Goal: Task Accomplishment & Management: Use online tool/utility

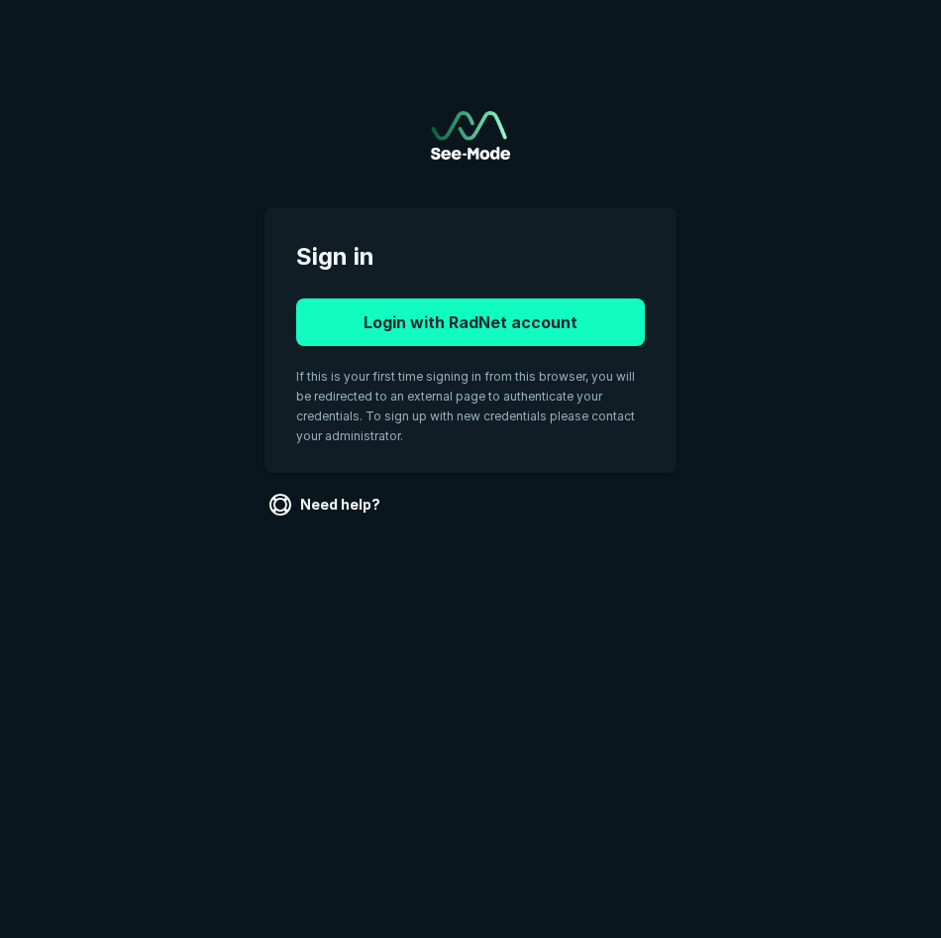
click at [501, 312] on button "Login with RadNet account" at bounding box center [470, 322] width 349 height 48
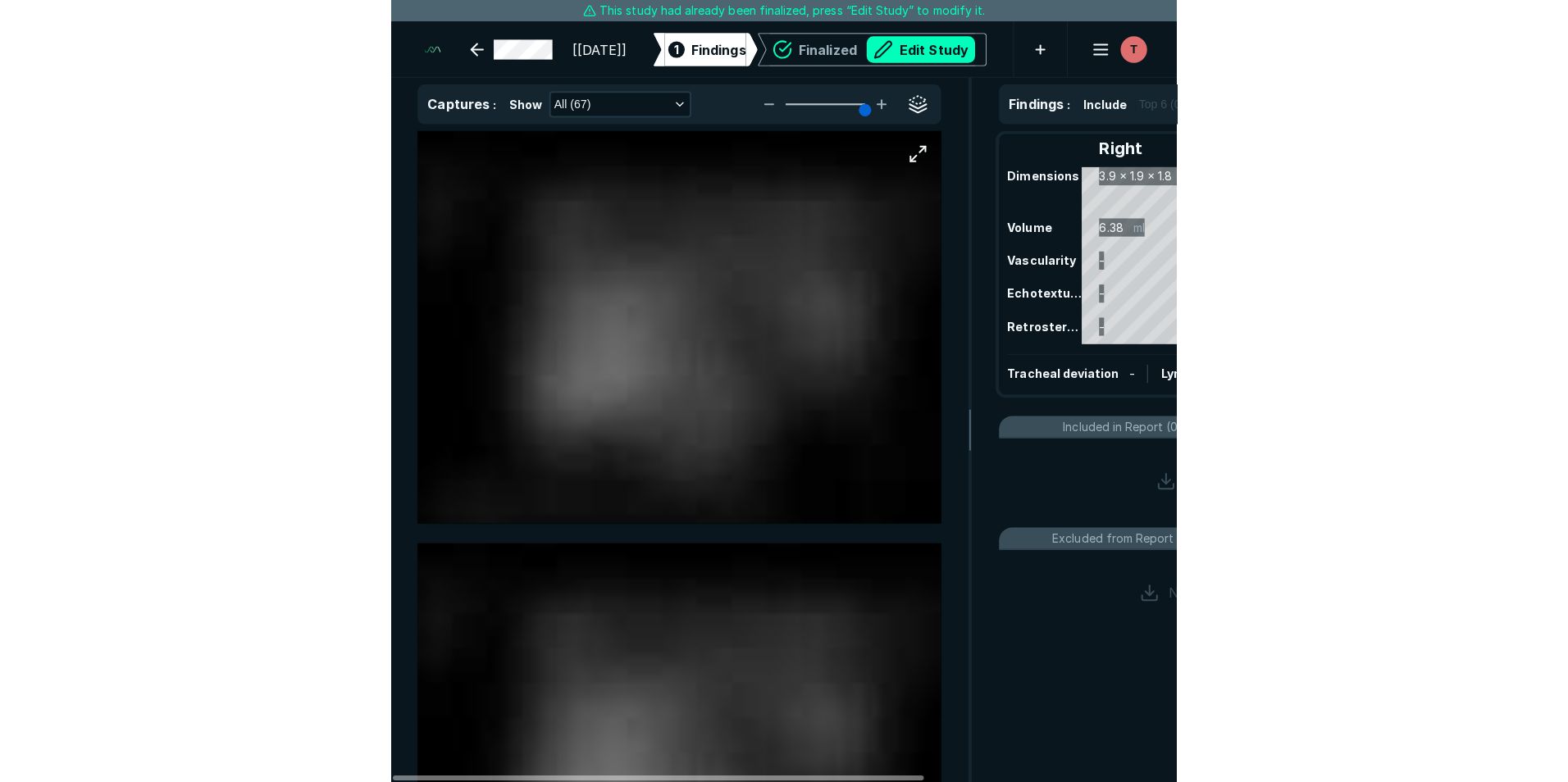
scroll to position [5217, 5613]
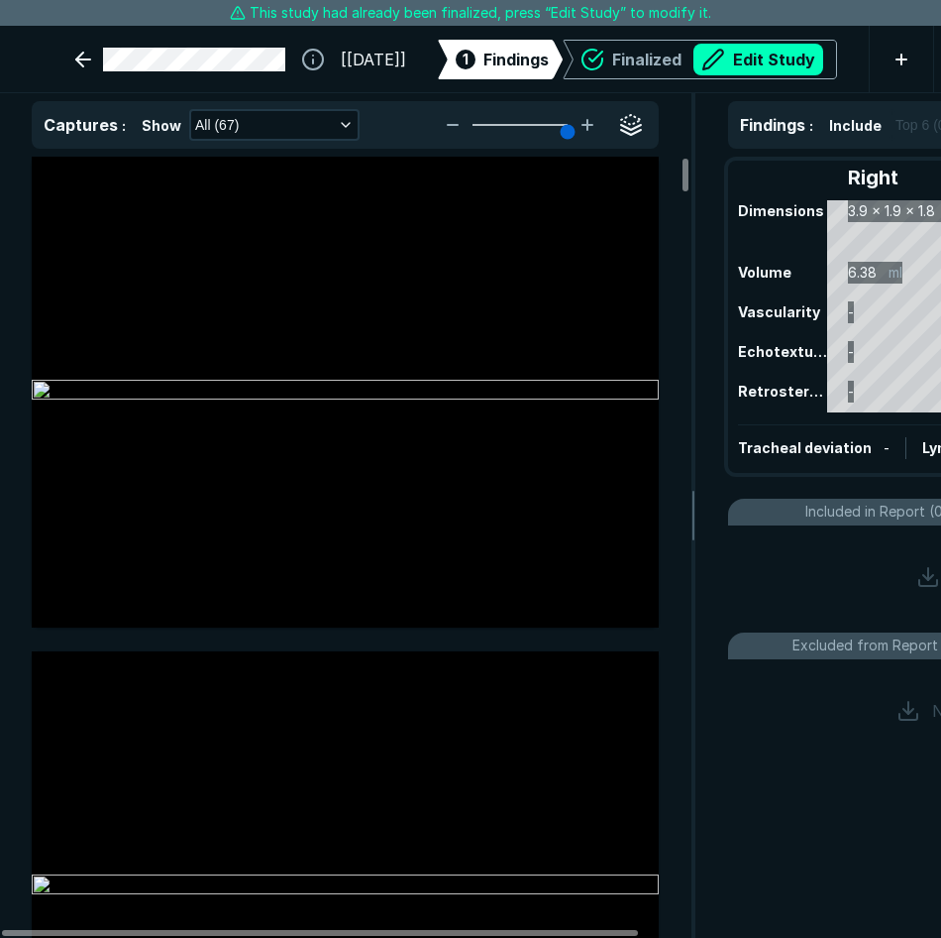
type input "5"
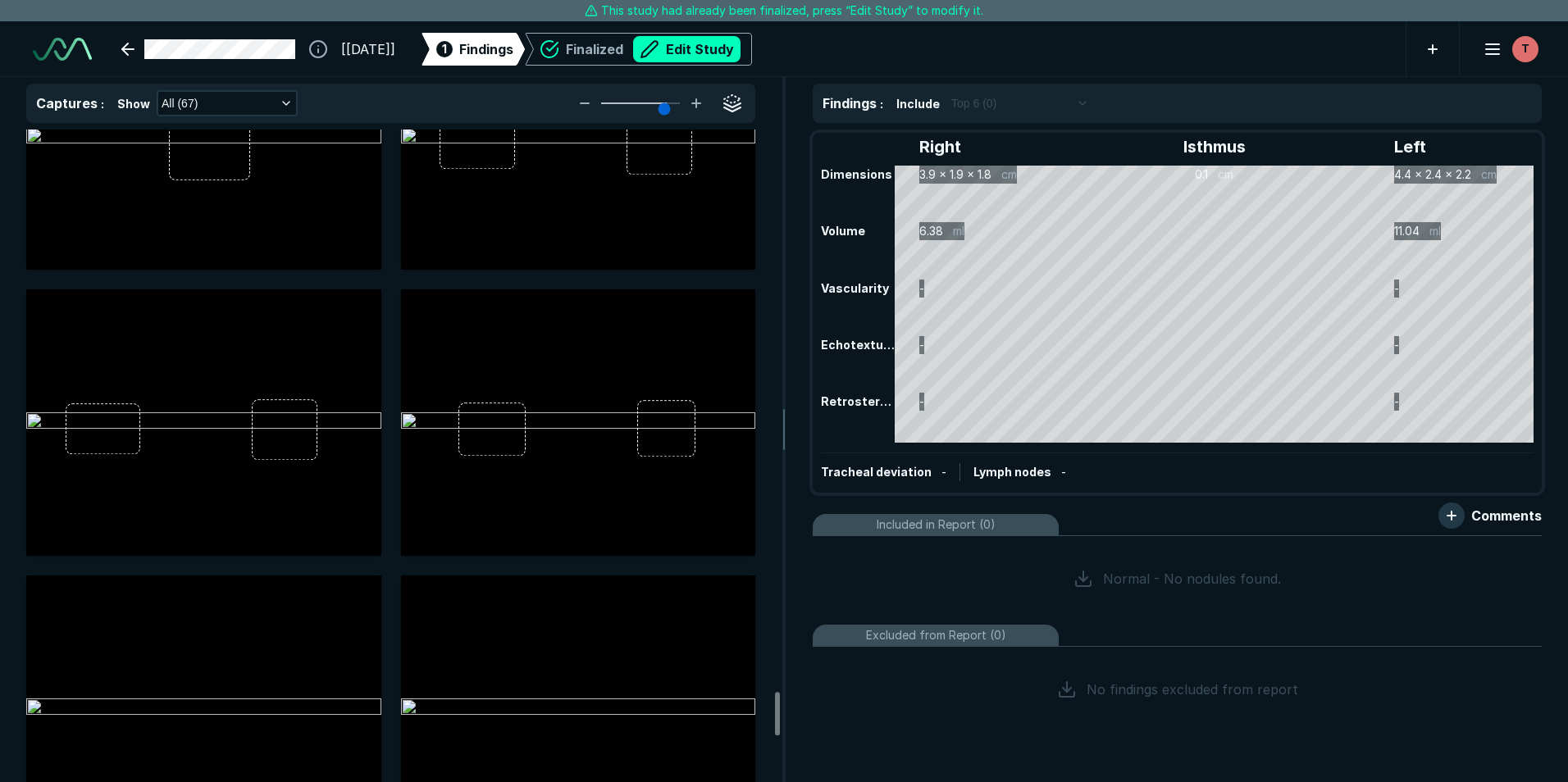
scroll to position [8447, 0]
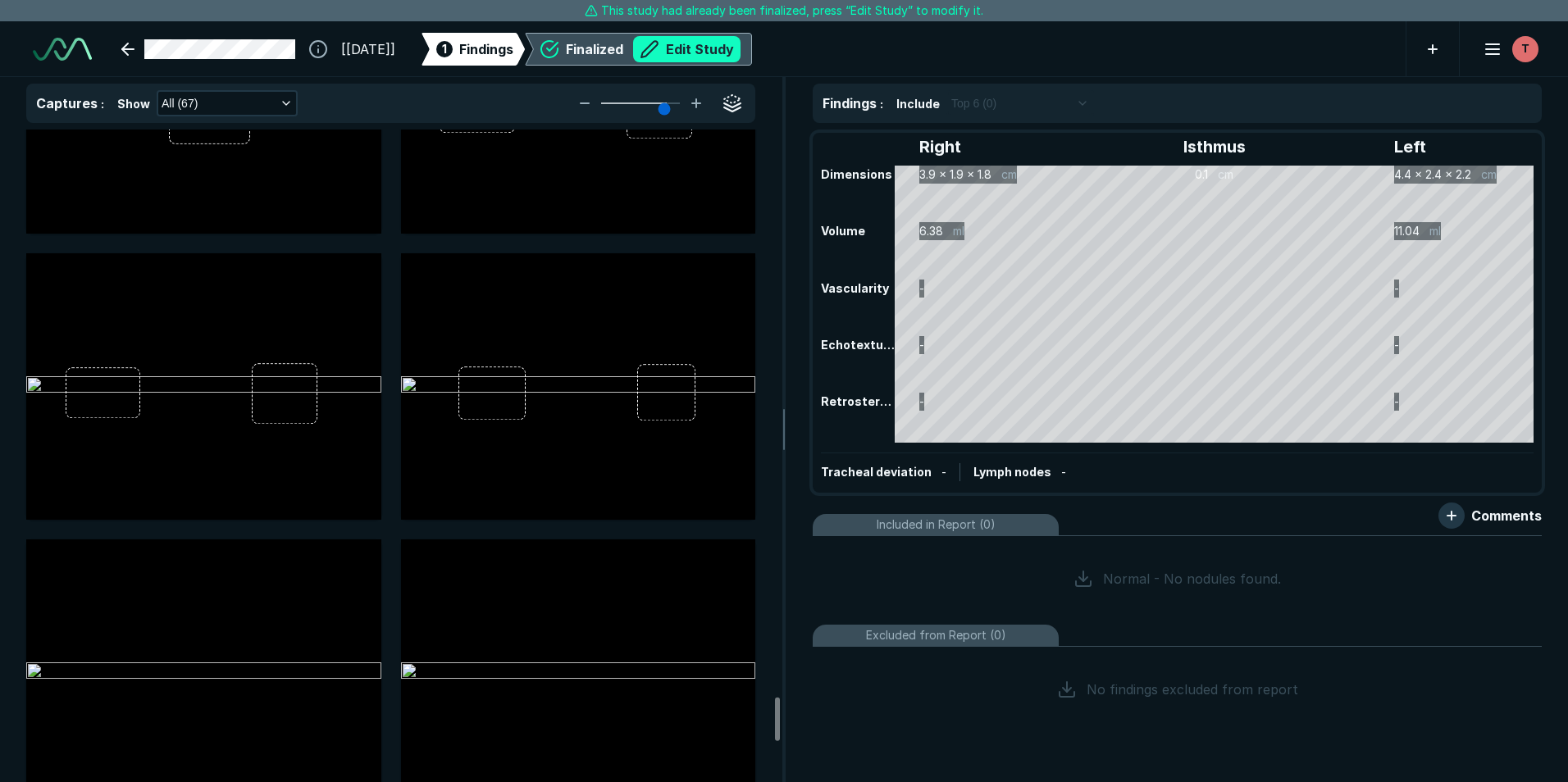
click at [731, 46] on button "Edit Study" at bounding box center [687, 50] width 108 height 26
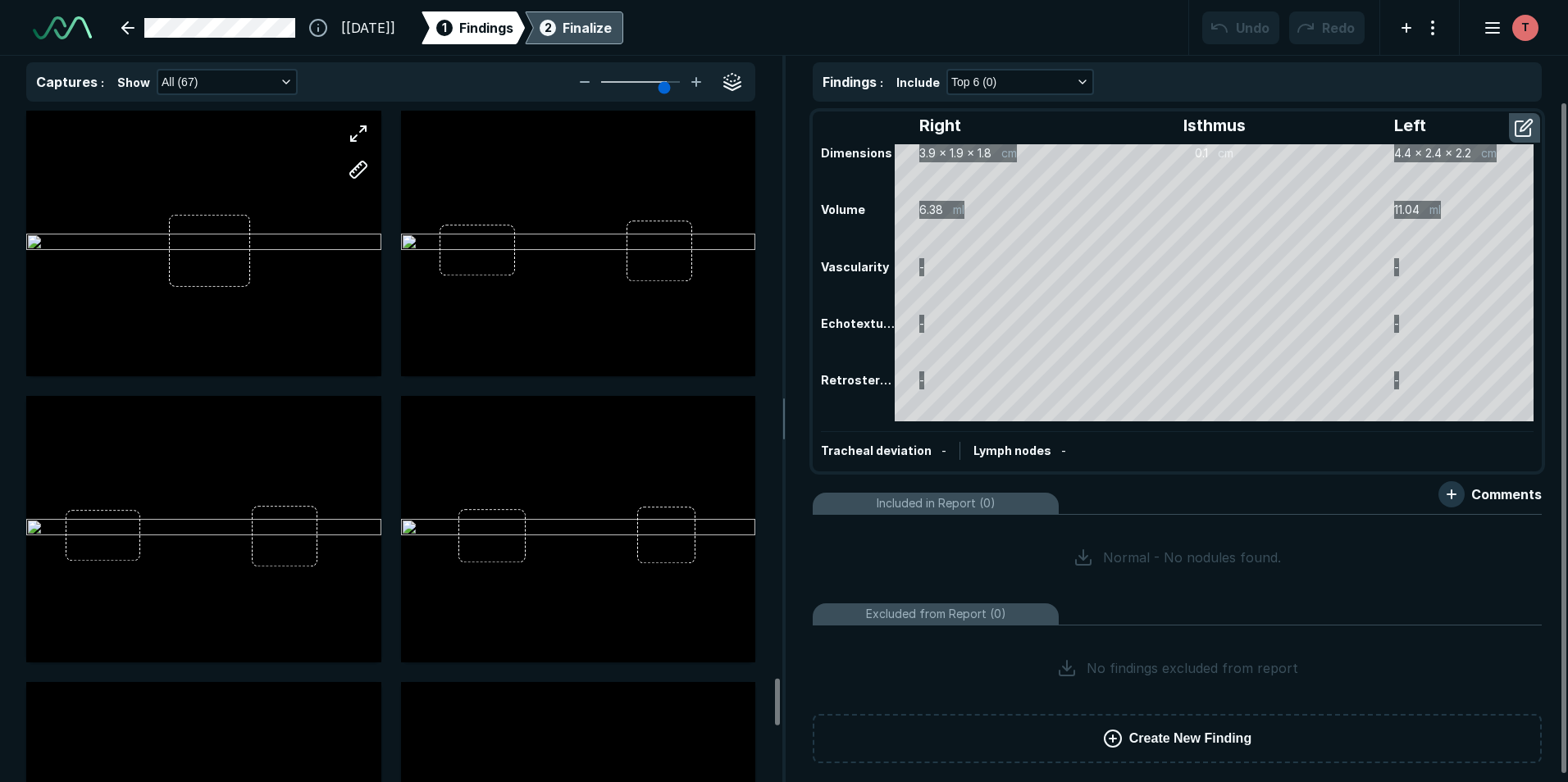
scroll to position [8365, 0]
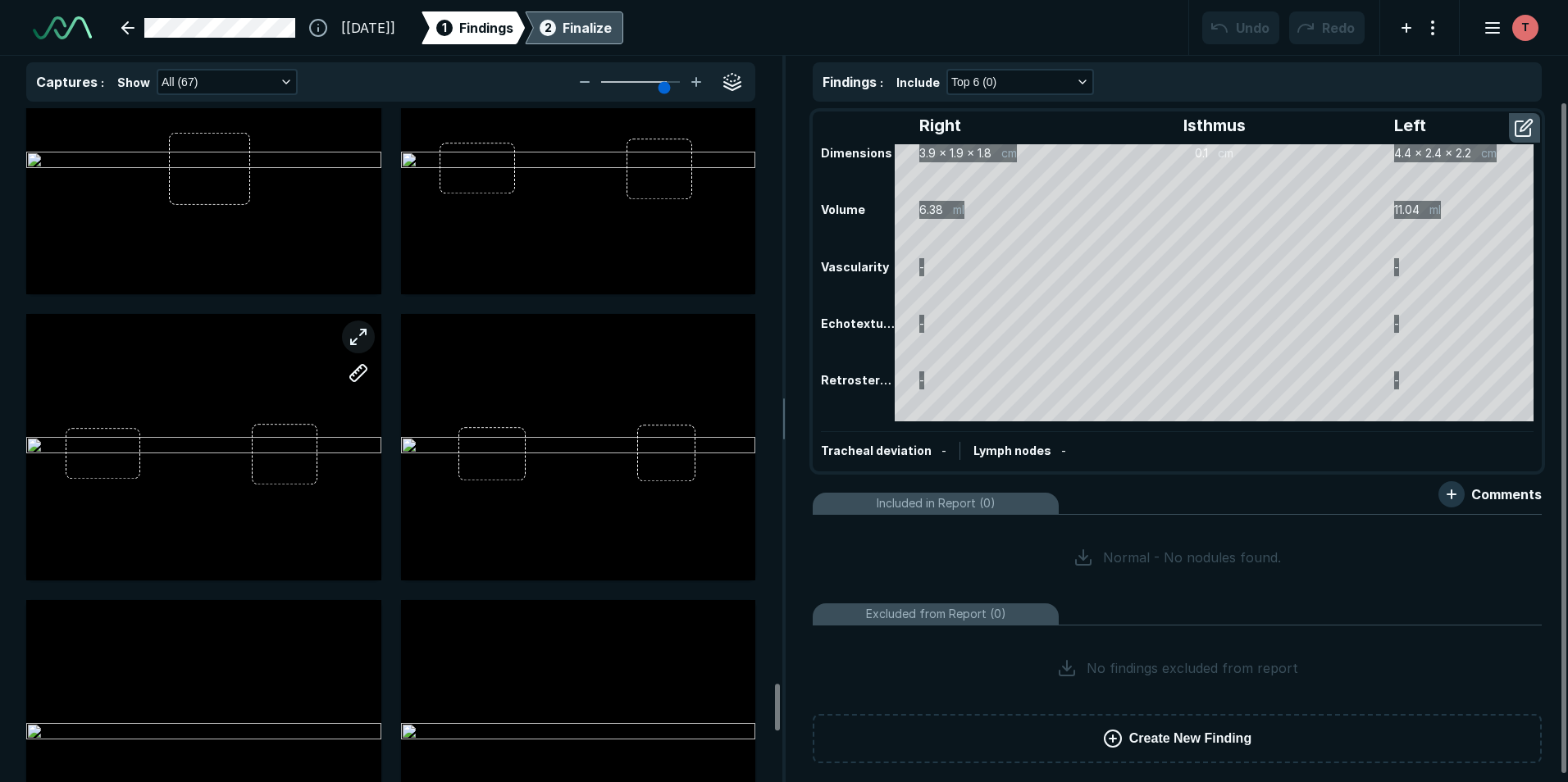
click at [362, 338] on button "button" at bounding box center [358, 337] width 33 height 33
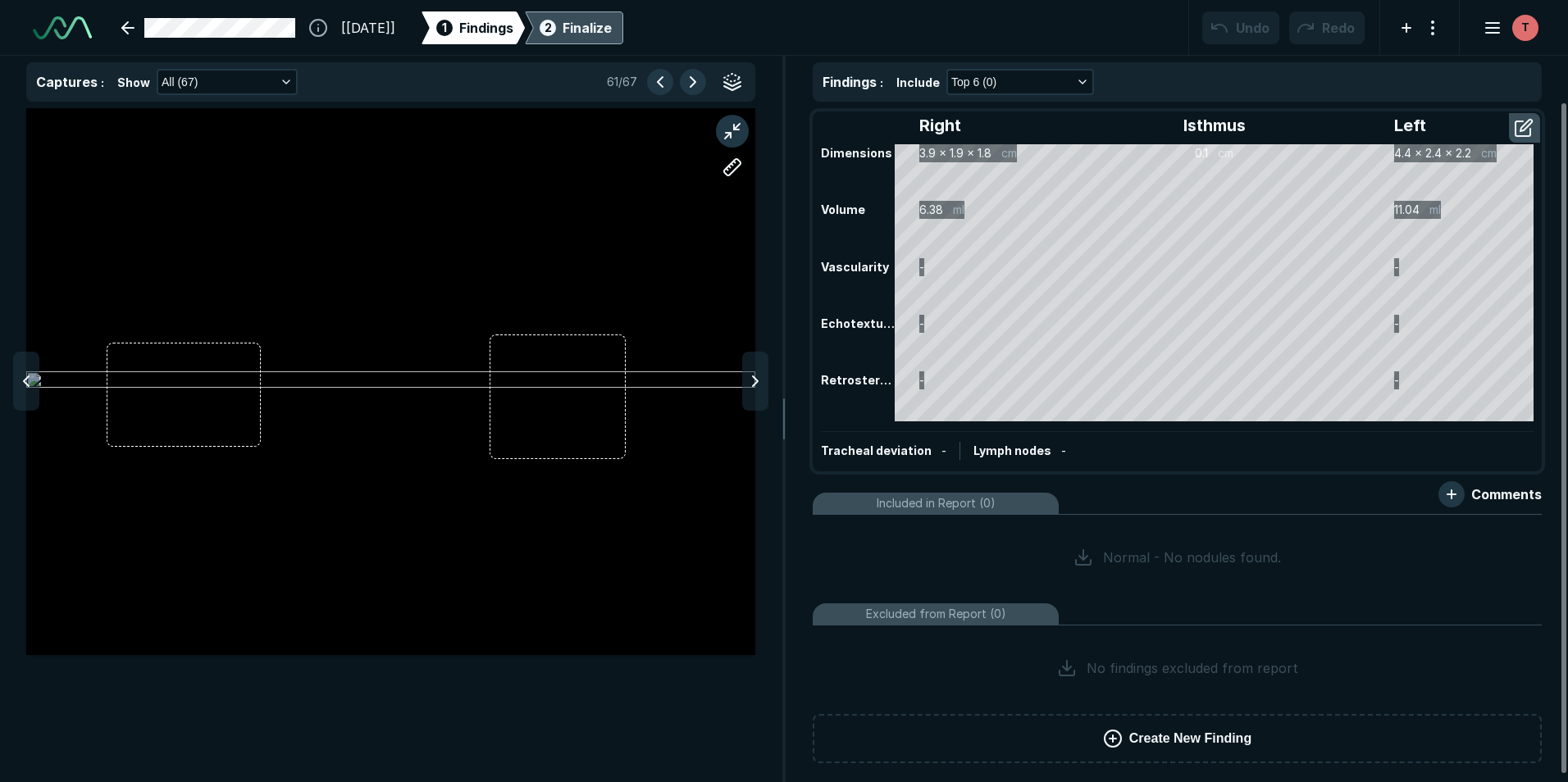
scroll to position [4962, 5362]
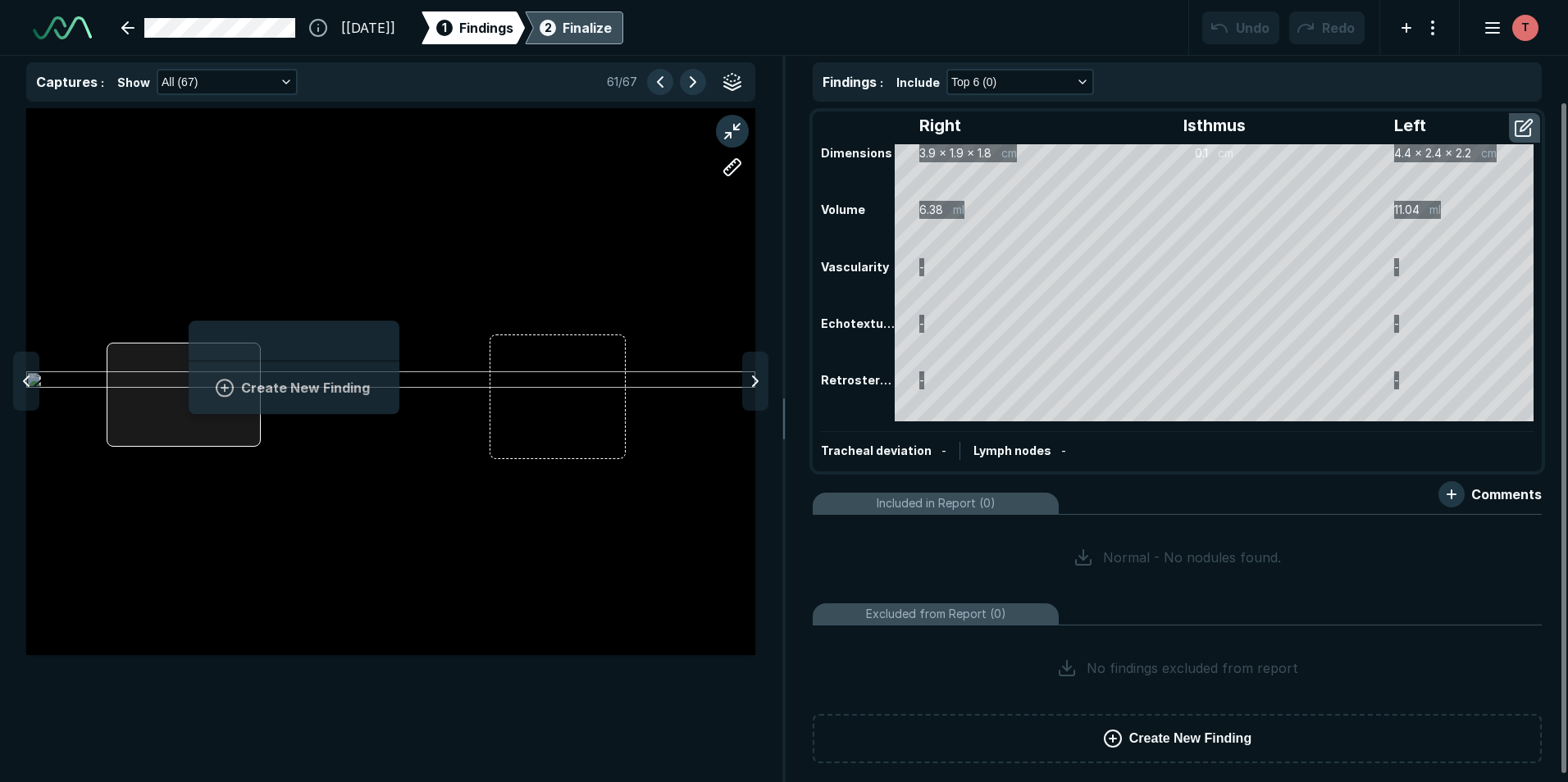
click at [189, 387] on div "Create New Finding" at bounding box center [391, 381] width 729 height 547
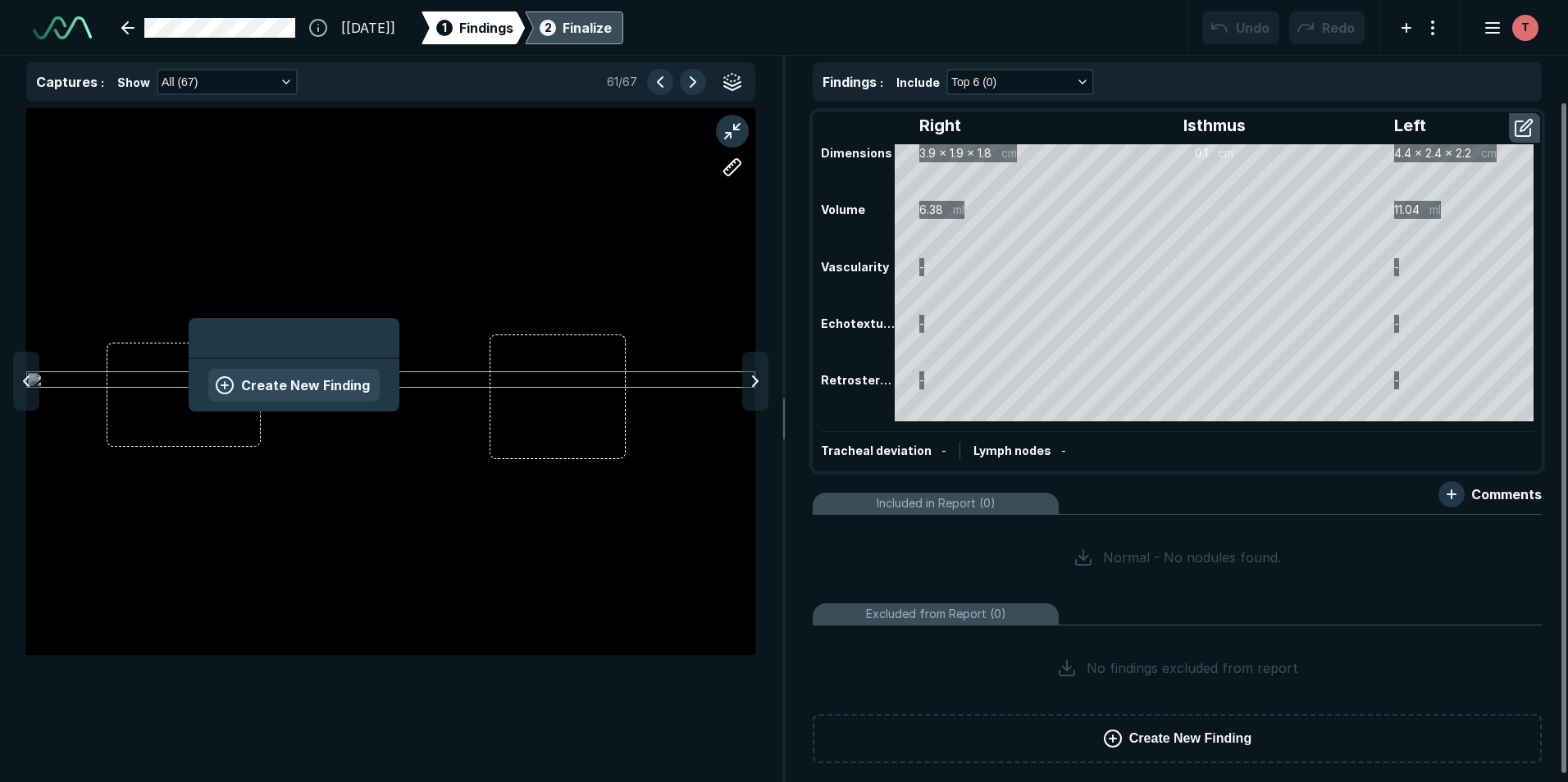
click at [250, 384] on button "Create New Finding" at bounding box center [294, 386] width 171 height 33
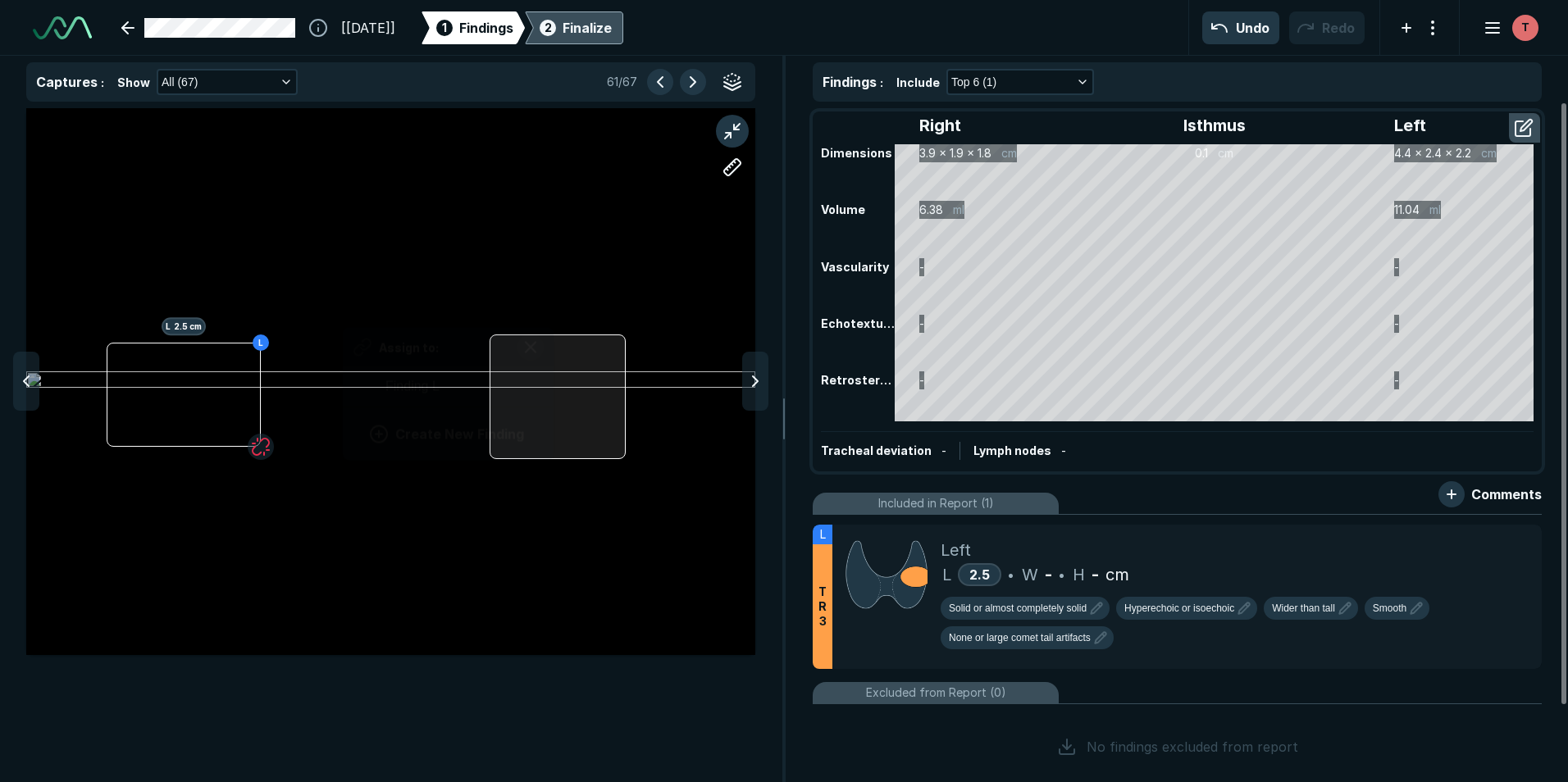
click at [553, 385] on div at bounding box center [558, 396] width 136 height 125
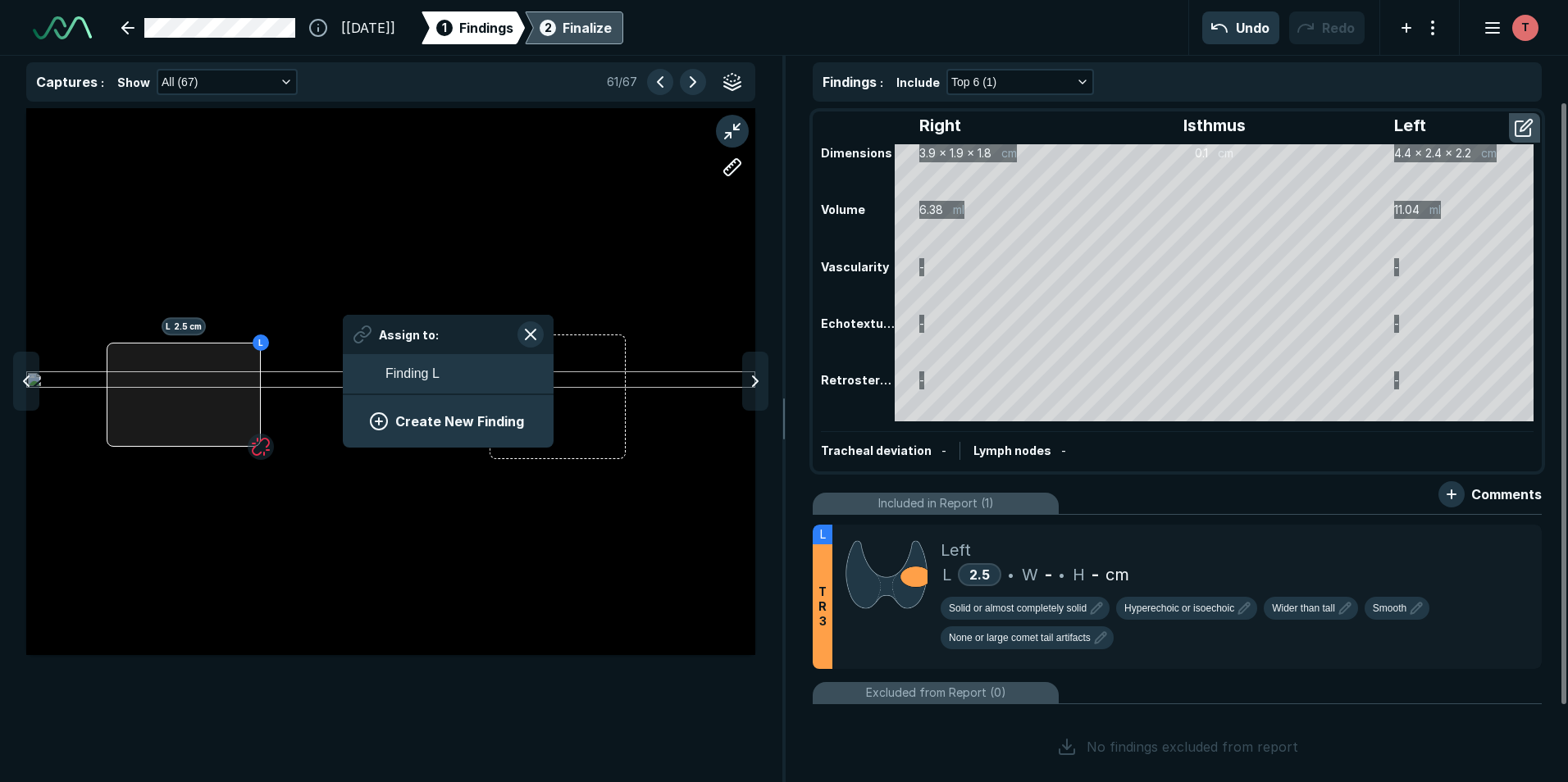
click at [198, 396] on div at bounding box center [184, 395] width 154 height 104
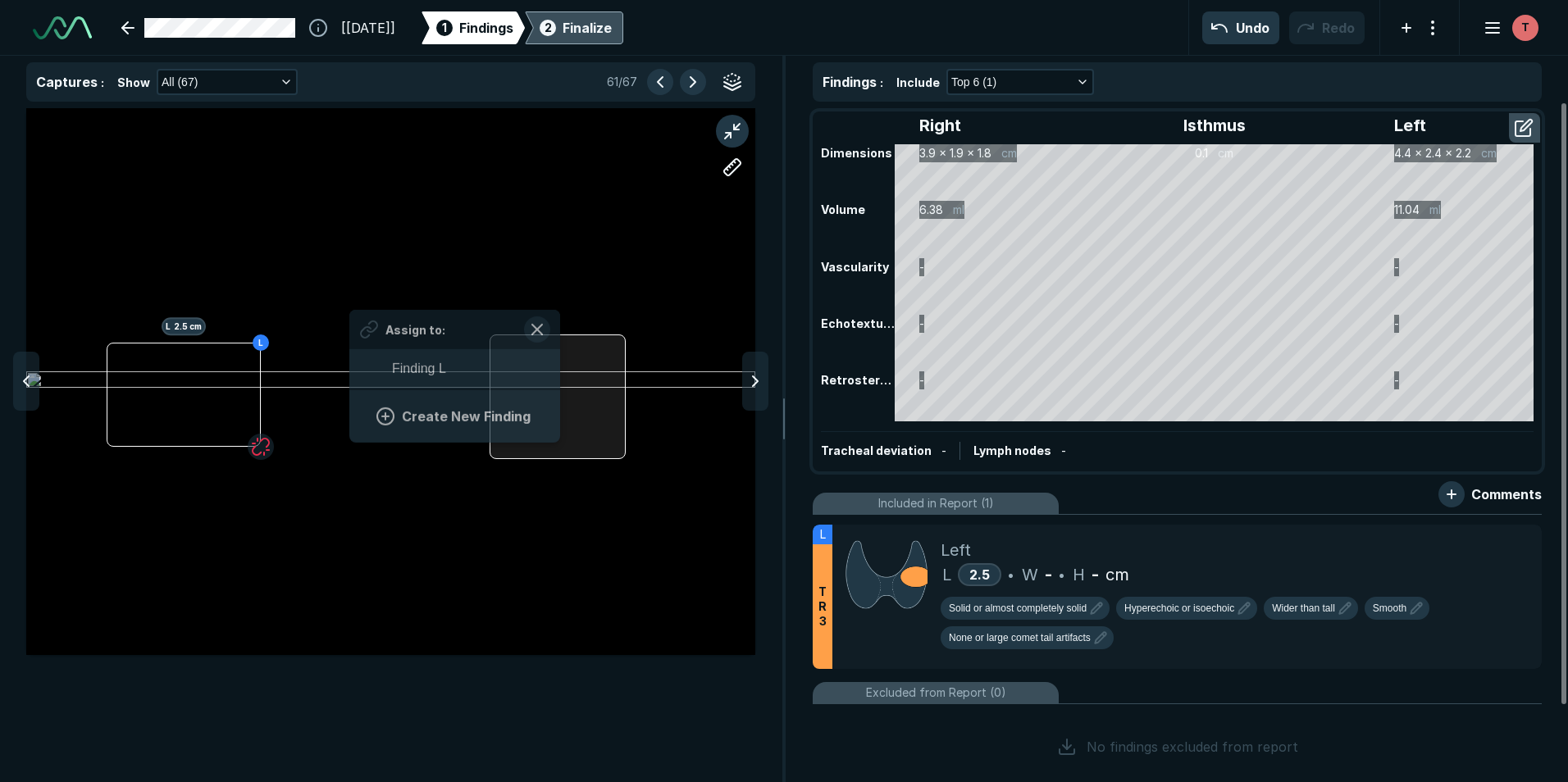
click at [559, 376] on div at bounding box center [558, 396] width 136 height 125
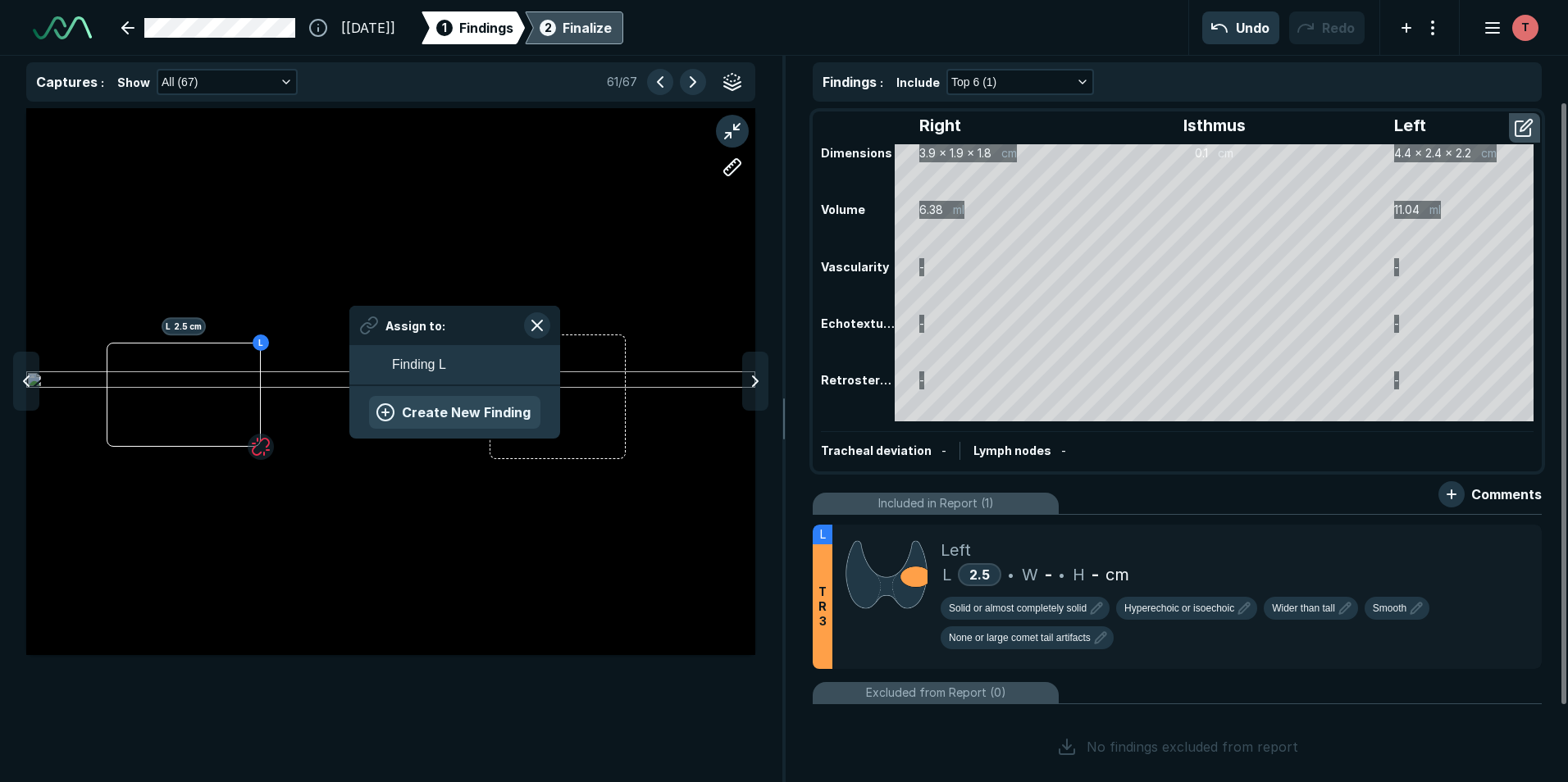
click at [495, 415] on button "Create New Finding" at bounding box center [454, 413] width 171 height 33
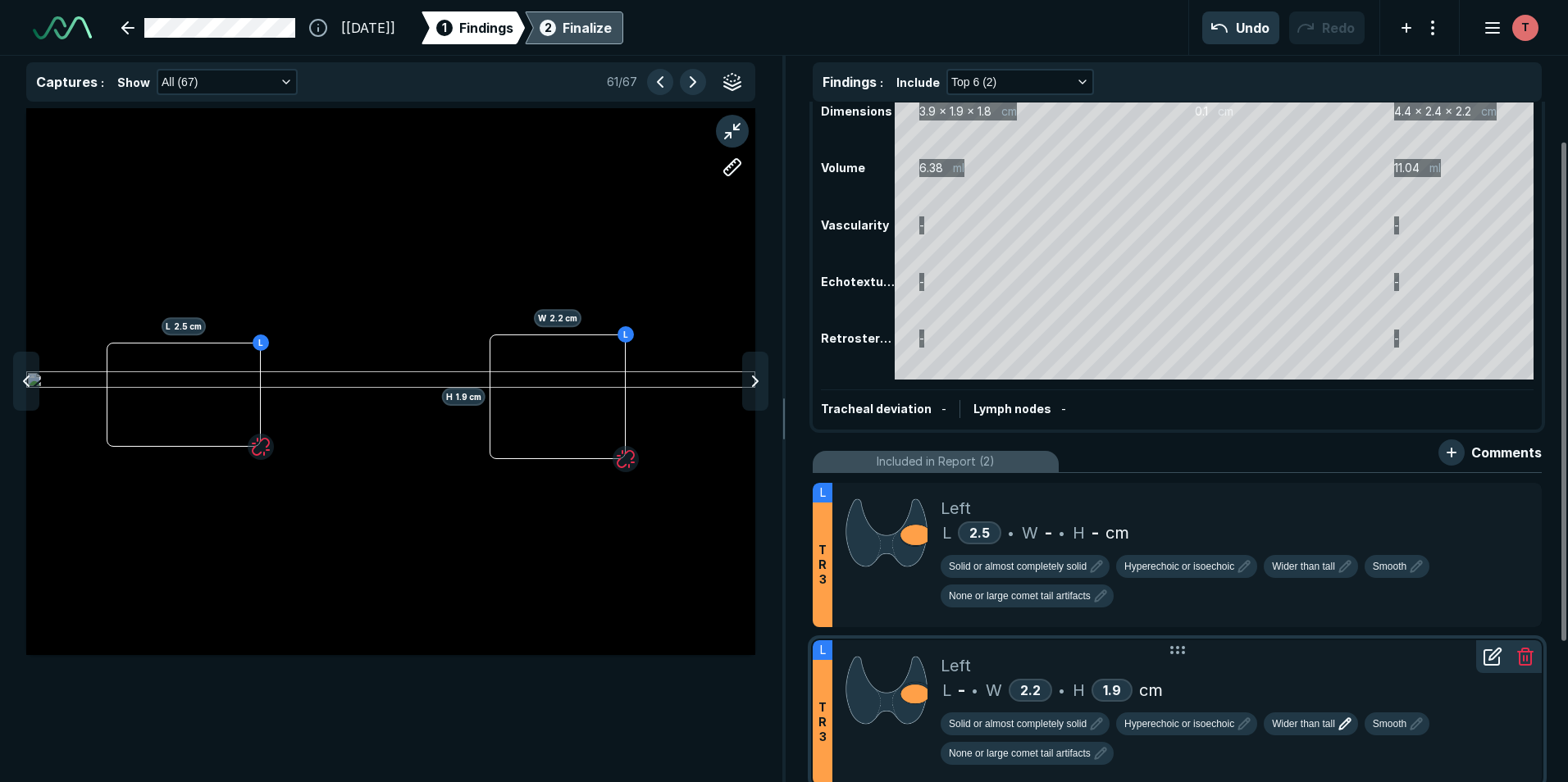
scroll to position [82, 0]
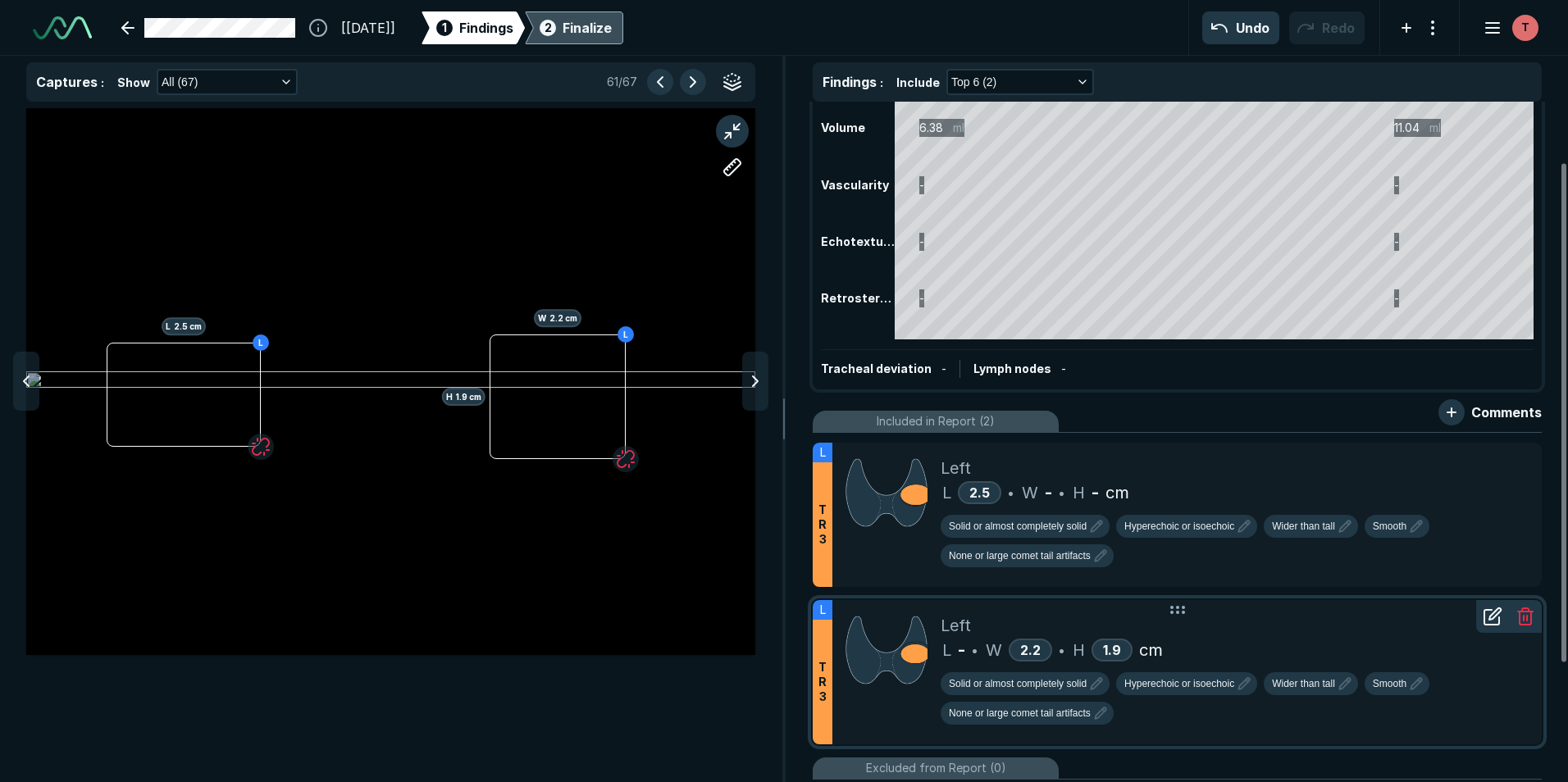
click at [779, 614] on icon at bounding box center [1525, 616] width 20 height 20
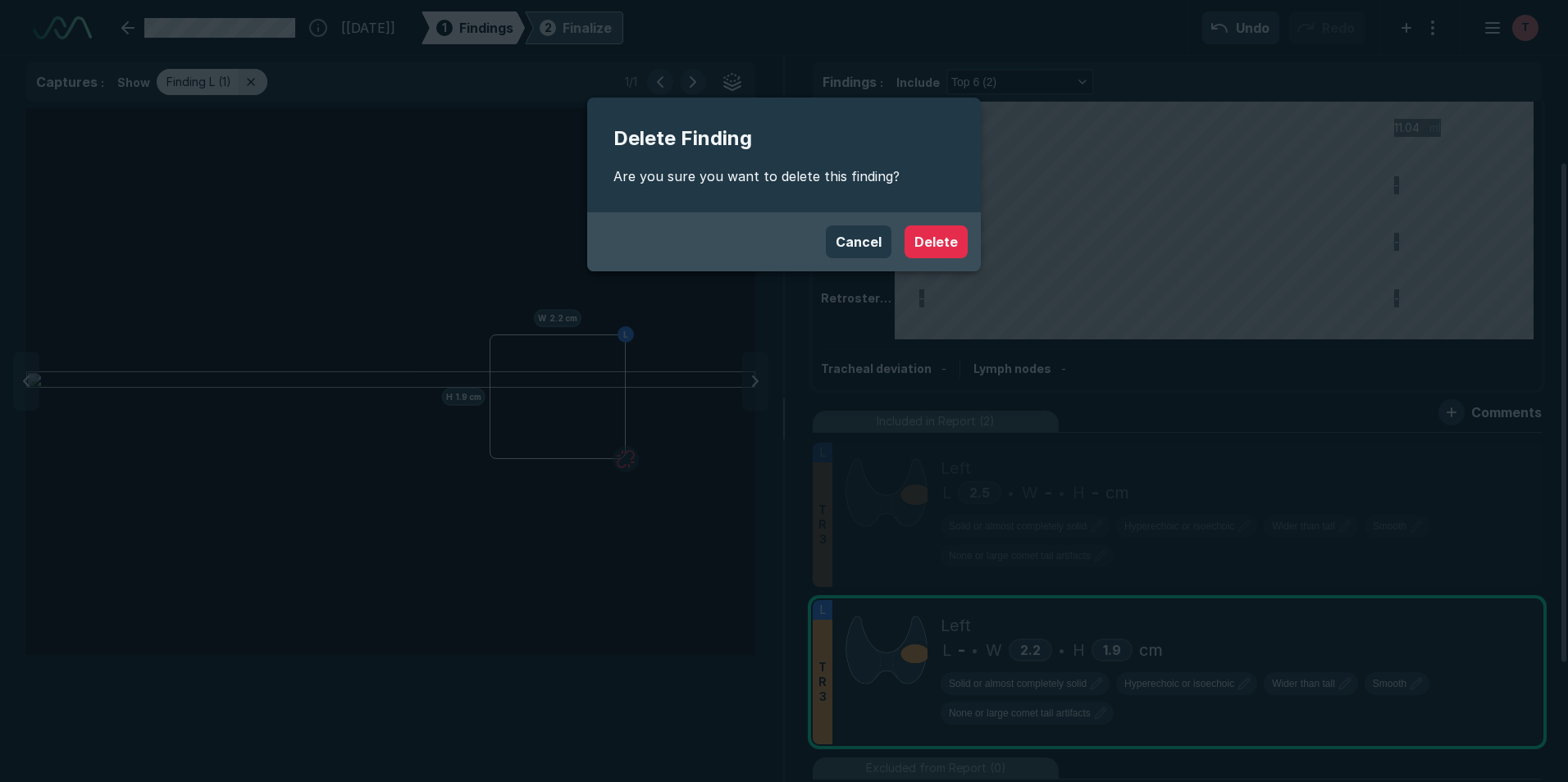
scroll to position [4962, 5362]
click at [779, 233] on button "Delete" at bounding box center [936, 242] width 63 height 33
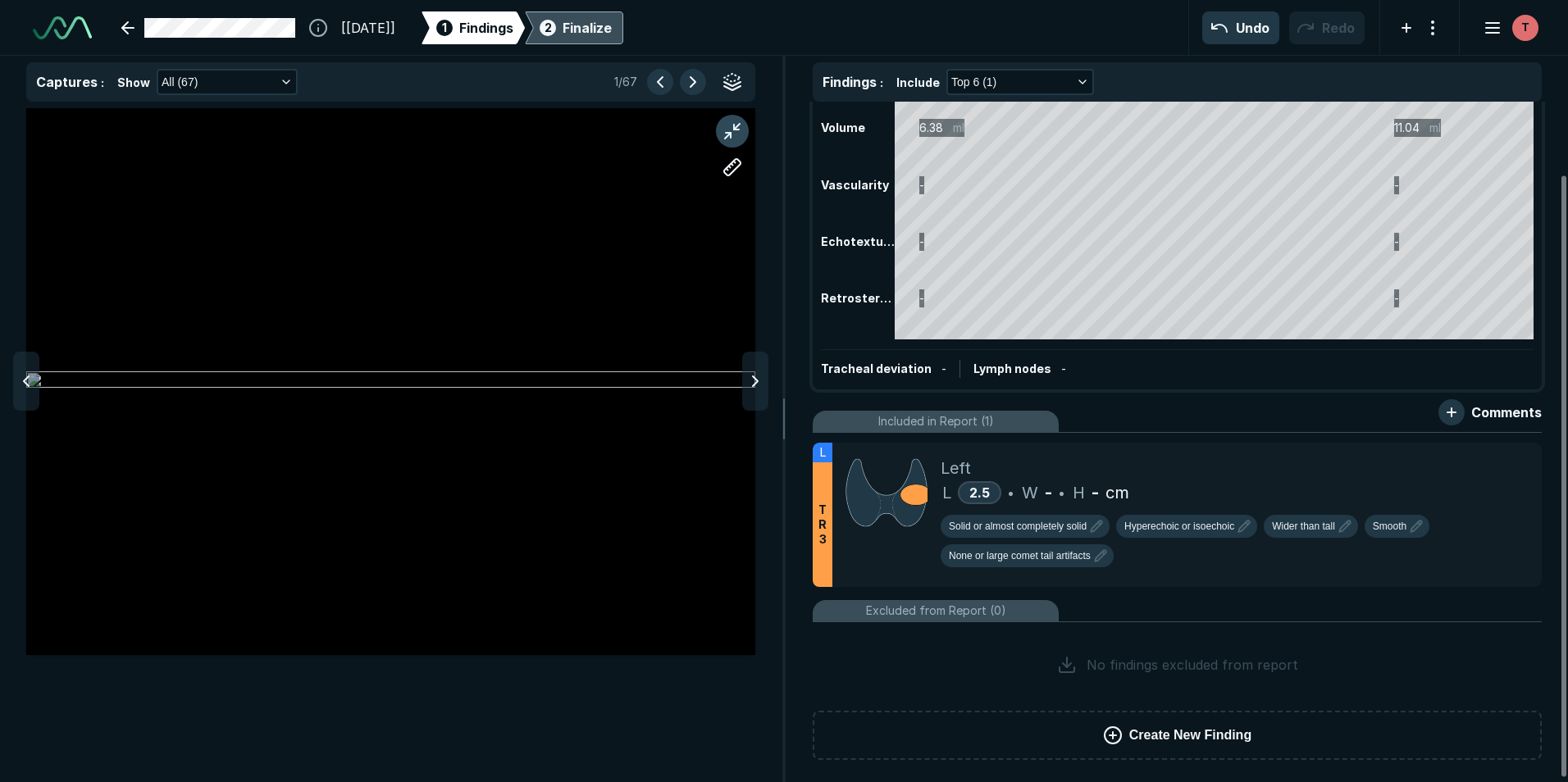
click at [731, 132] on button "button" at bounding box center [732, 132] width 33 height 33
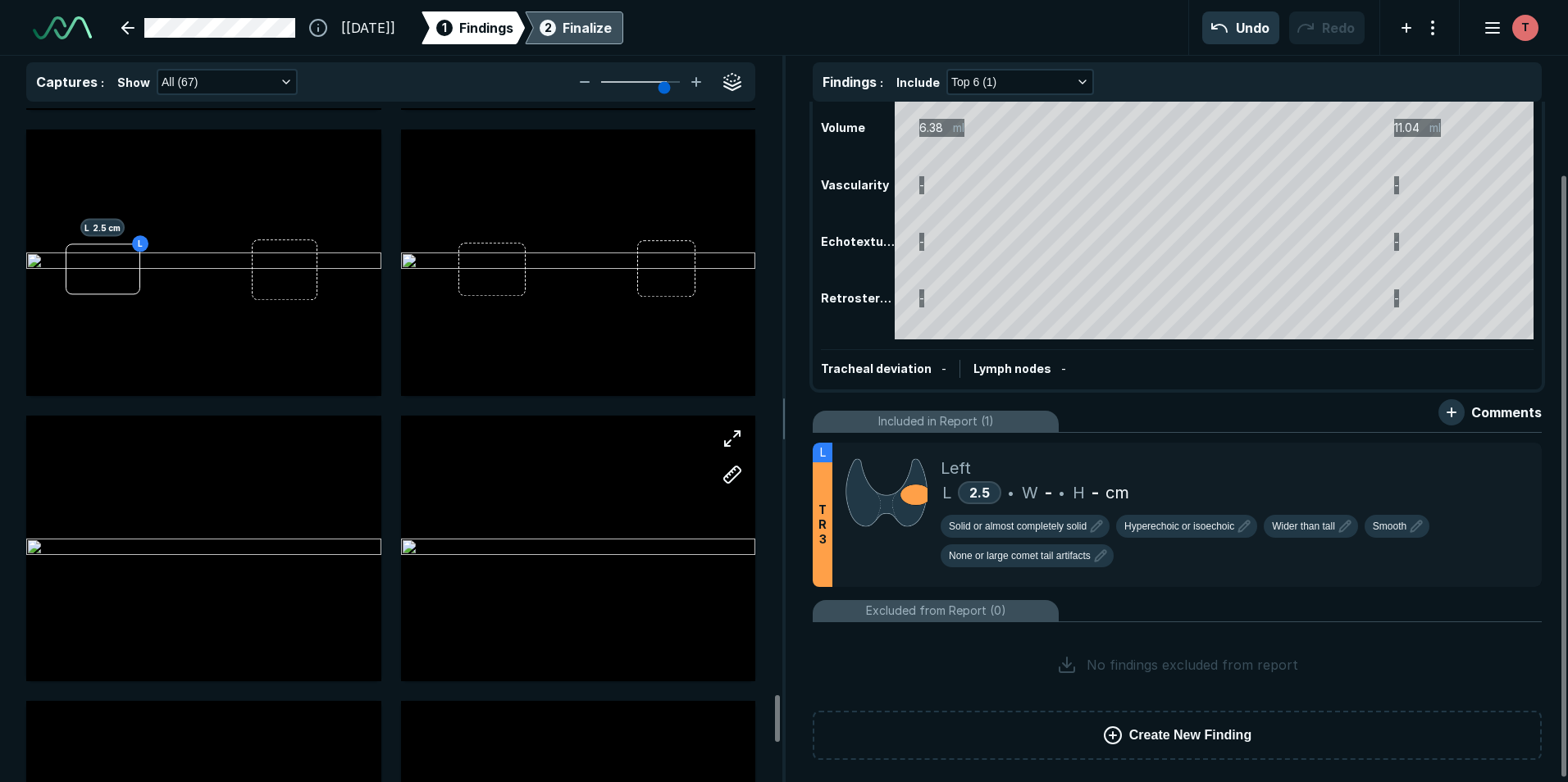
scroll to position [8529, 0]
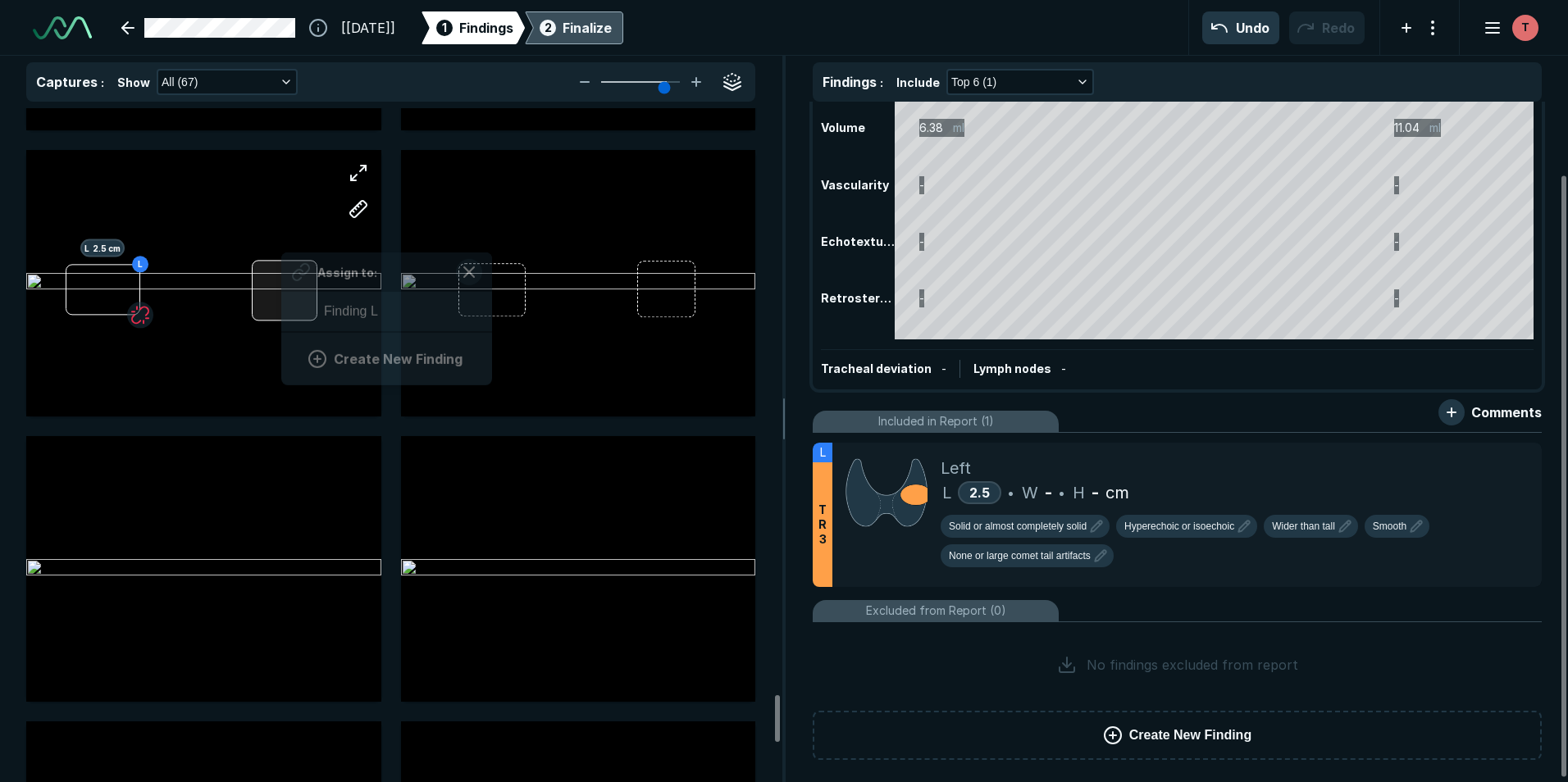
click at [282, 279] on div "L L 2.5 cm Assign to: Finding L Create New Finding" at bounding box center [204, 282] width 355 height 266
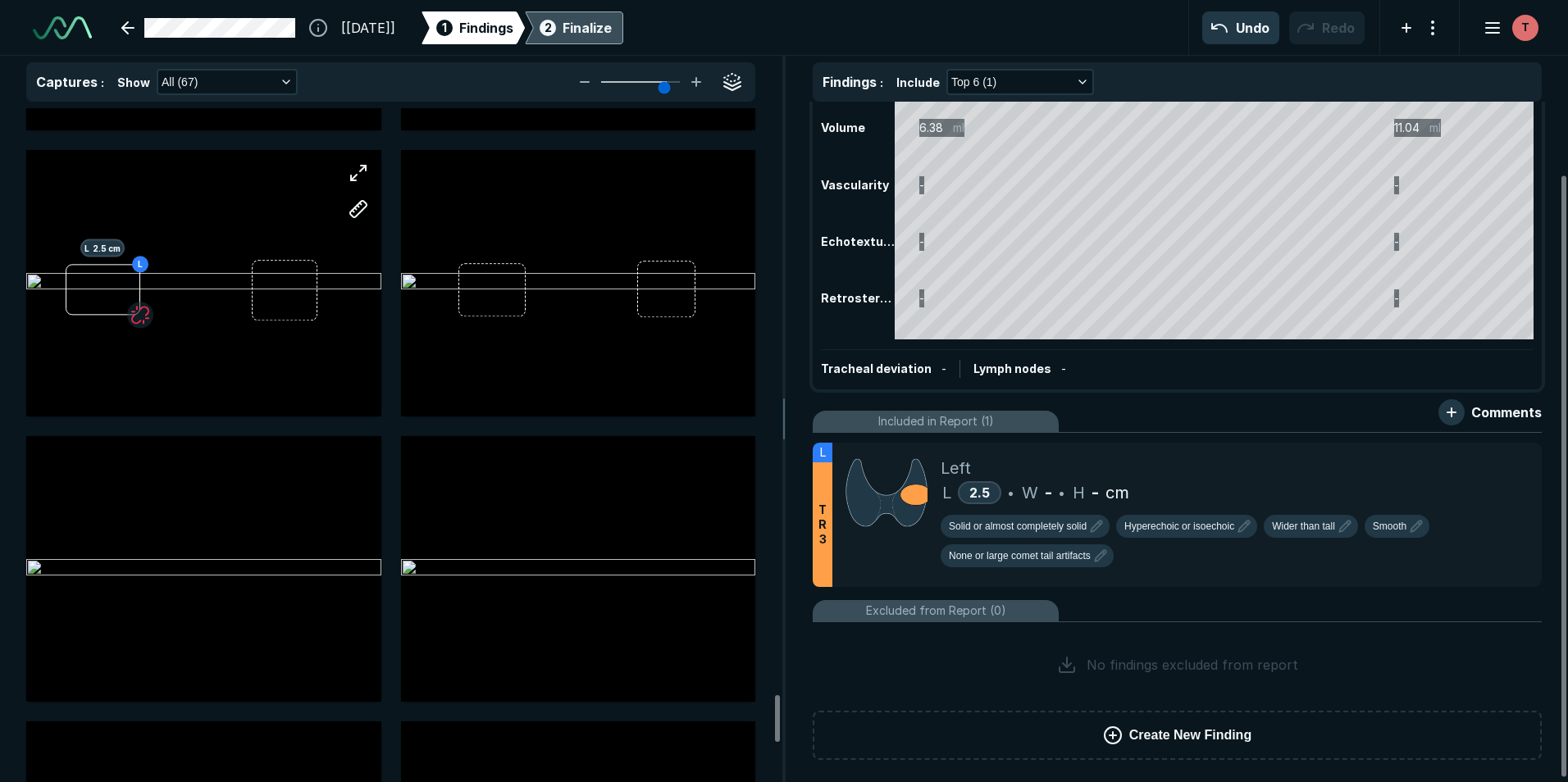
click at [221, 240] on div "L L 2.5 cm" at bounding box center [204, 283] width 355 height 199
click at [256, 231] on div "L L 2.5 cm" at bounding box center [204, 283] width 355 height 199
click at [355, 171] on button "button" at bounding box center [358, 173] width 33 height 33
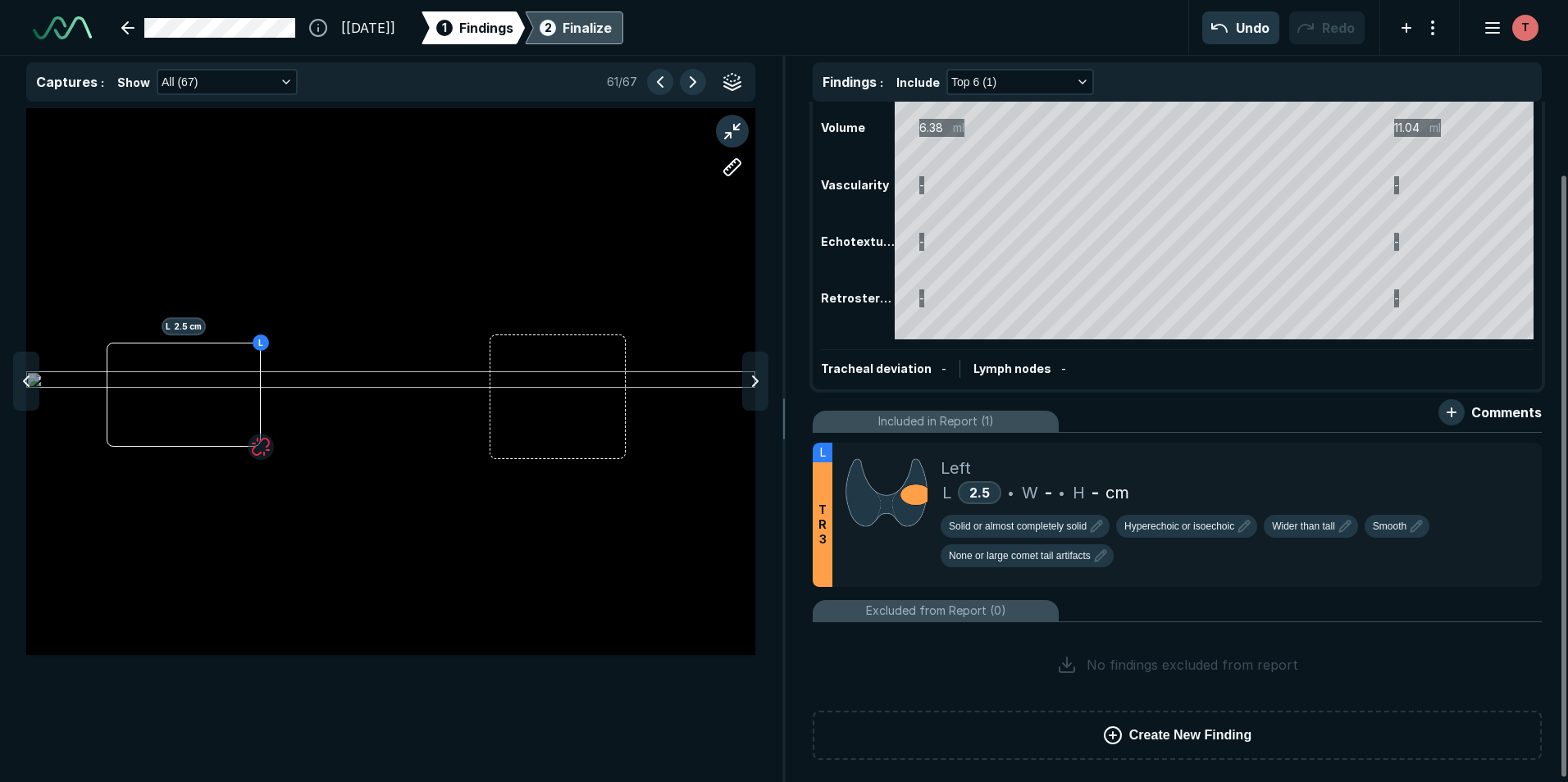
scroll to position [4962, 5362]
drag, startPoint x: 1038, startPoint y: 497, endPoint x: 1031, endPoint y: 489, distance: 10.6
click at [779, 496] on span "W" at bounding box center [1030, 493] width 17 height 25
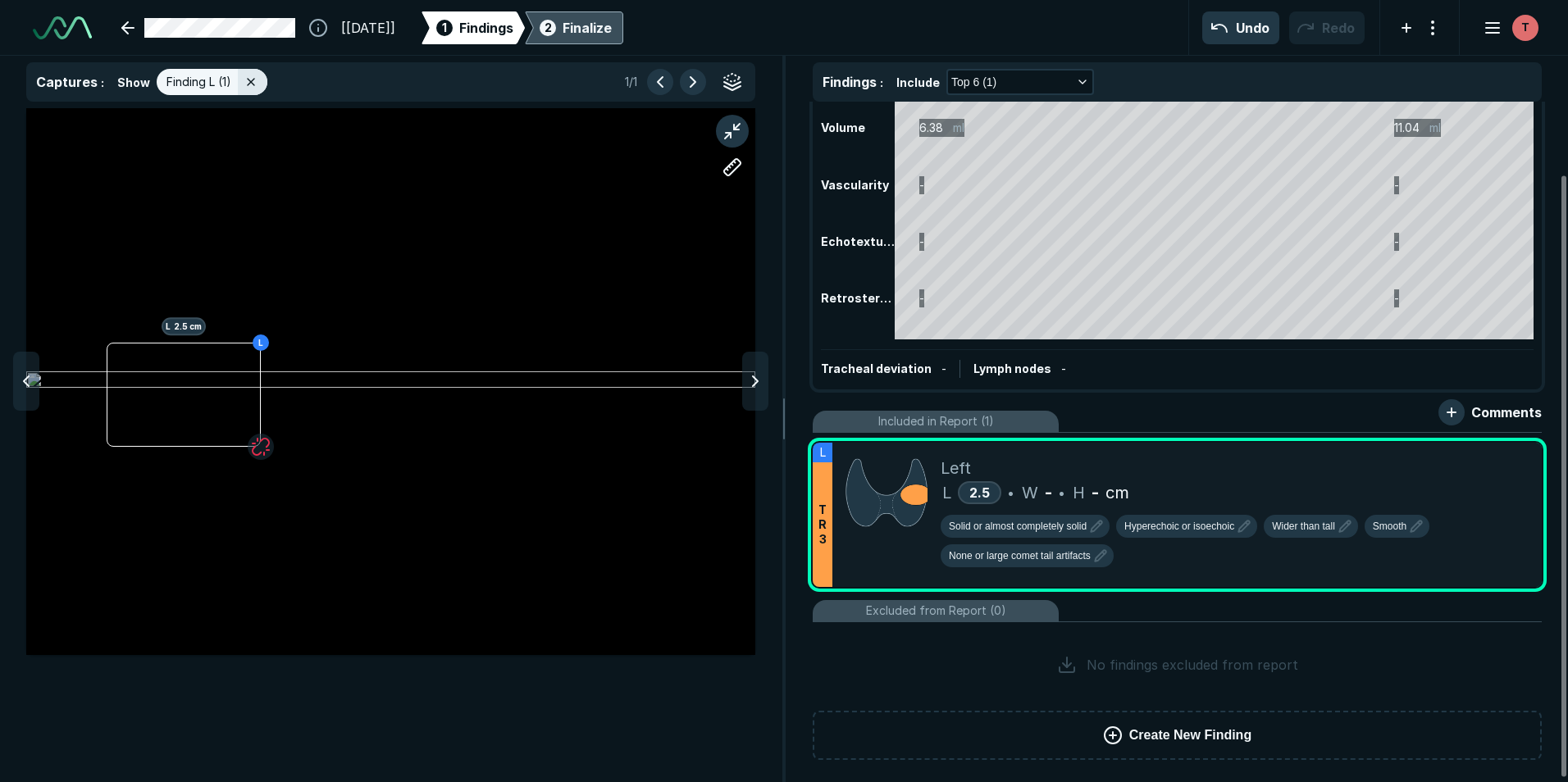
click at [572, 384] on div "L L 2.5 cm" at bounding box center [391, 381] width 729 height 410
click at [779, 497] on div "W - •" at bounding box center [1046, 493] width 49 height 25
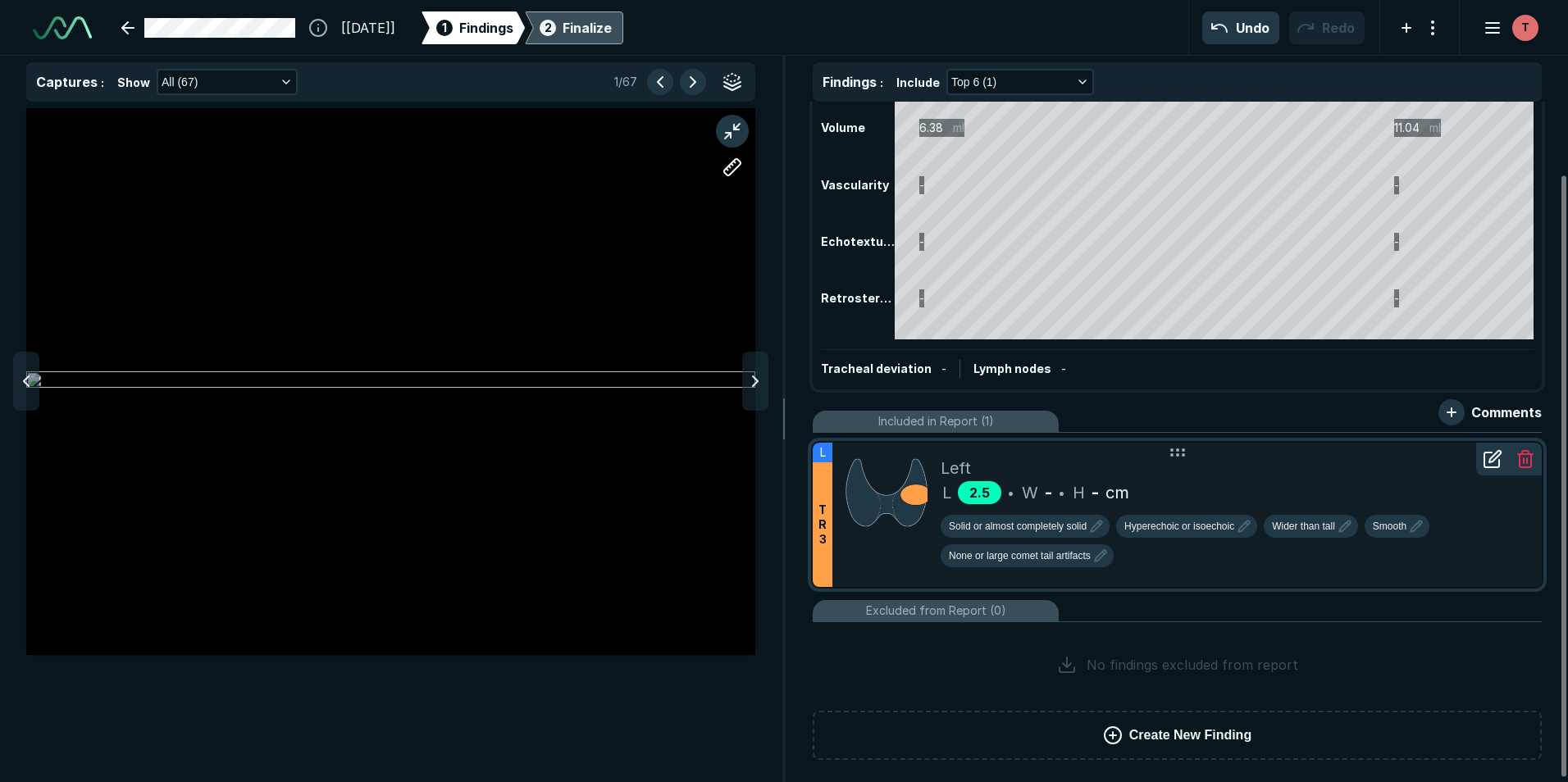
click at [779, 497] on span "2.5" at bounding box center [979, 493] width 21 height 17
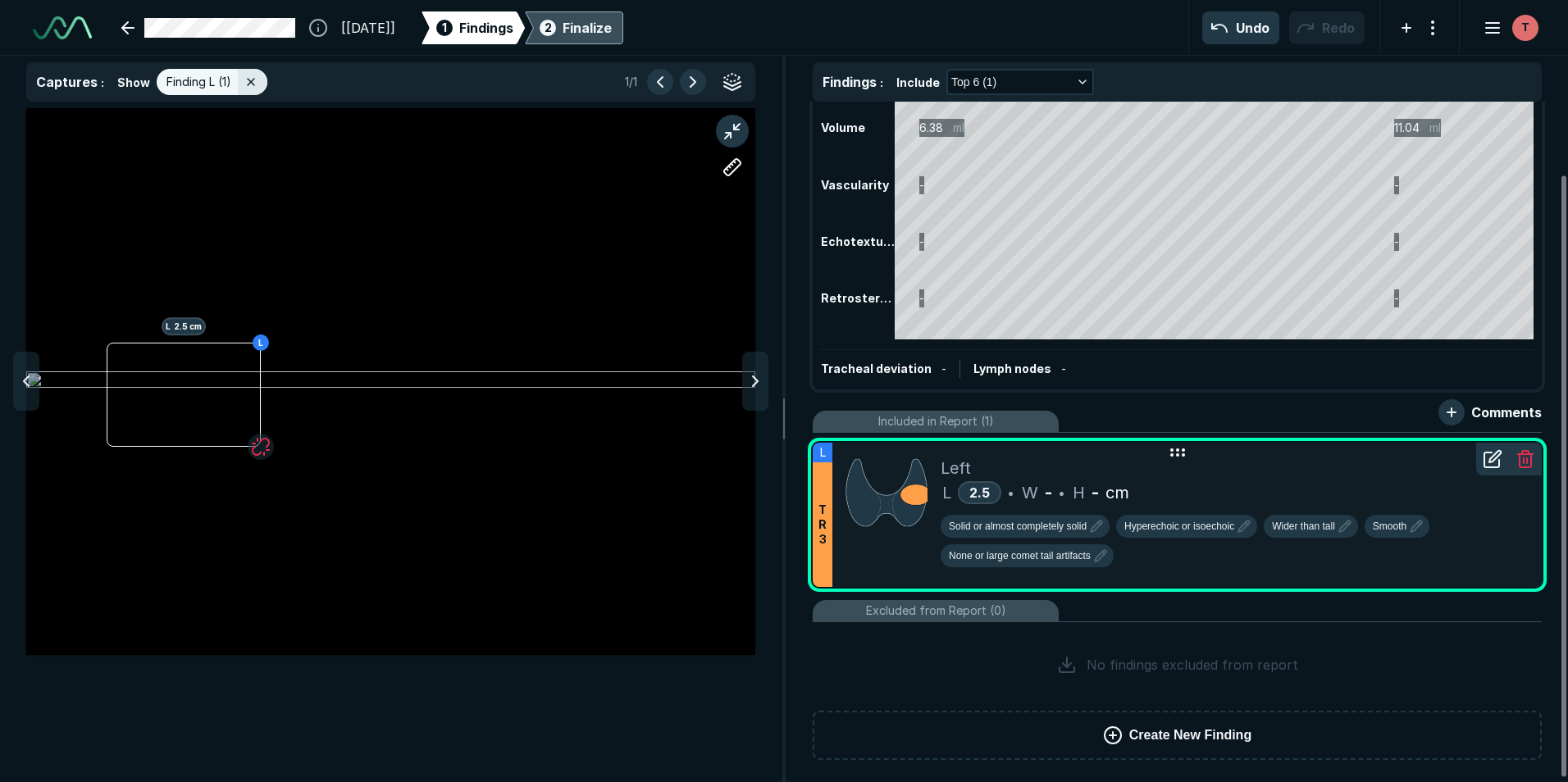
click at [779, 453] on icon at bounding box center [1177, 453] width 20 height 20
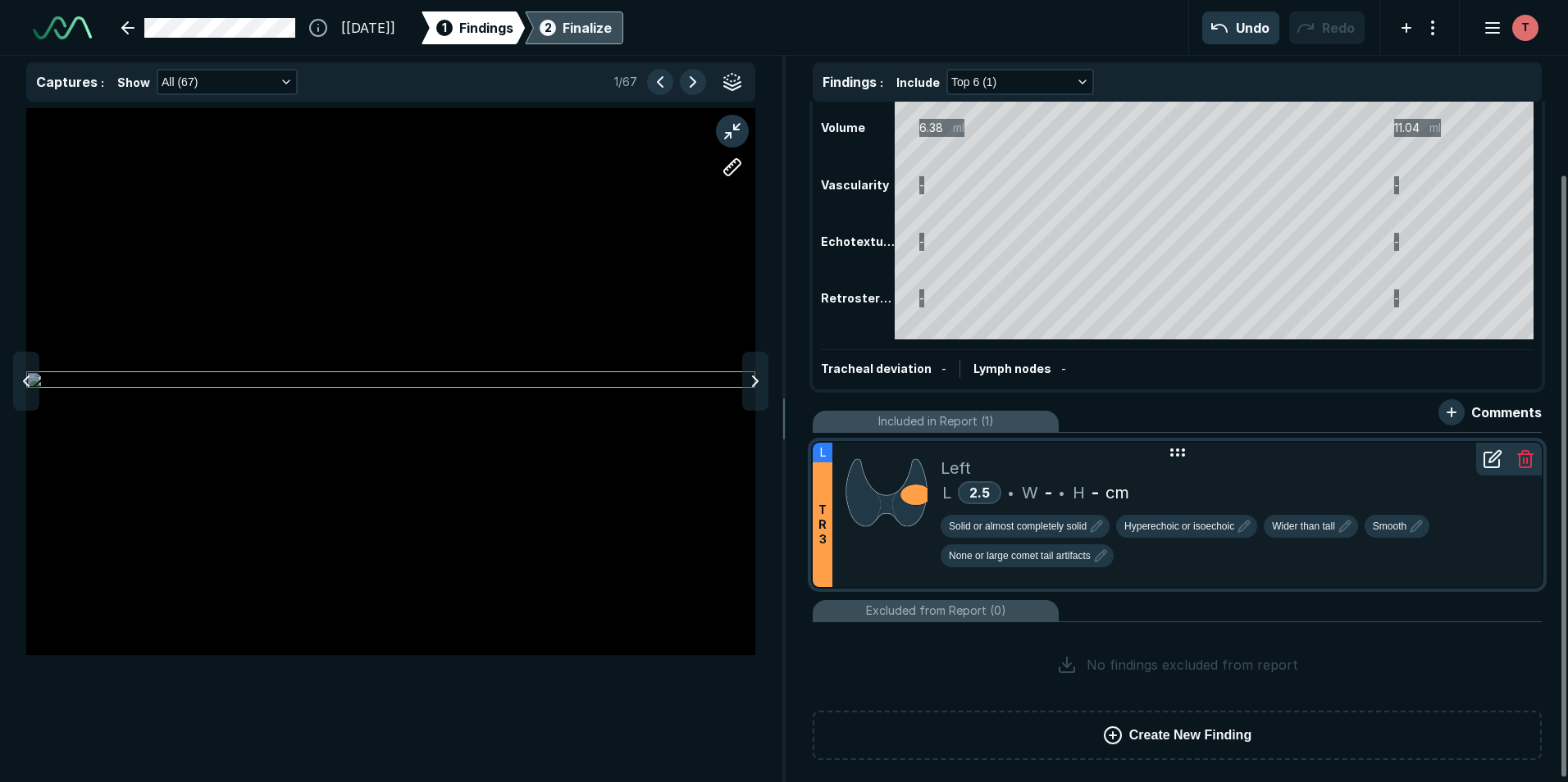
click at [779, 453] on icon at bounding box center [1177, 453] width 20 height 20
click at [779, 490] on span "2.5" at bounding box center [979, 493] width 21 height 17
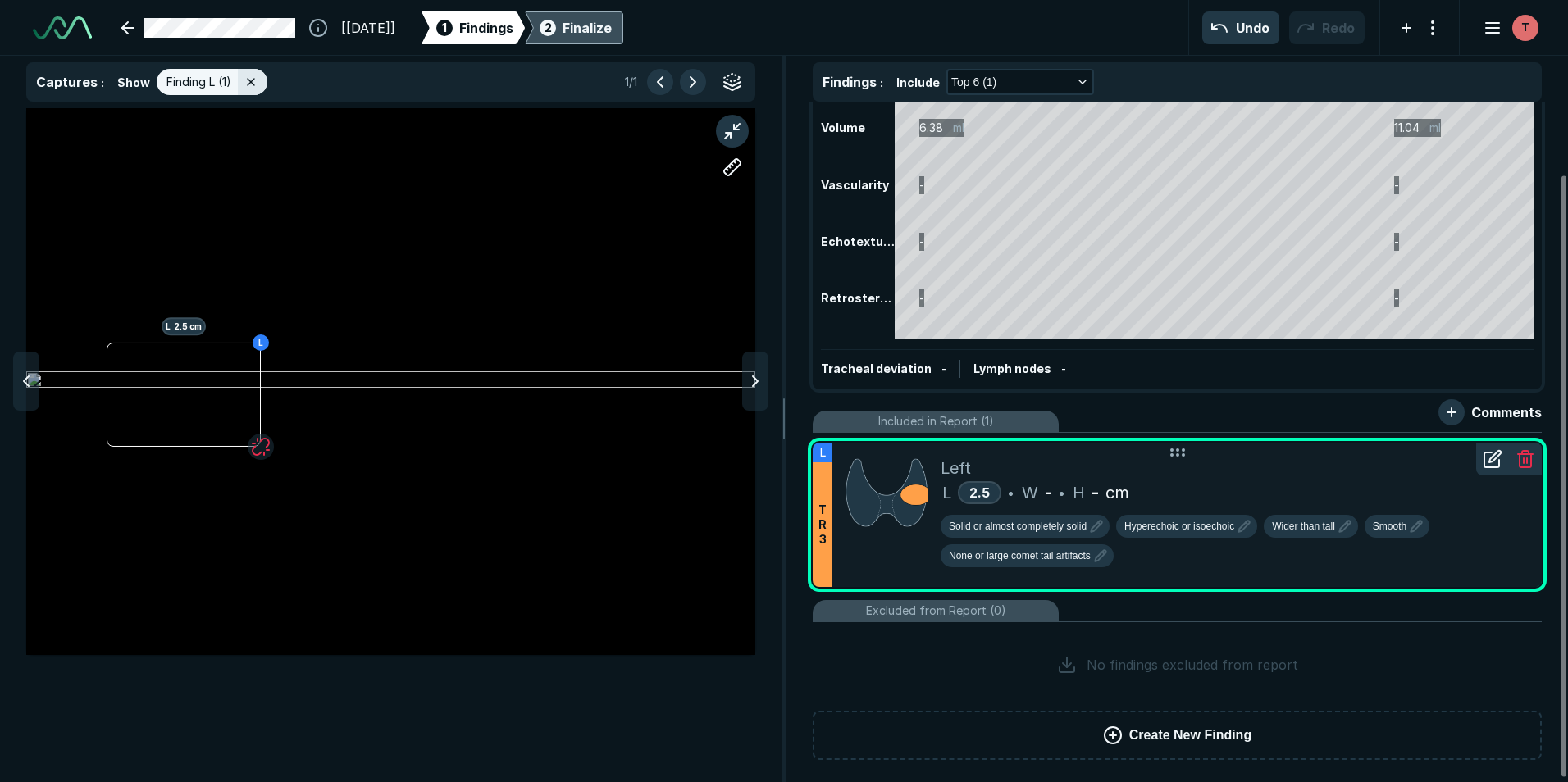
click at [779, 461] on icon at bounding box center [1493, 459] width 20 height 20
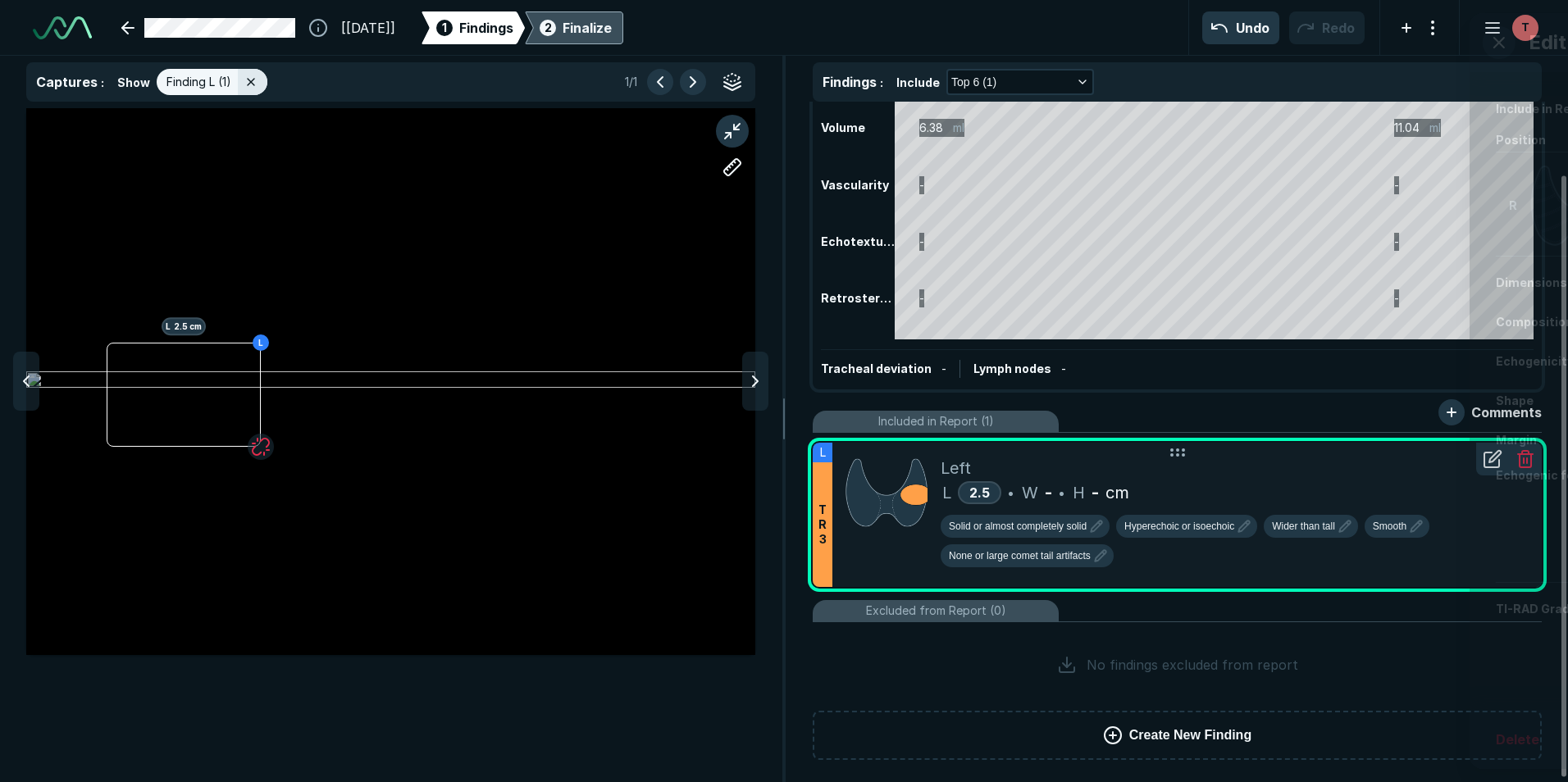
scroll to position [4681, 4207]
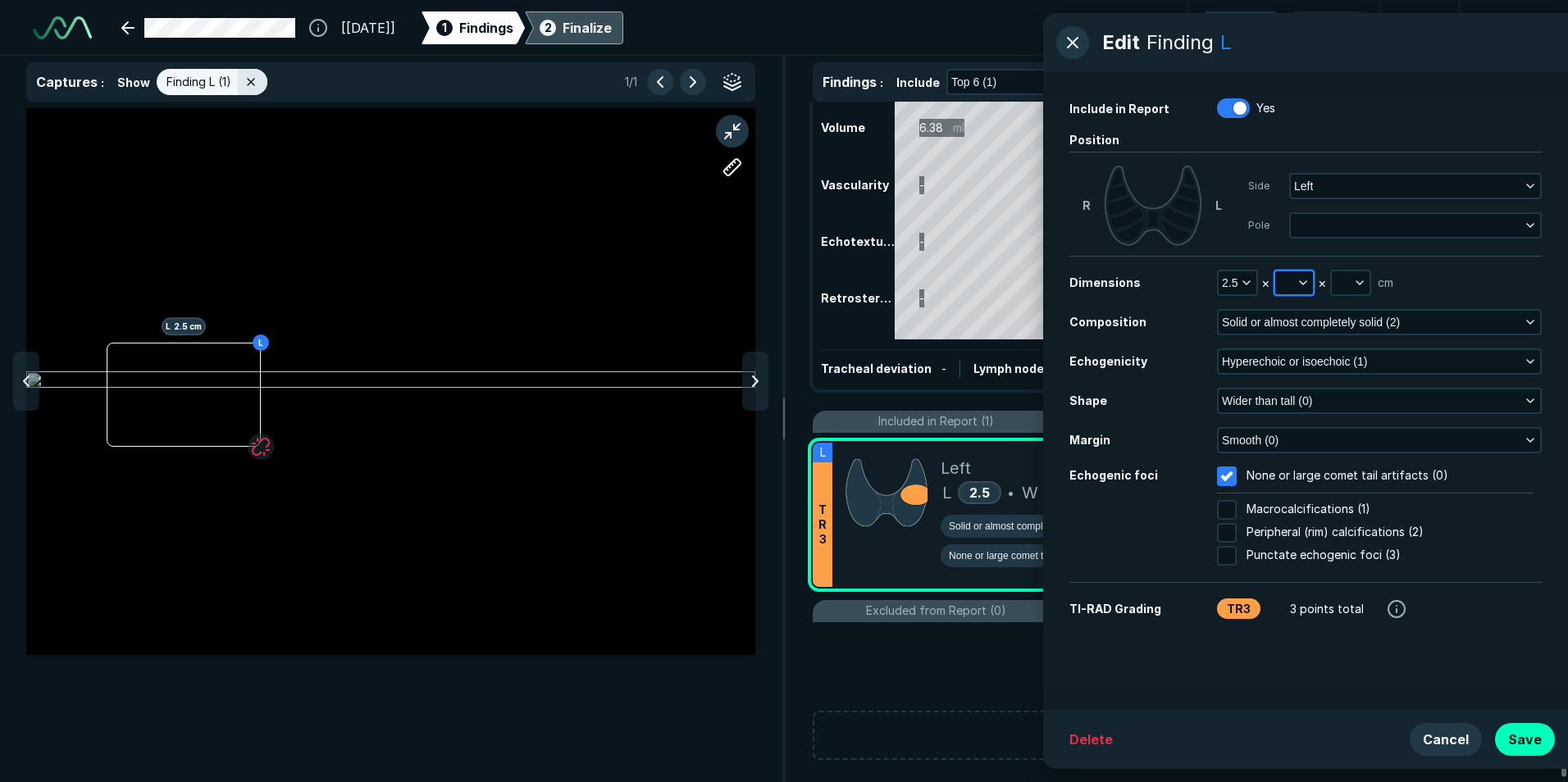
click at [779, 276] on button "button" at bounding box center [1294, 283] width 38 height 23
click at [779, 357] on input "text" at bounding box center [1316, 358] width 64 height 23
type input "2.2"
click at [779, 392] on button "Done" at bounding box center [1316, 395] width 67 height 26
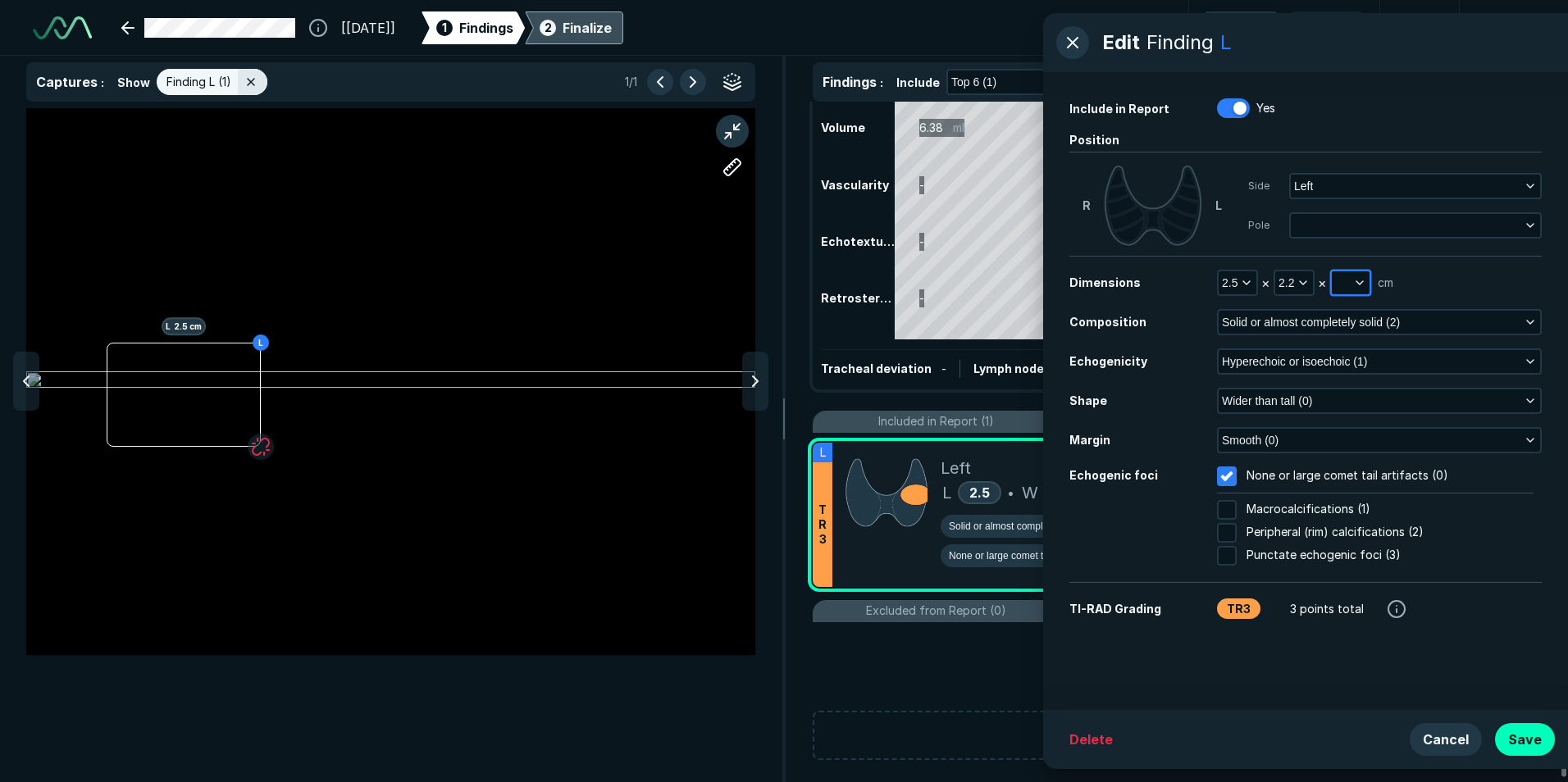
click at [779, 282] on button "button" at bounding box center [1350, 283] width 38 height 23
click at [779, 362] on input "text" at bounding box center [1372, 358] width 64 height 23
type input "1.9"
click at [779, 390] on button "Done" at bounding box center [1372, 395] width 67 height 26
click at [779, 233] on button "button" at bounding box center [1415, 226] width 249 height 23
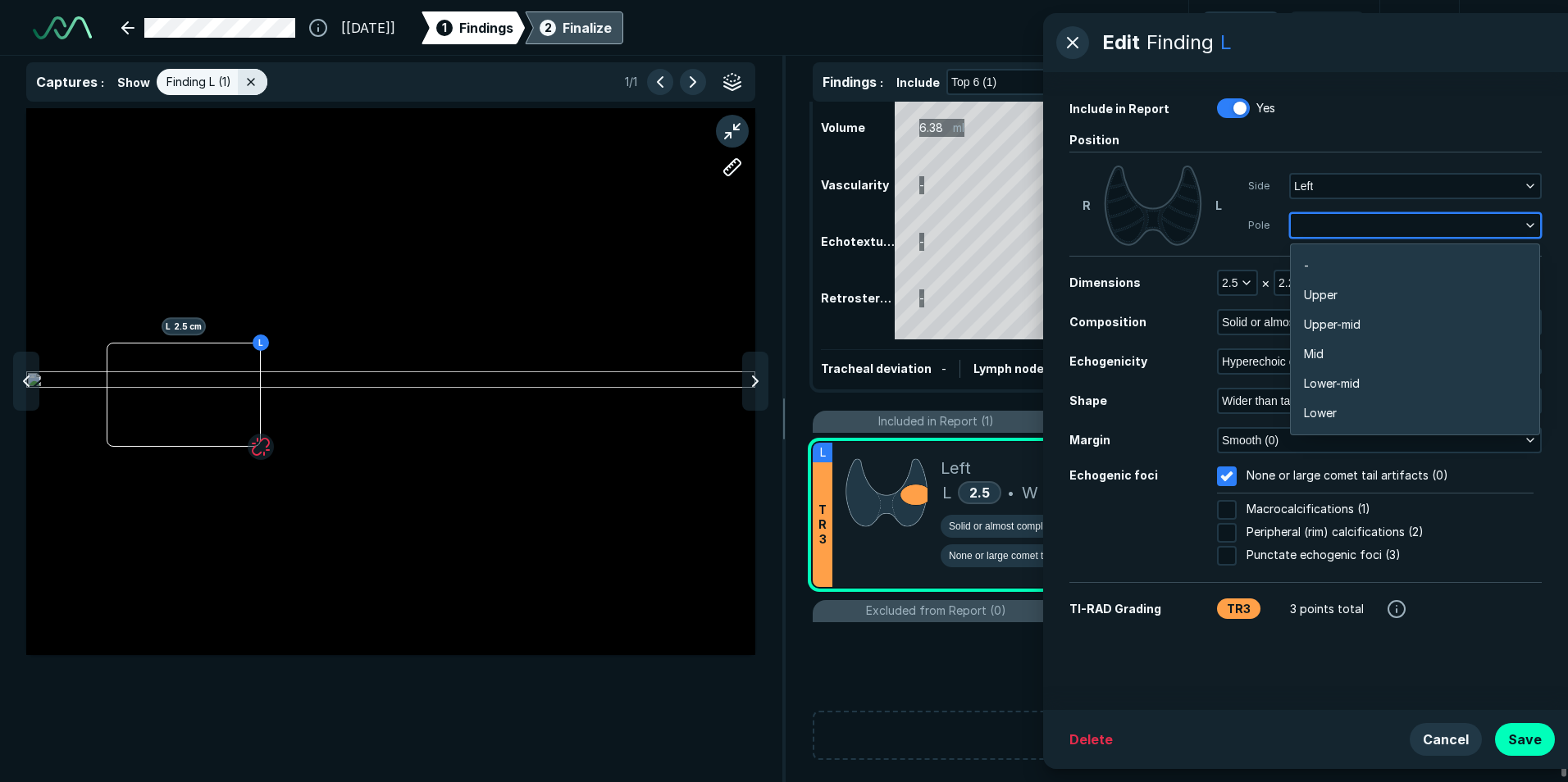
scroll to position [2870, 3226]
click at [779, 318] on li "Upper-mid" at bounding box center [1415, 325] width 248 height 30
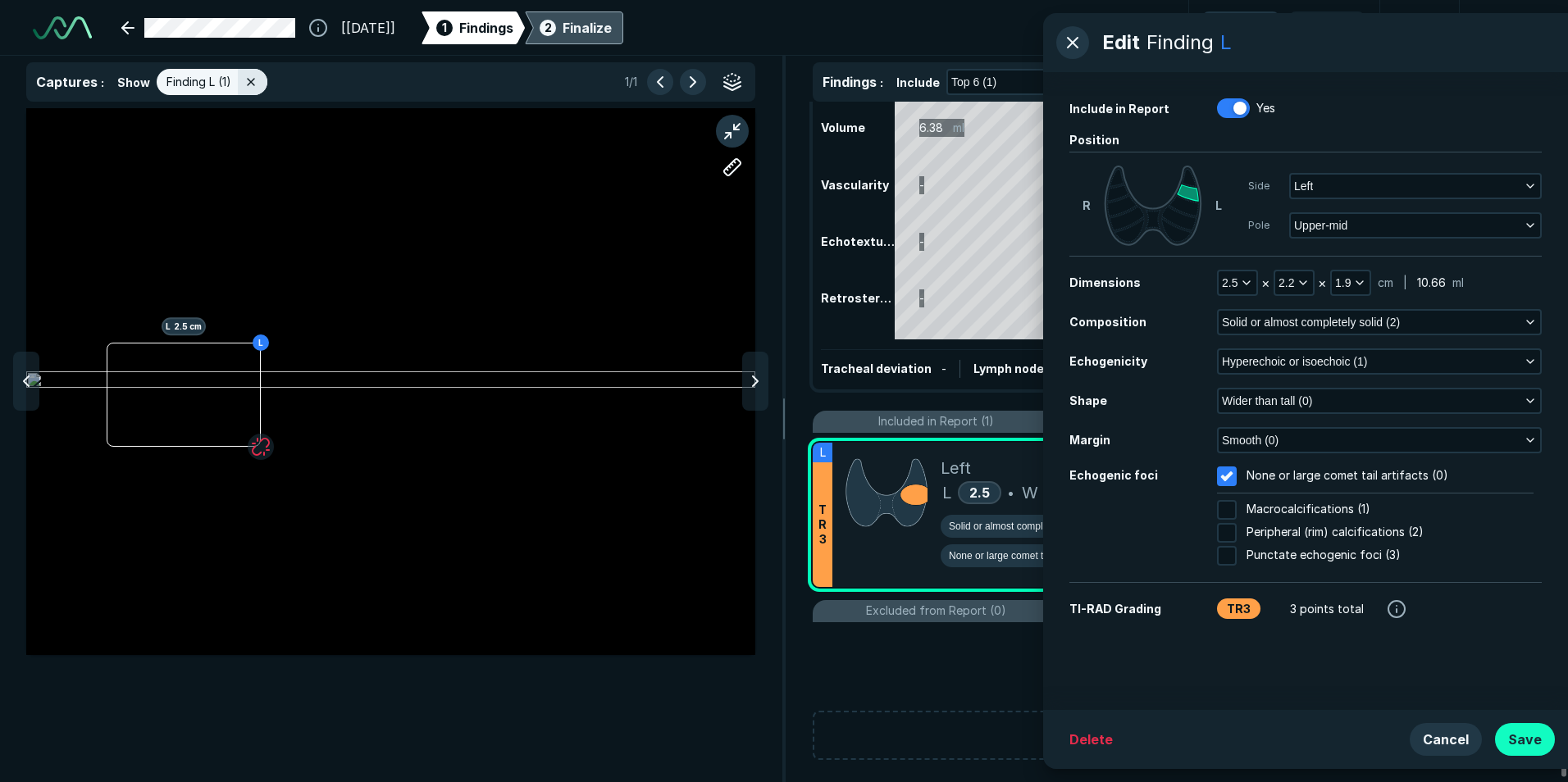
click at [779, 744] on button "Save" at bounding box center [1525, 740] width 60 height 33
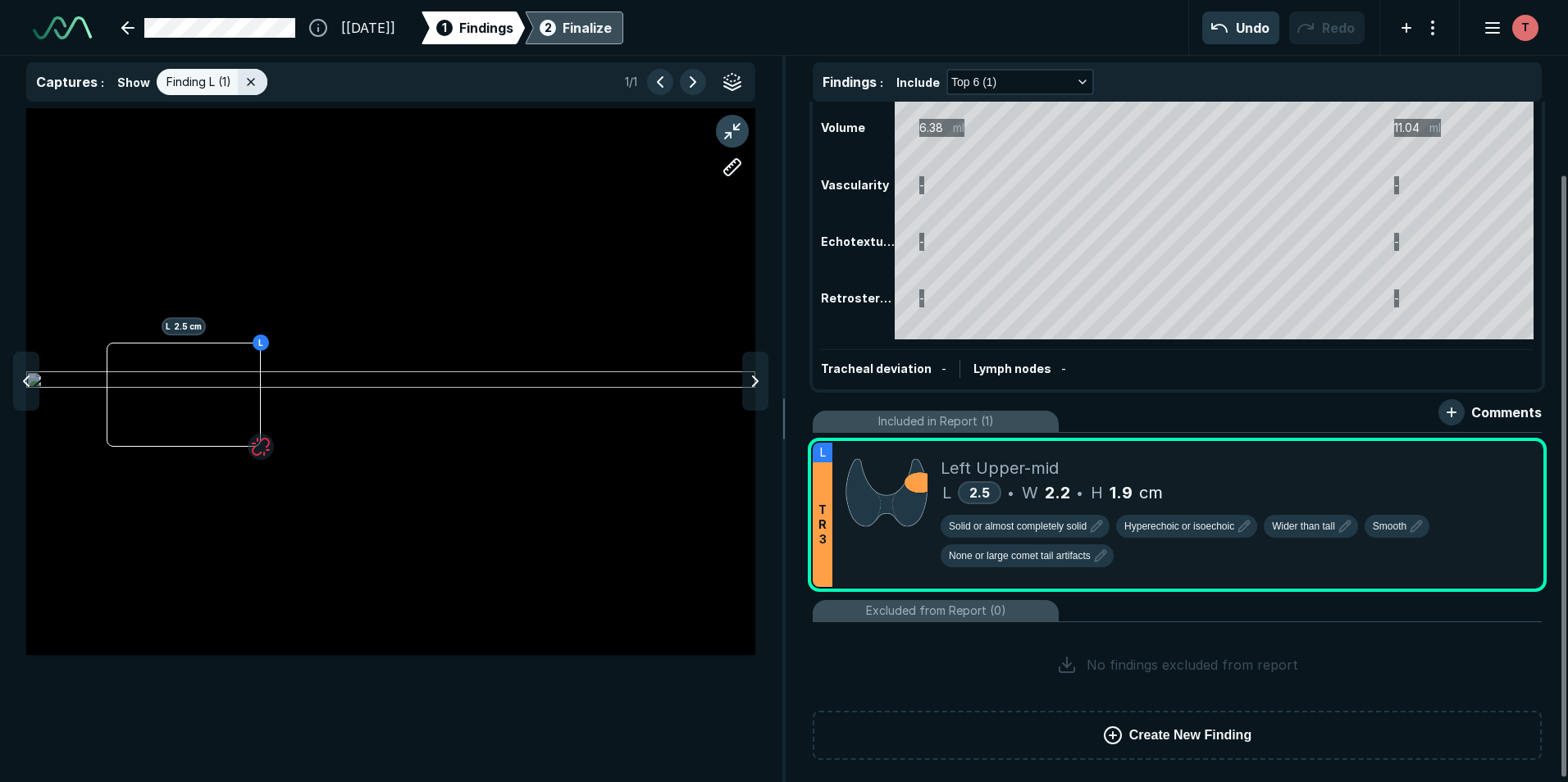
click at [731, 120] on button "button" at bounding box center [732, 132] width 33 height 33
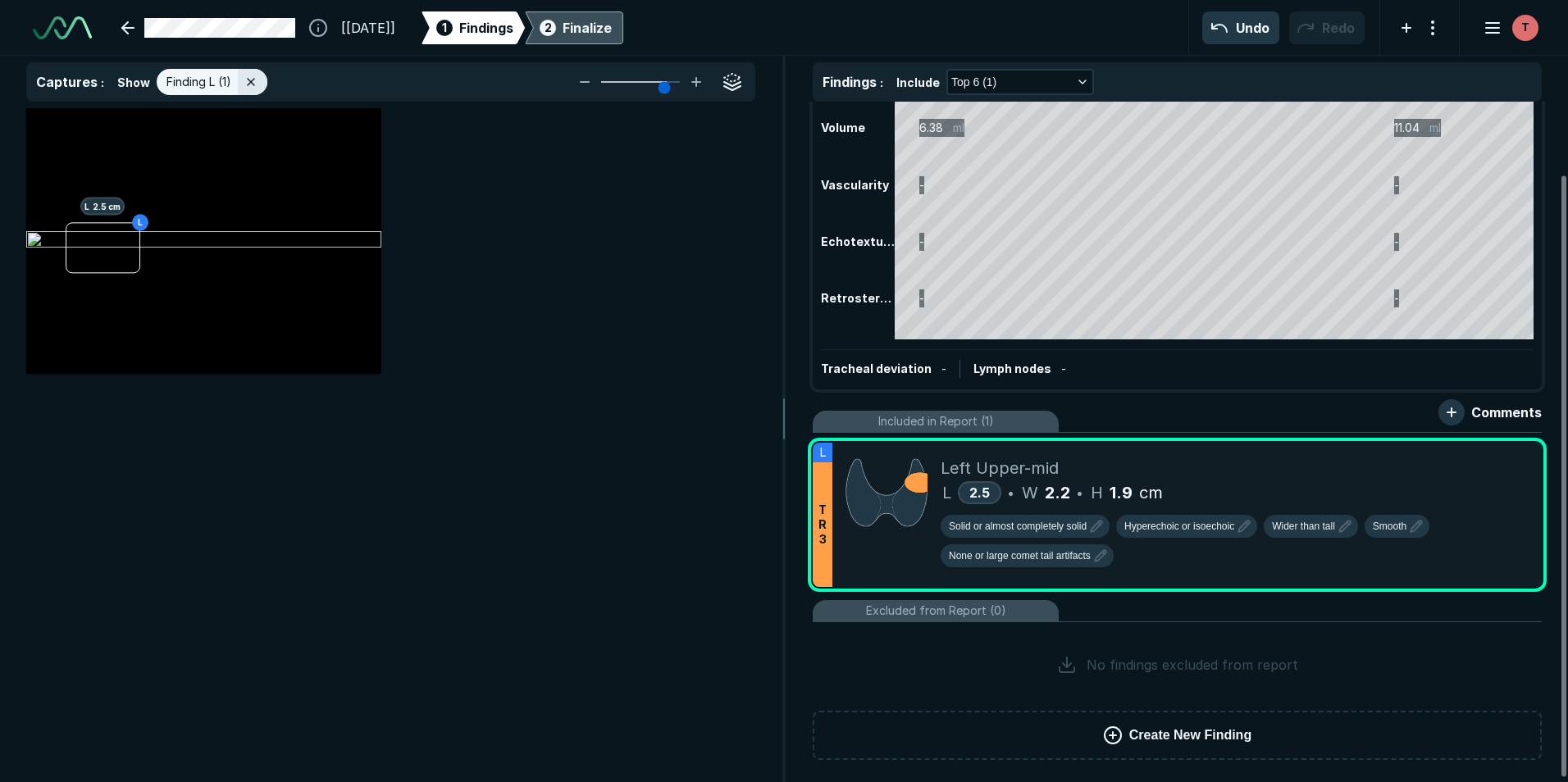
scroll to position [4962, 5362]
click at [732, 78] on button "button" at bounding box center [732, 82] width 26 height 26
click at [736, 79] on button "button" at bounding box center [732, 82] width 26 height 26
click at [572, 271] on div "L L 2.5 cm" at bounding box center [391, 241] width 729 height 266
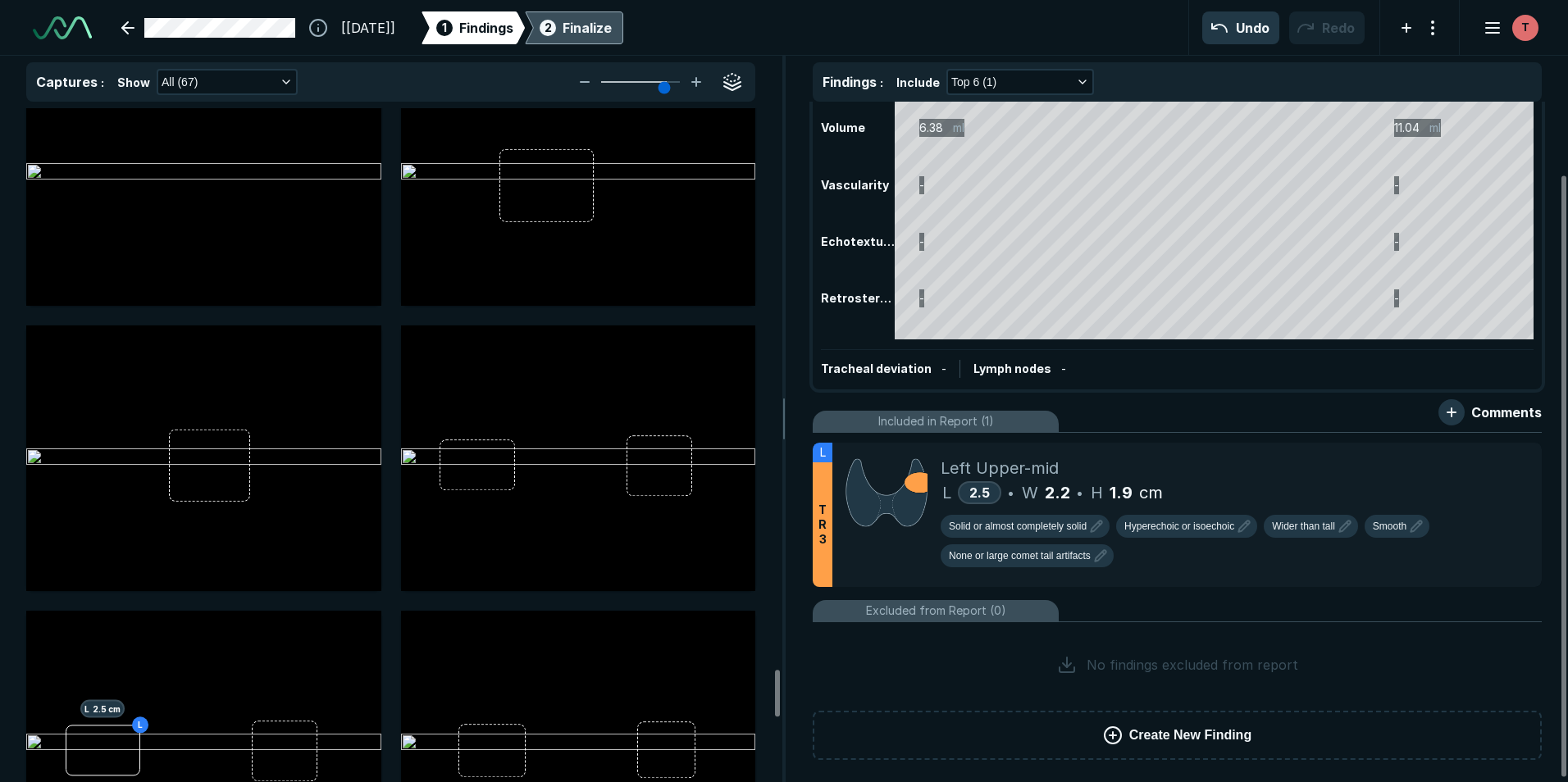
scroll to position [8062, 0]
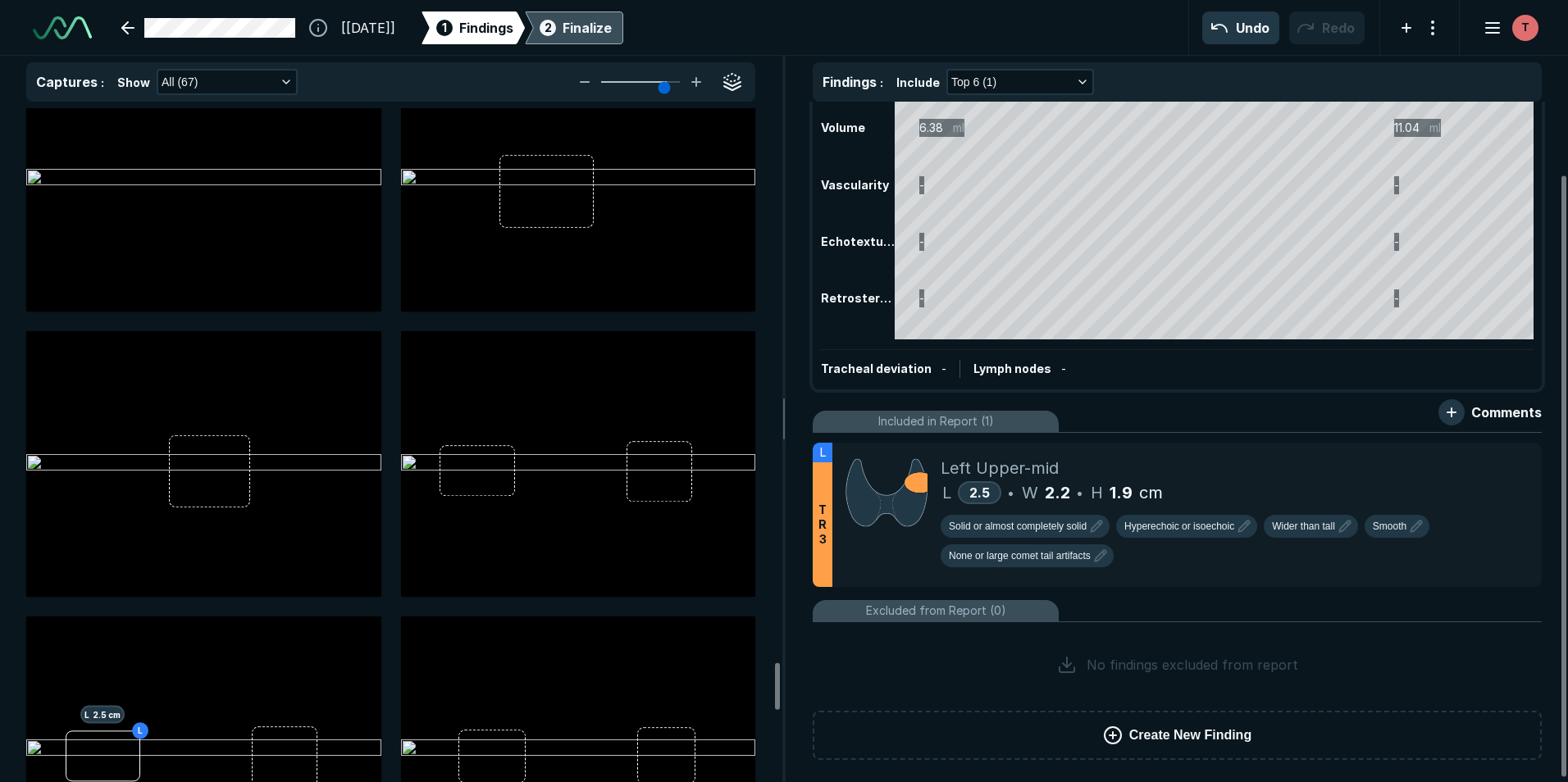
click at [611, 25] on div "Finalize" at bounding box center [587, 28] width 49 height 20
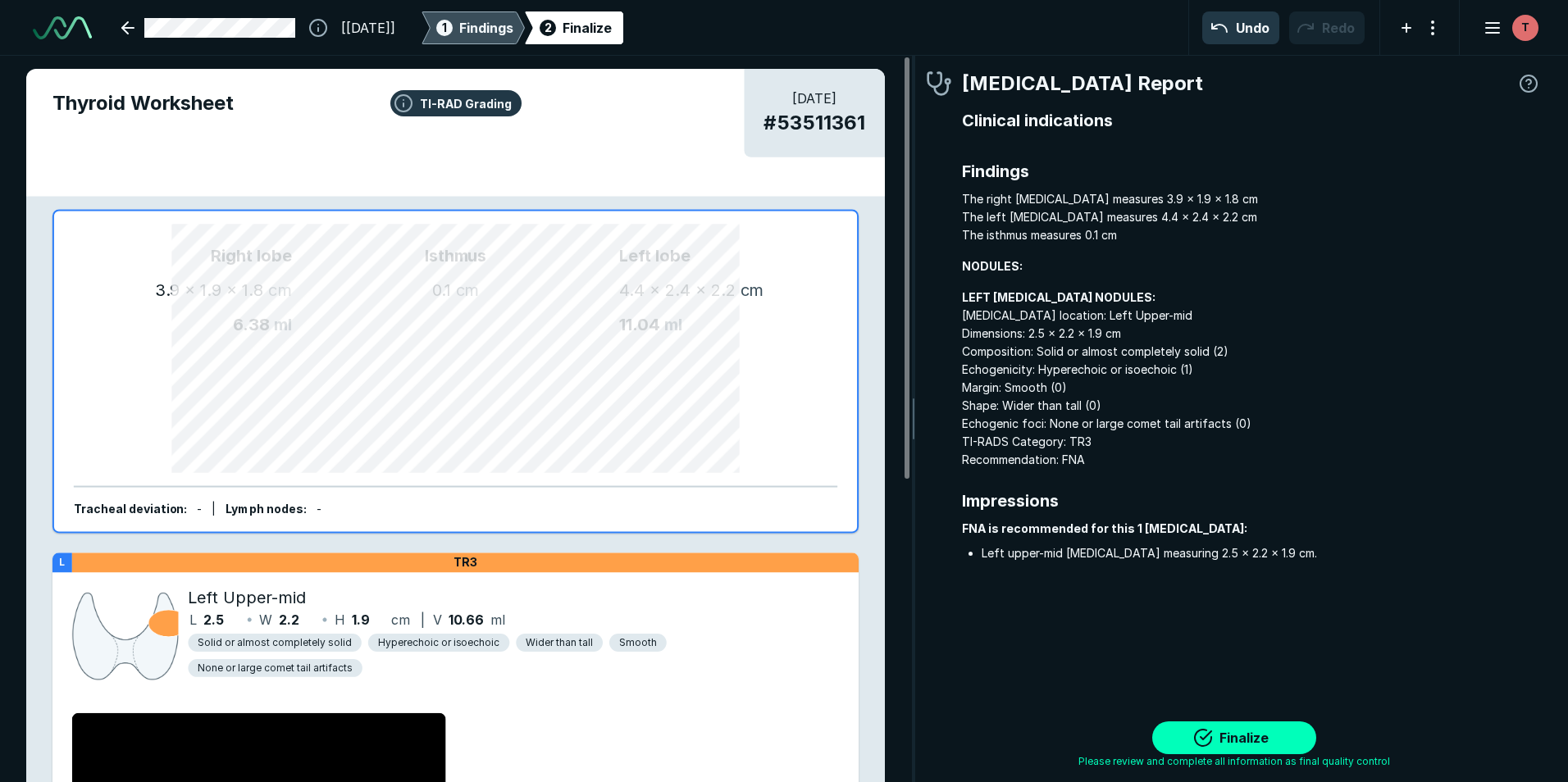
click at [513, 26] on span "Findings" at bounding box center [486, 28] width 54 height 20
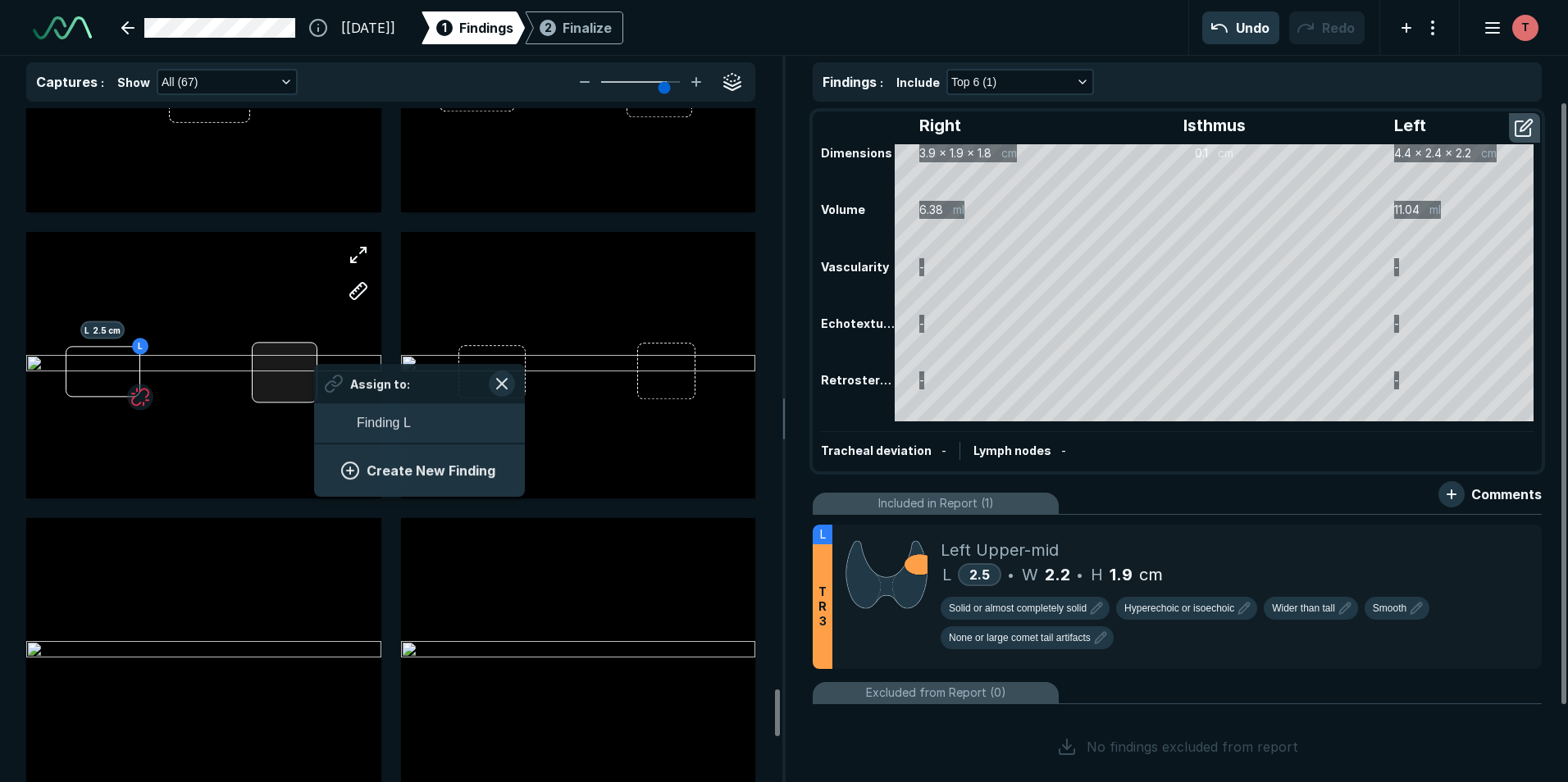
scroll to position [2249, 3049]
click at [315, 397] on div "L L 2.5 cm Assign to: Finding L Create New Finding" at bounding box center [204, 364] width 355 height 266
click at [392, 416] on span "Finding L" at bounding box center [383, 422] width 54 height 20
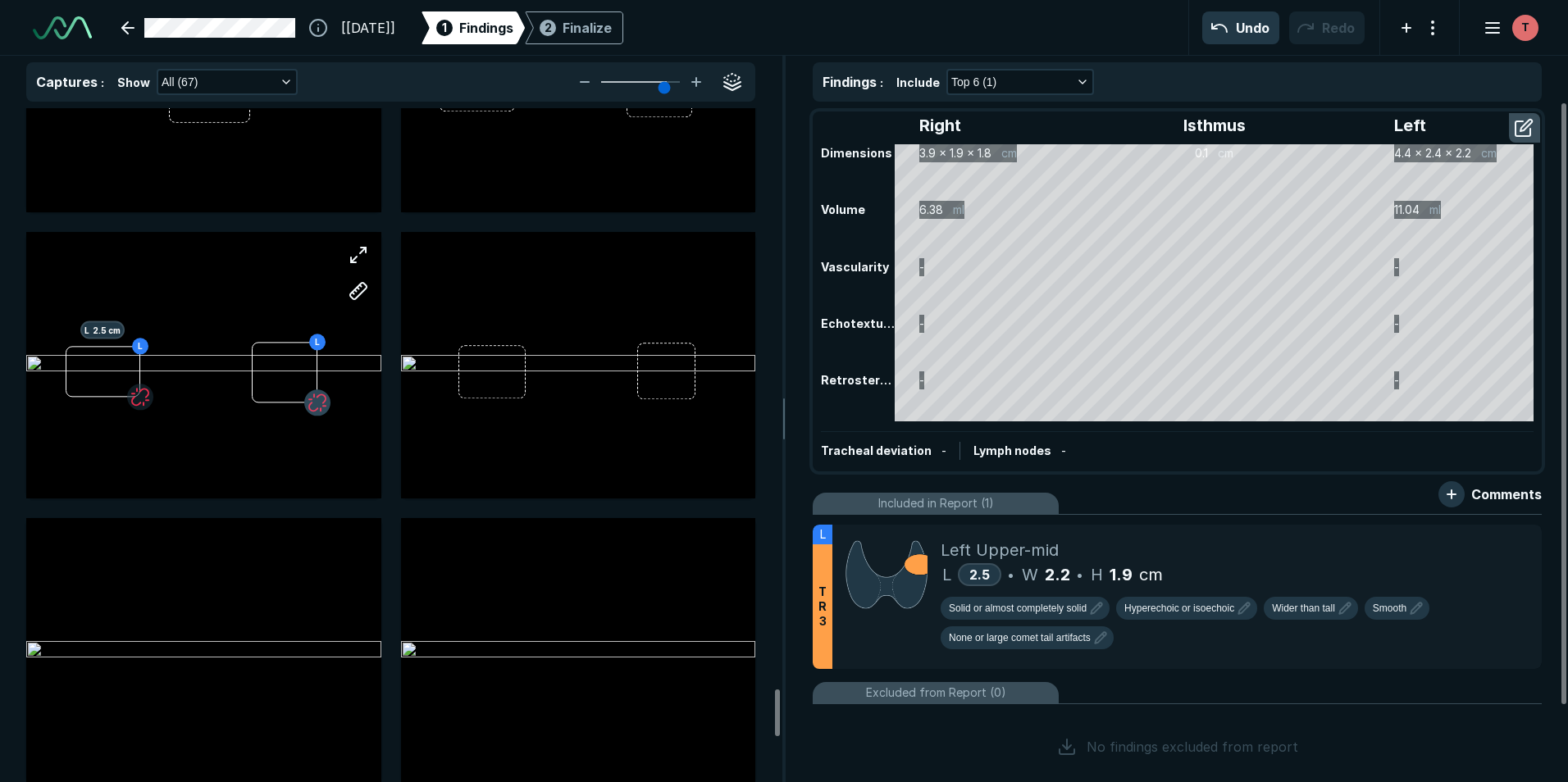
click at [320, 403] on button "button" at bounding box center [318, 403] width 26 height 26
click at [352, 255] on button "button" at bounding box center [358, 255] width 33 height 33
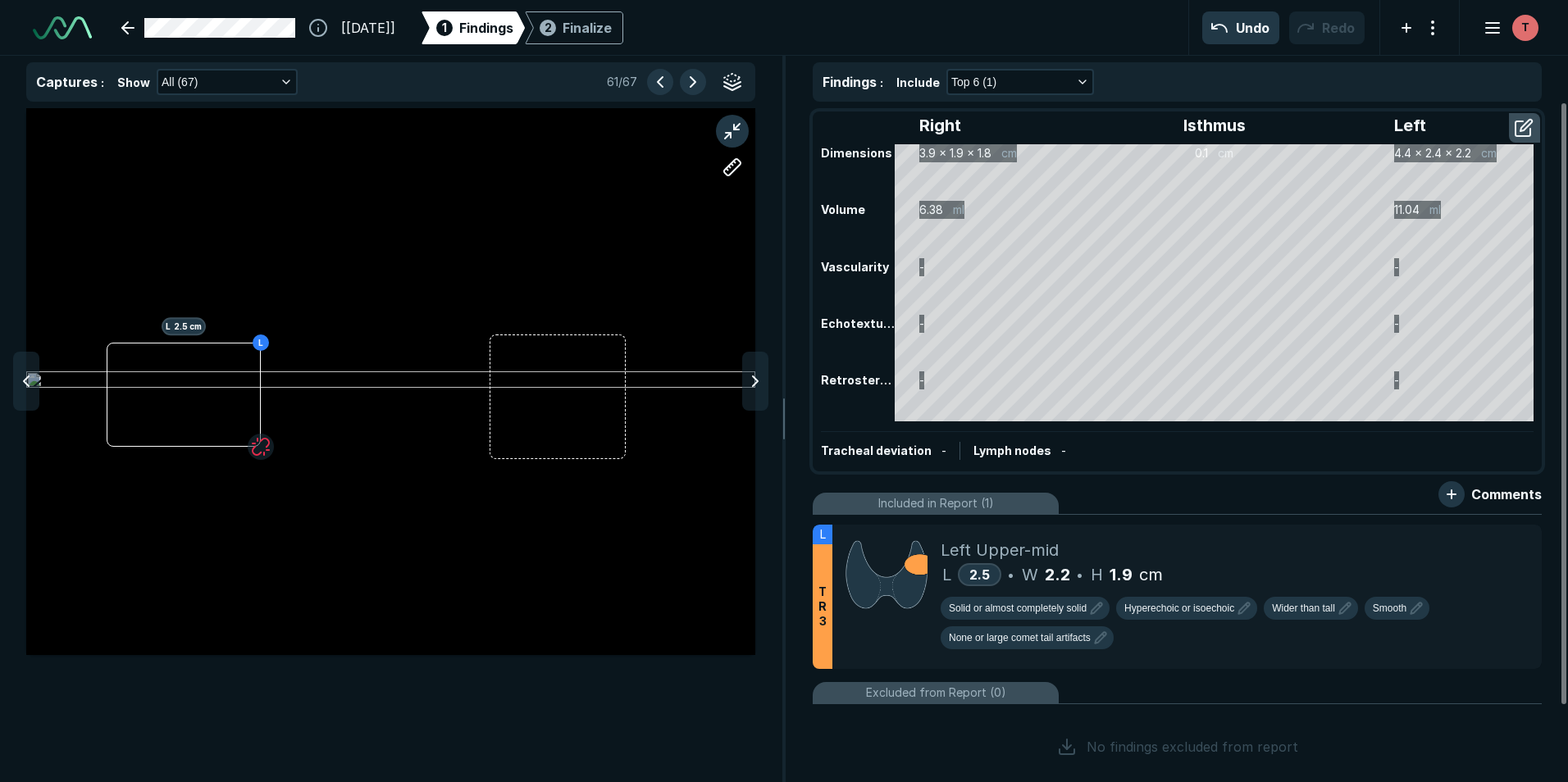
scroll to position [4962, 5362]
click at [733, 166] on button "button" at bounding box center [732, 167] width 33 height 33
drag, startPoint x: 563, startPoint y: 327, endPoint x: 537, endPoint y: 369, distance: 49.4
click at [537, 369] on div at bounding box center [391, 381] width 729 height 410
drag, startPoint x: 544, startPoint y: 385, endPoint x: 507, endPoint y: 411, distance: 45.2
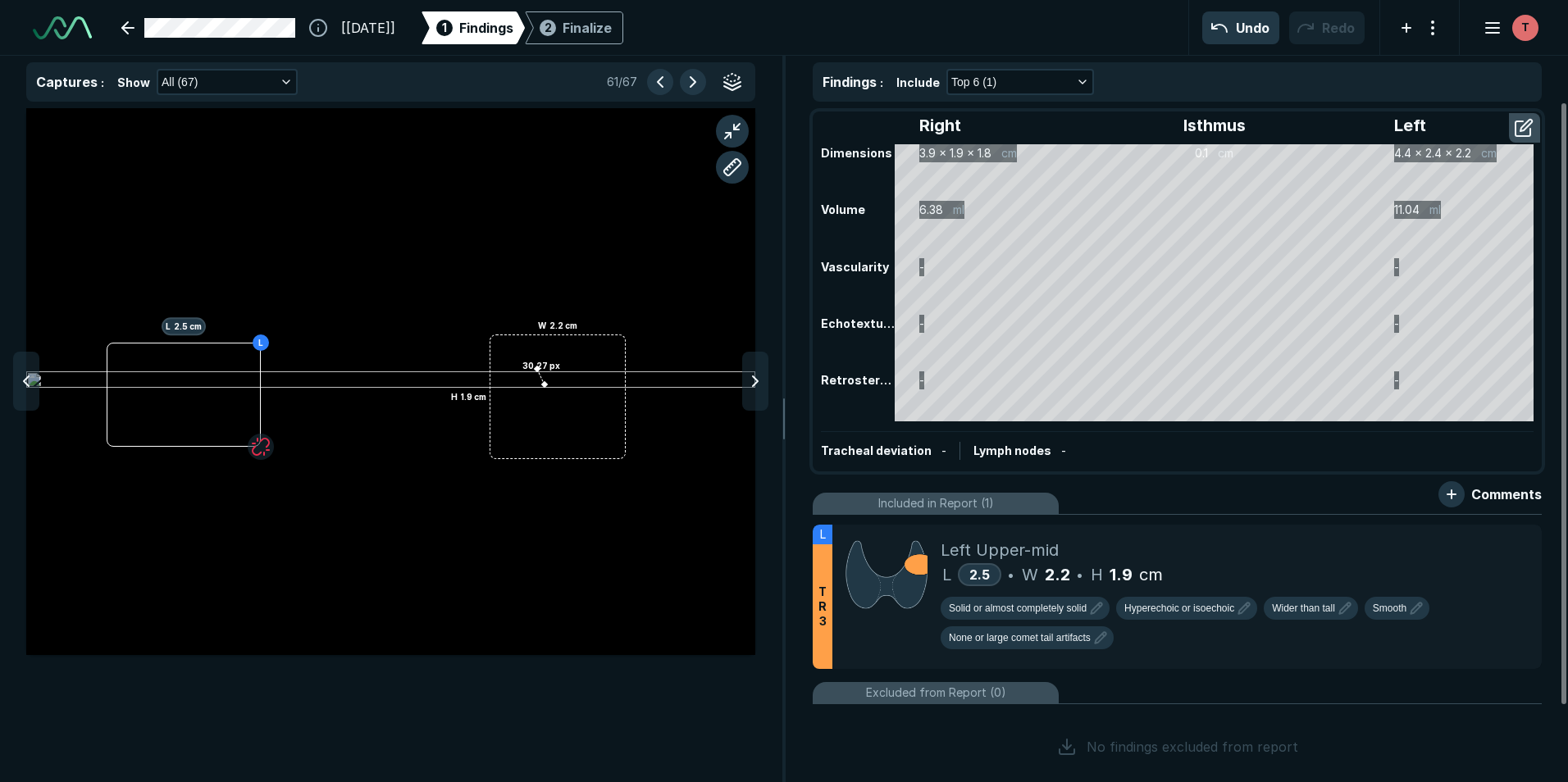
click at [507, 411] on div "30.27 px" at bounding box center [391, 381] width 729 height 410
click at [532, 364] on div at bounding box center [535, 371] width 13 height 13
drag, startPoint x: 509, startPoint y: 411, endPoint x: 535, endPoint y: 362, distance: 55.5
click at [535, 362] on div "30.27 px 6.11 px" at bounding box center [391, 381] width 729 height 410
click at [534, 363] on div at bounding box center [532, 364] width 13 height 13
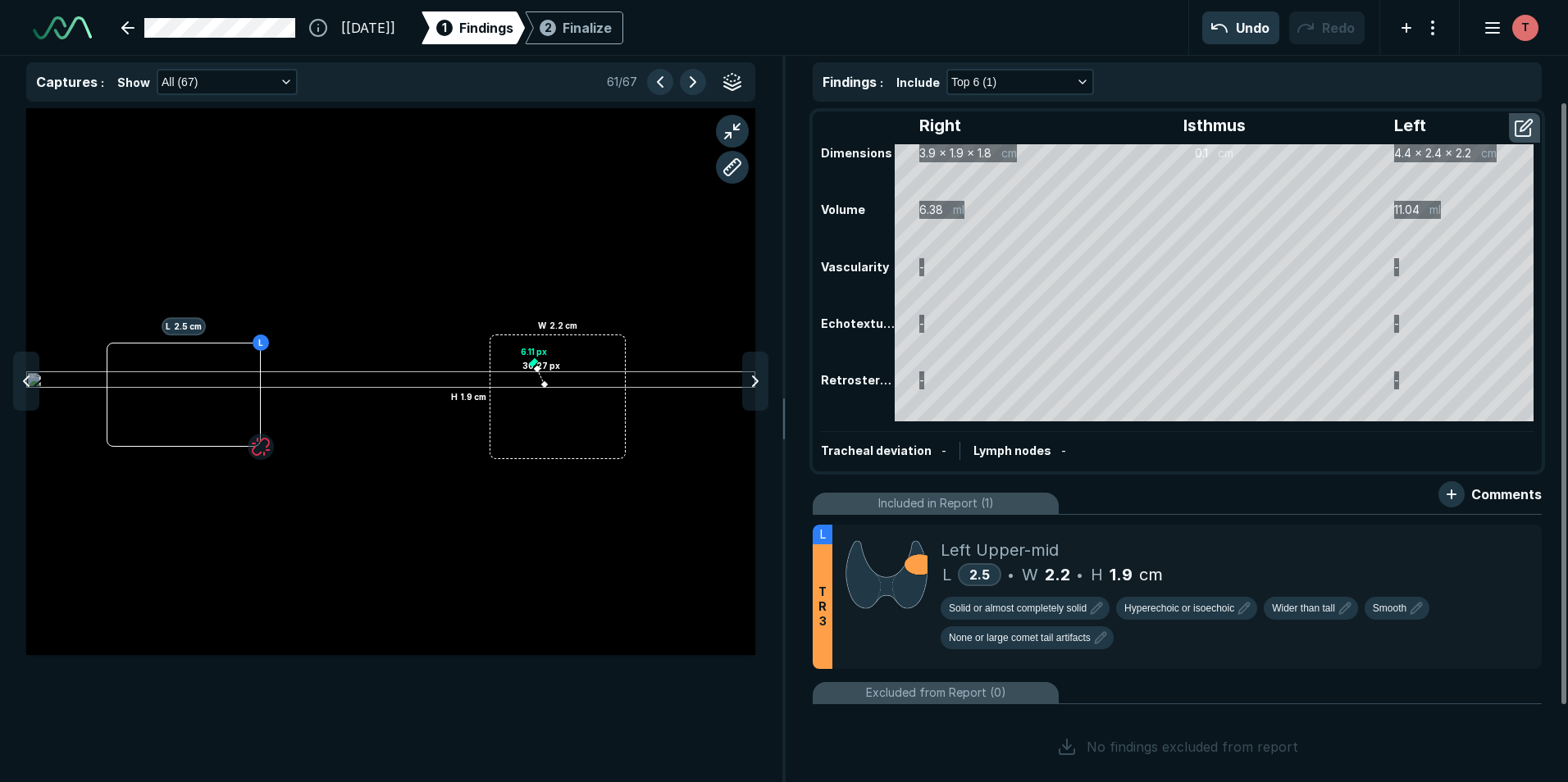
click at [534, 363] on div at bounding box center [532, 364] width 13 height 13
click at [725, 165] on button "button" at bounding box center [732, 167] width 33 height 33
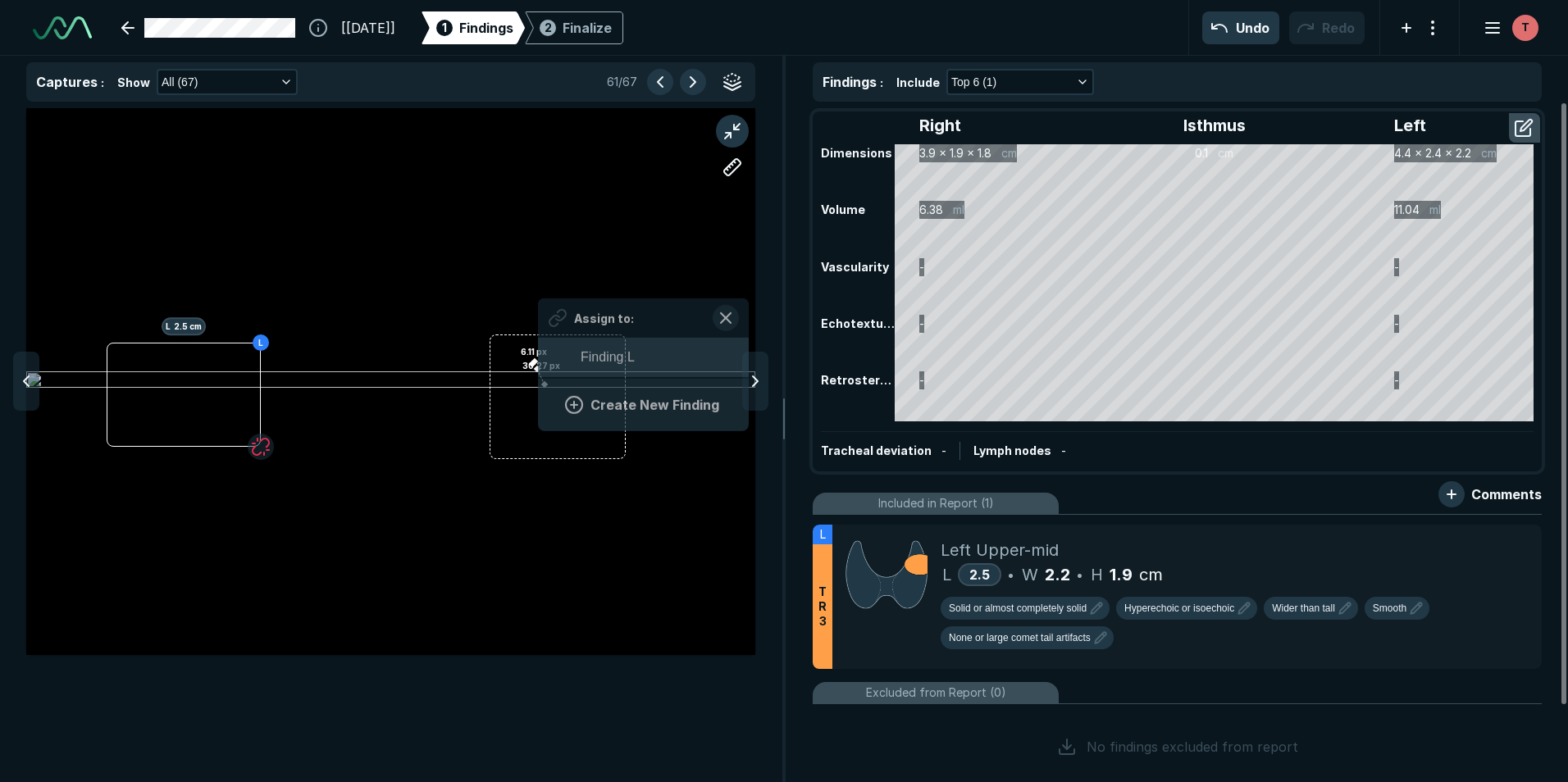
click at [538, 364] on div "L L 2.5 cm 30.27 px 6.11 px Assign to: Finding L Create New Finding" at bounding box center [391, 381] width 729 height 547
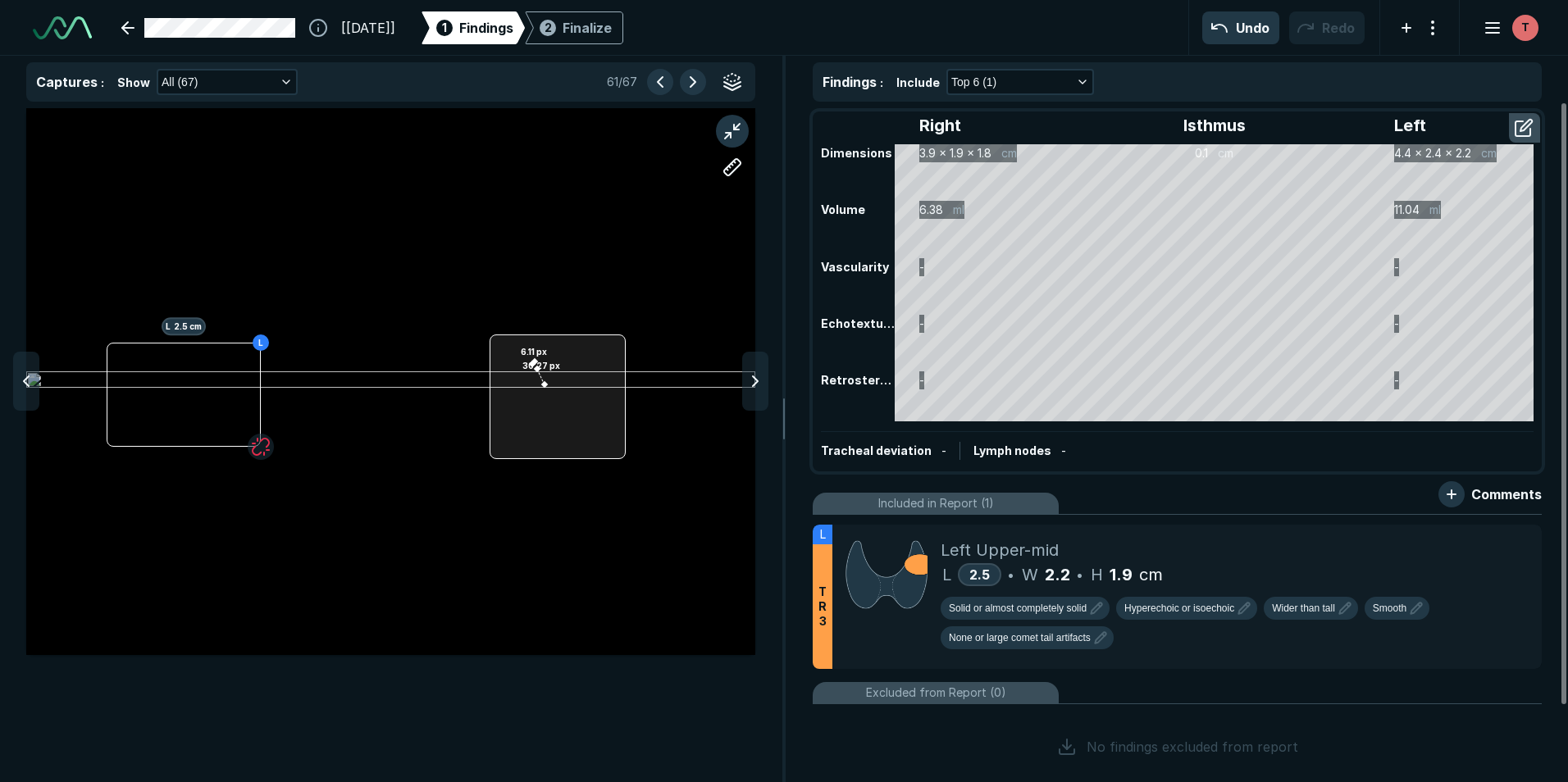
click at [503, 341] on div at bounding box center [558, 396] width 136 height 125
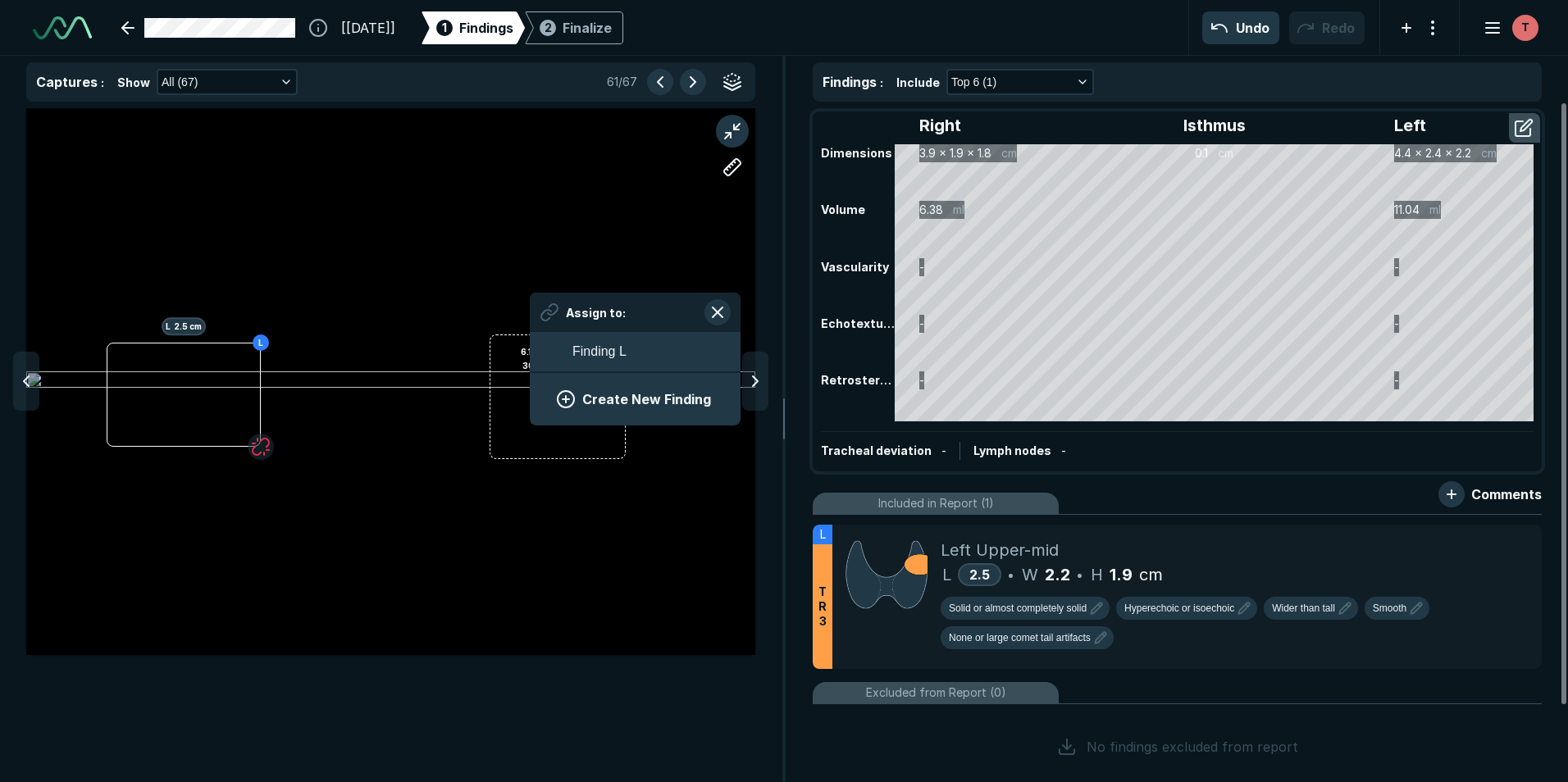
drag, startPoint x: 530, startPoint y: 362, endPoint x: 507, endPoint y: 271, distance: 93.9
click at [507, 271] on div "L L 2.5 cm 30.27 px 6.11 px" at bounding box center [391, 381] width 729 height 410
drag, startPoint x: 532, startPoint y: 362, endPoint x: 553, endPoint y: 383, distance: 29.7
click at [553, 383] on div "L L 2.5 cm 30.27 px 6.11 px Assign to: Finding L Create New Finding" at bounding box center [391, 381] width 729 height 547
click at [722, 305] on button "button" at bounding box center [719, 313] width 26 height 26
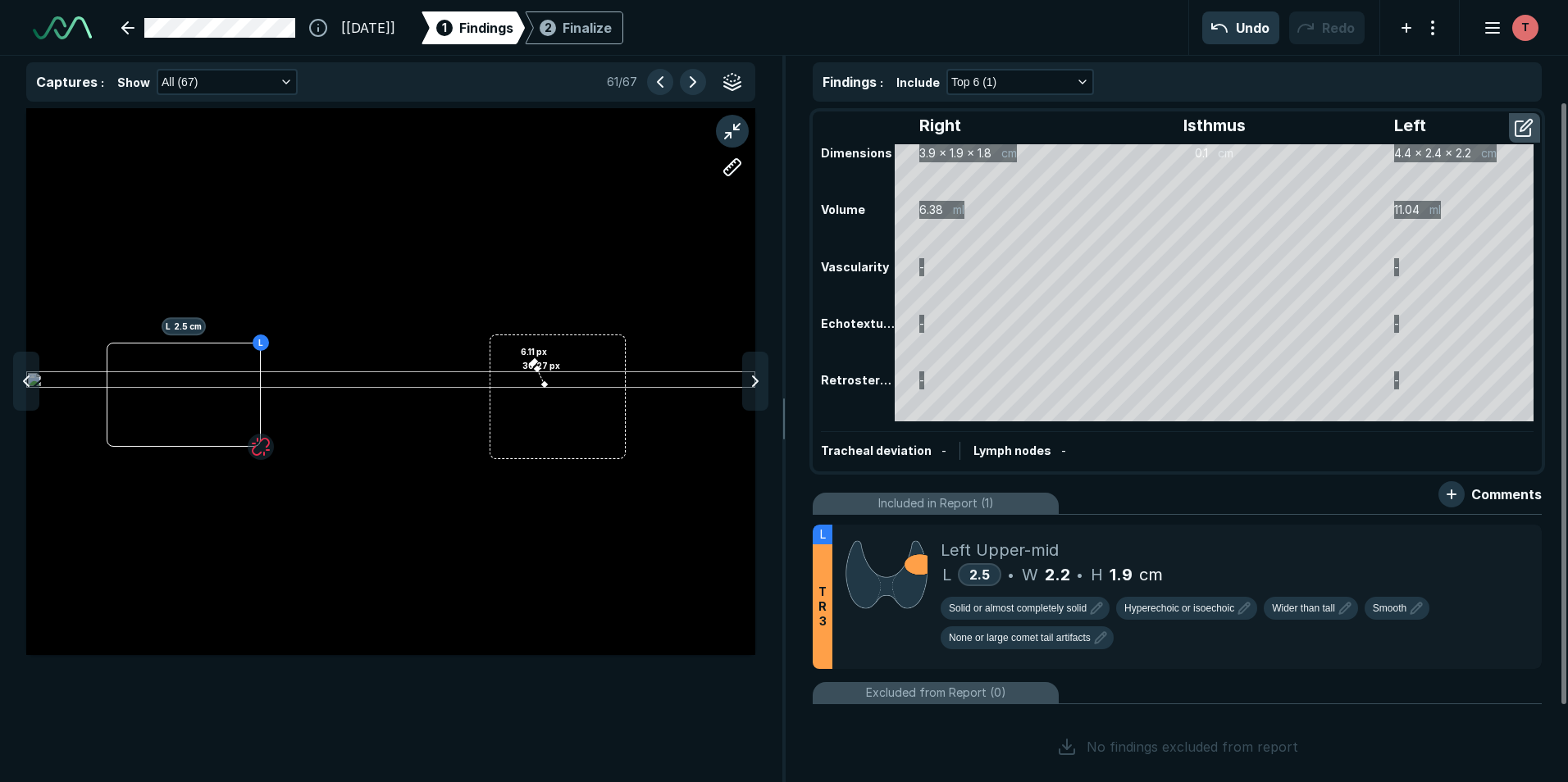
click at [594, 540] on div "L L 2.5 cm 30.27 px 6.11 px" at bounding box center [391, 381] width 729 height 410
click at [731, 123] on button "button" at bounding box center [732, 132] width 33 height 33
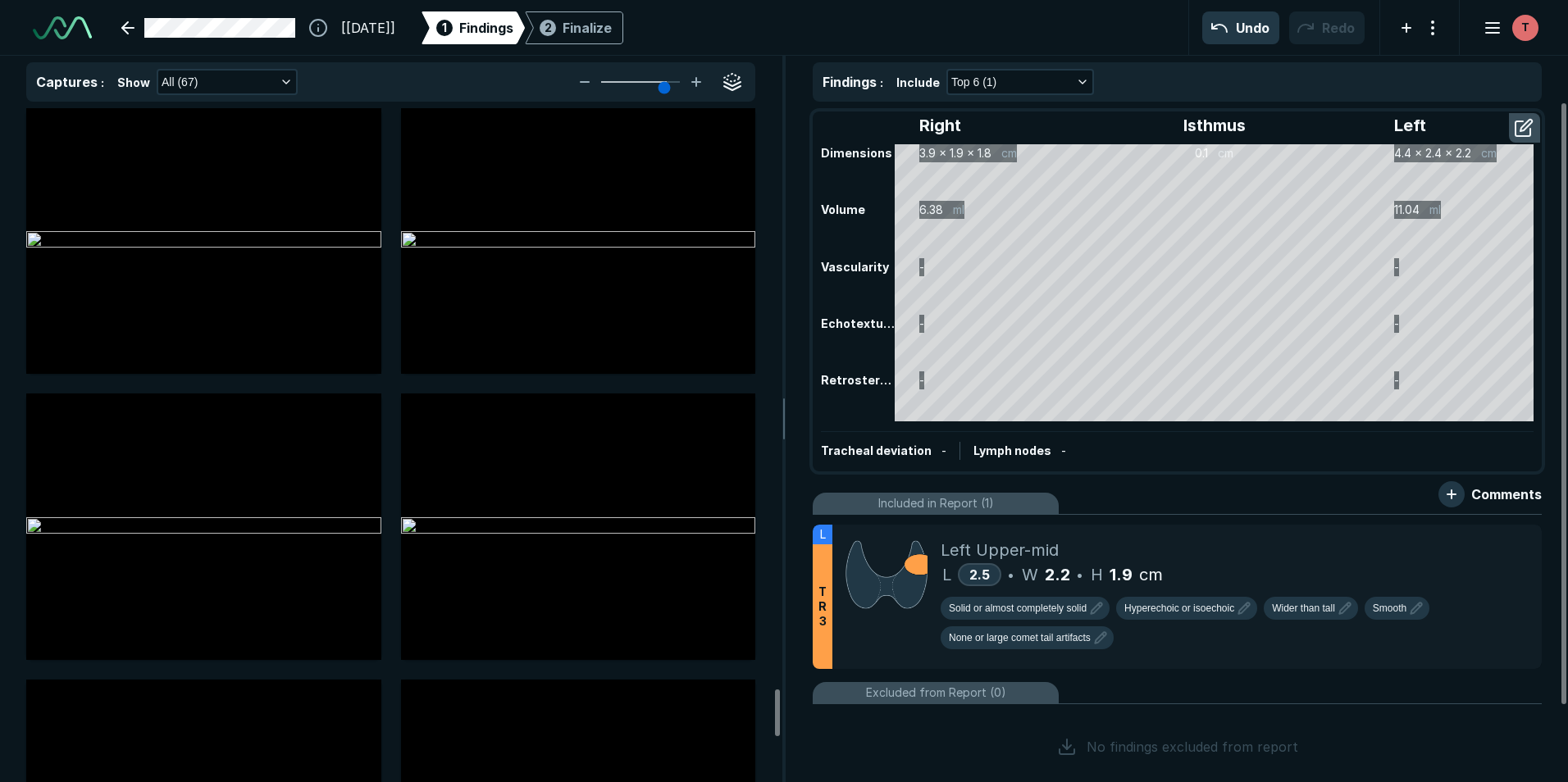
scroll to position [8447, 0]
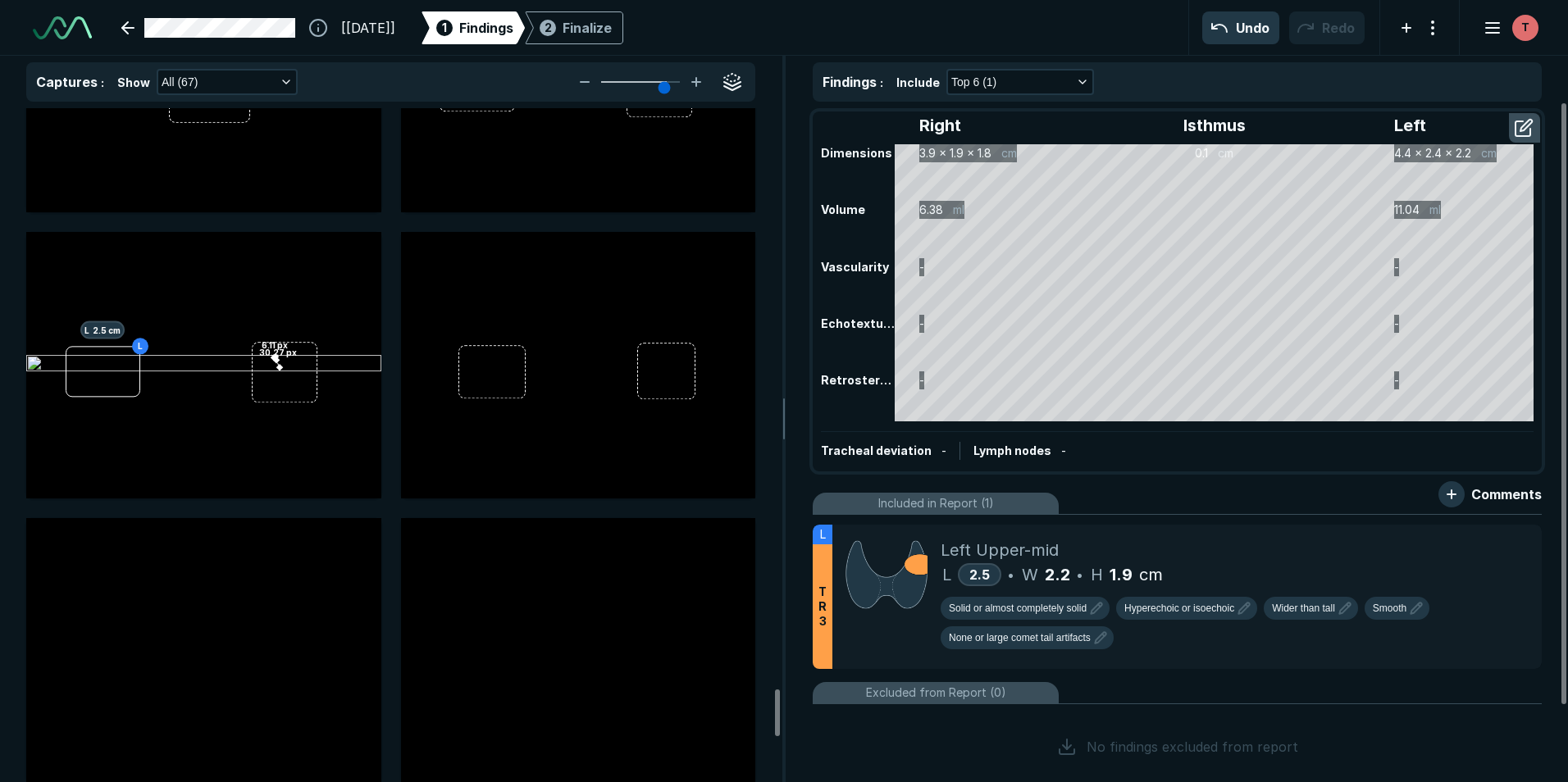
click at [731, 123] on div at bounding box center [578, 79] width 355 height 199
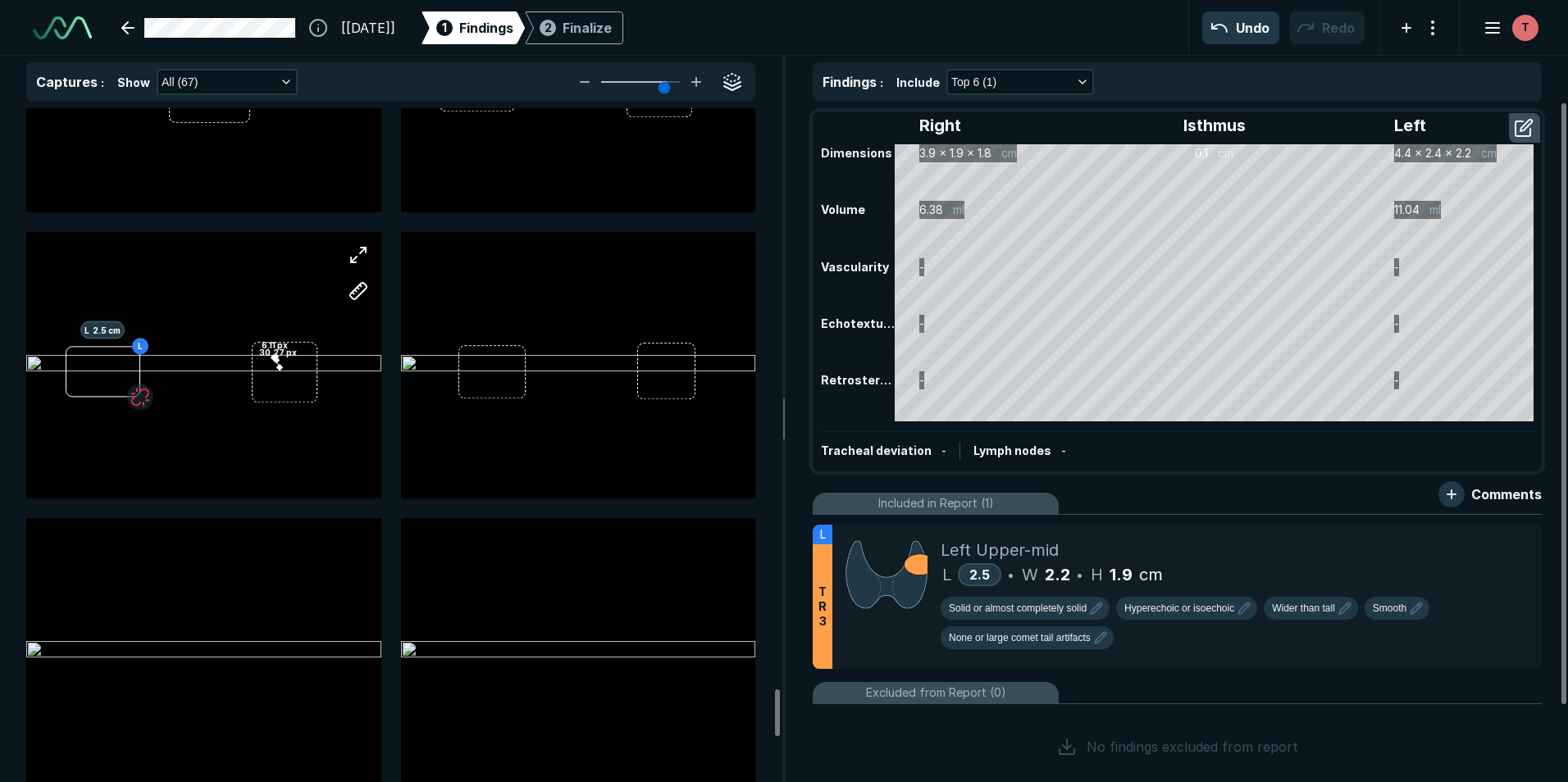
click at [343, 350] on div "L L 2.5 cm 30.27 px 6.11 px" at bounding box center [204, 365] width 355 height 199
click at [354, 250] on button "button" at bounding box center [358, 255] width 33 height 33
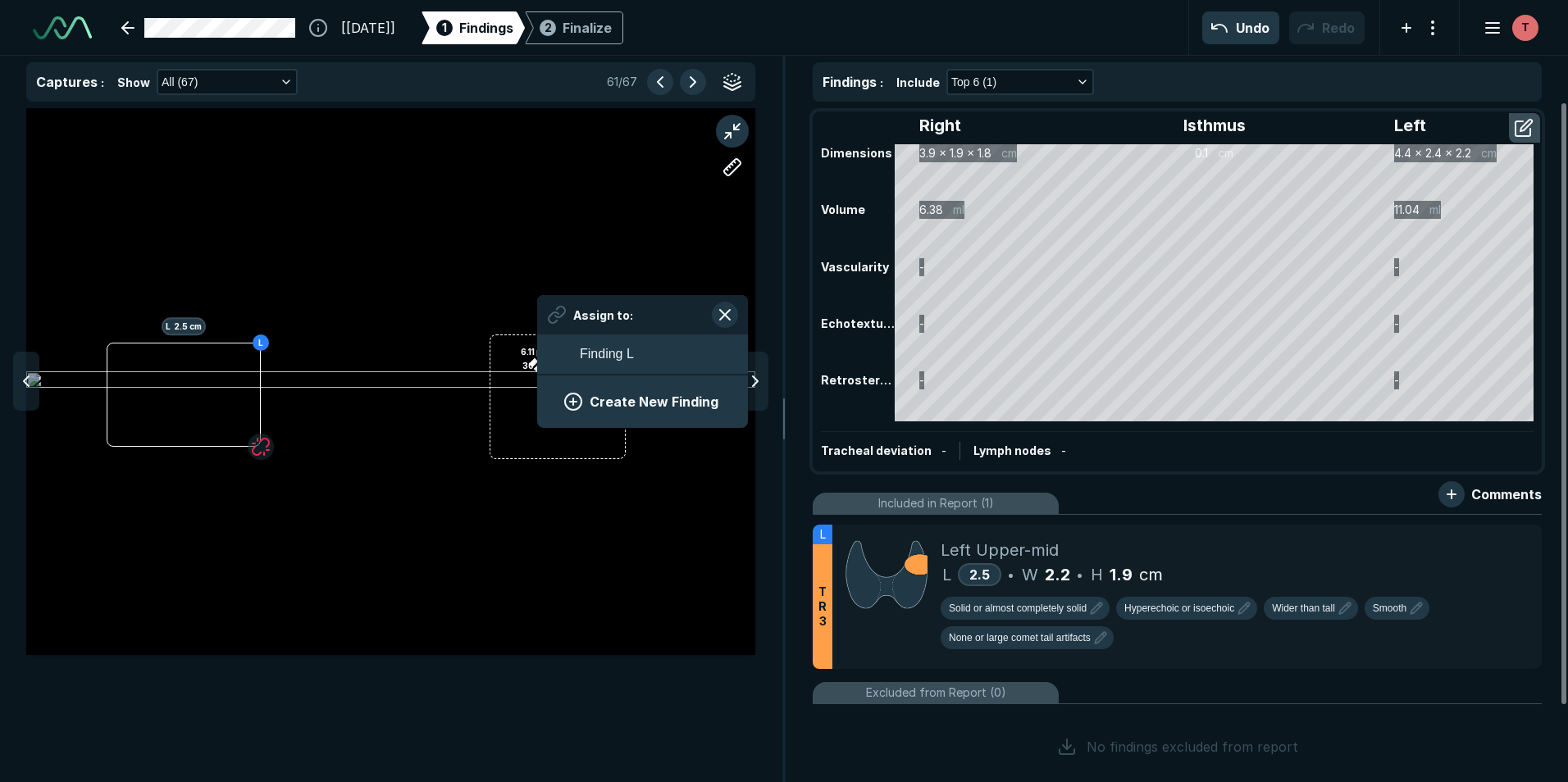
scroll to position [2249, 3049]
drag, startPoint x: 538, startPoint y: 365, endPoint x: 547, endPoint y: 390, distance: 26.6
click at [547, 390] on div "L L 2.5 cm 30.27 px 6.11 px Assign to: Finding L Create New Finding" at bounding box center [391, 381] width 729 height 547
click at [712, 309] on button "button" at bounding box center [725, 315] width 26 height 26
drag, startPoint x: 537, startPoint y: 362, endPoint x: 520, endPoint y: 364, distance: 17.1
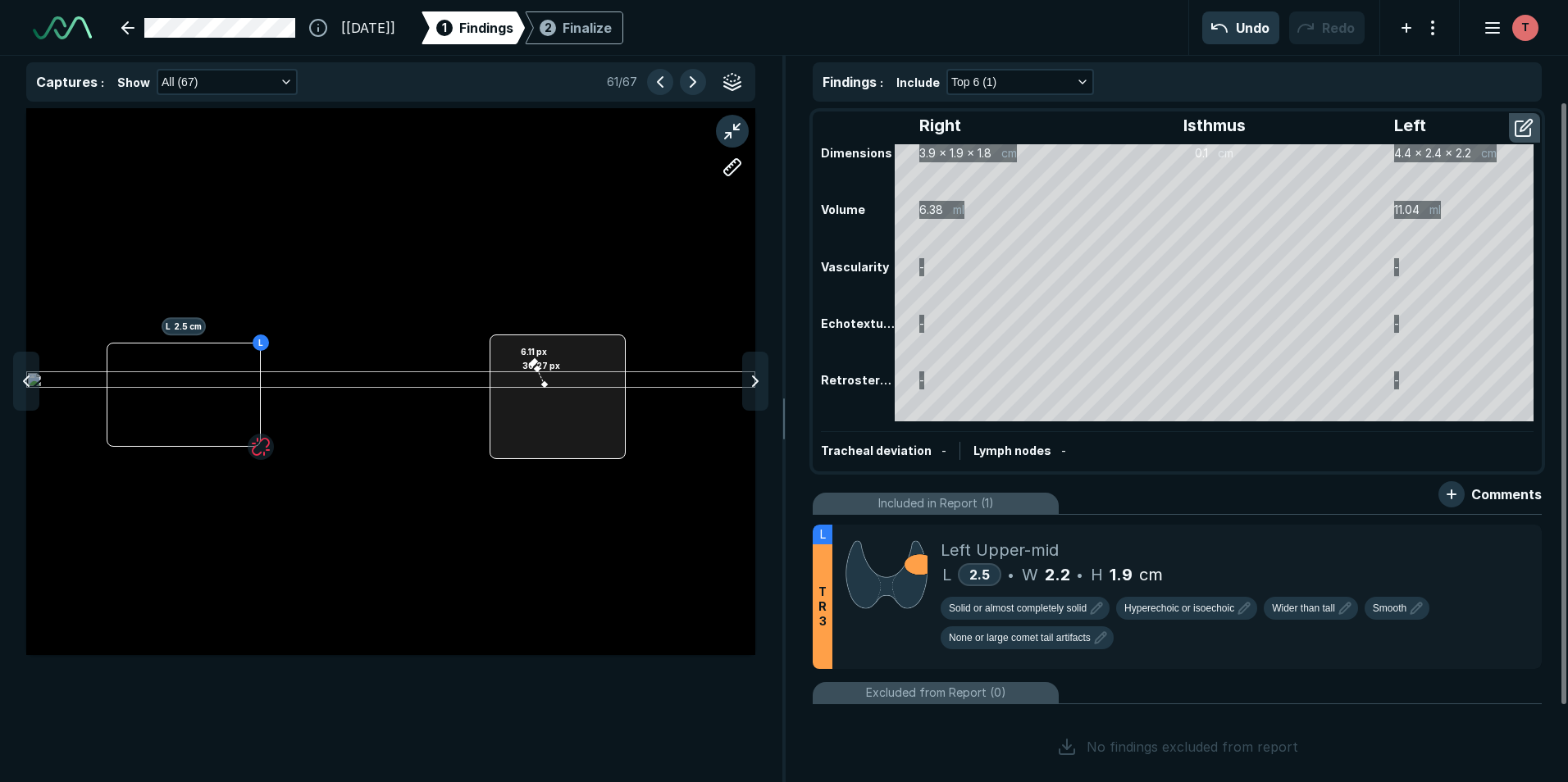
click at [530, 359] on div "L L 2.5 cm 30.27 px 6.11 px" at bounding box center [391, 381] width 729 height 547
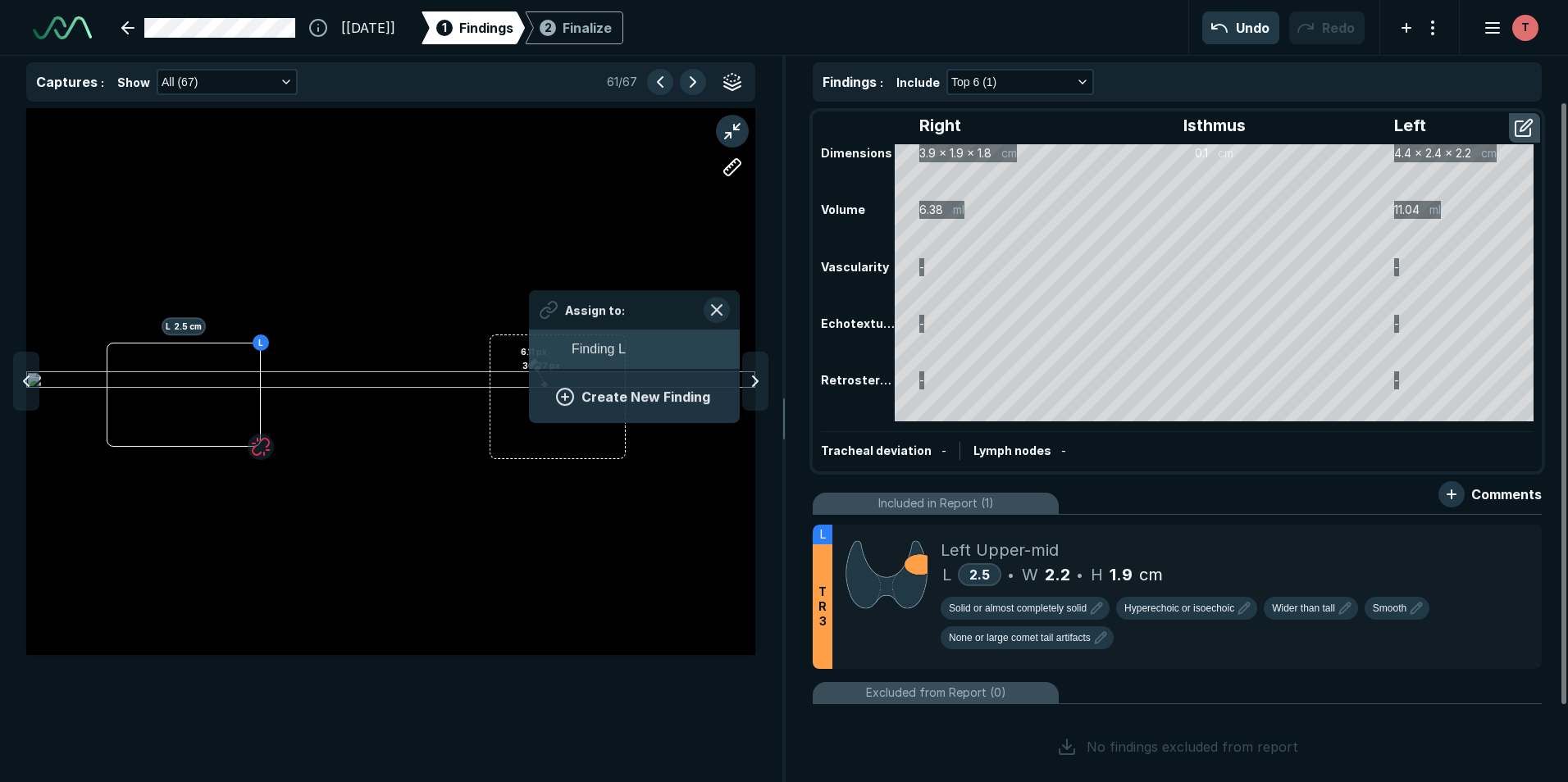
click at [530, 358] on button "Finding L" at bounding box center [634, 349] width 211 height 40
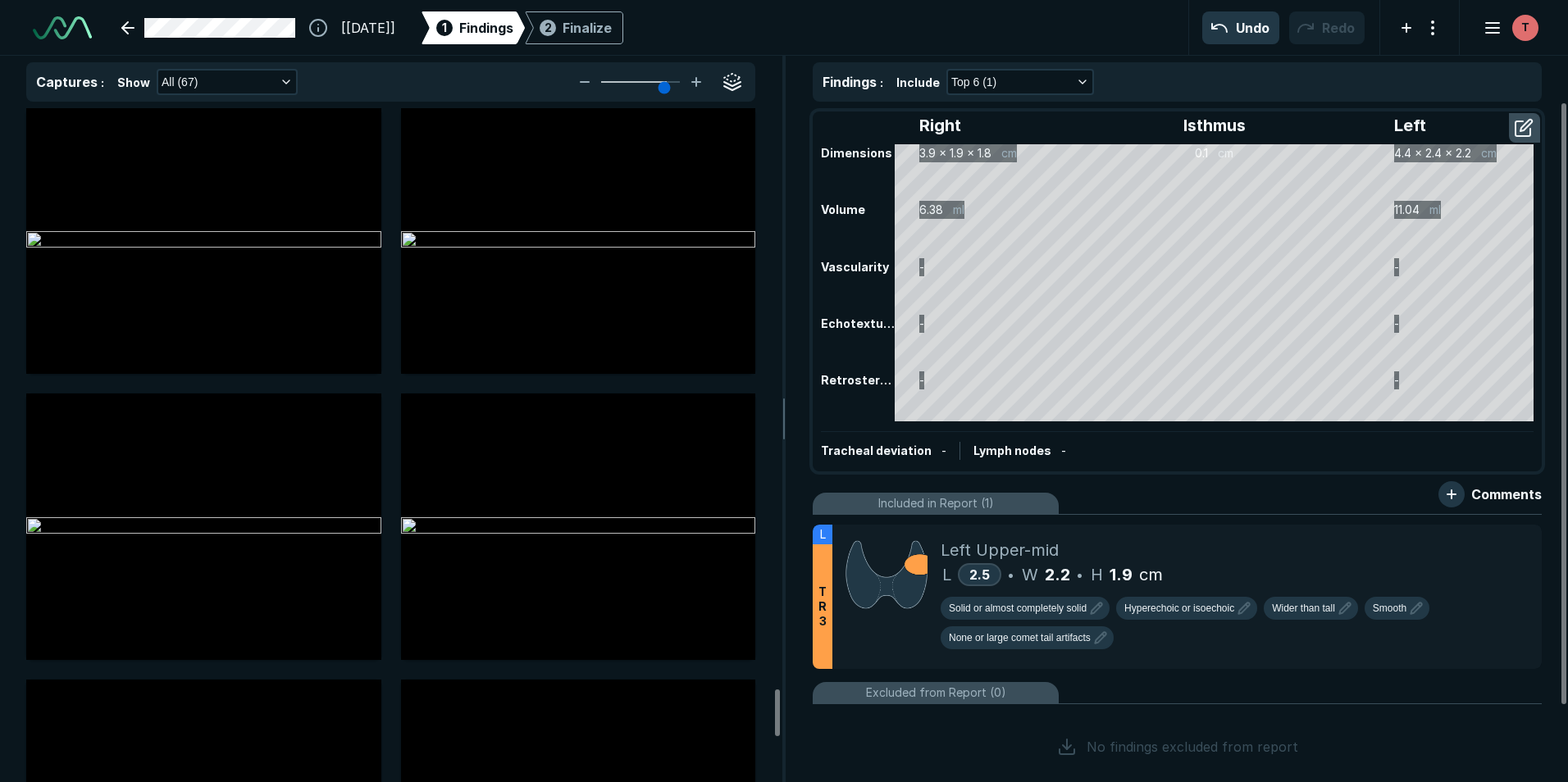
scroll to position [8447, 0]
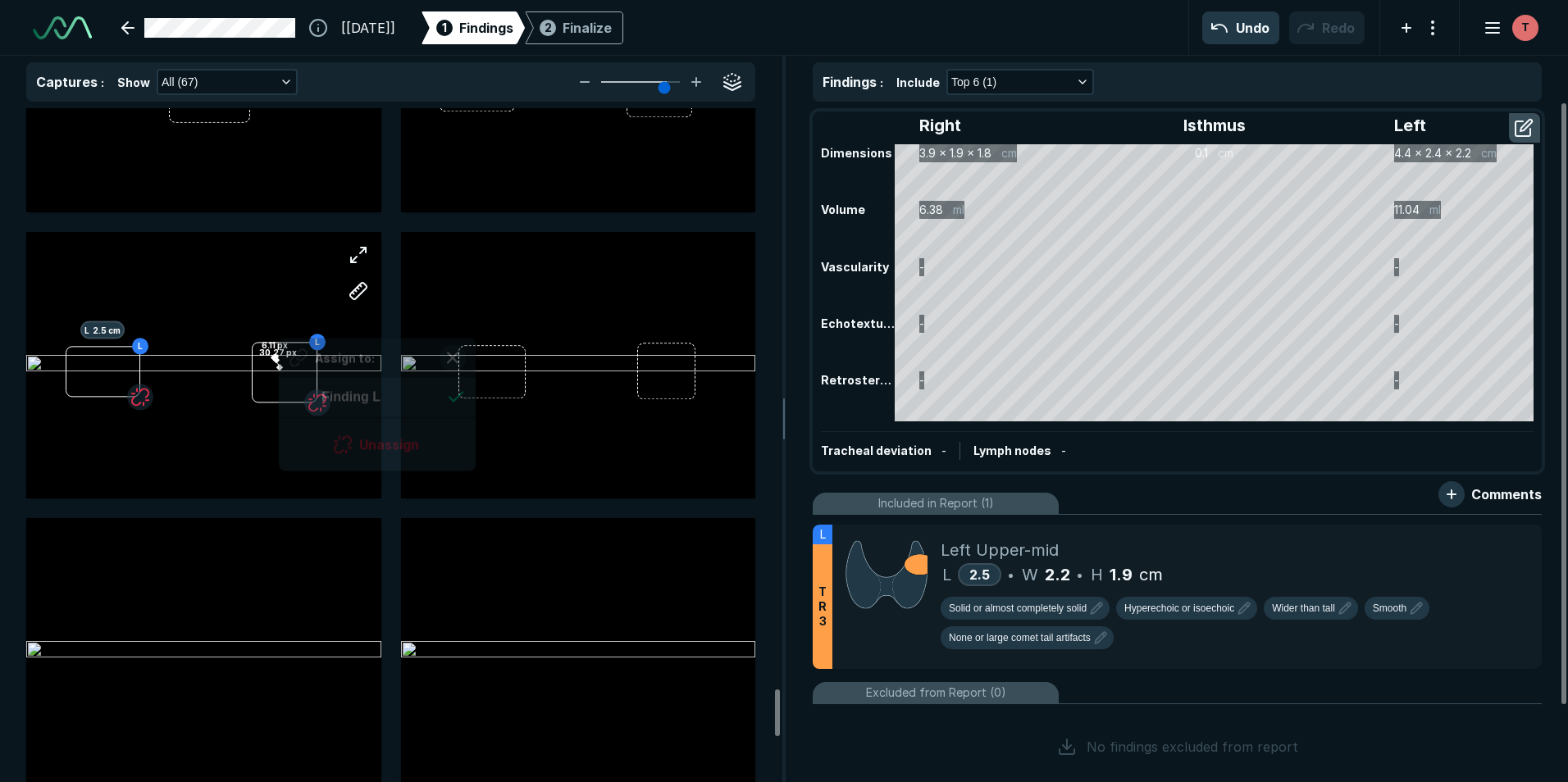
click at [279, 362] on div "L L 2.5 cm L 30.27 px 6.11 px Assign to: Finding L Unassign" at bounding box center [204, 364] width 355 height 266
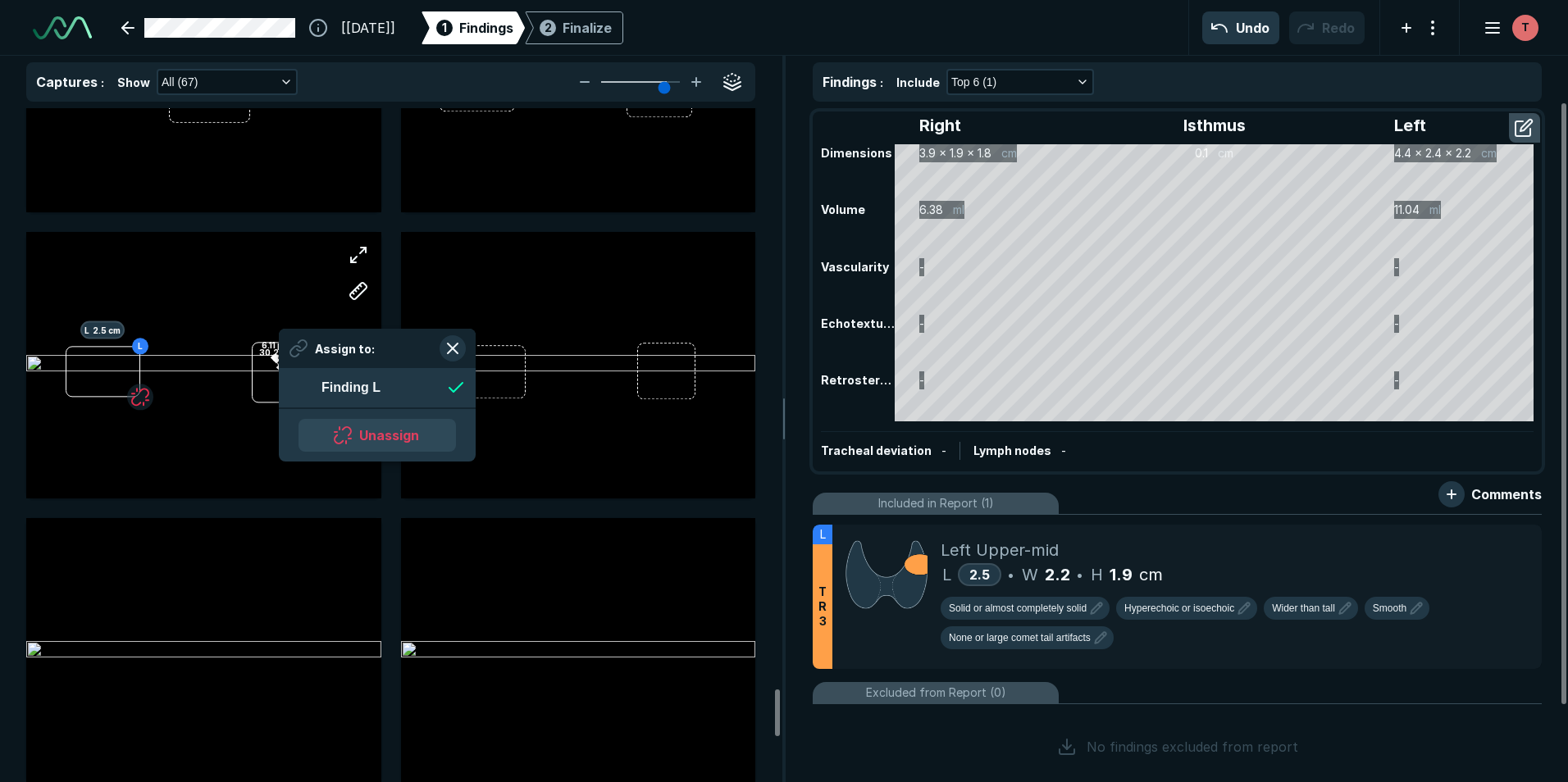
click at [360, 429] on button "Unassign" at bounding box center [377, 435] width 157 height 33
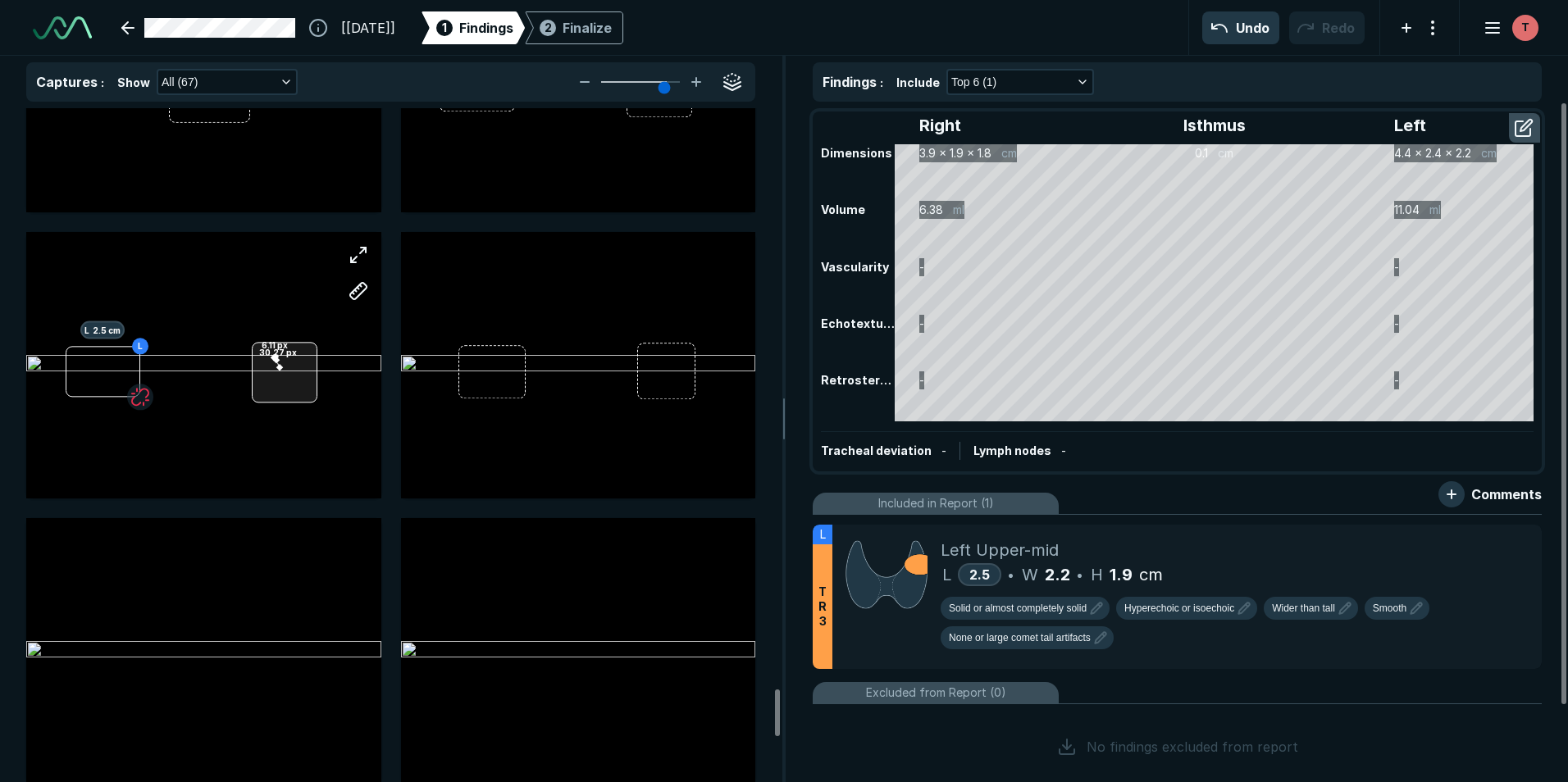
click at [277, 364] on div "L L 2.5 cm 30.27 px 6.11 px" at bounding box center [204, 364] width 355 height 266
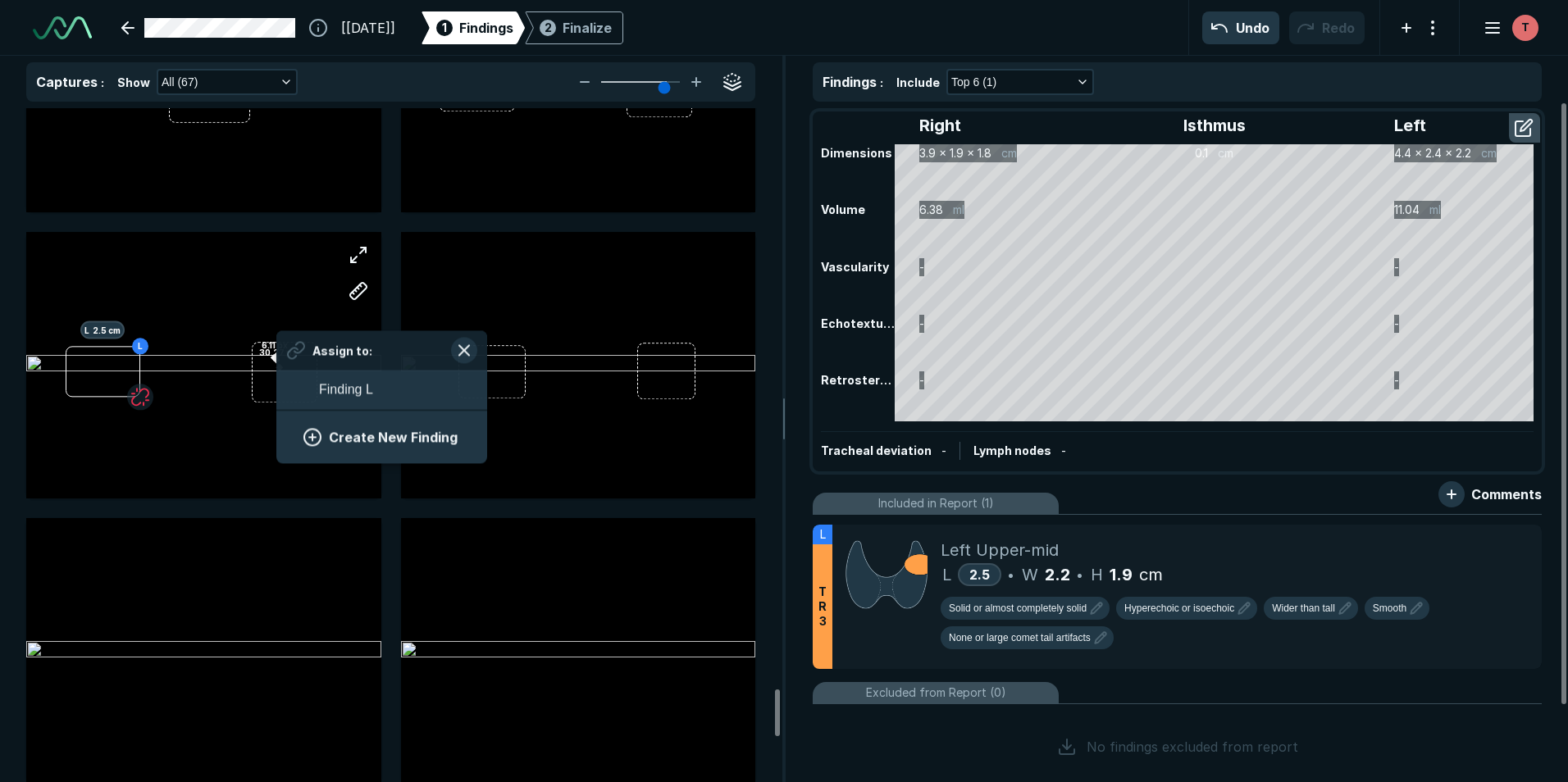
scroll to position [2249, 3049]
drag, startPoint x: 355, startPoint y: 440, endPoint x: 364, endPoint y: 494, distance: 54.7
click at [365, 496] on div "L L 2.5 cm 30.27 px 6.11 px Assign to: Finding L Create New Finding" at bounding box center [204, 364] width 355 height 266
click at [362, 252] on button "button" at bounding box center [358, 255] width 33 height 33
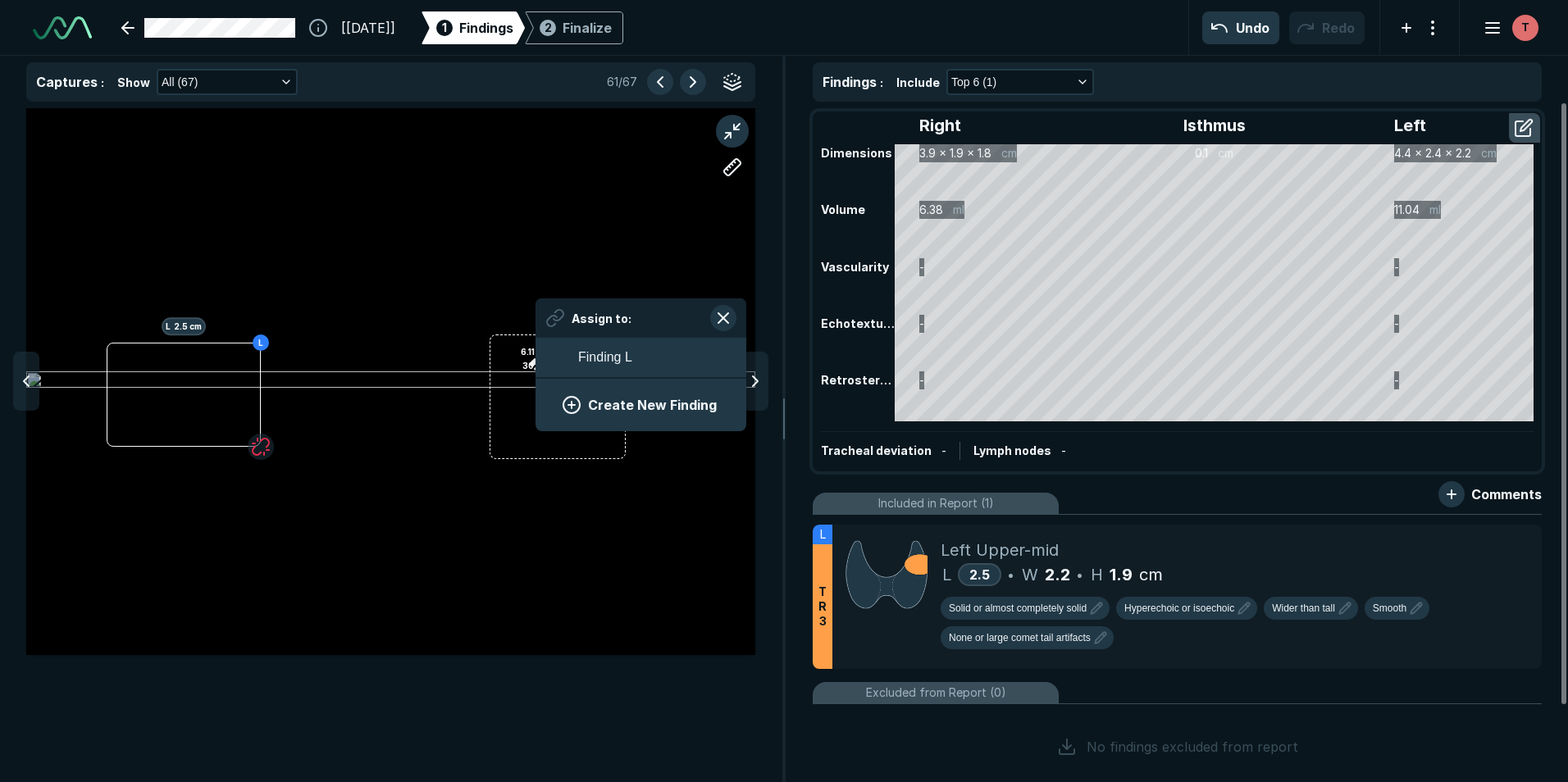
drag, startPoint x: 536, startPoint y: 368, endPoint x: 583, endPoint y: 476, distance: 117.8
click at [589, 478] on div "L L 2.5 cm 30.27 px 6.11 px" at bounding box center [391, 381] width 729 height 410
click at [571, 487] on div "L L 2.5 cm 30.27 px 6.11 px" at bounding box center [391, 381] width 729 height 410
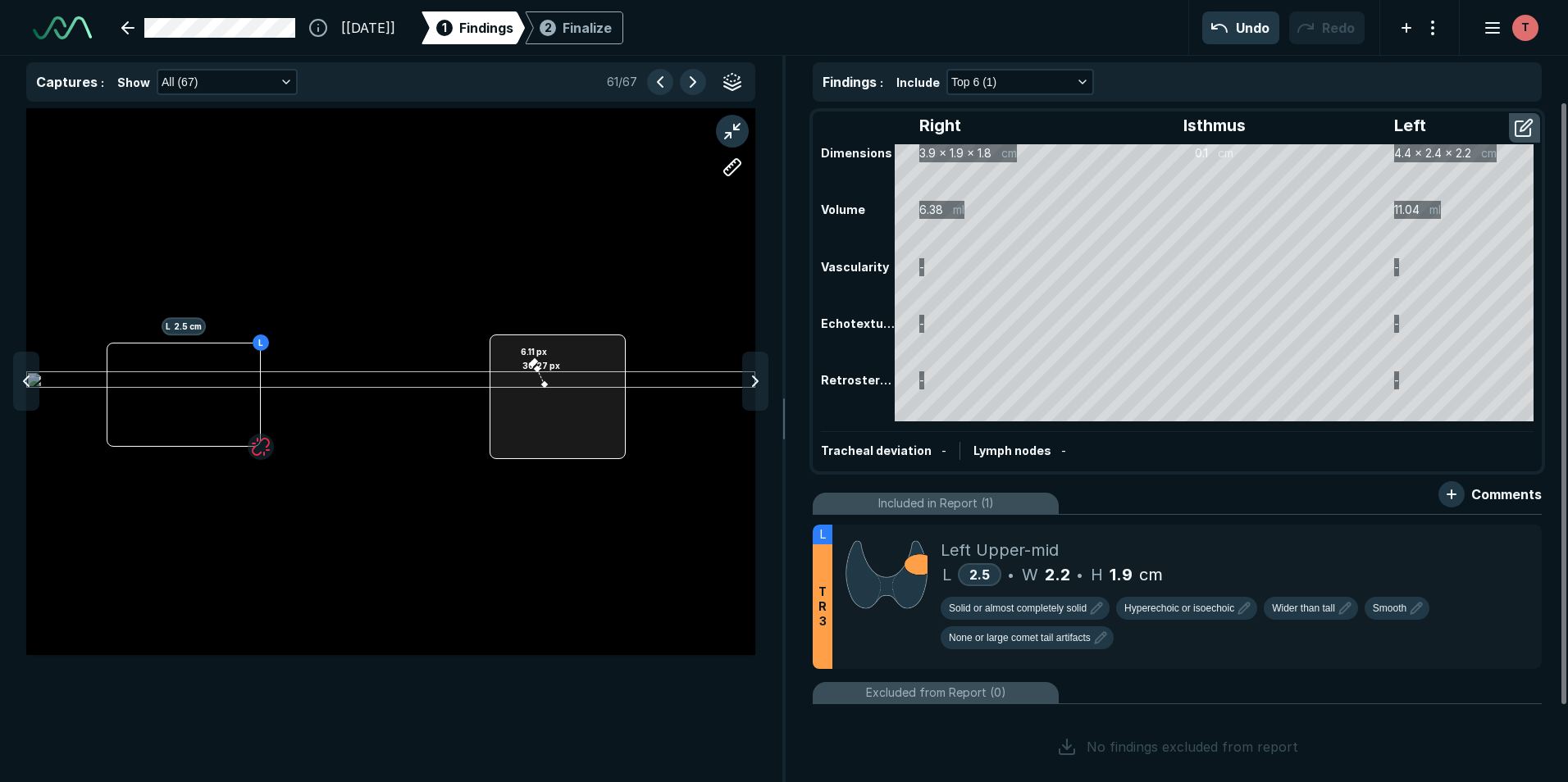
click at [534, 367] on div "L L 2.5 cm 30.27 px 6.11 px" at bounding box center [391, 381] width 729 height 547
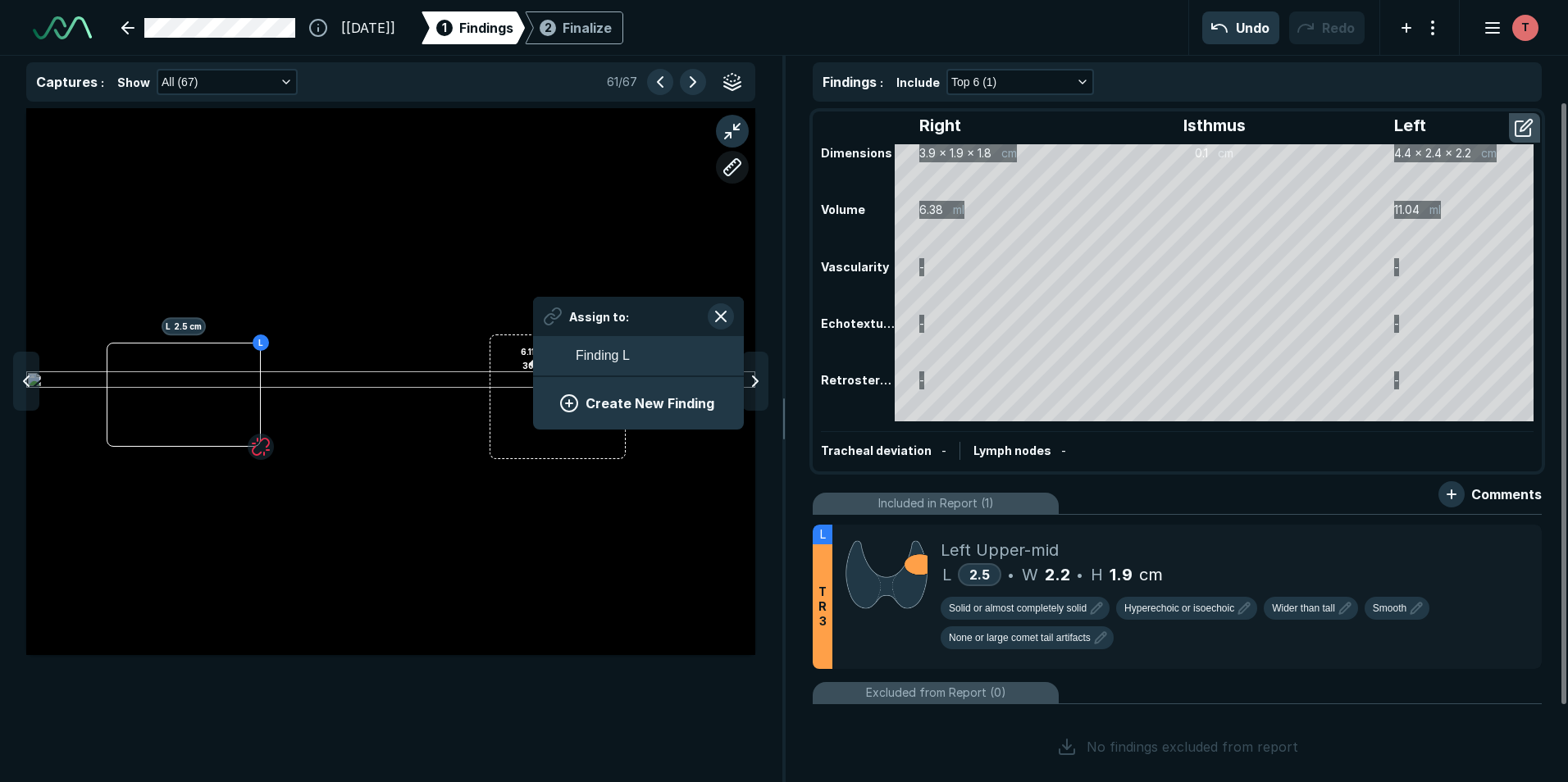
click at [735, 167] on button "button" at bounding box center [732, 167] width 33 height 33
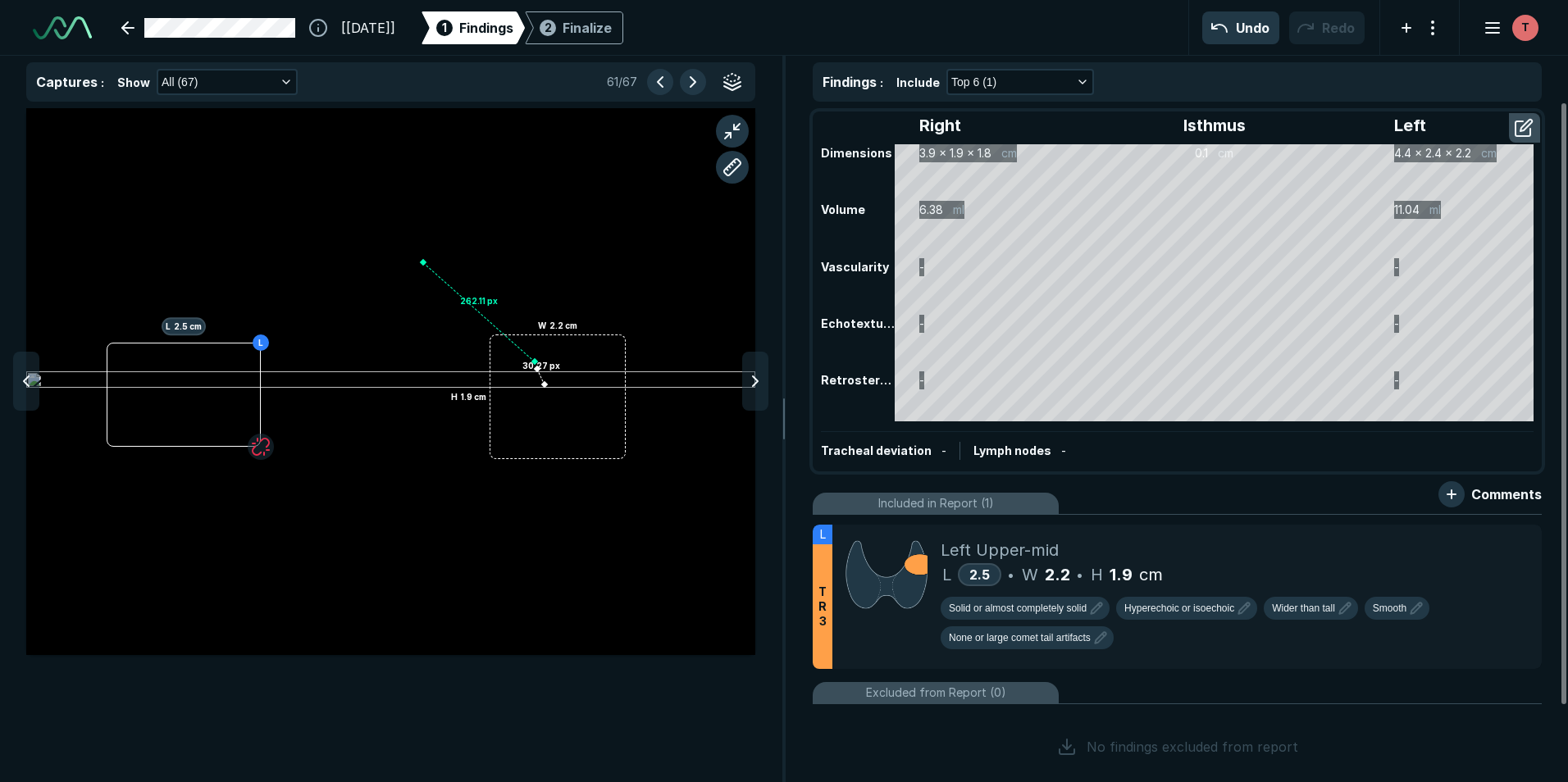
drag, startPoint x: 537, startPoint y: 366, endPoint x: 412, endPoint y: 276, distance: 154.0
click at [416, 269] on div at bounding box center [423, 262] width 13 height 13
click at [471, 309] on div "262.46 px" at bounding box center [474, 307] width 45 height 10
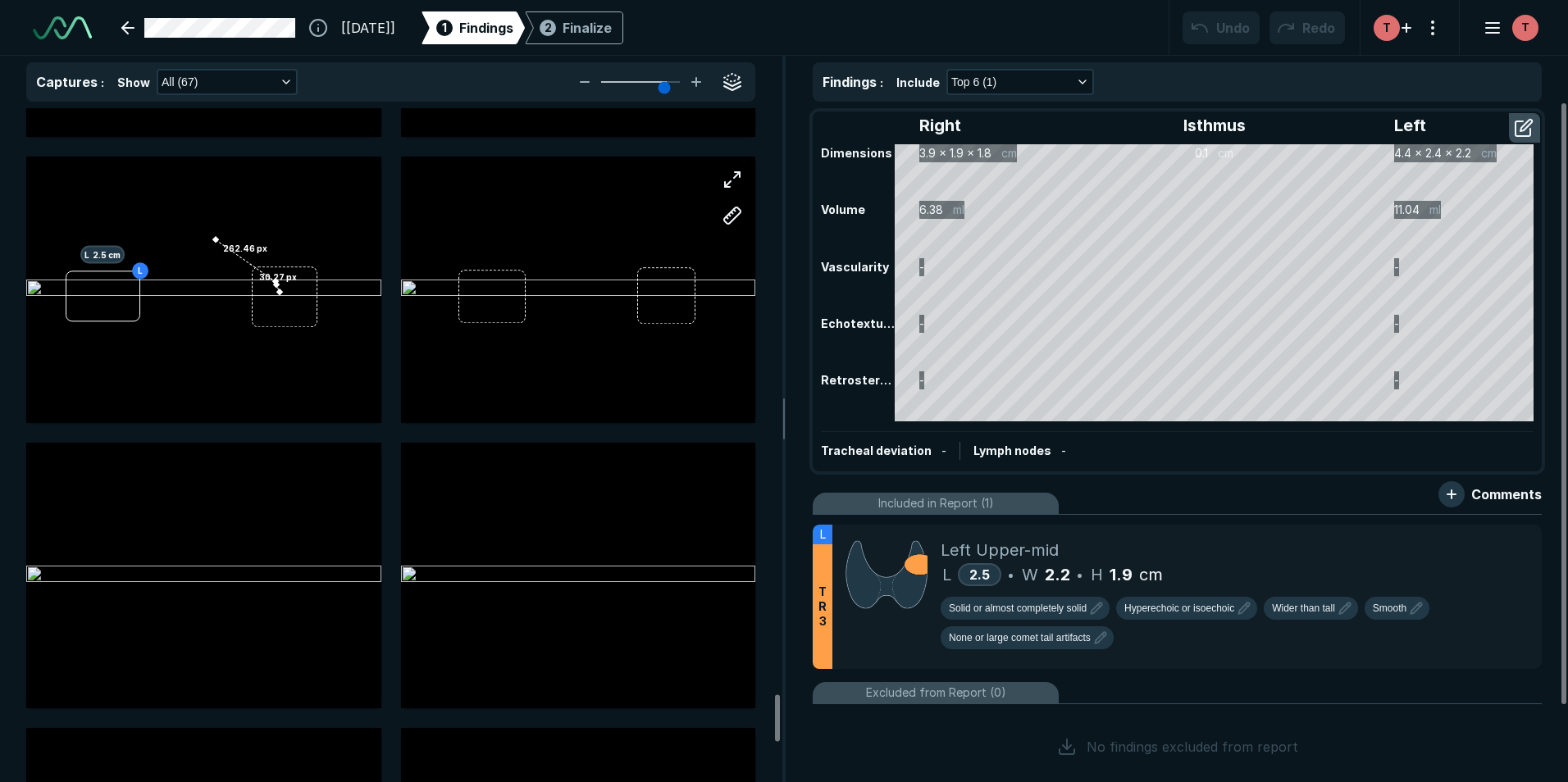
scroll to position [8529, 0]
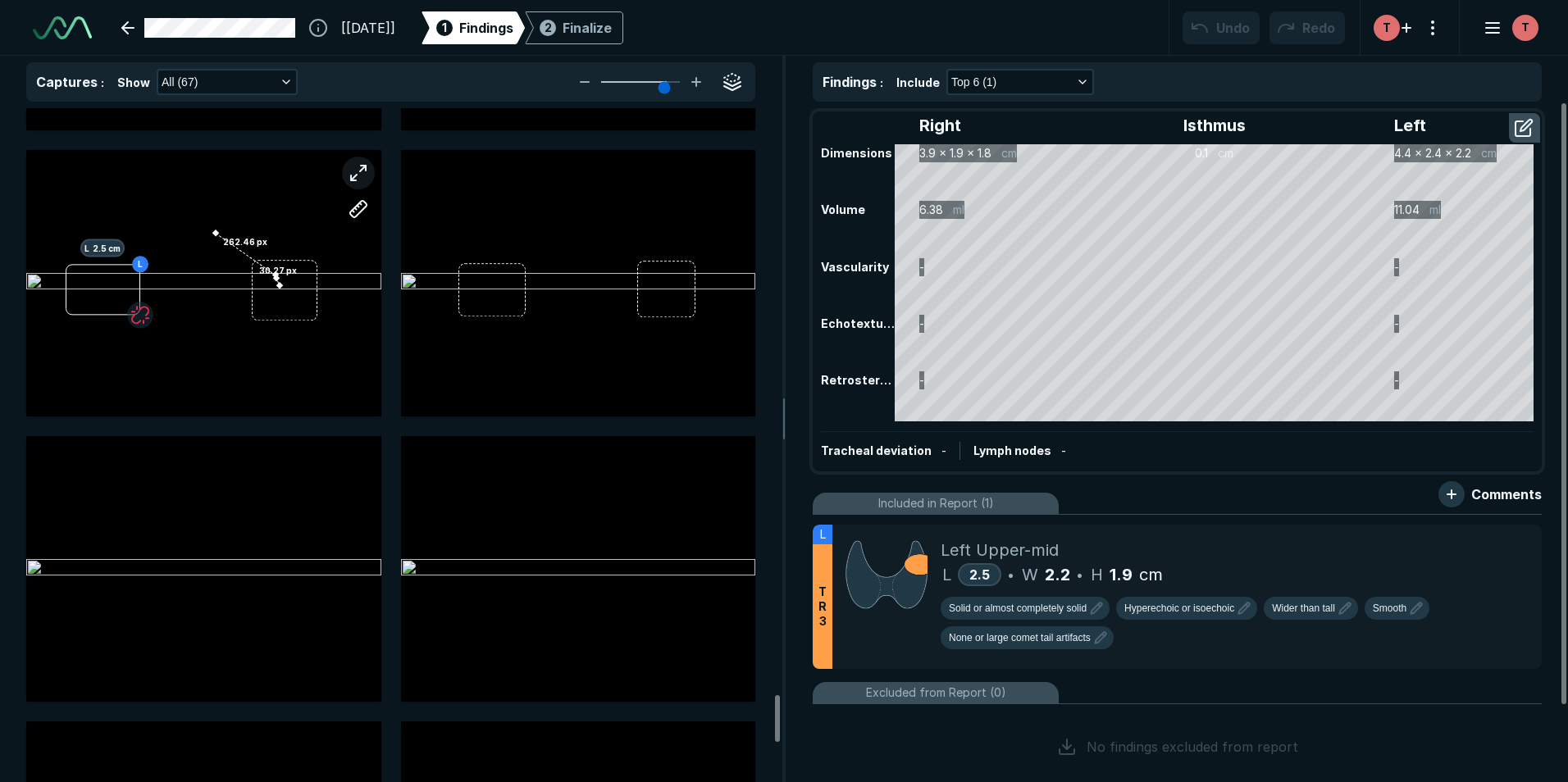
click at [359, 172] on button "button" at bounding box center [358, 173] width 33 height 33
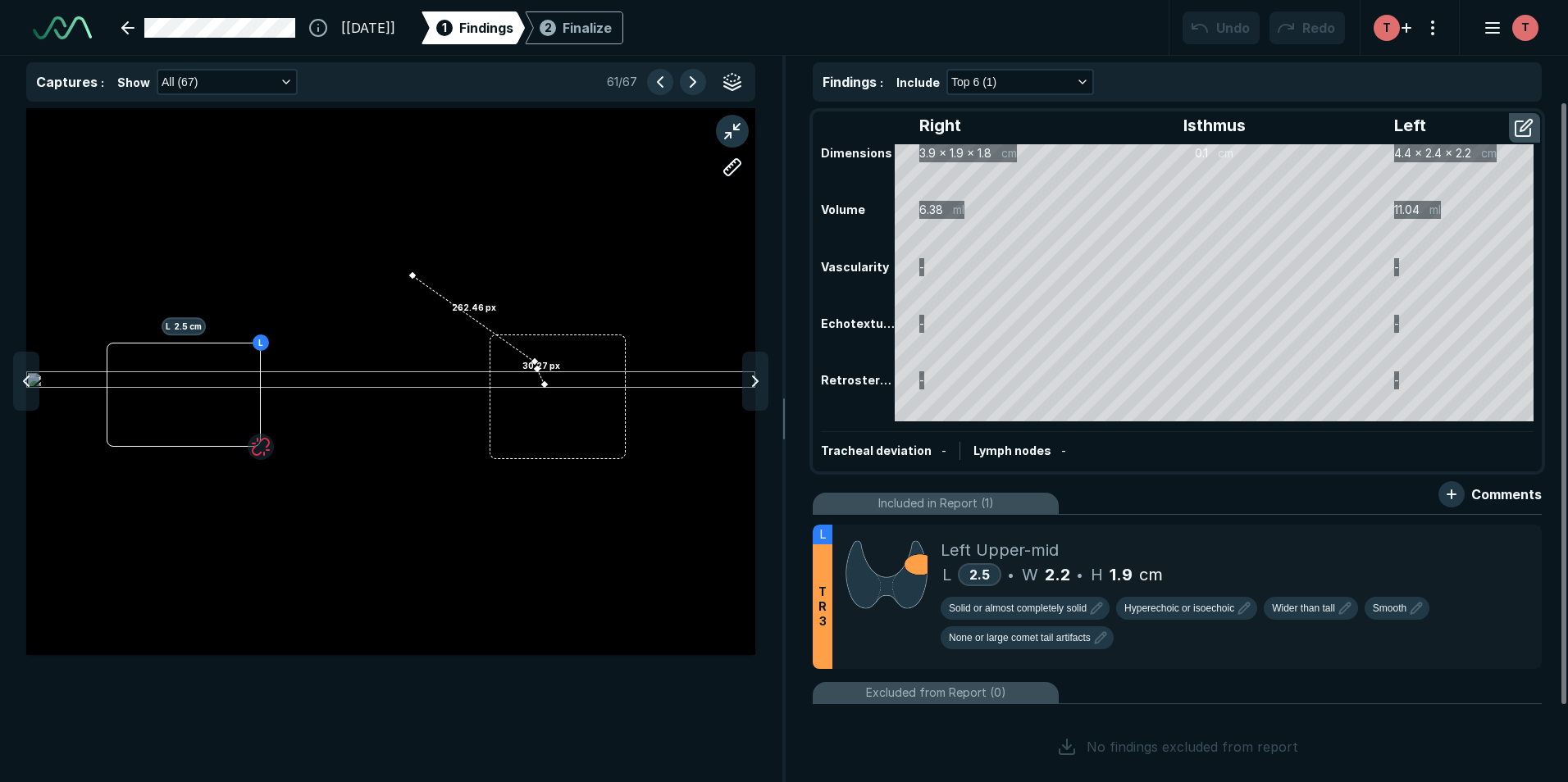
scroll to position [4962, 5362]
drag, startPoint x: 266, startPoint y: 439, endPoint x: 253, endPoint y: 444, distance: 13.9
click at [253, 443] on button "button" at bounding box center [261, 447] width 26 height 26
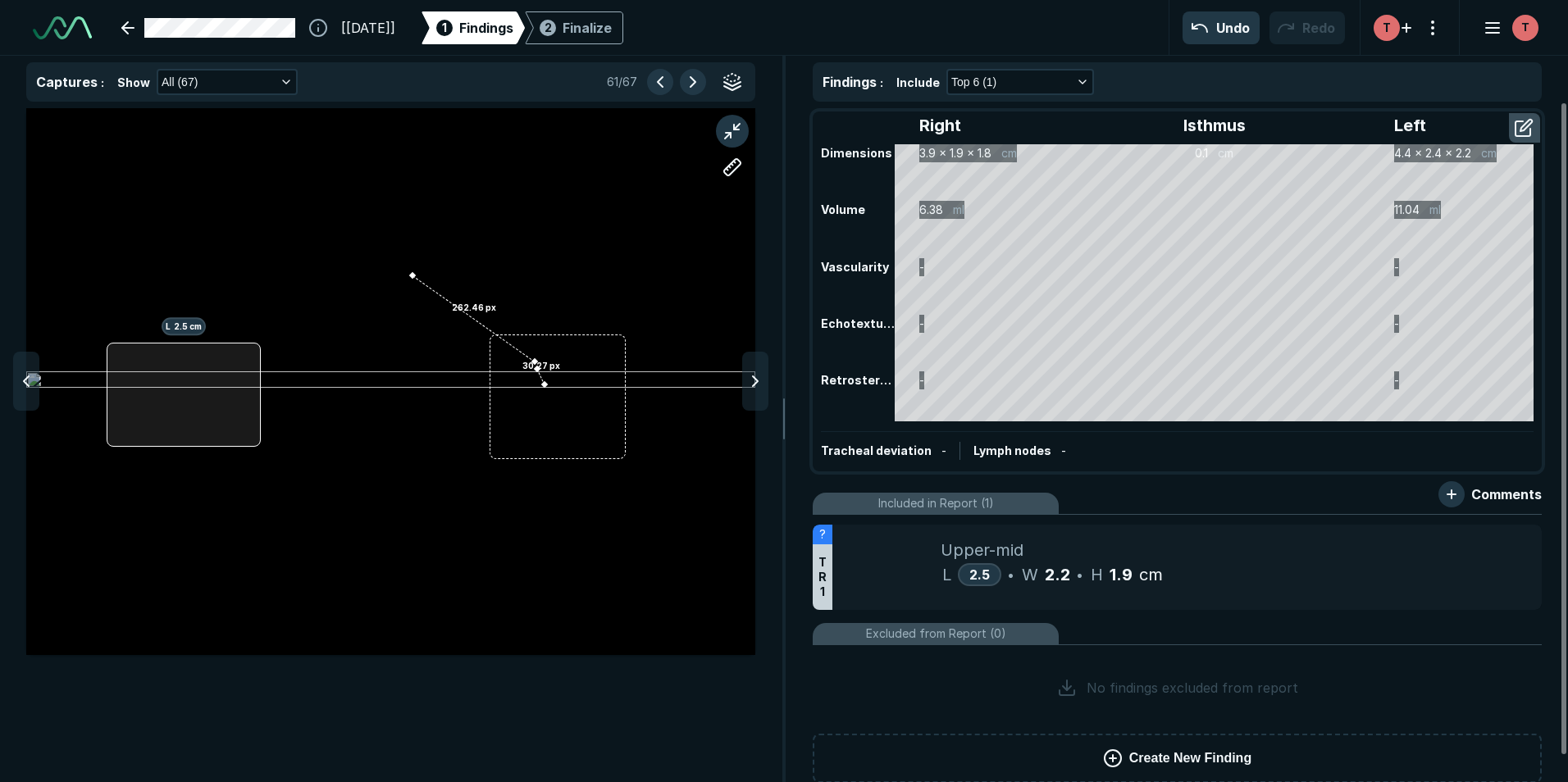
click at [257, 444] on div "L 2.5 cm 30.27 px 262.46 px" at bounding box center [391, 381] width 729 height 547
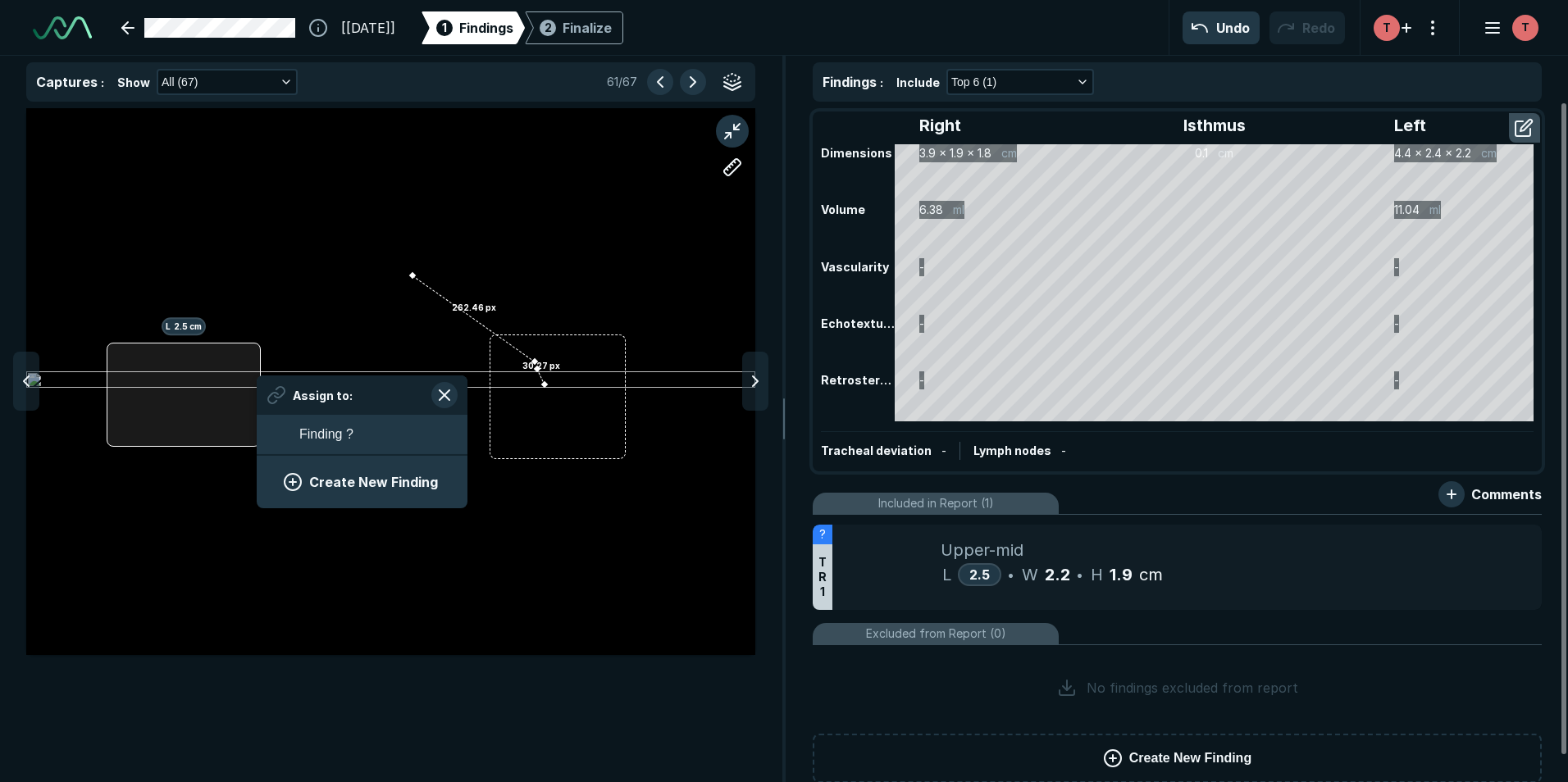
scroll to position [2249, 3049]
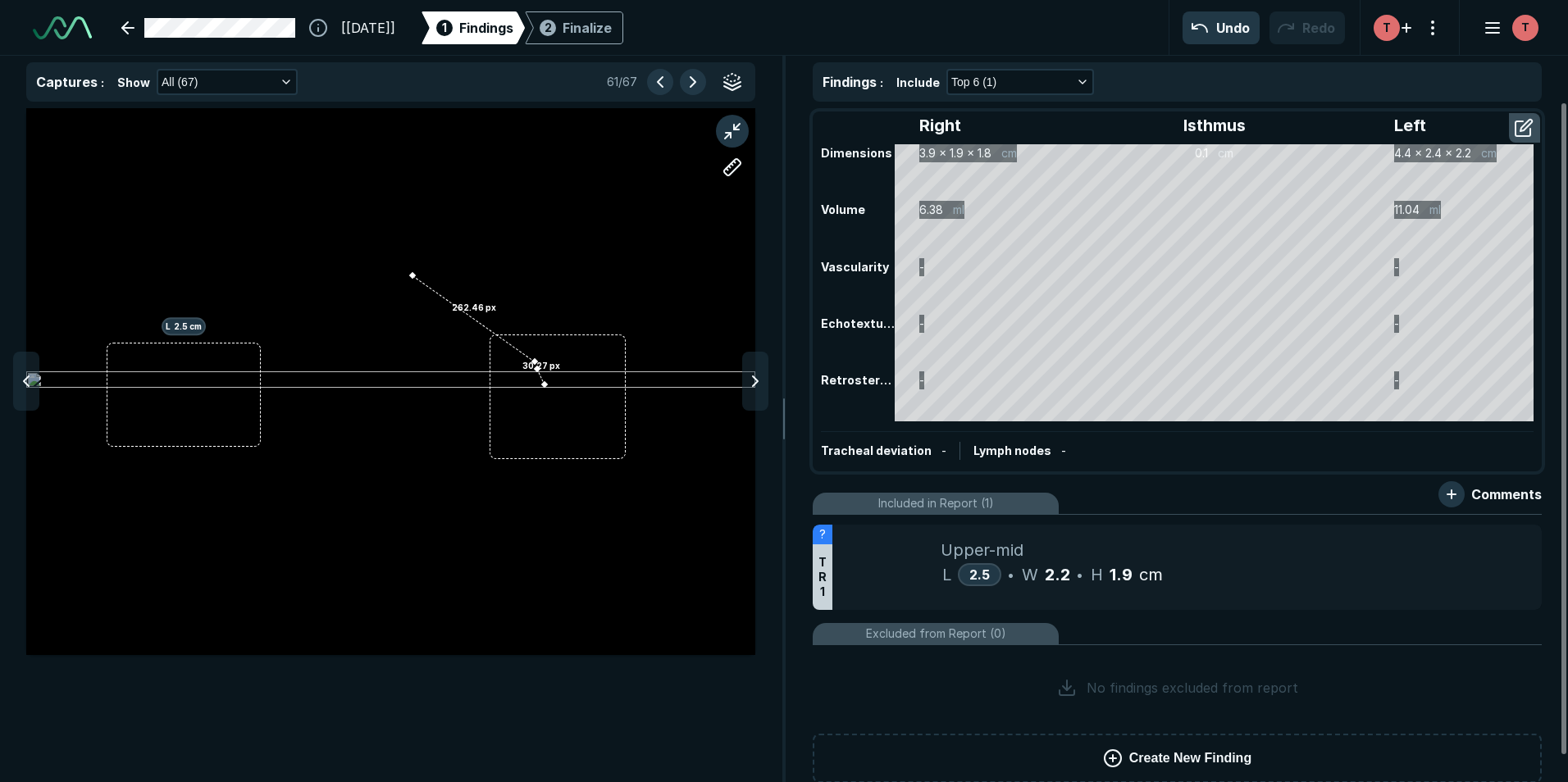
click at [600, 486] on div "L 2.5 cm 30.27 px 262.46 px" at bounding box center [391, 381] width 729 height 410
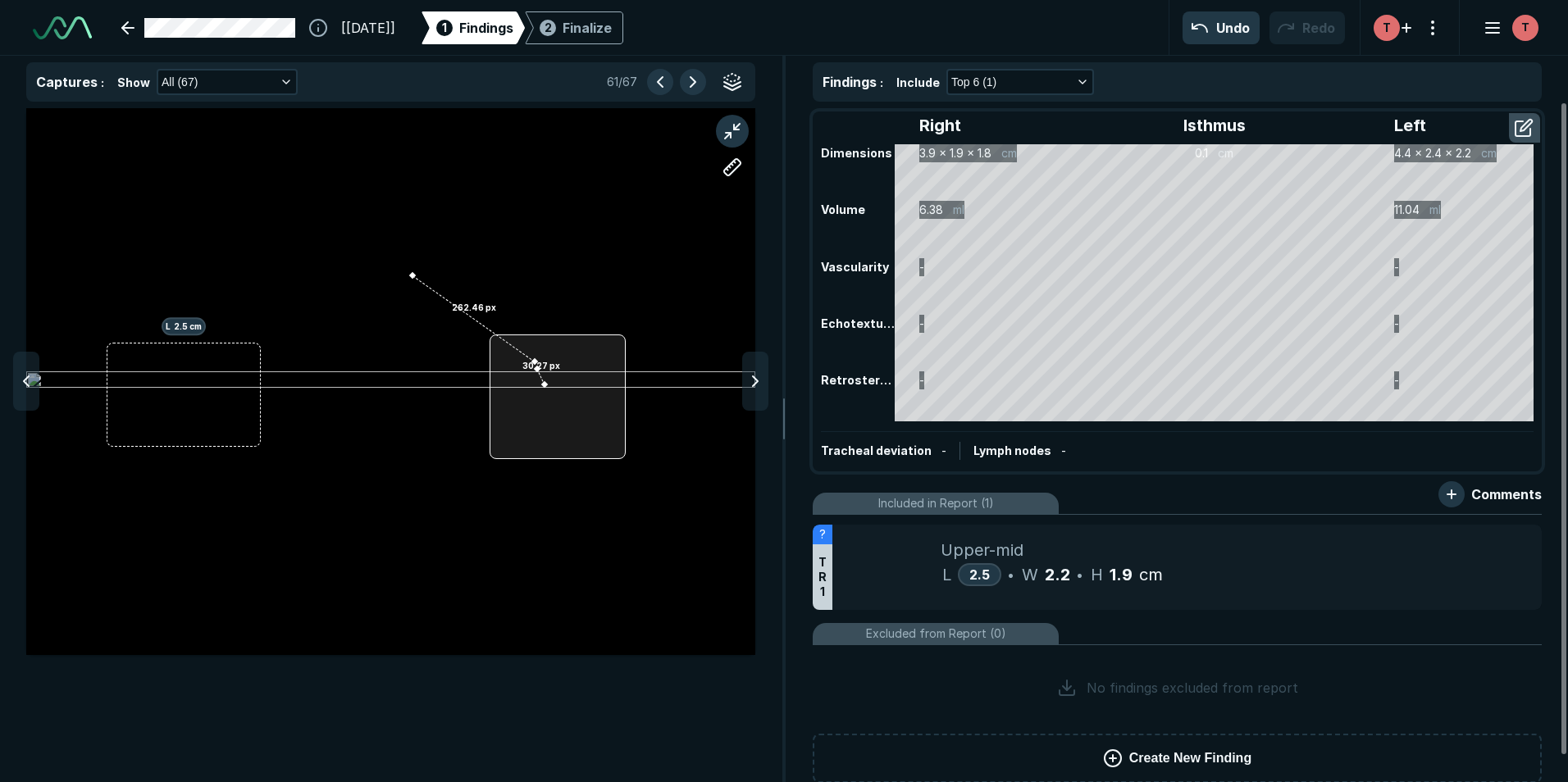
click at [540, 348] on div at bounding box center [558, 396] width 136 height 125
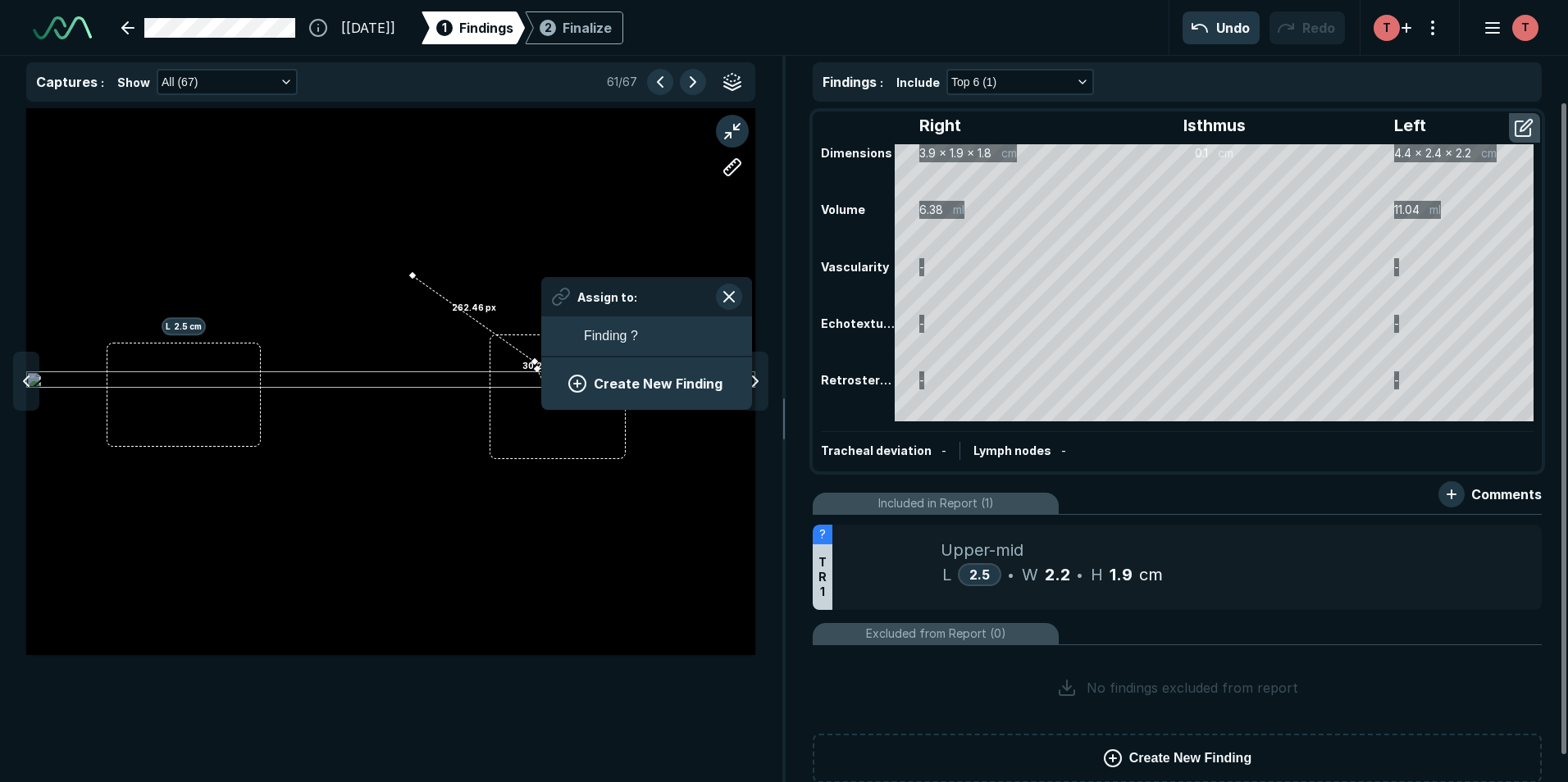
drag, startPoint x: 726, startPoint y: 290, endPoint x: 709, endPoint y: 290, distance: 17.0
click at [726, 290] on button "button" at bounding box center [729, 297] width 26 height 26
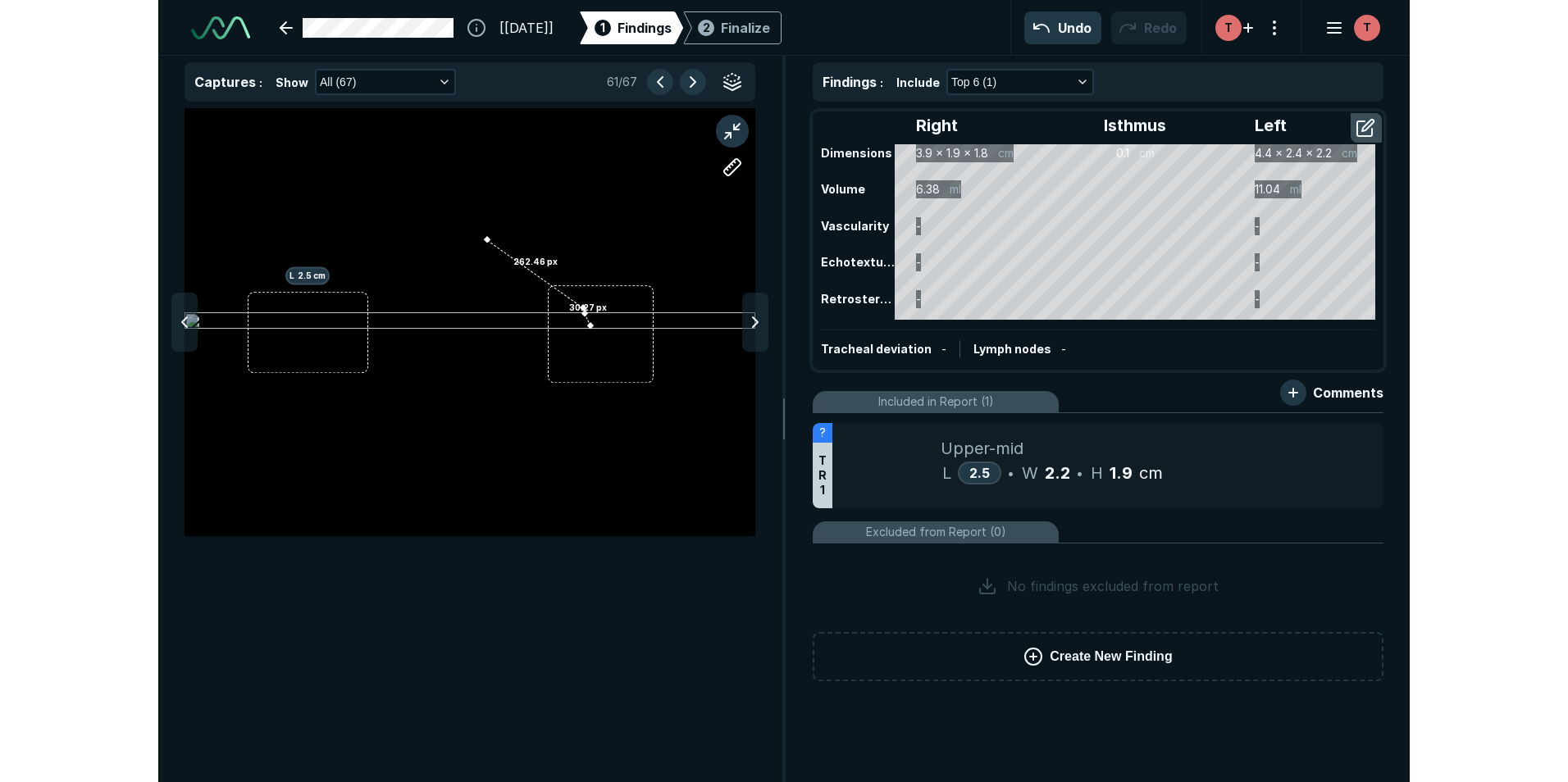
scroll to position [4962, 5362]
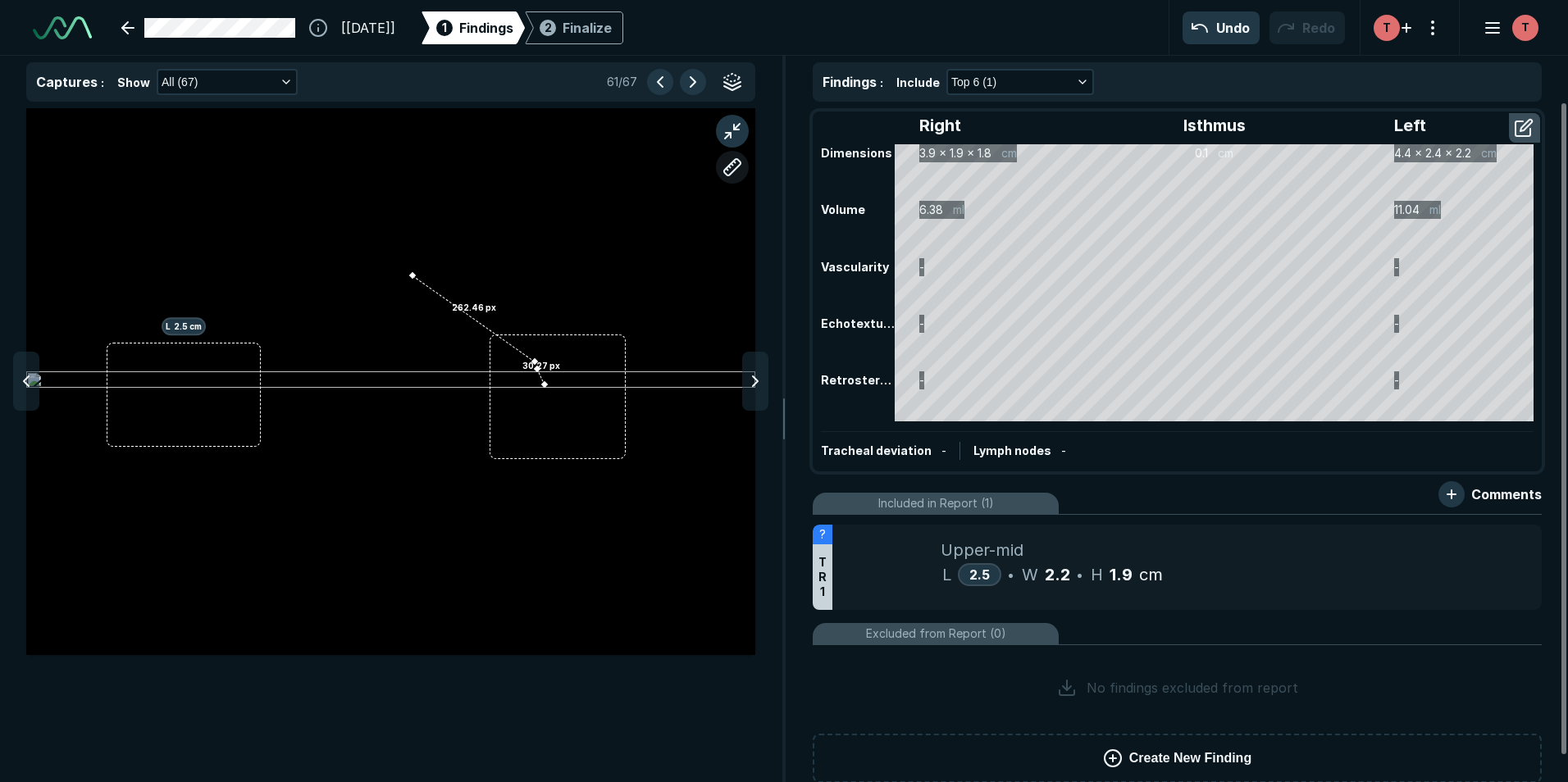
click at [731, 164] on button "button" at bounding box center [732, 167] width 33 height 33
drag, startPoint x: 535, startPoint y: 377, endPoint x: 569, endPoint y: 401, distance: 41.6
drag, startPoint x: 569, startPoint y: 401, endPoint x: 537, endPoint y: 378, distance: 39.4
drag, startPoint x: 537, startPoint y: 378, endPoint x: 533, endPoint y: 366, distance: 12.6
click at [530, 367] on div at bounding box center [535, 362] width 13 height 13
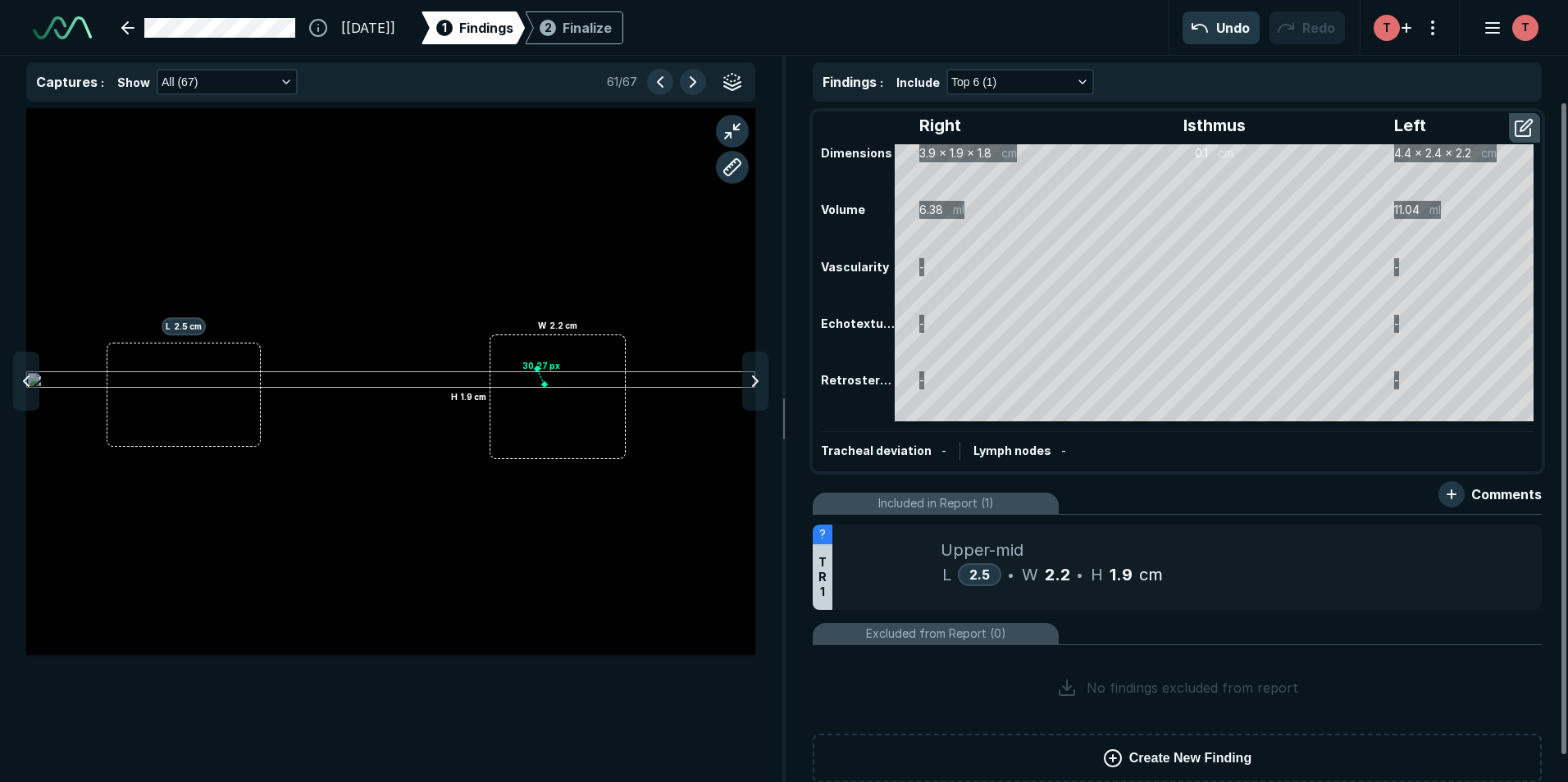
click at [535, 374] on div at bounding box center [537, 369] width 13 height 13
click at [736, 172] on button "button" at bounding box center [732, 167] width 33 height 33
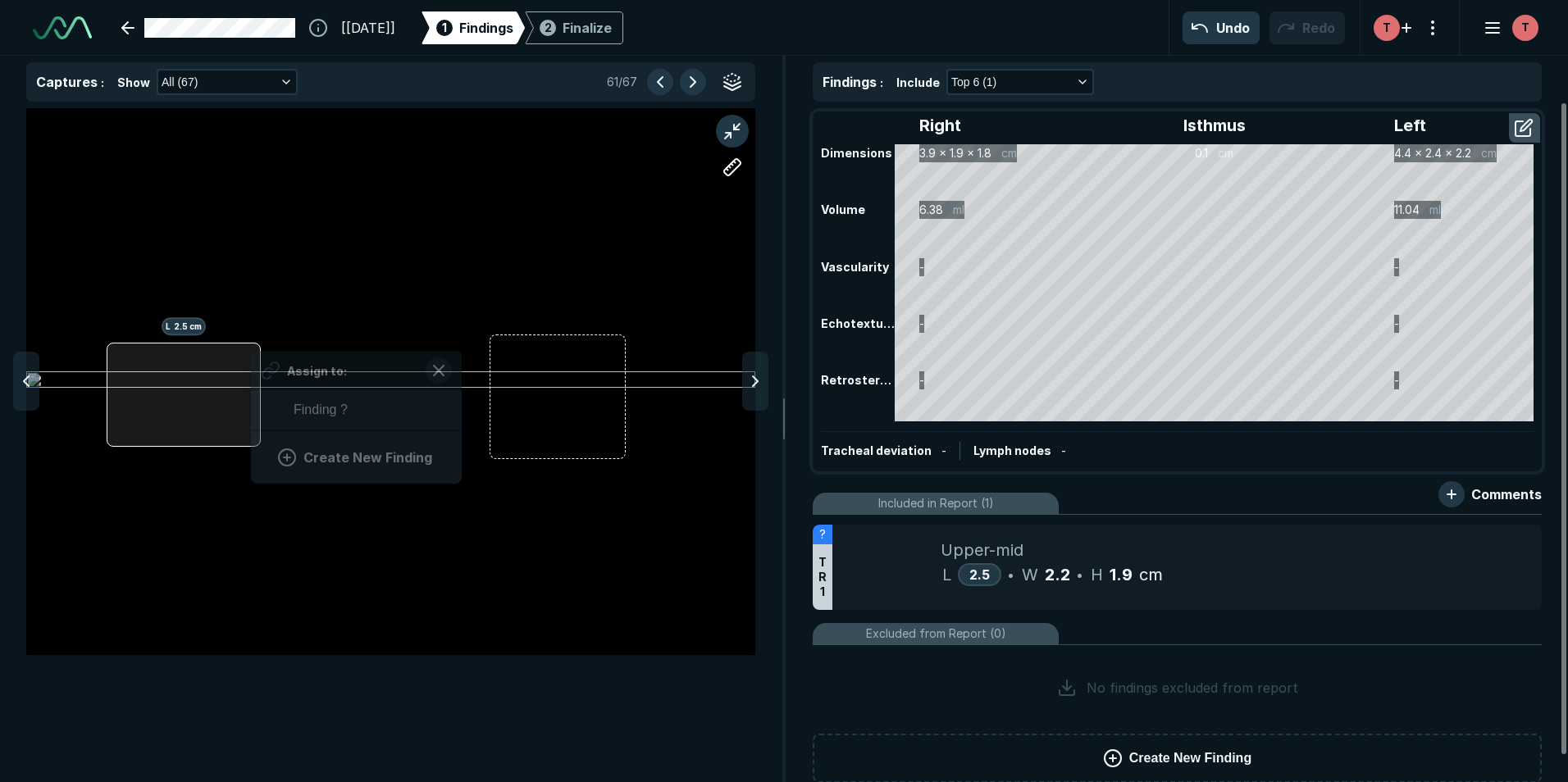
click at [252, 412] on div "L 2.5 cm Assign to: Finding ? Create New Finding" at bounding box center [391, 381] width 729 height 547
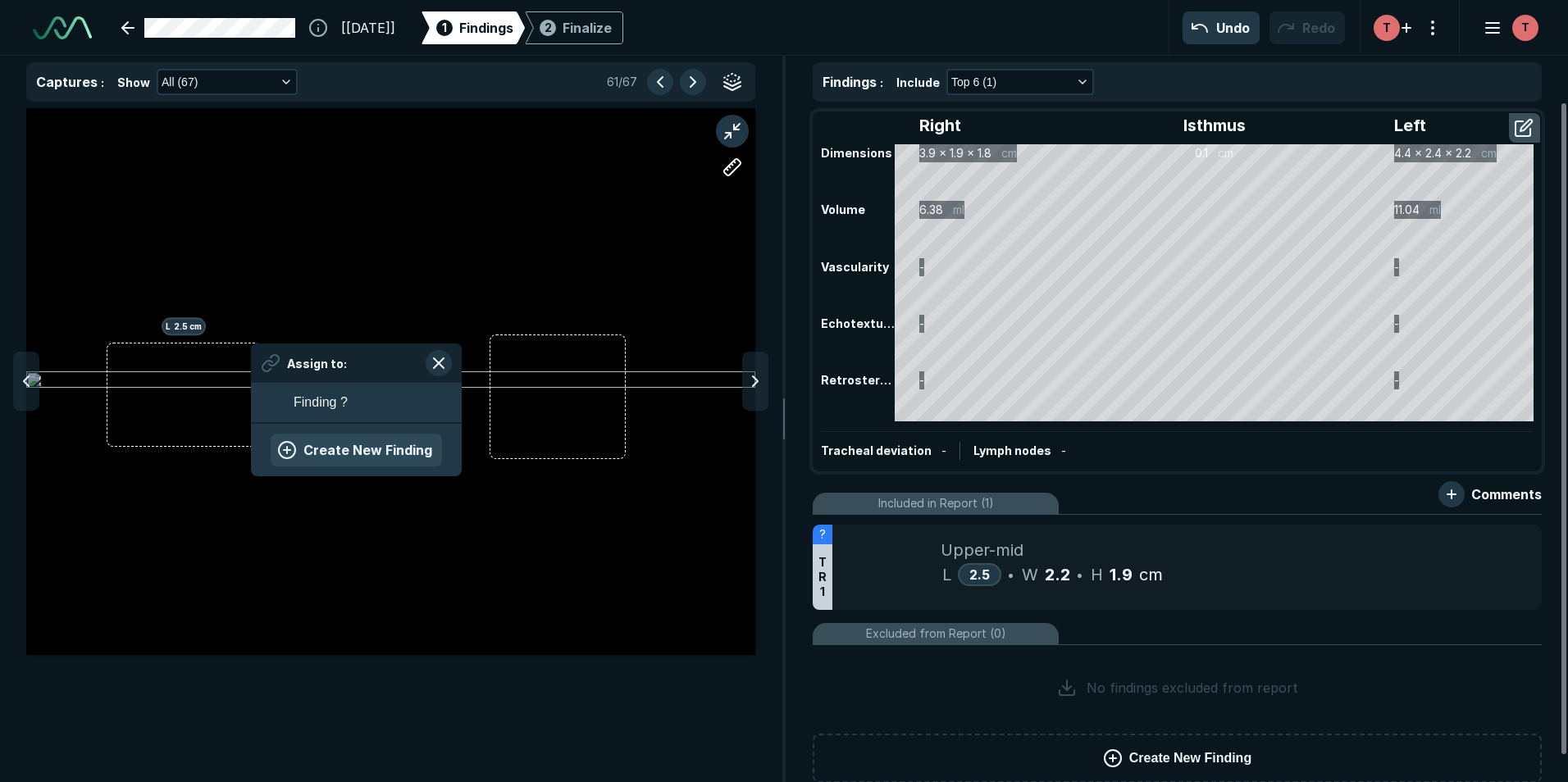
click at [355, 446] on button "Create New Finding" at bounding box center [356, 450] width 171 height 33
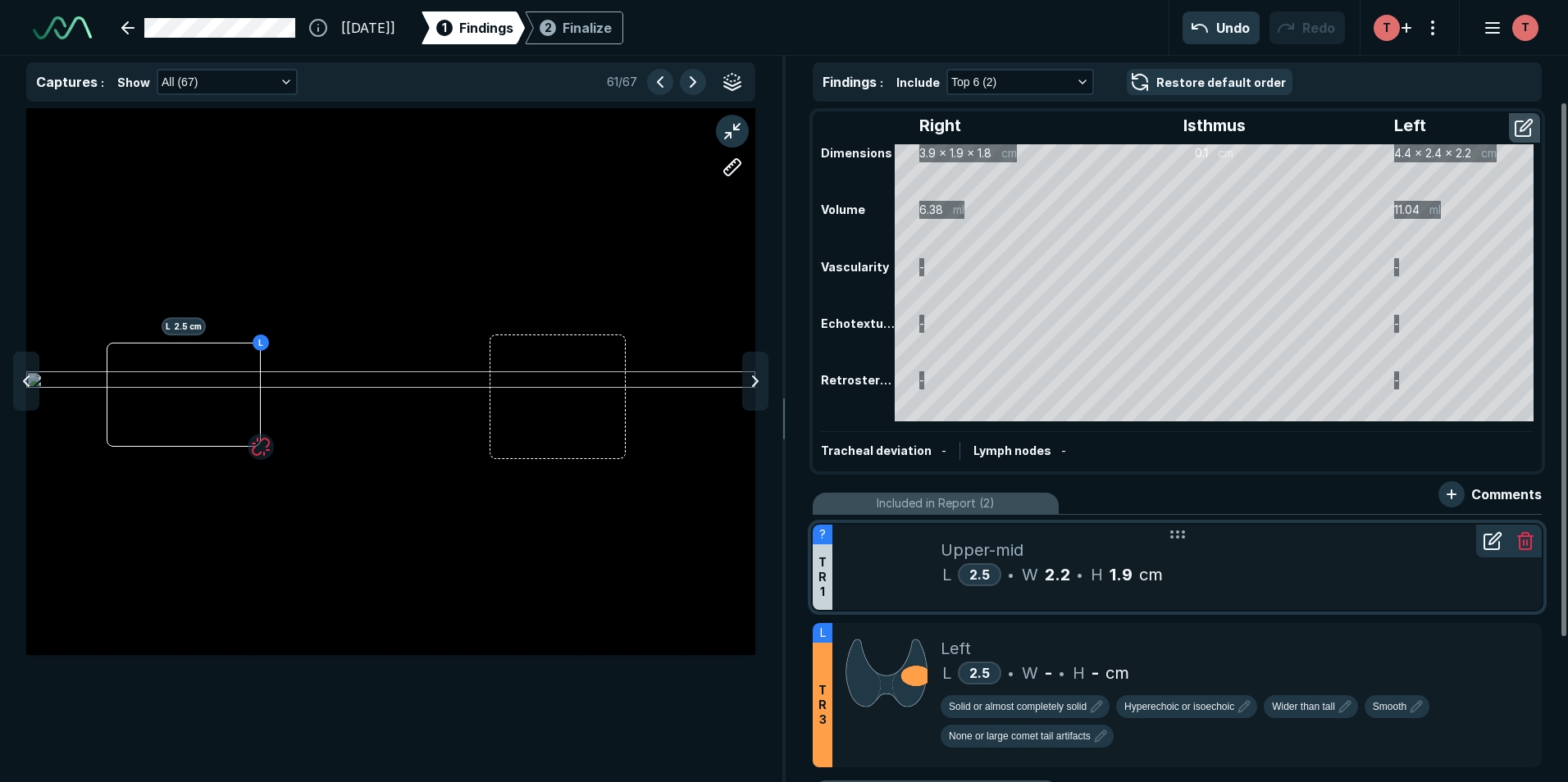
click at [1526, 540] on icon at bounding box center [1525, 541] width 20 height 20
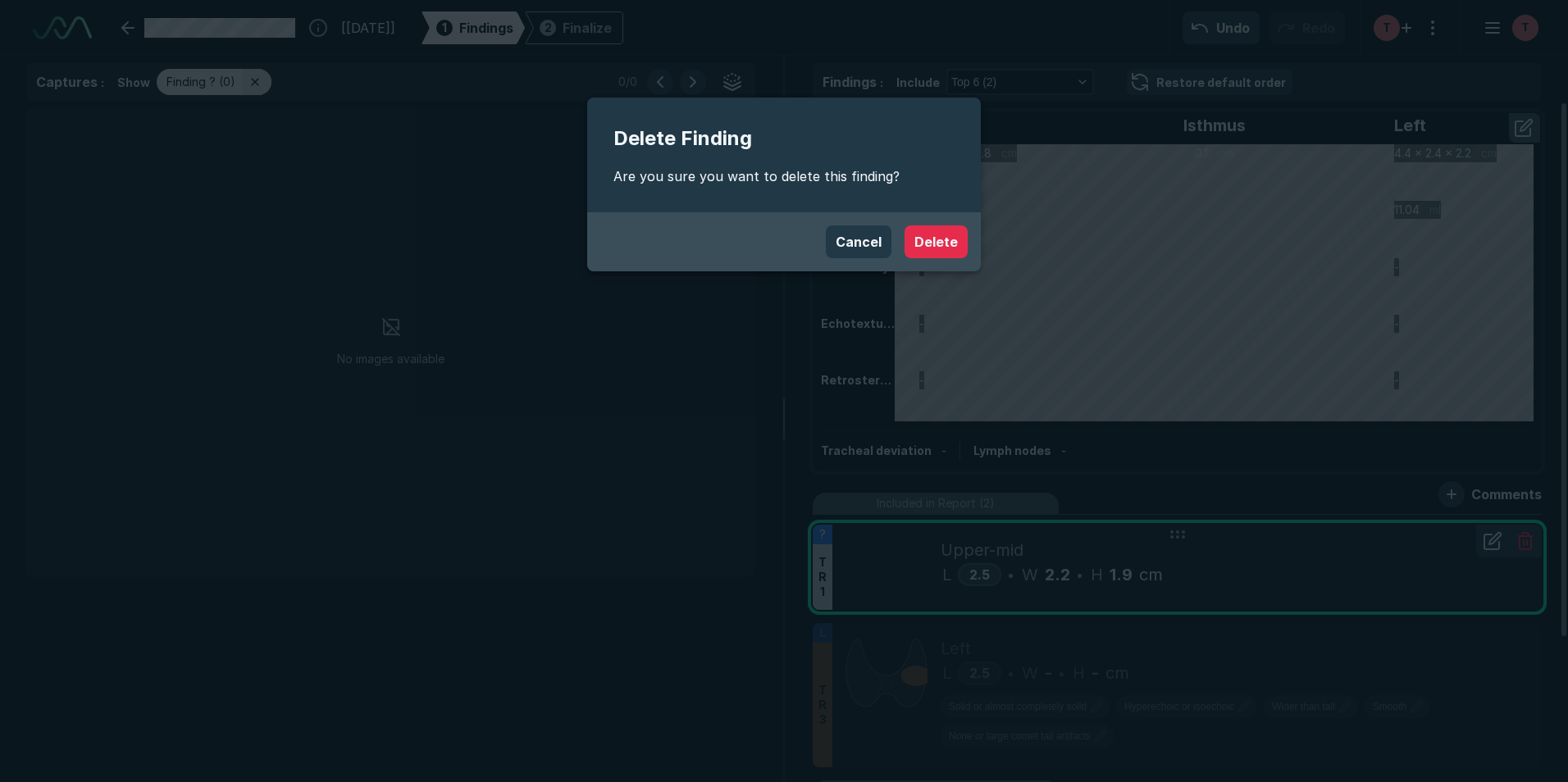
scroll to position [4962, 5362]
click at [952, 244] on button "Delete" at bounding box center [936, 242] width 63 height 33
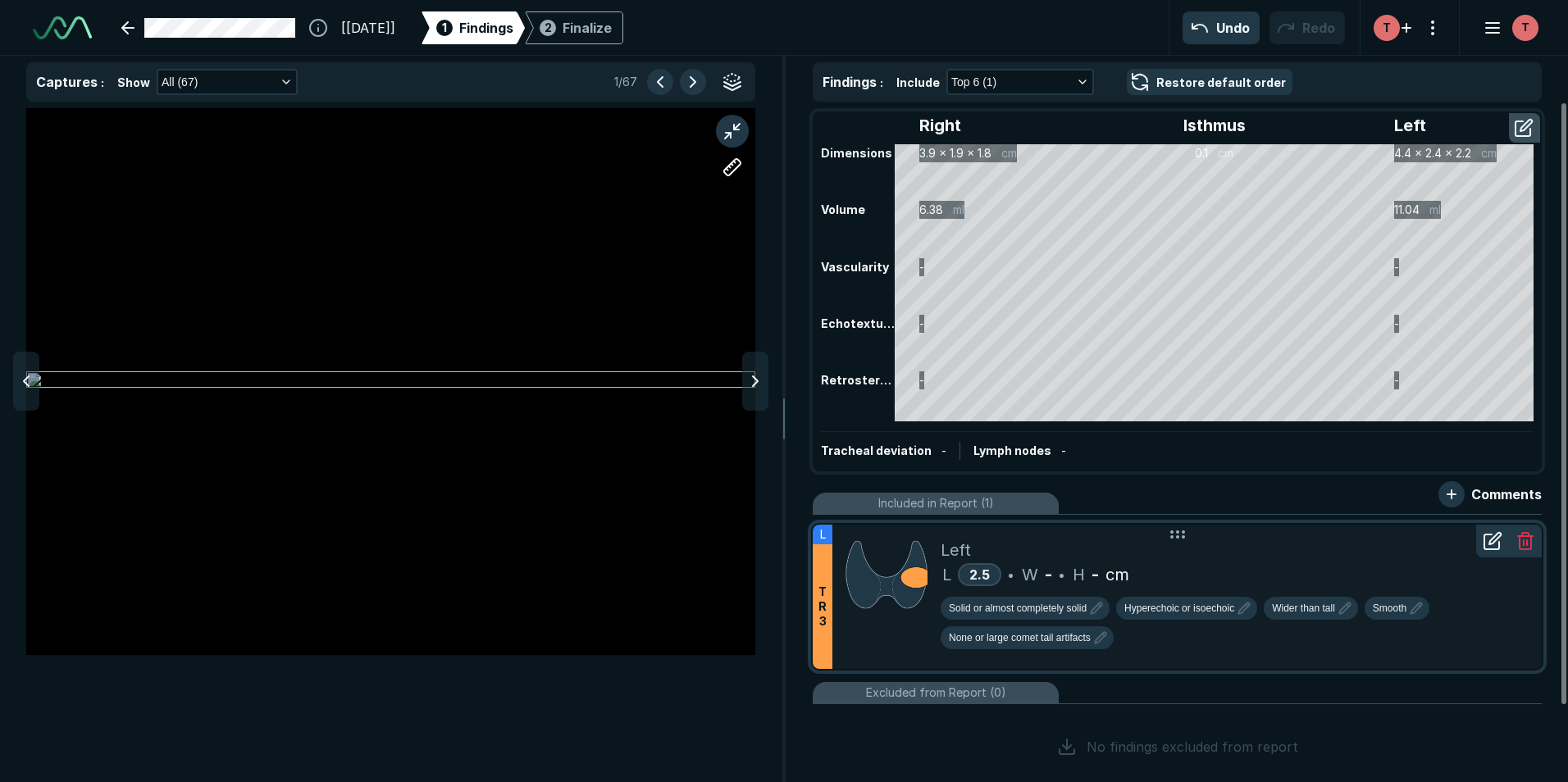
click at [1033, 554] on div "Left" at bounding box center [1235, 550] width 588 height 25
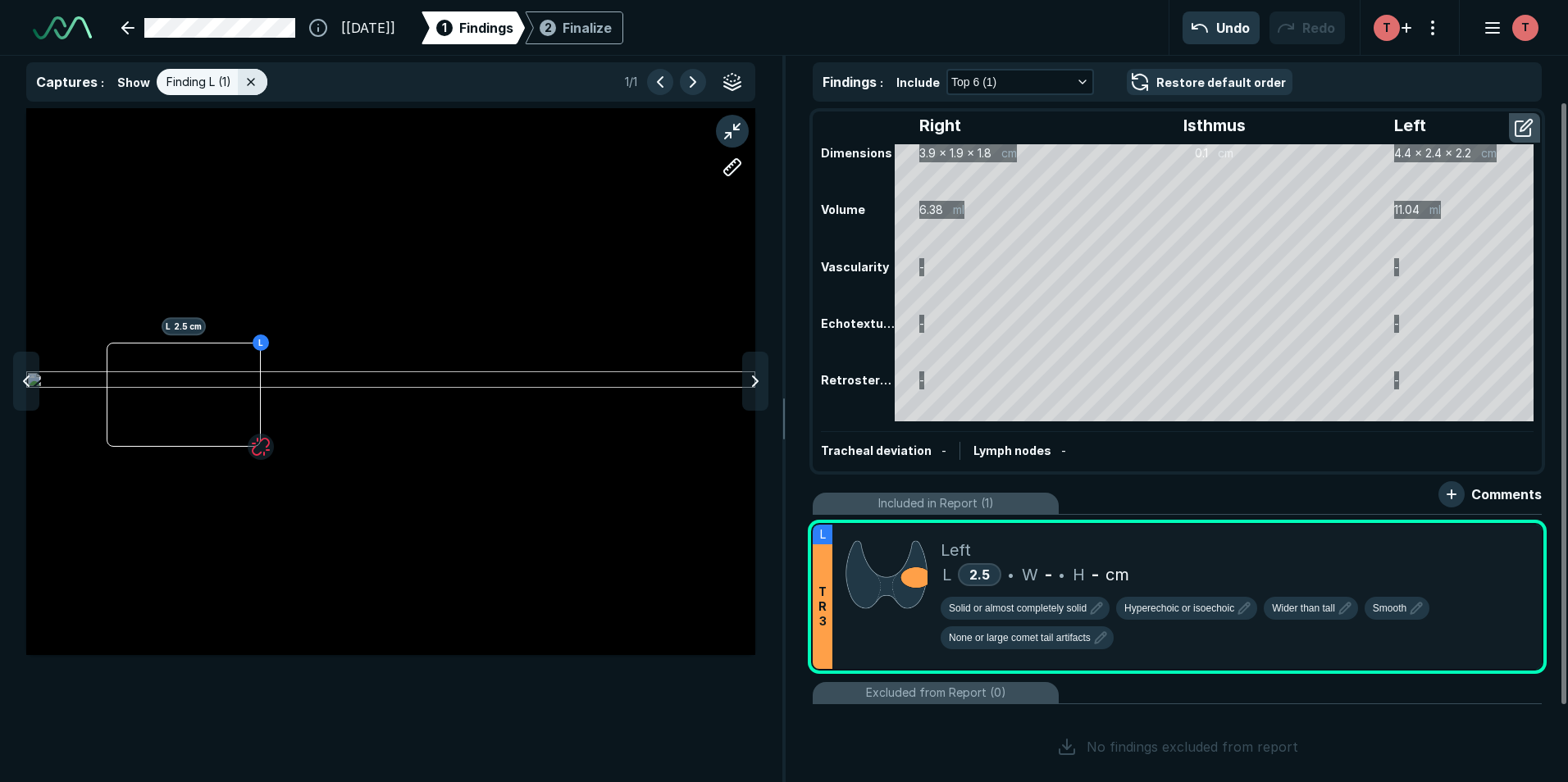
click at [554, 378] on div "L L 2.5 cm" at bounding box center [391, 381] width 729 height 410
click at [1028, 580] on span "W" at bounding box center [1030, 575] width 17 height 25
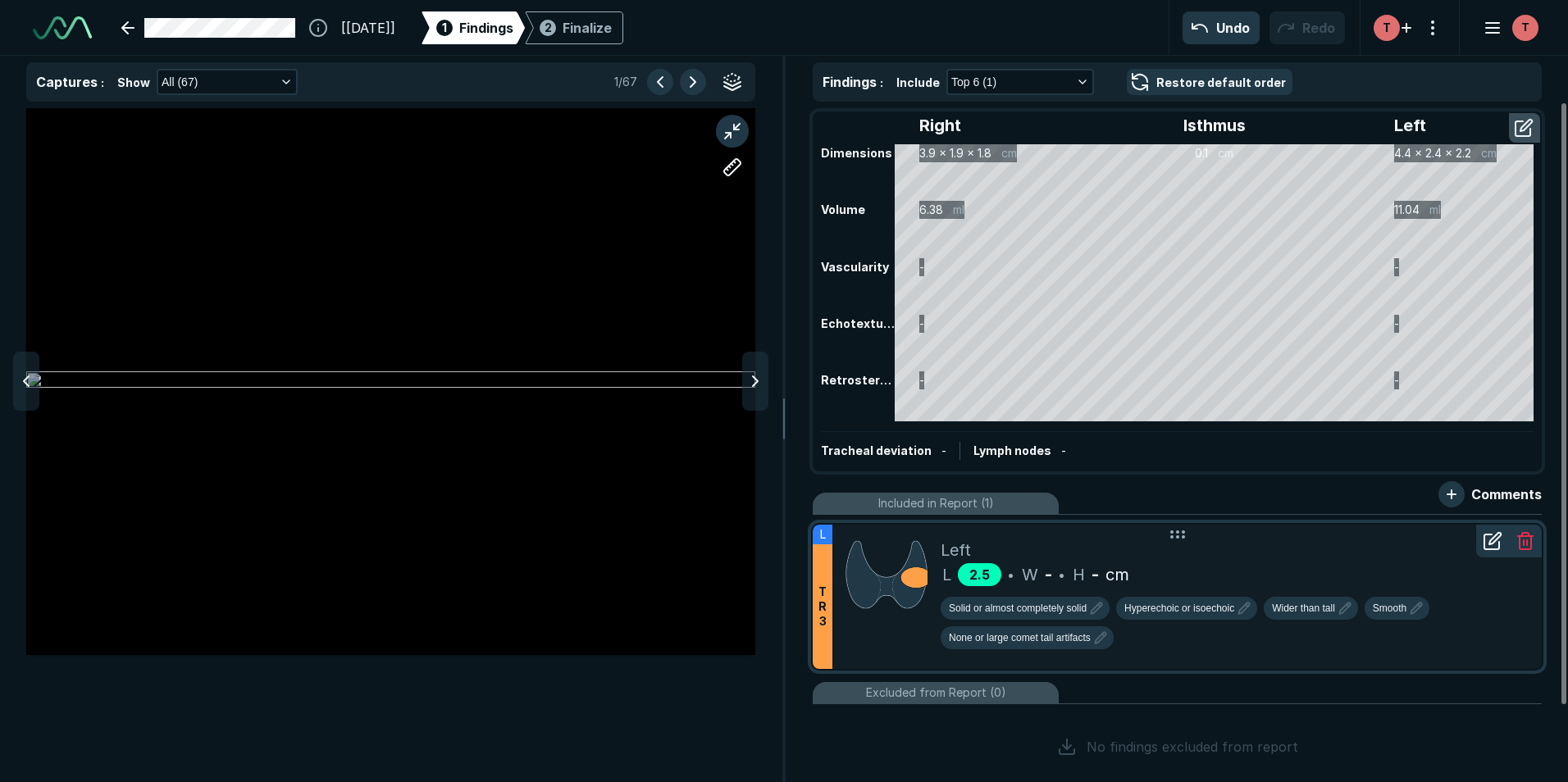
click at [972, 578] on span "2.5" at bounding box center [979, 575] width 21 height 17
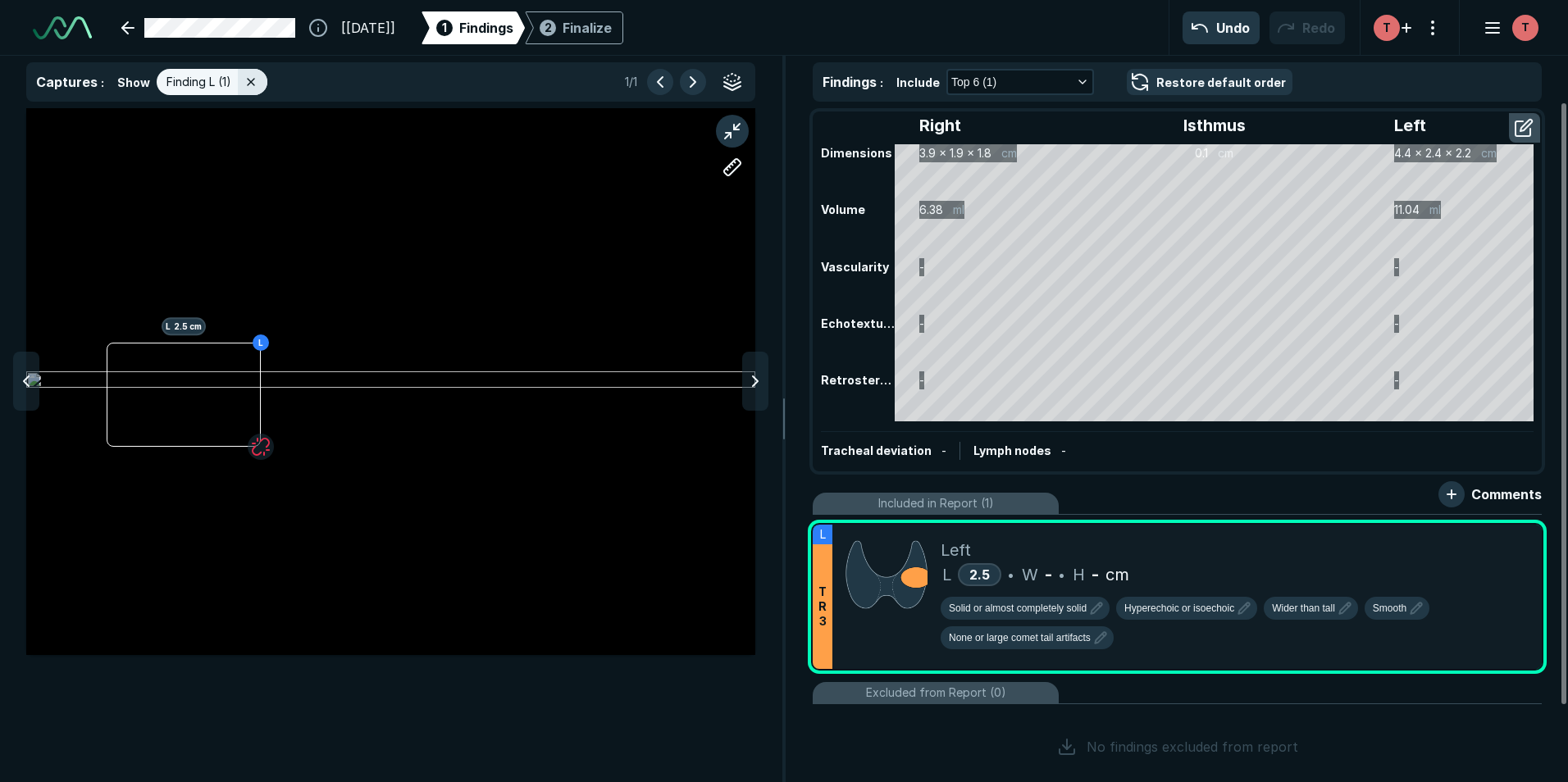
click at [1495, 518] on icon at bounding box center [1493, 509] width 20 height 20
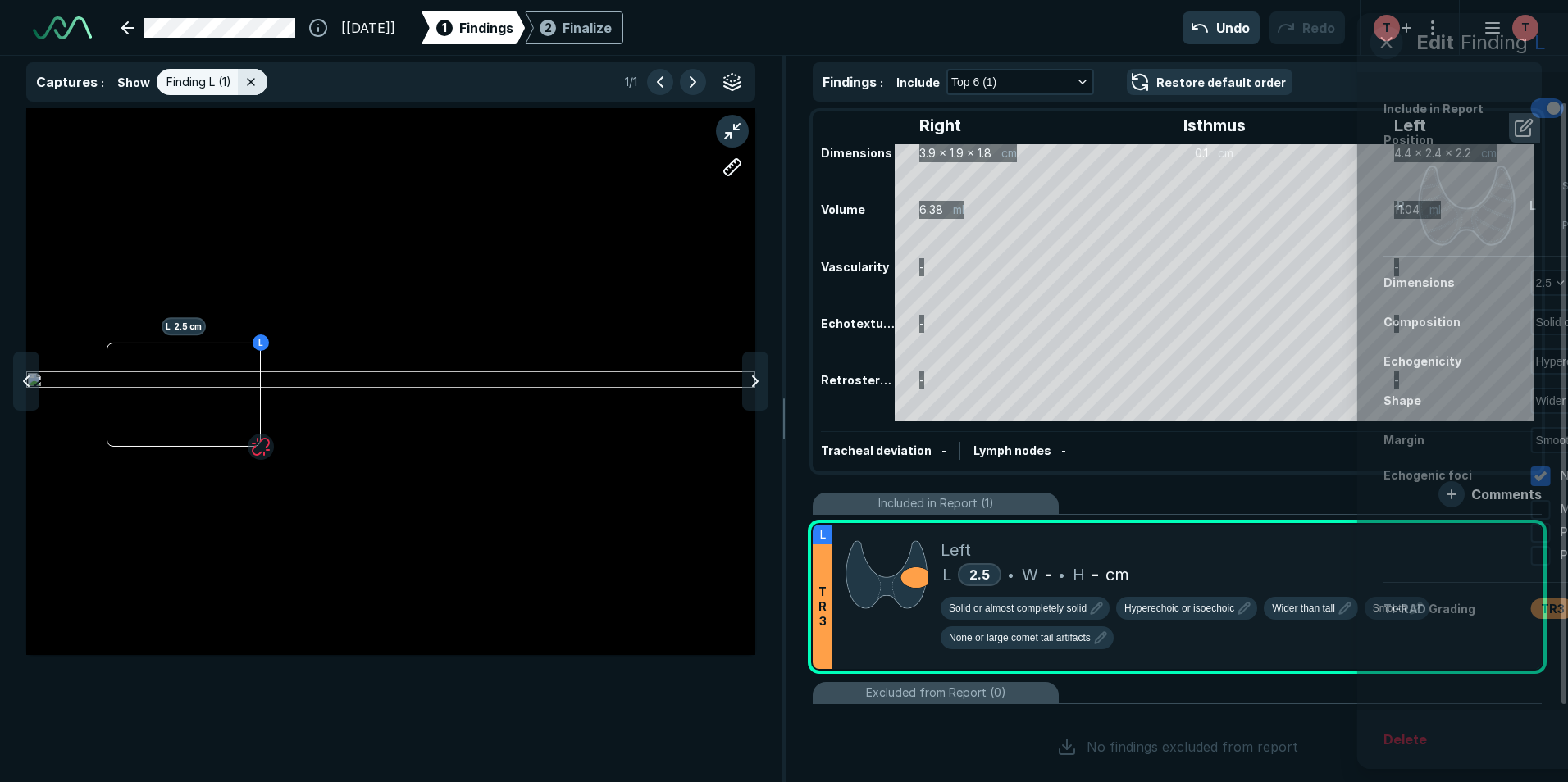
scroll to position [4681, 4207]
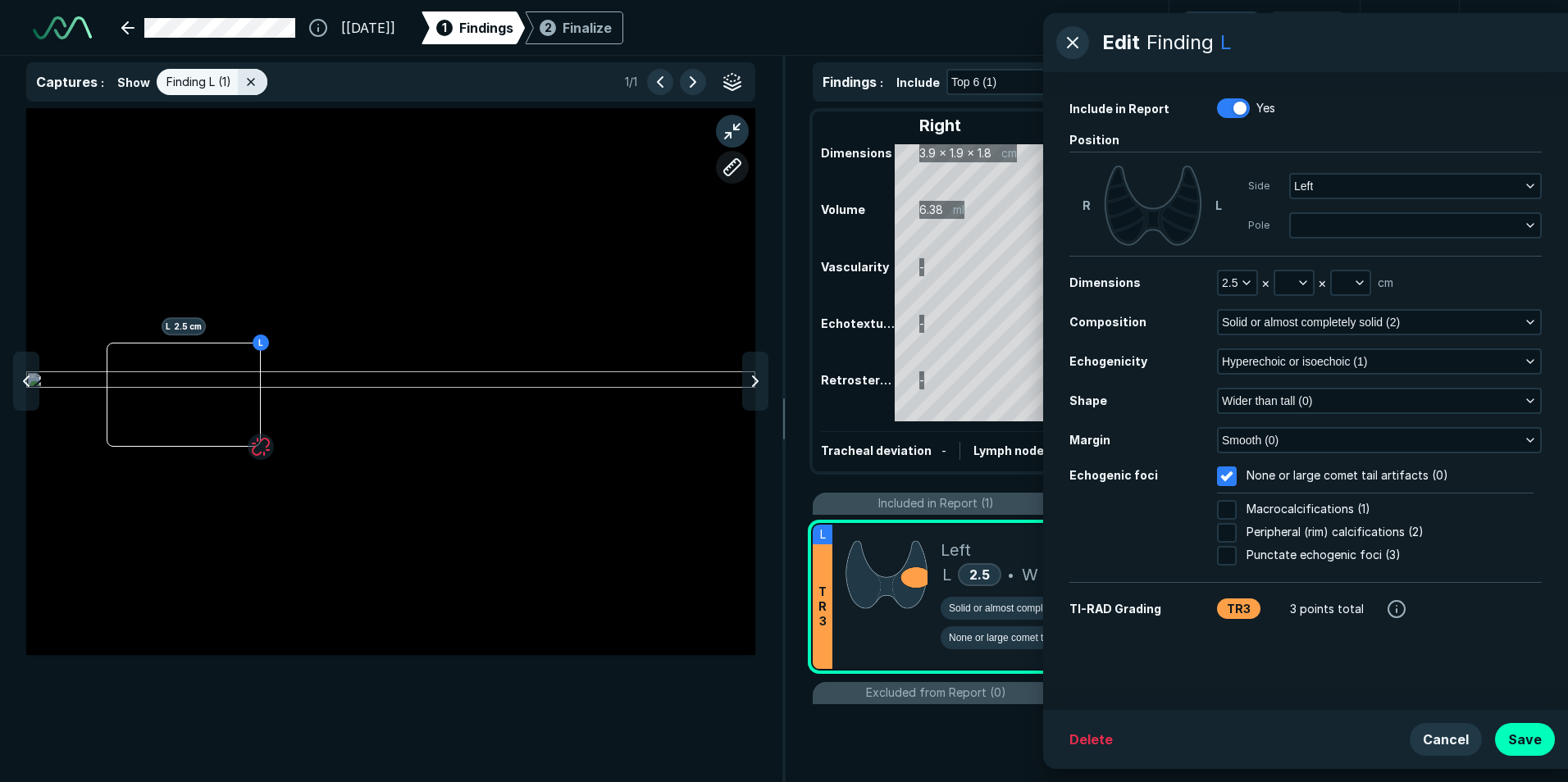
click at [736, 165] on button "button" at bounding box center [732, 167] width 33 height 33
drag, startPoint x: 478, startPoint y: 327, endPoint x: 625, endPoint y: 454, distance: 194.3
click at [625, 454] on div at bounding box center [391, 381] width 729 height 410
click at [645, 349] on div at bounding box center [645, 349] width 13 height 13
click at [639, 388] on div "187.53 px" at bounding box center [635, 391] width 41 height 10
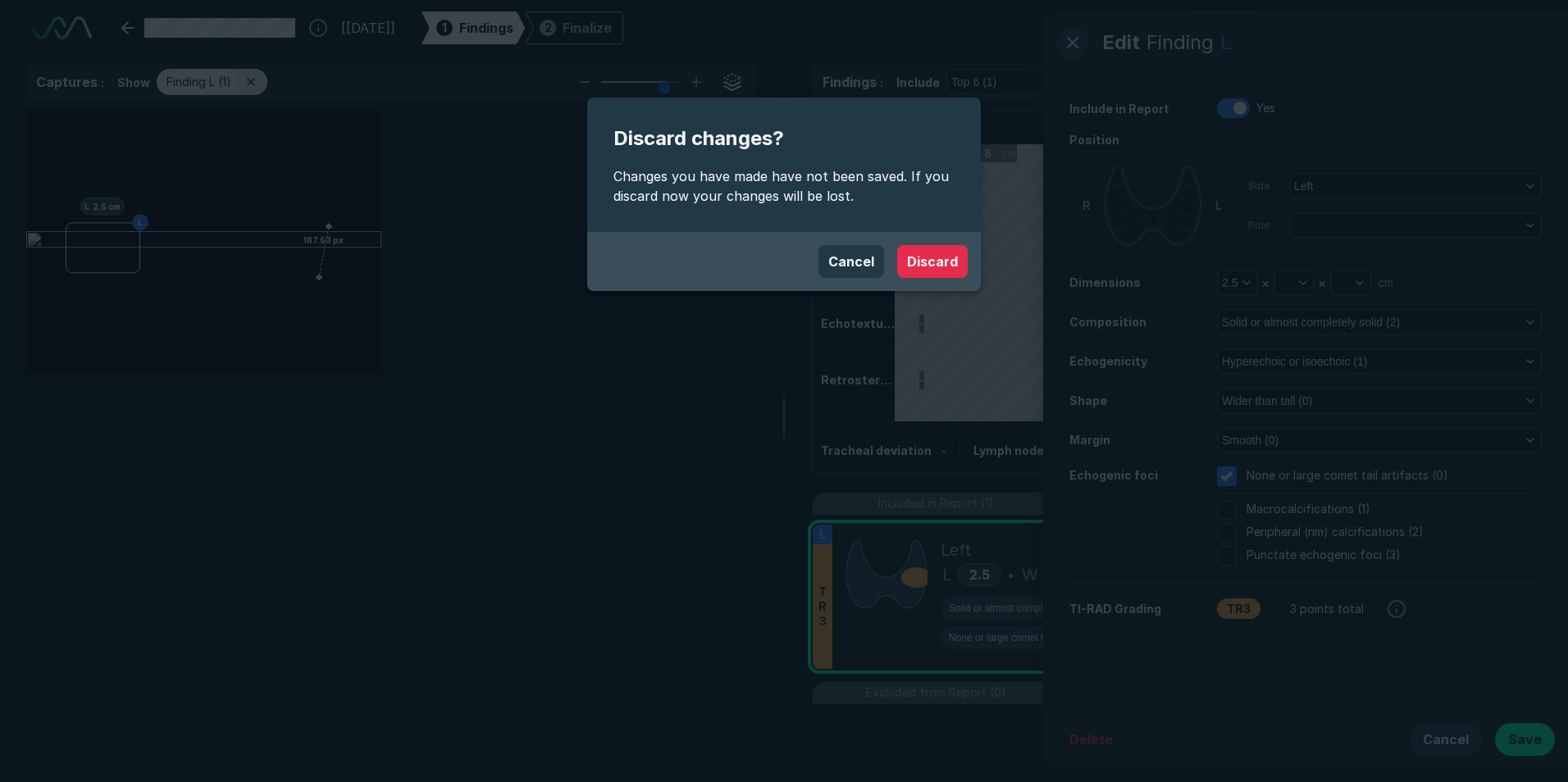
scroll to position [4962, 5362]
click at [935, 257] on button "Discard" at bounding box center [932, 261] width 70 height 33
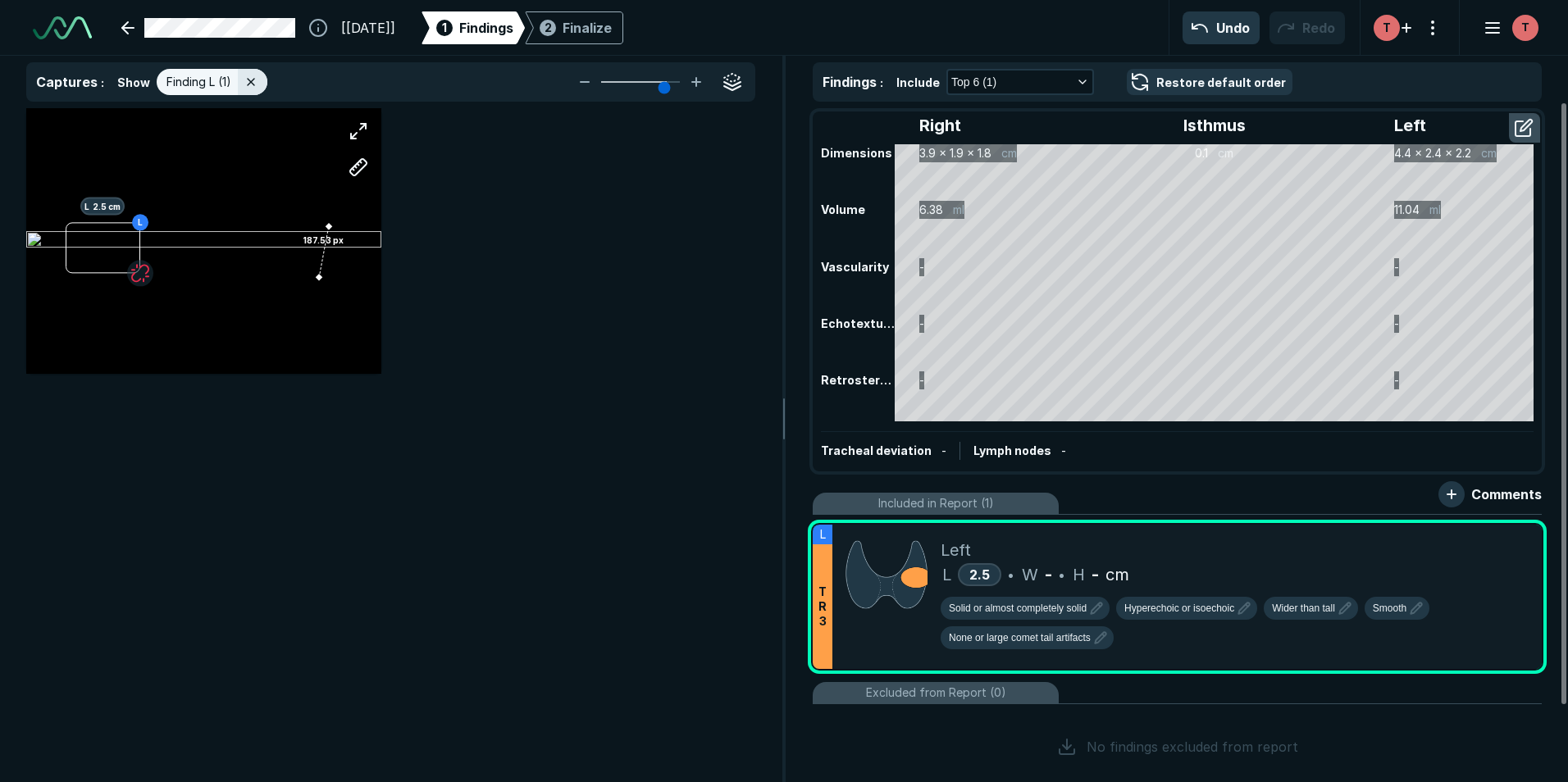
click at [284, 260] on div "L L 2.5 cm 187.53 px" at bounding box center [204, 241] width 355 height 199
click at [348, 137] on button "button" at bounding box center [358, 132] width 33 height 33
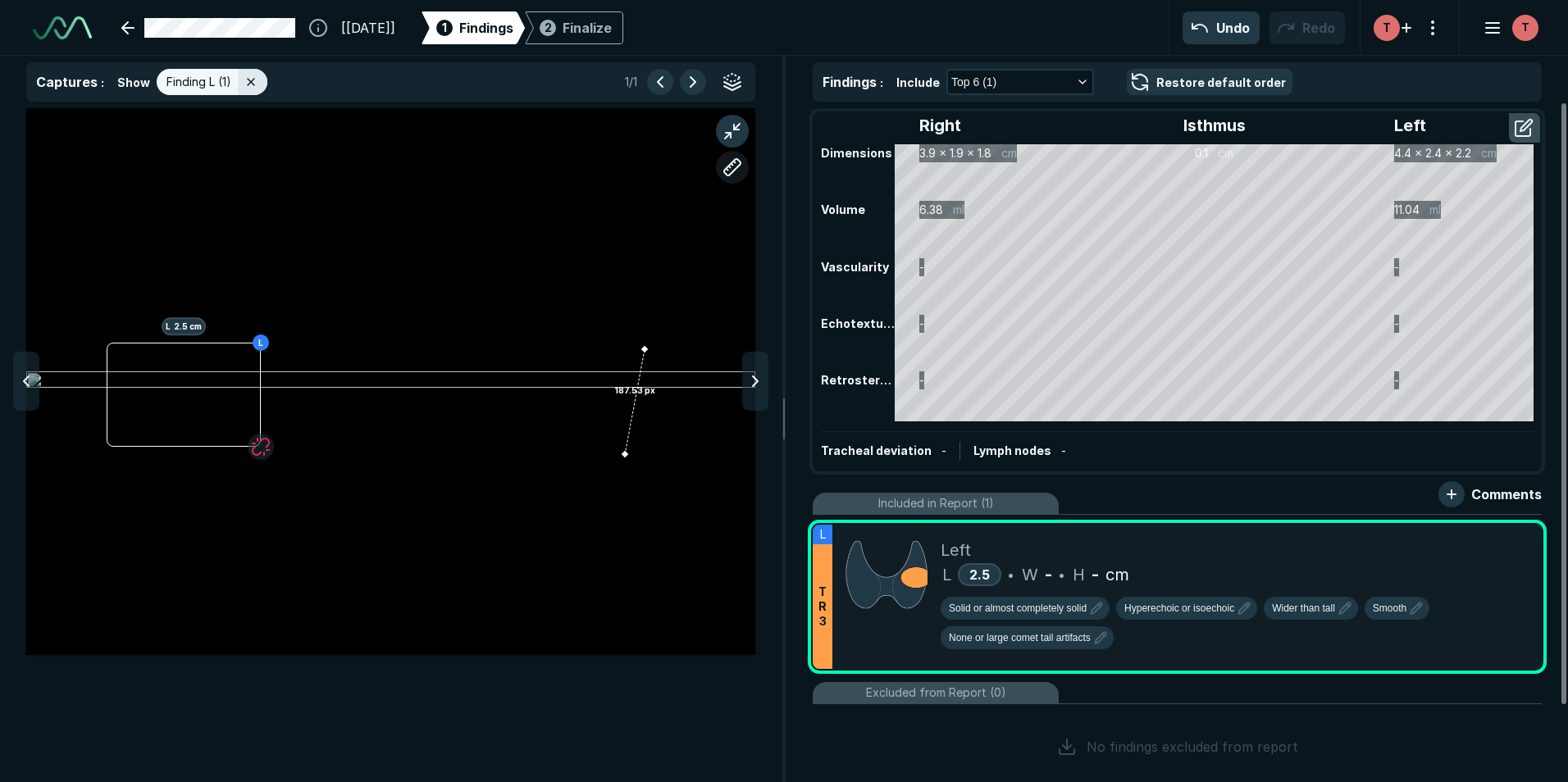
click at [725, 163] on button "button" at bounding box center [732, 167] width 33 height 33
click at [643, 380] on div at bounding box center [635, 401] width 28 height 107
click at [736, 168] on button "button" at bounding box center [732, 167] width 33 height 33
click at [1049, 575] on span "-" at bounding box center [1048, 575] width 7 height 25
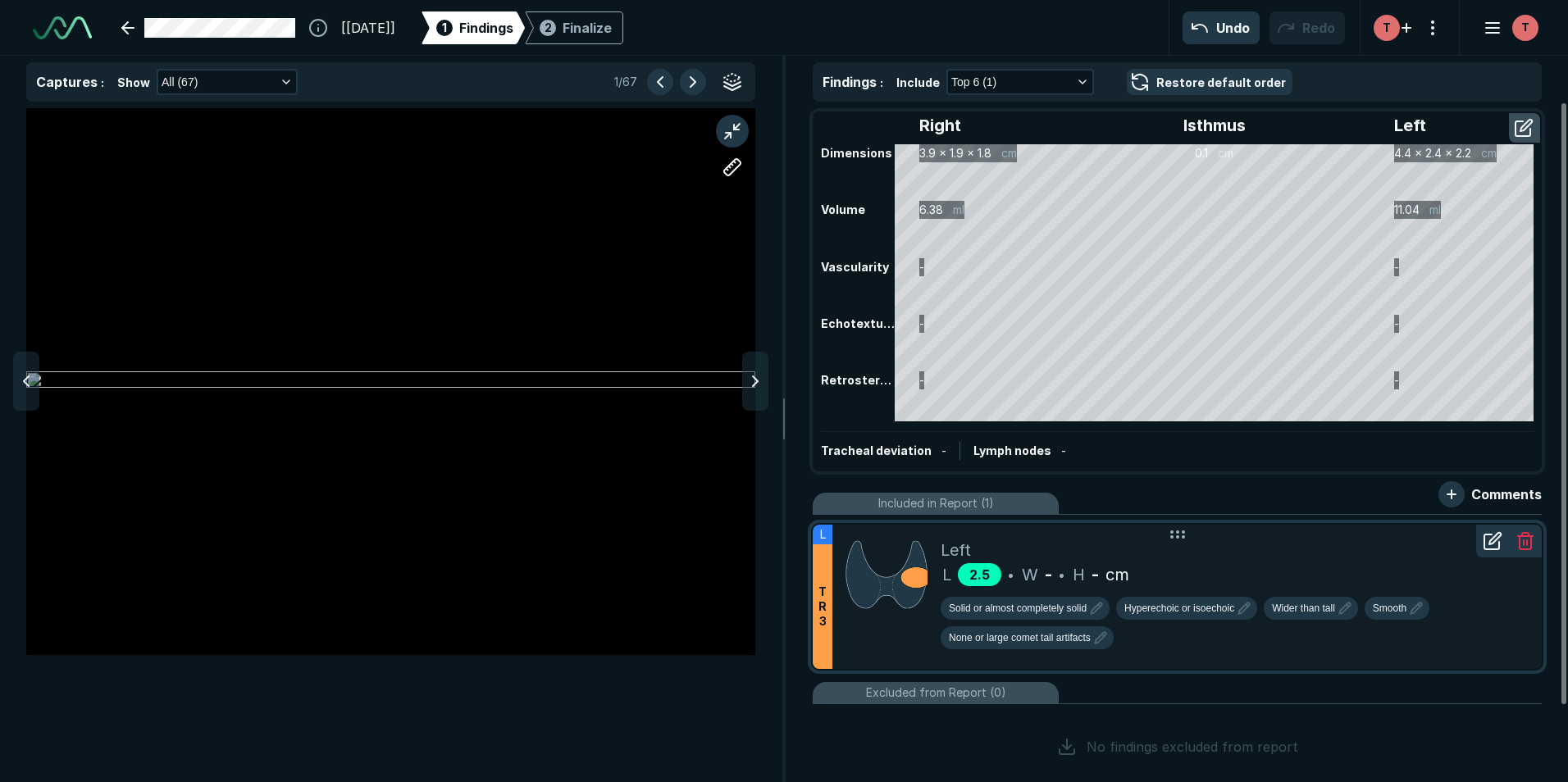
click at [990, 578] on div "2.5" at bounding box center [980, 575] width 44 height 23
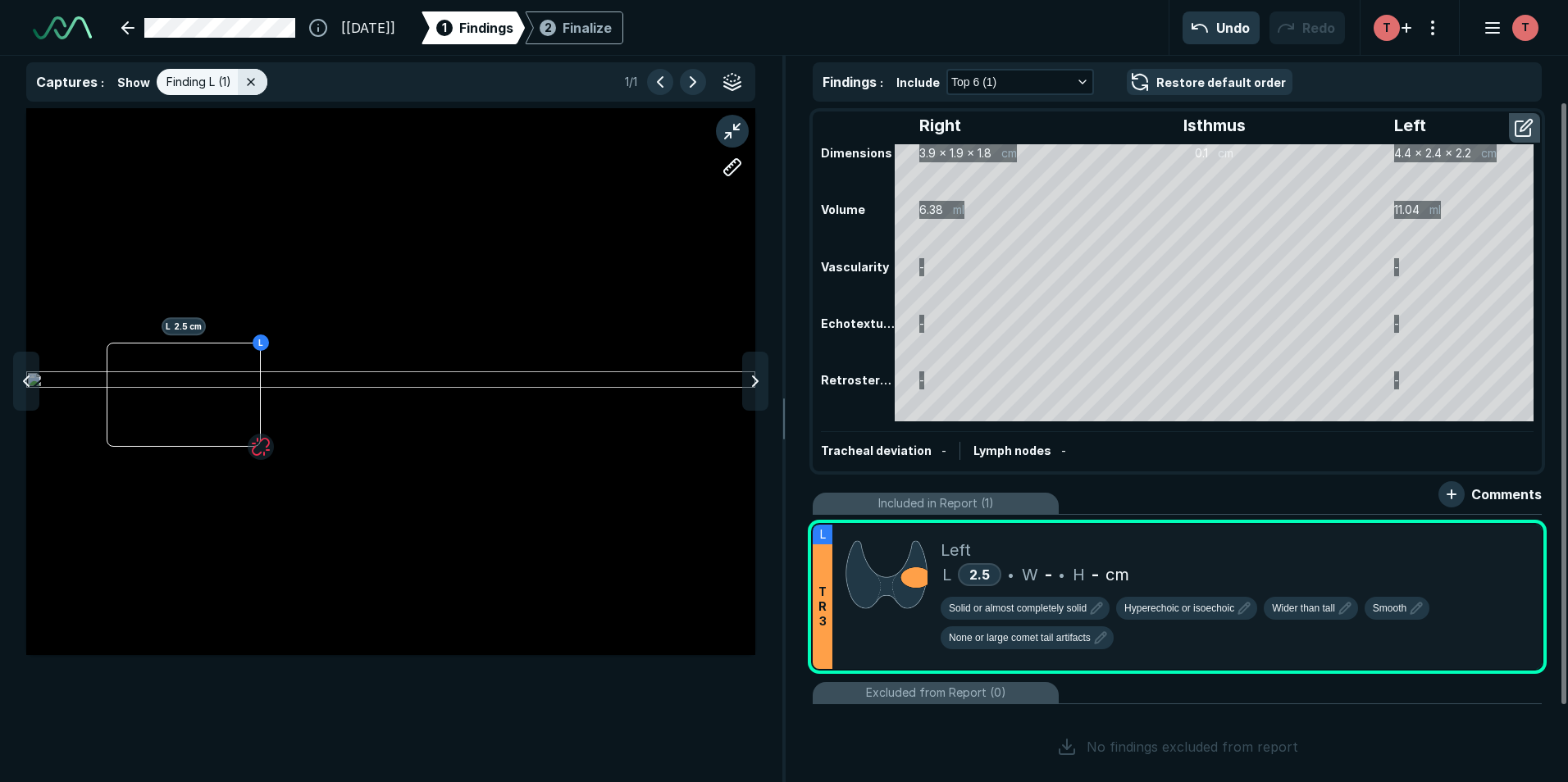
drag, startPoint x: 1495, startPoint y: 541, endPoint x: 1482, endPoint y: 542, distance: 13.0
click at [1493, 518] on icon at bounding box center [1493, 509] width 20 height 20
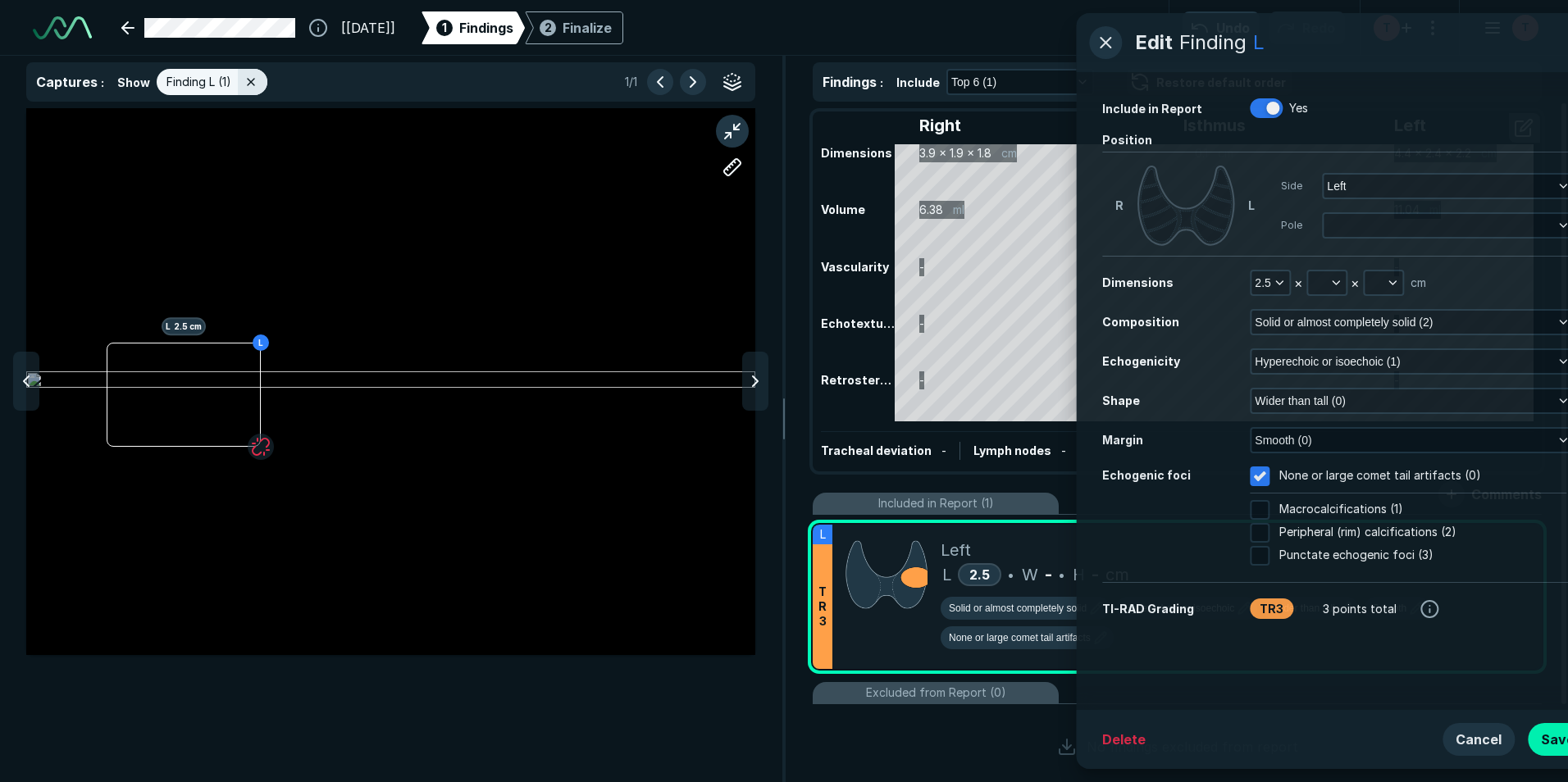
scroll to position [4681, 4207]
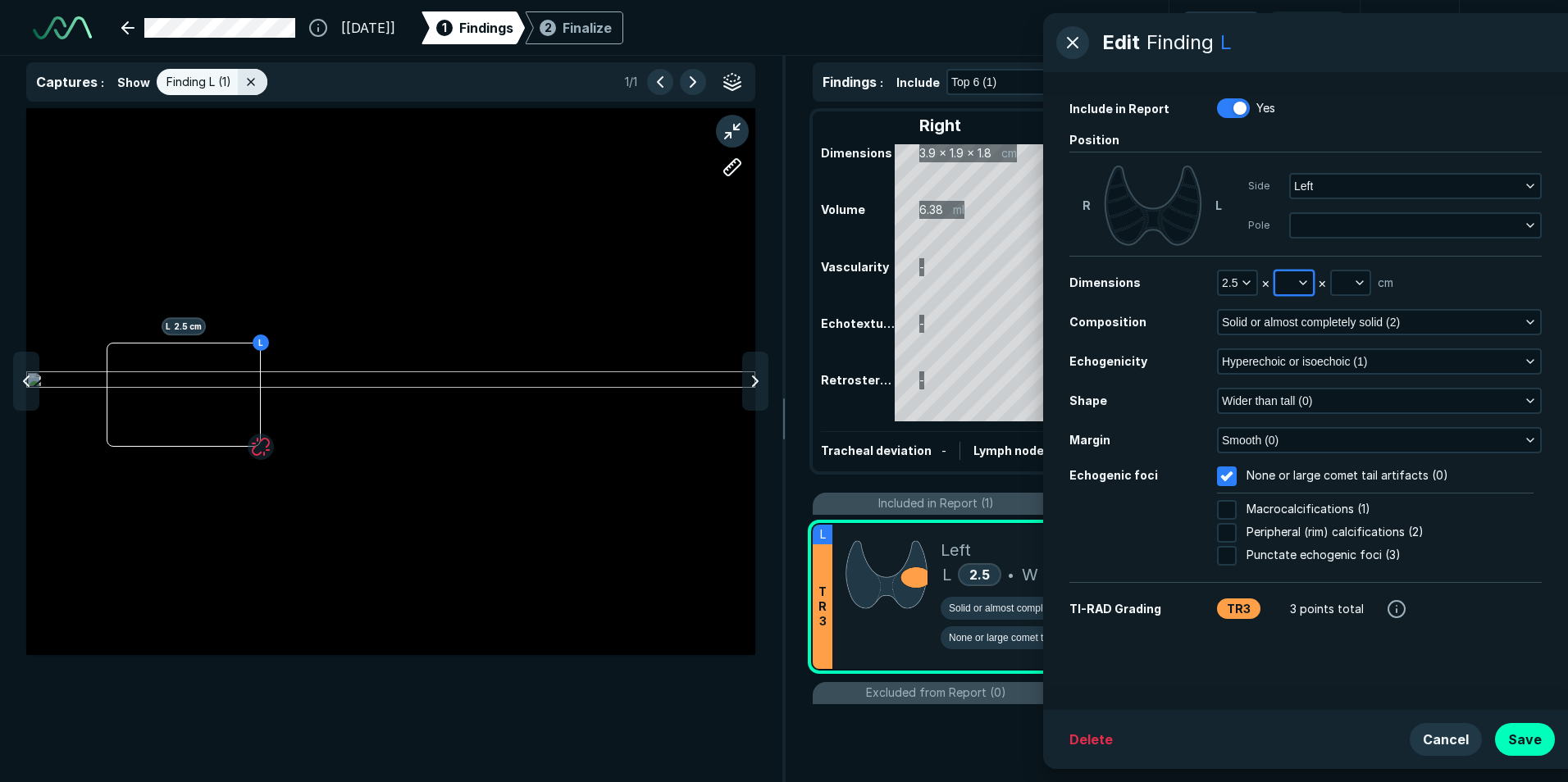
click at [1287, 282] on button "button" at bounding box center [1294, 283] width 38 height 23
click at [1301, 352] on input "text" at bounding box center [1316, 358] width 64 height 23
click at [679, 707] on div "L L 2.5 cm" at bounding box center [391, 445] width 781 height 674
click at [266, 388] on div "L L 2.5 cm" at bounding box center [391, 381] width 729 height 410
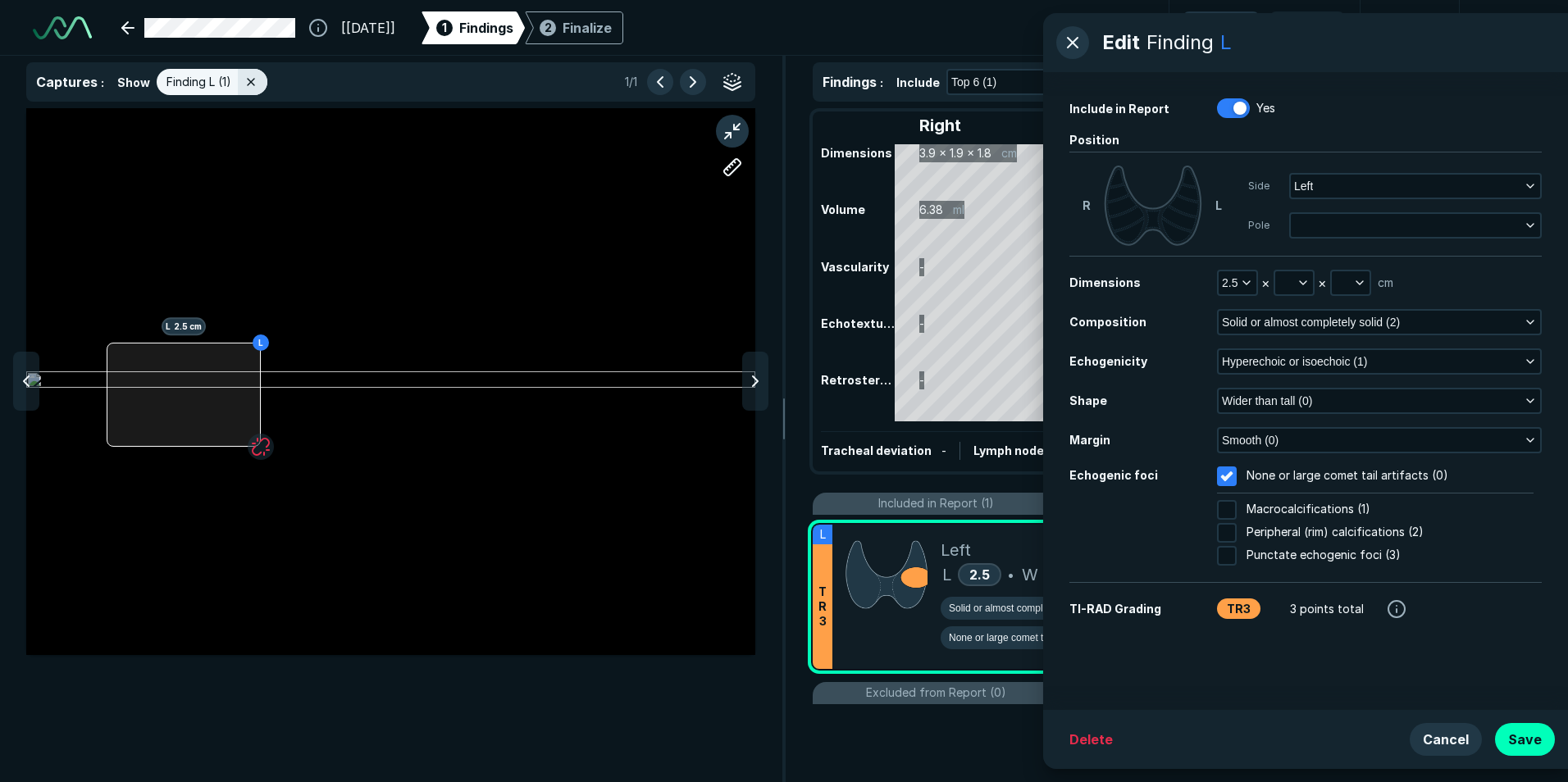
click at [261, 387] on div "L L 2.5 cm" at bounding box center [391, 381] width 729 height 547
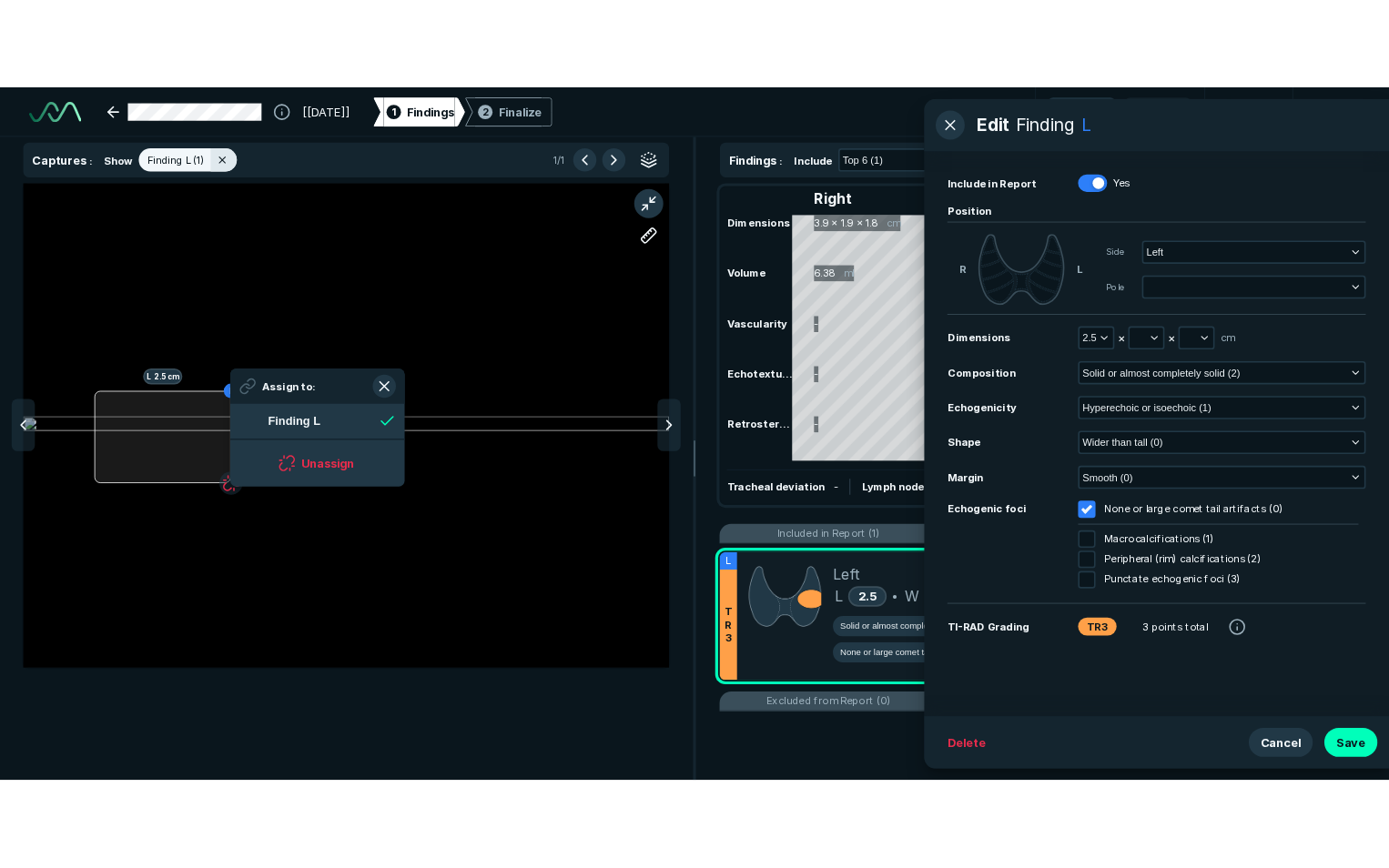
scroll to position [2501, 3323]
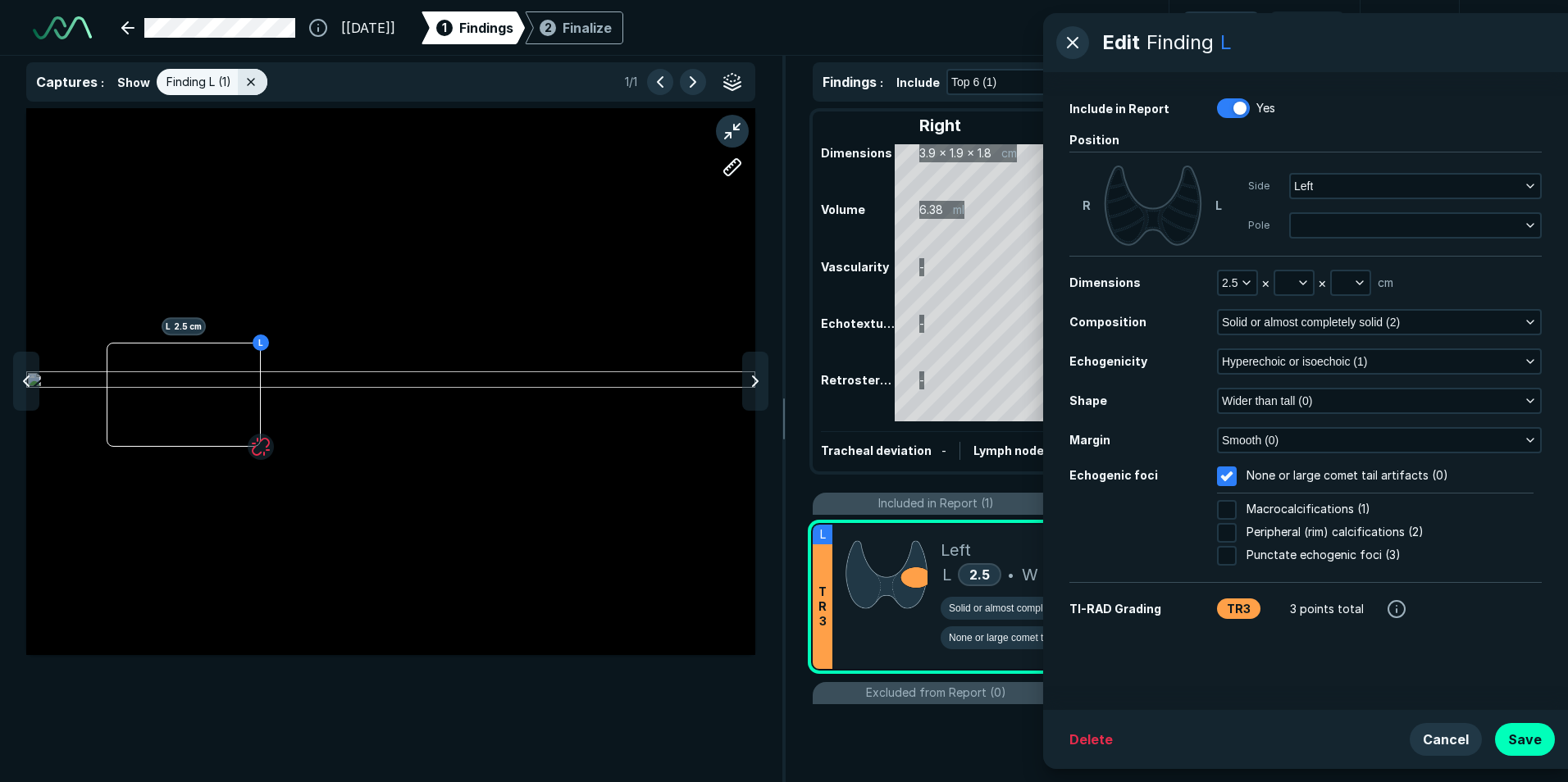
click at [591, 368] on div "L L 2.5 cm" at bounding box center [391, 381] width 729 height 410
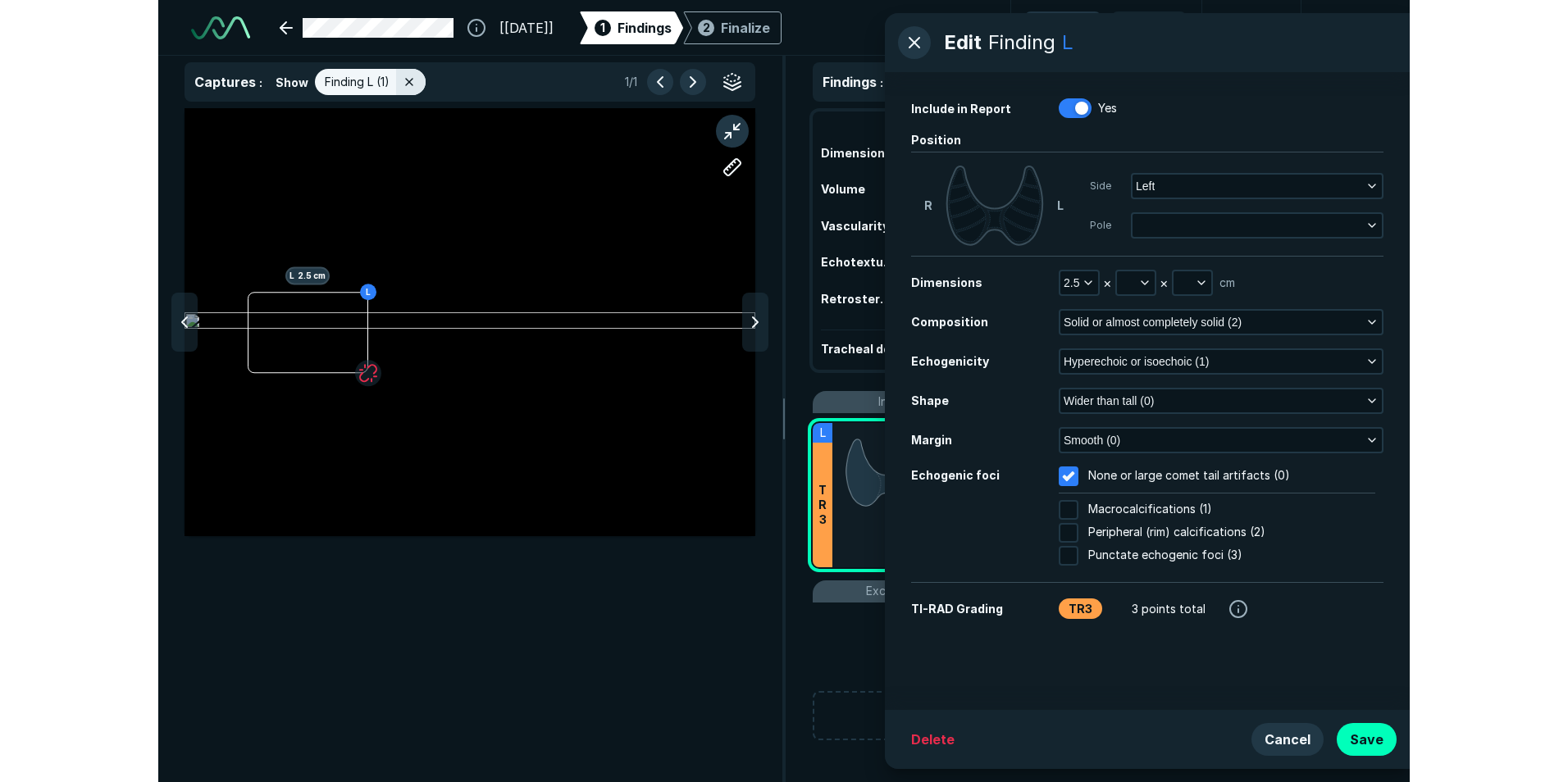
scroll to position [4962, 5362]
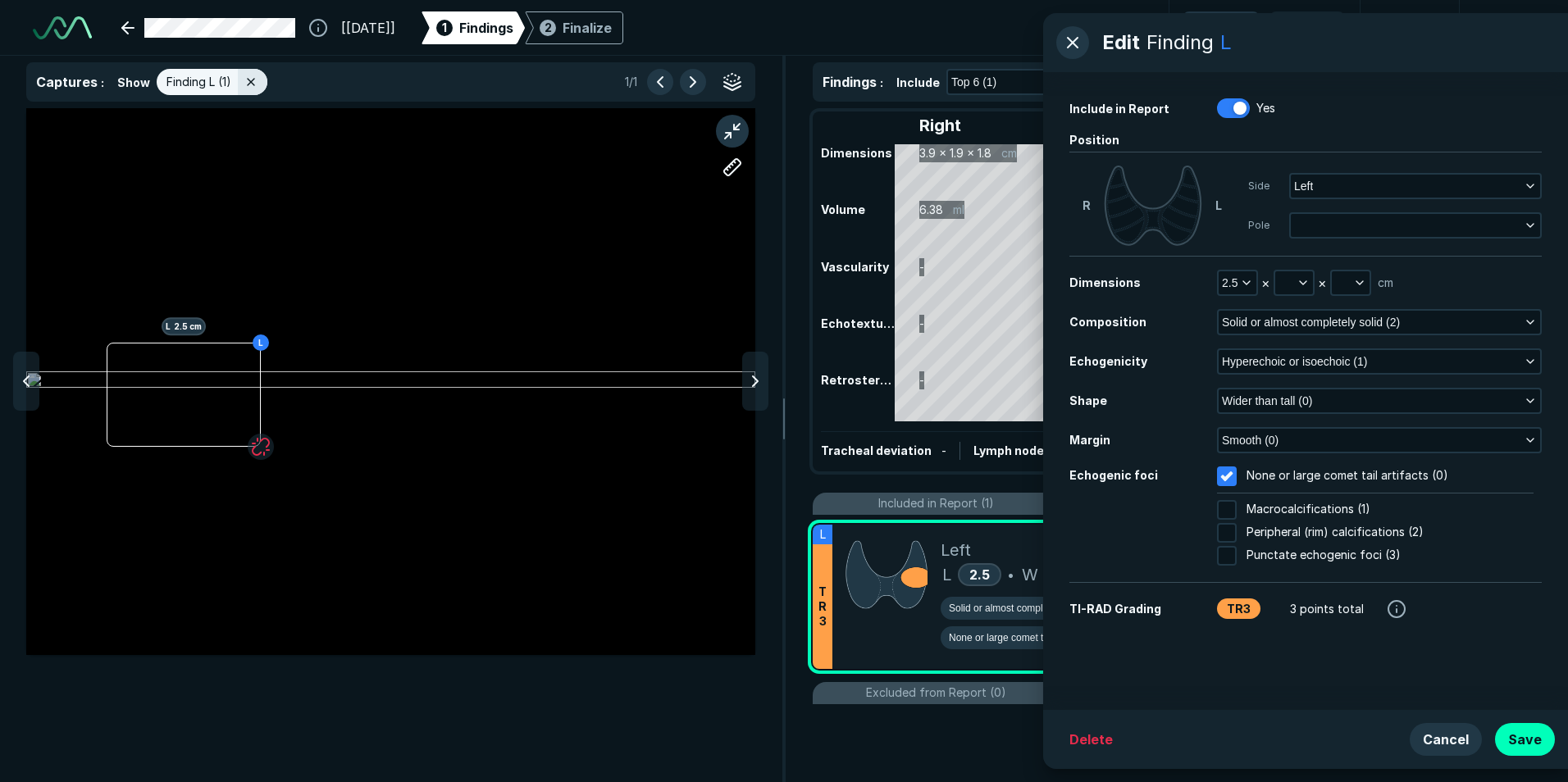
drag, startPoint x: 640, startPoint y: 497, endPoint x: 510, endPoint y: 338, distance: 205.4
click at [510, 338] on div "L L 2.5 cm" at bounding box center [391, 381] width 729 height 410
click at [1445, 738] on button "Cancel" at bounding box center [1446, 740] width 72 height 33
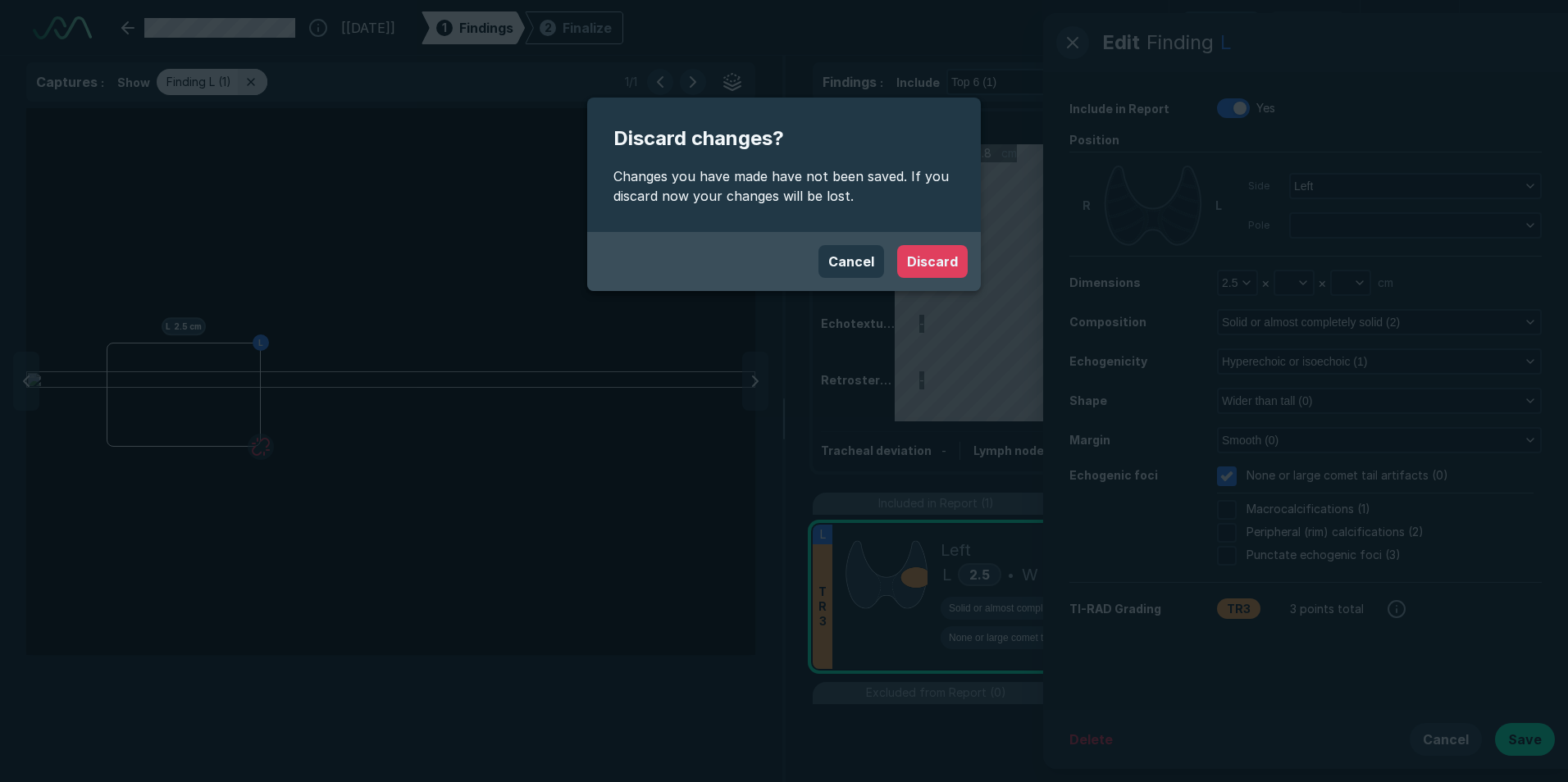
click at [957, 265] on button "Discard" at bounding box center [932, 261] width 70 height 33
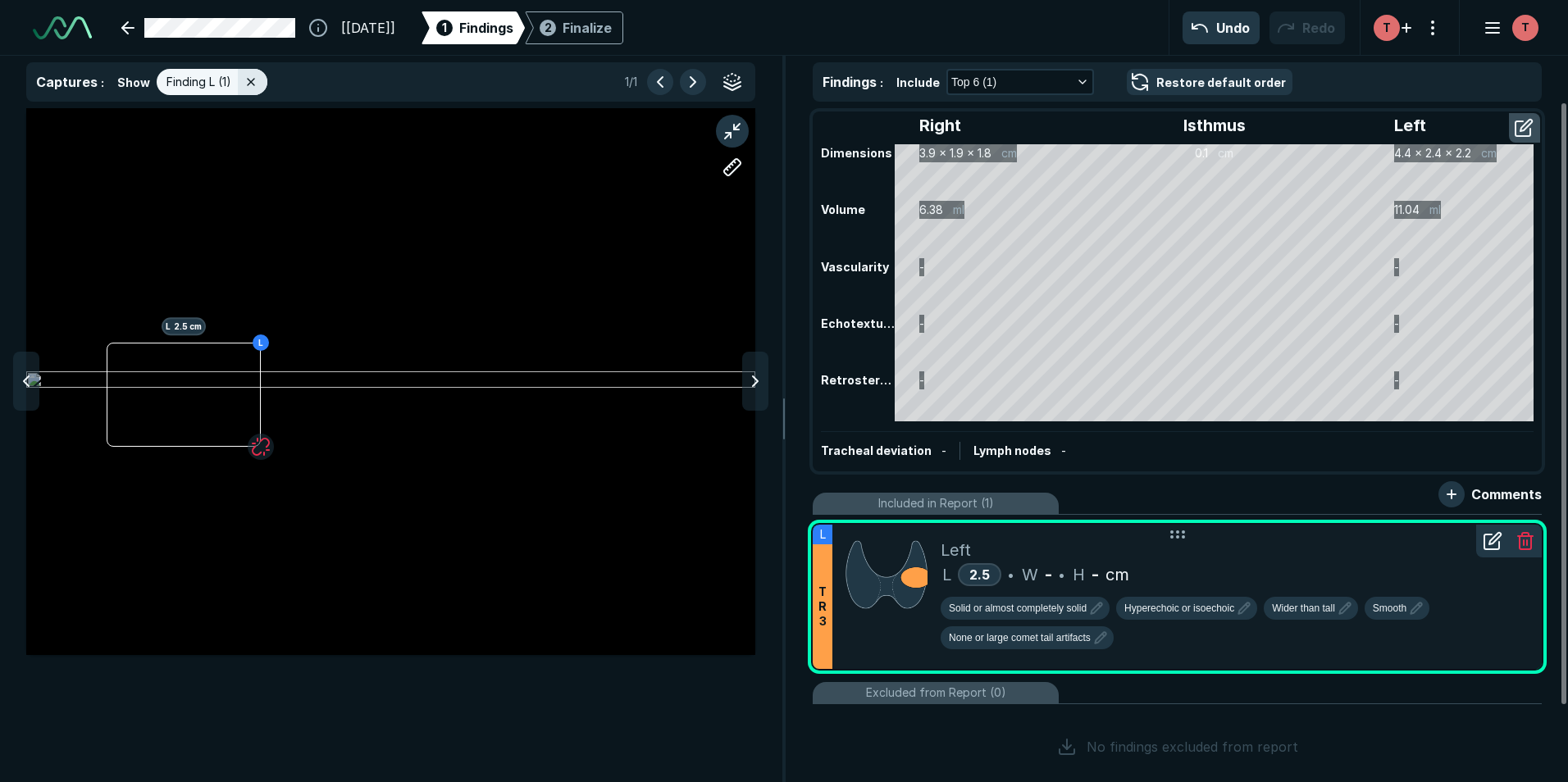
click at [1499, 547] on icon at bounding box center [1492, 542] width 15 height 15
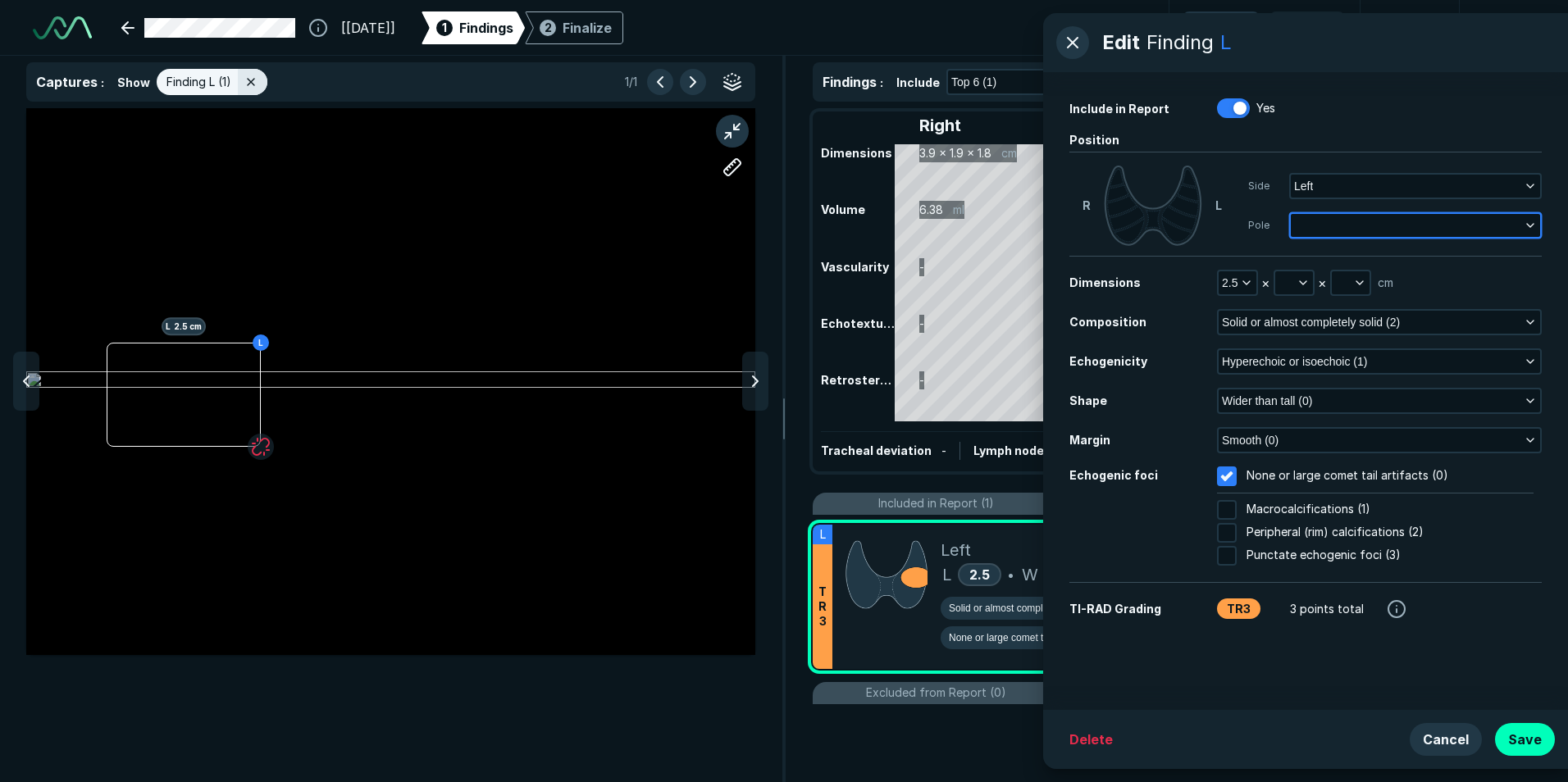
drag, startPoint x: 1344, startPoint y: 223, endPoint x: 1330, endPoint y: 233, distance: 17.2
click at [1341, 225] on button "button" at bounding box center [1415, 226] width 249 height 23
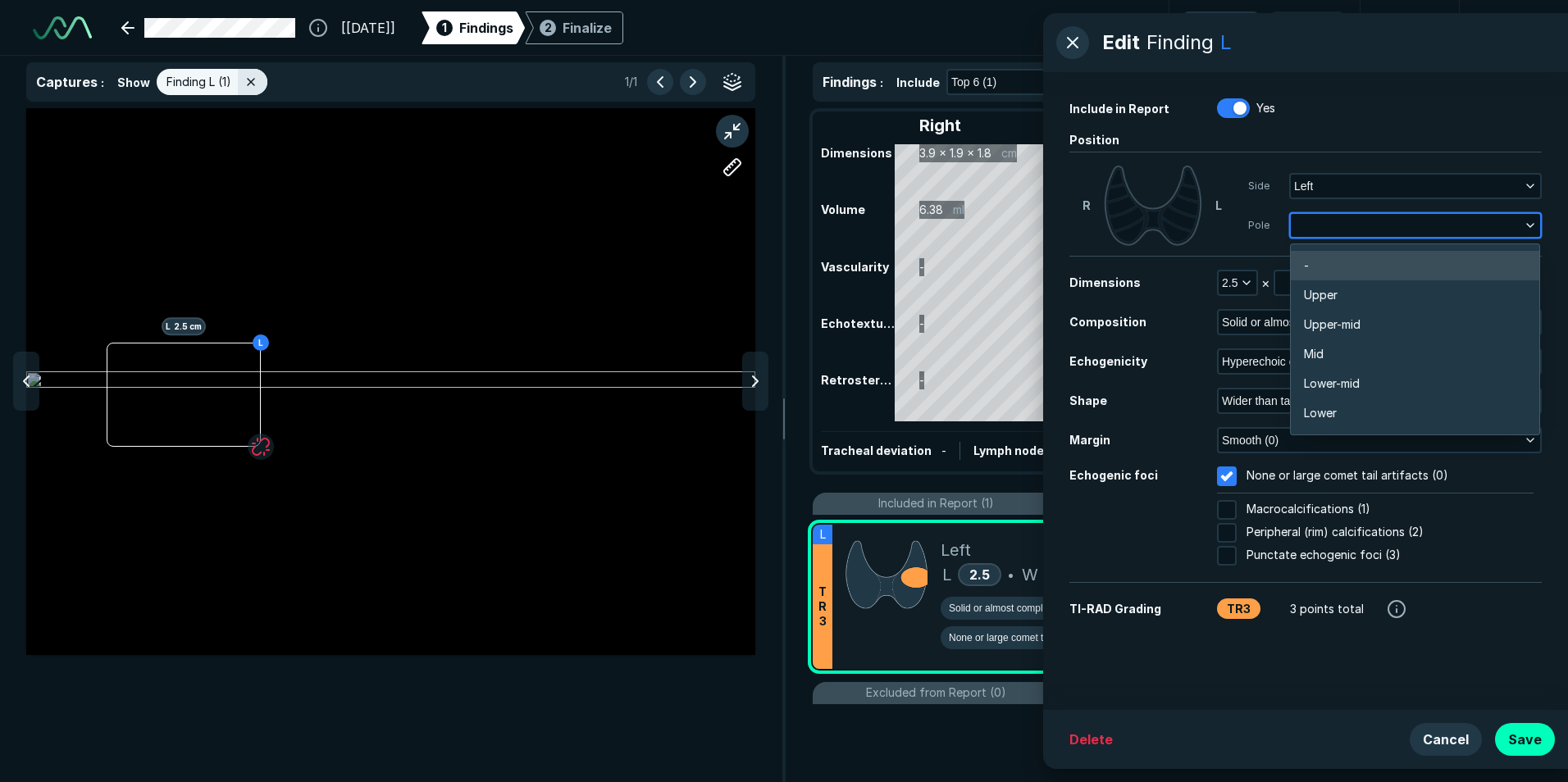
scroll to position [2870, 3226]
click at [1335, 314] on li "Upper-mid" at bounding box center [1415, 325] width 248 height 30
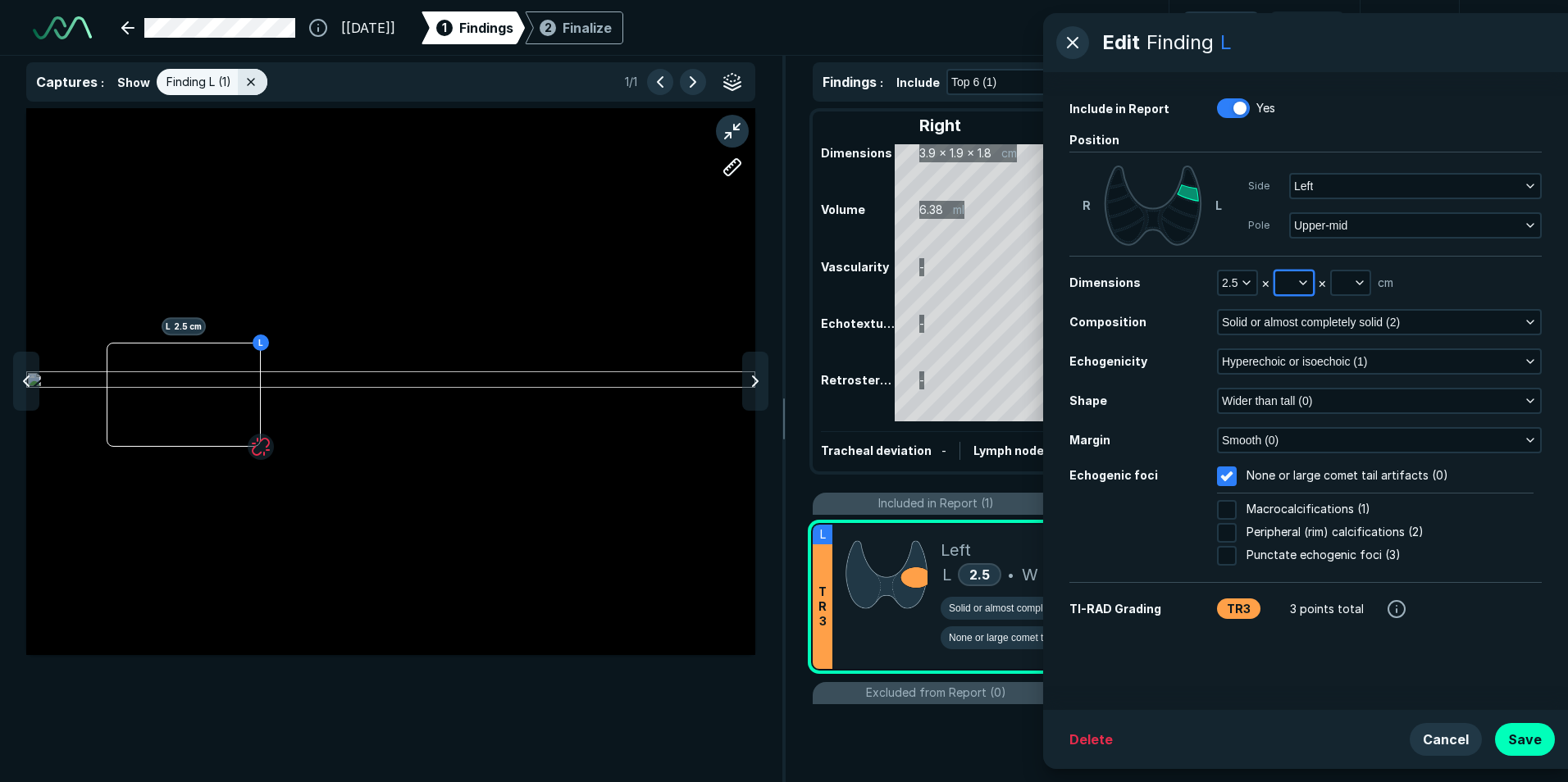
click at [1295, 282] on button "button" at bounding box center [1294, 283] width 38 height 23
click at [1310, 365] on input "text" at bounding box center [1316, 358] width 64 height 23
type input "2.2"
click at [1349, 280] on button "button" at bounding box center [1350, 283] width 38 height 23
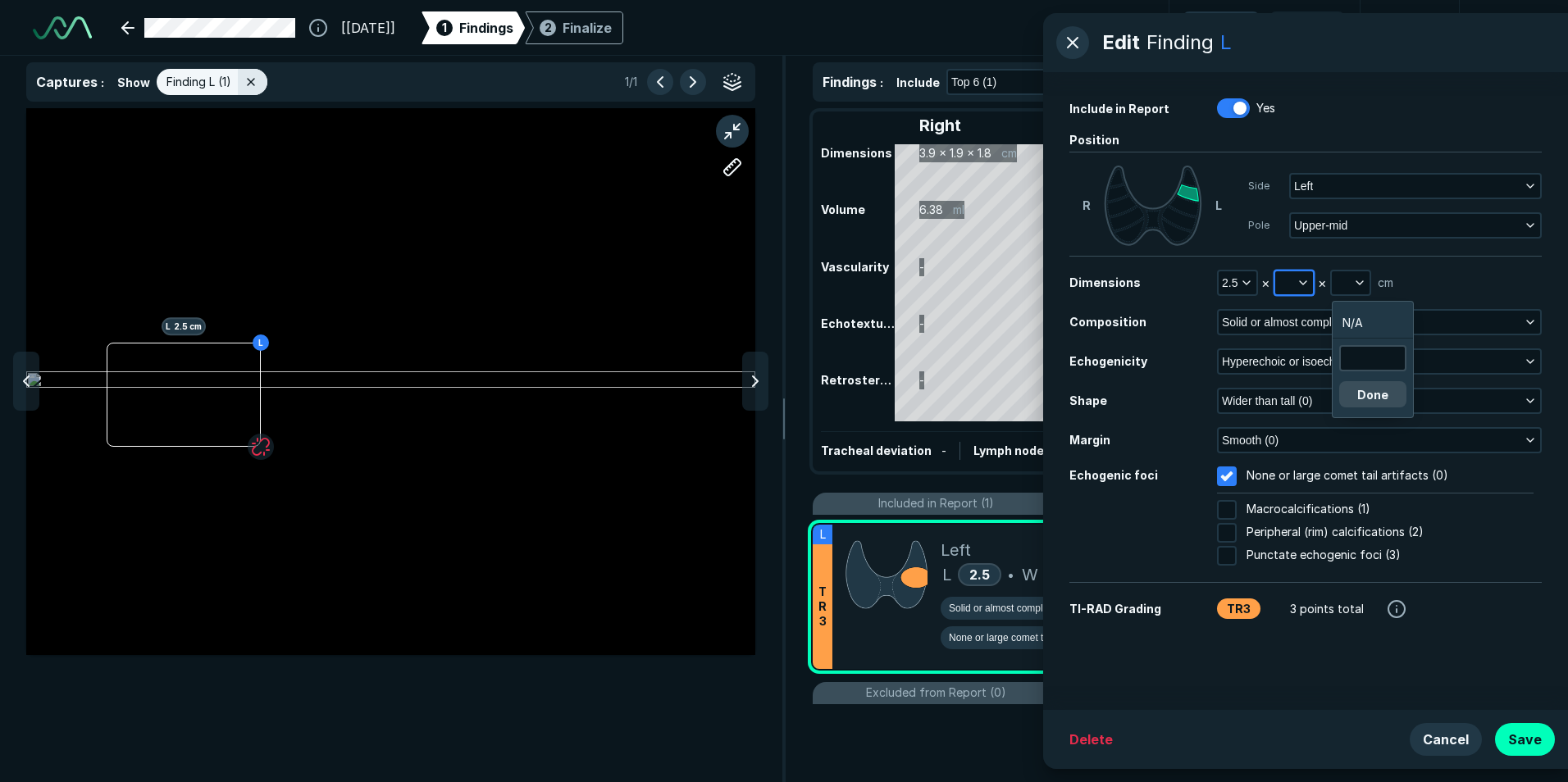
click at [1288, 284] on button "button" at bounding box center [1294, 283] width 38 height 23
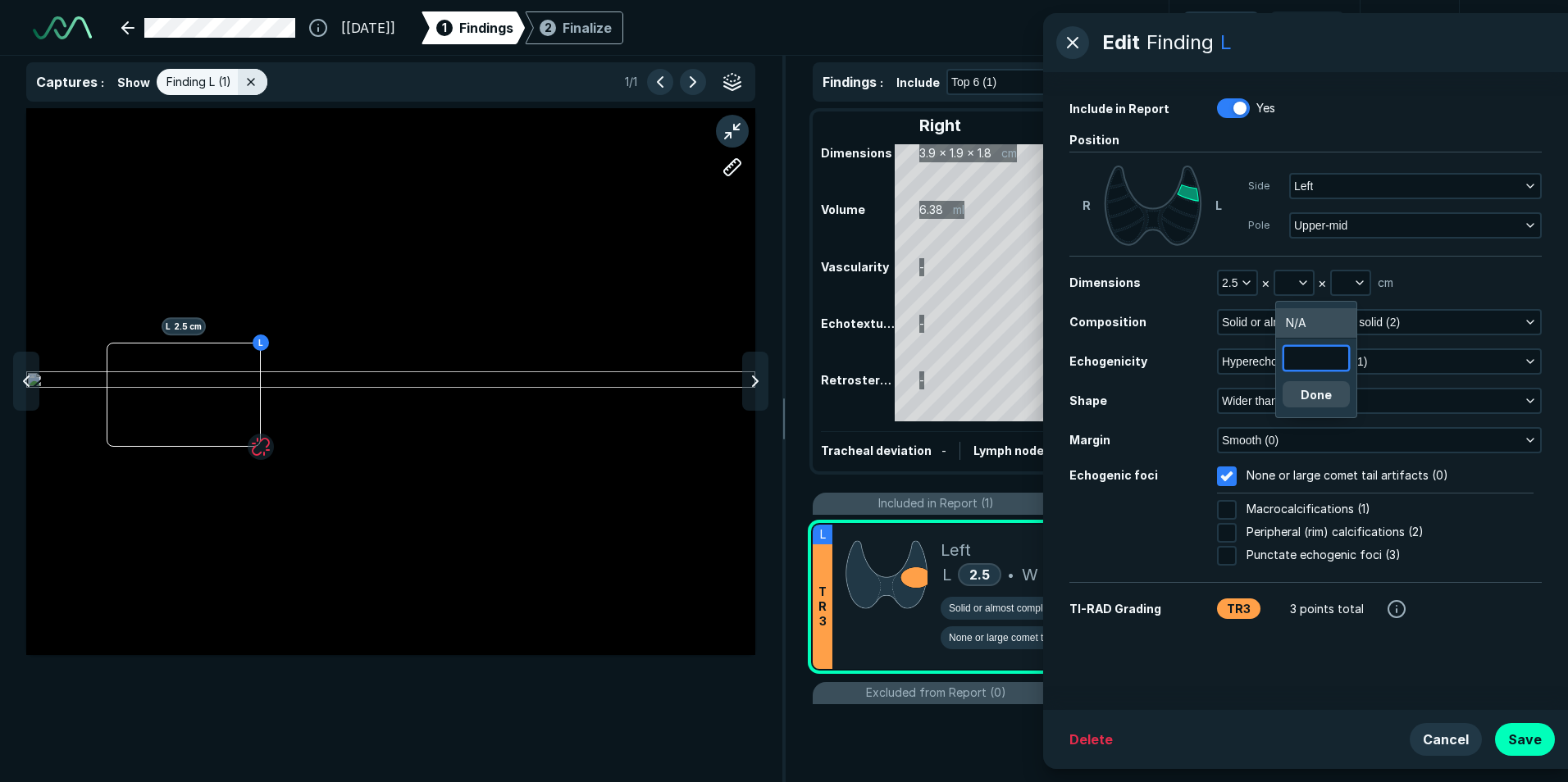
click at [1313, 357] on input "text" at bounding box center [1316, 358] width 64 height 23
type input "1.9"
click at [1345, 285] on button "button" at bounding box center [1350, 283] width 38 height 23
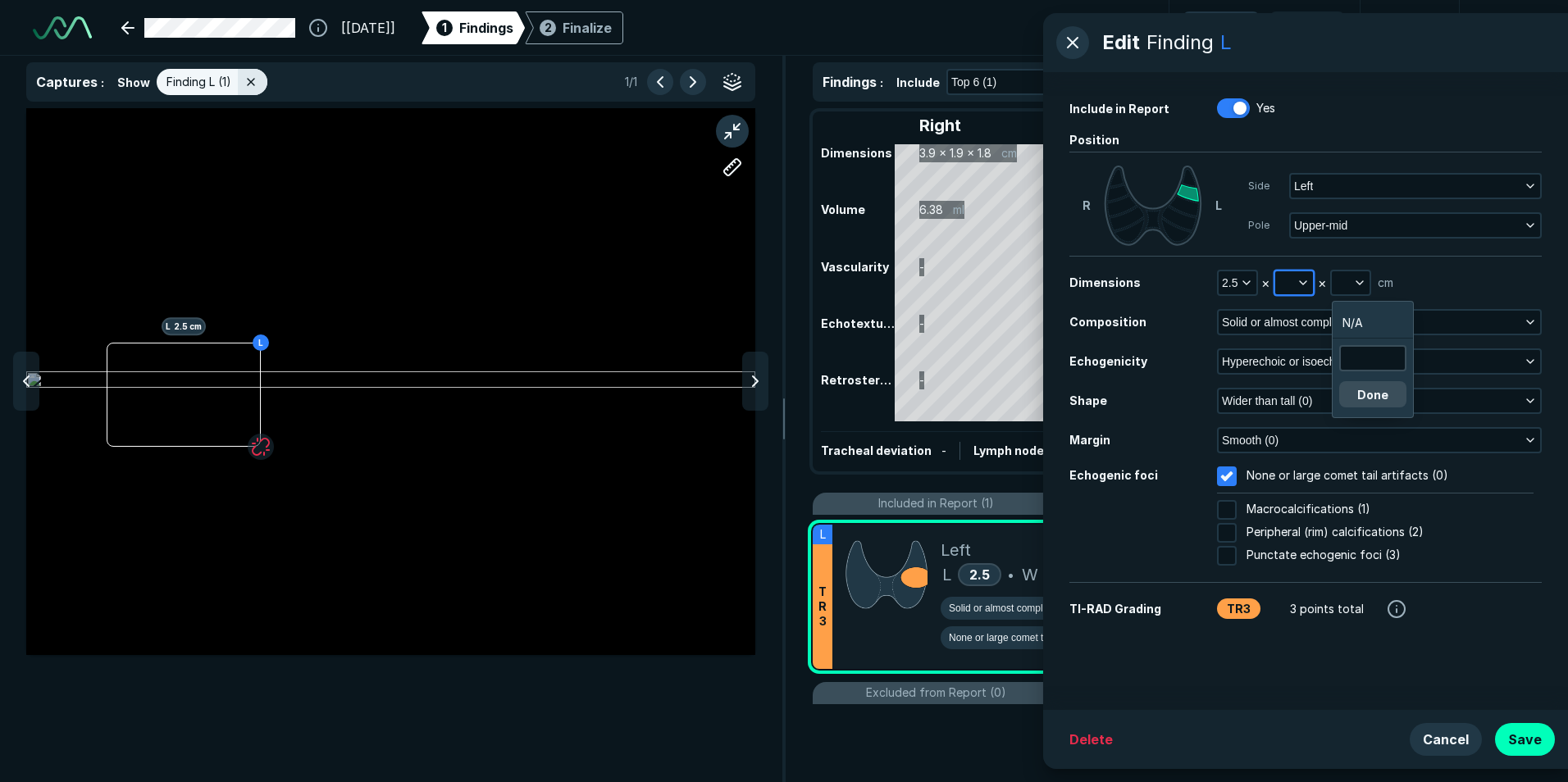
click at [1300, 285] on icon "button" at bounding box center [1303, 283] width 13 height 13
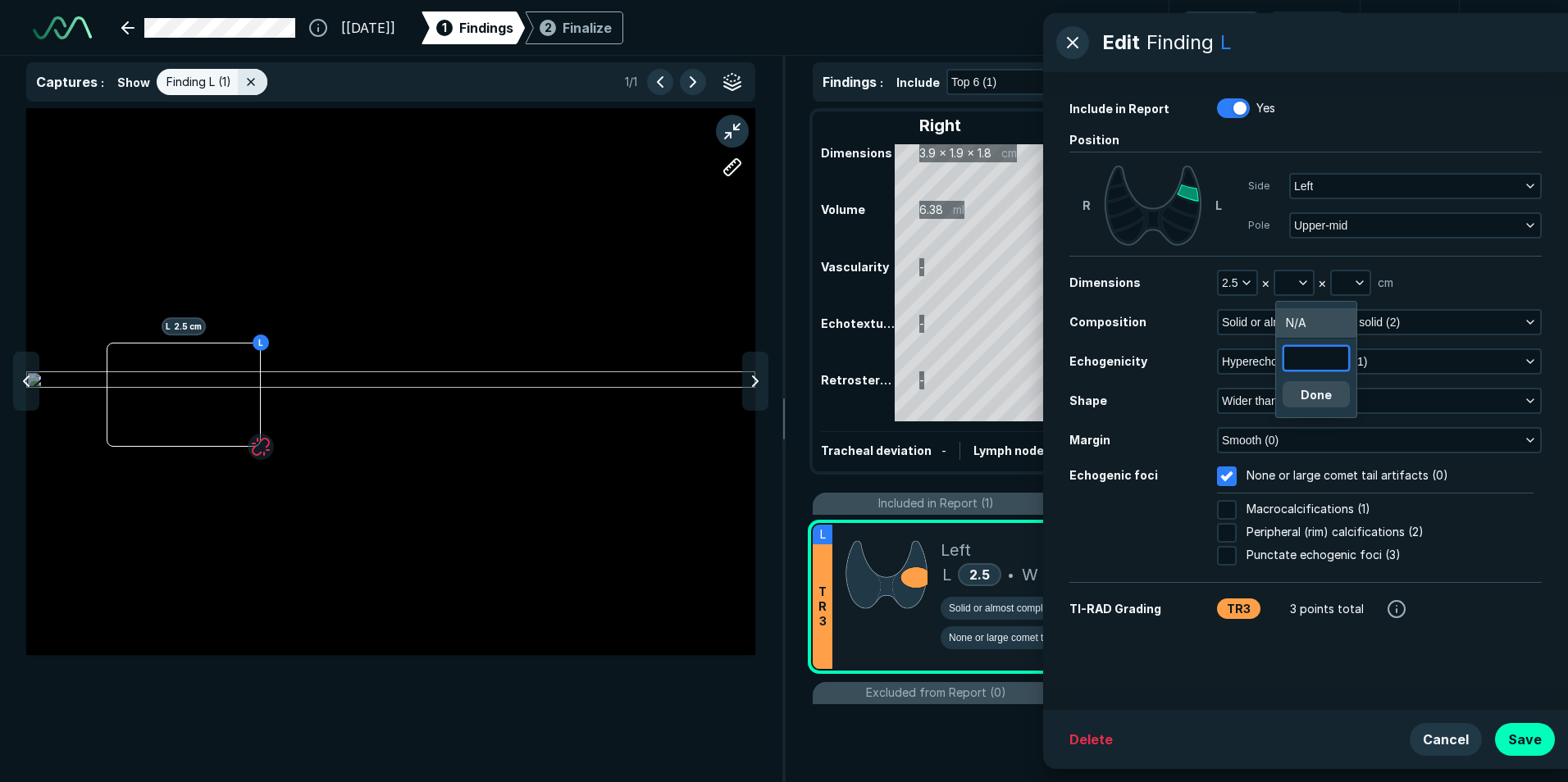
click at [1326, 364] on input "text" at bounding box center [1316, 358] width 64 height 23
type input "1.9"
click at [1331, 399] on button "Done" at bounding box center [1316, 395] width 67 height 26
click at [1343, 281] on button "button" at bounding box center [1350, 283] width 38 height 23
click at [1368, 357] on input "text" at bounding box center [1372, 358] width 64 height 23
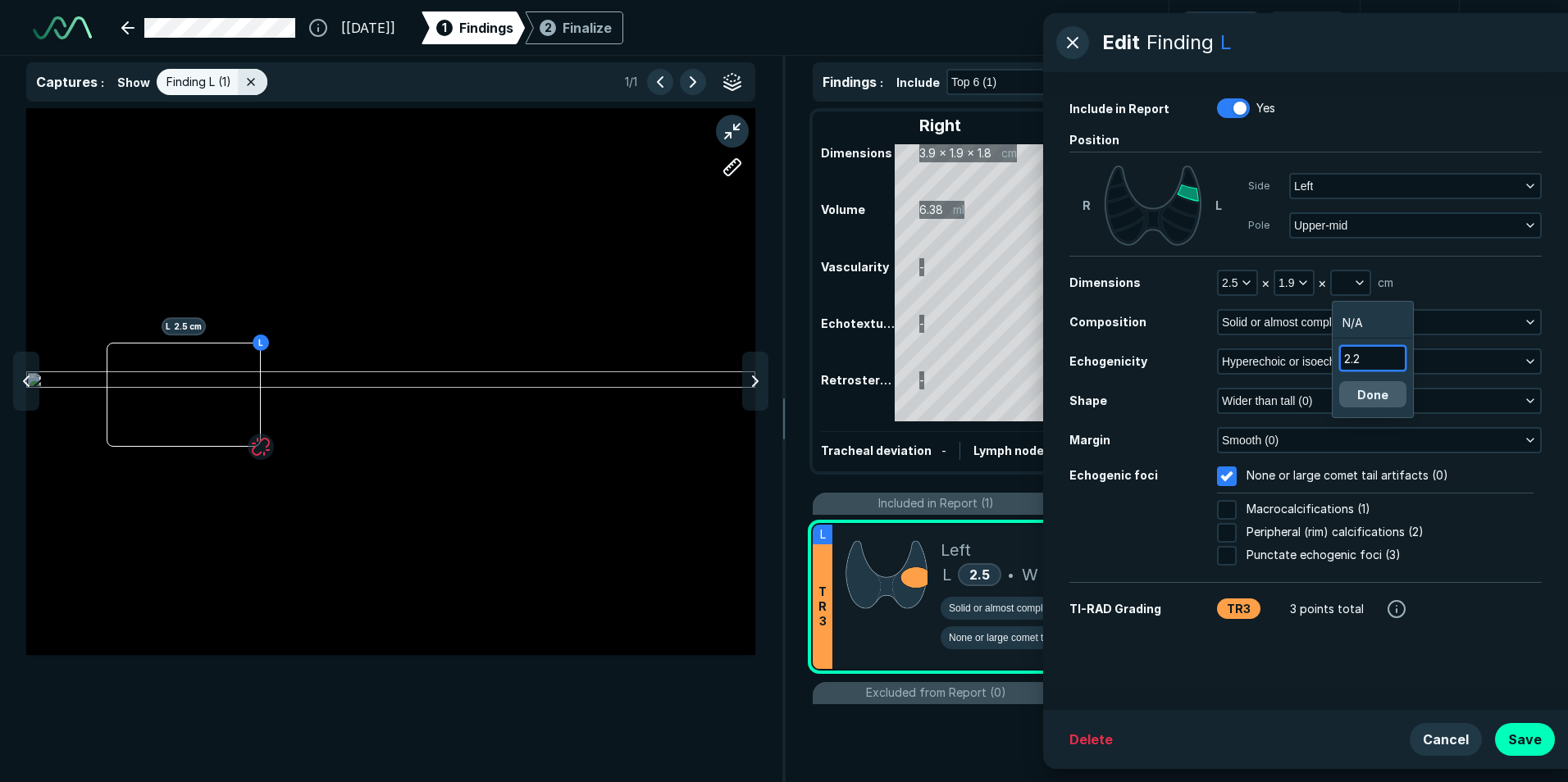
type input "2.2"
click at [1373, 396] on button "Done" at bounding box center [1372, 395] width 67 height 26
drag, startPoint x: 1208, startPoint y: 31, endPoint x: 1154, endPoint y: 41, distance: 54.9
click at [1207, 37] on div "Finding" at bounding box center [1179, 43] width 67 height 30
click at [1104, 43] on span "Edit" at bounding box center [1121, 43] width 38 height 30
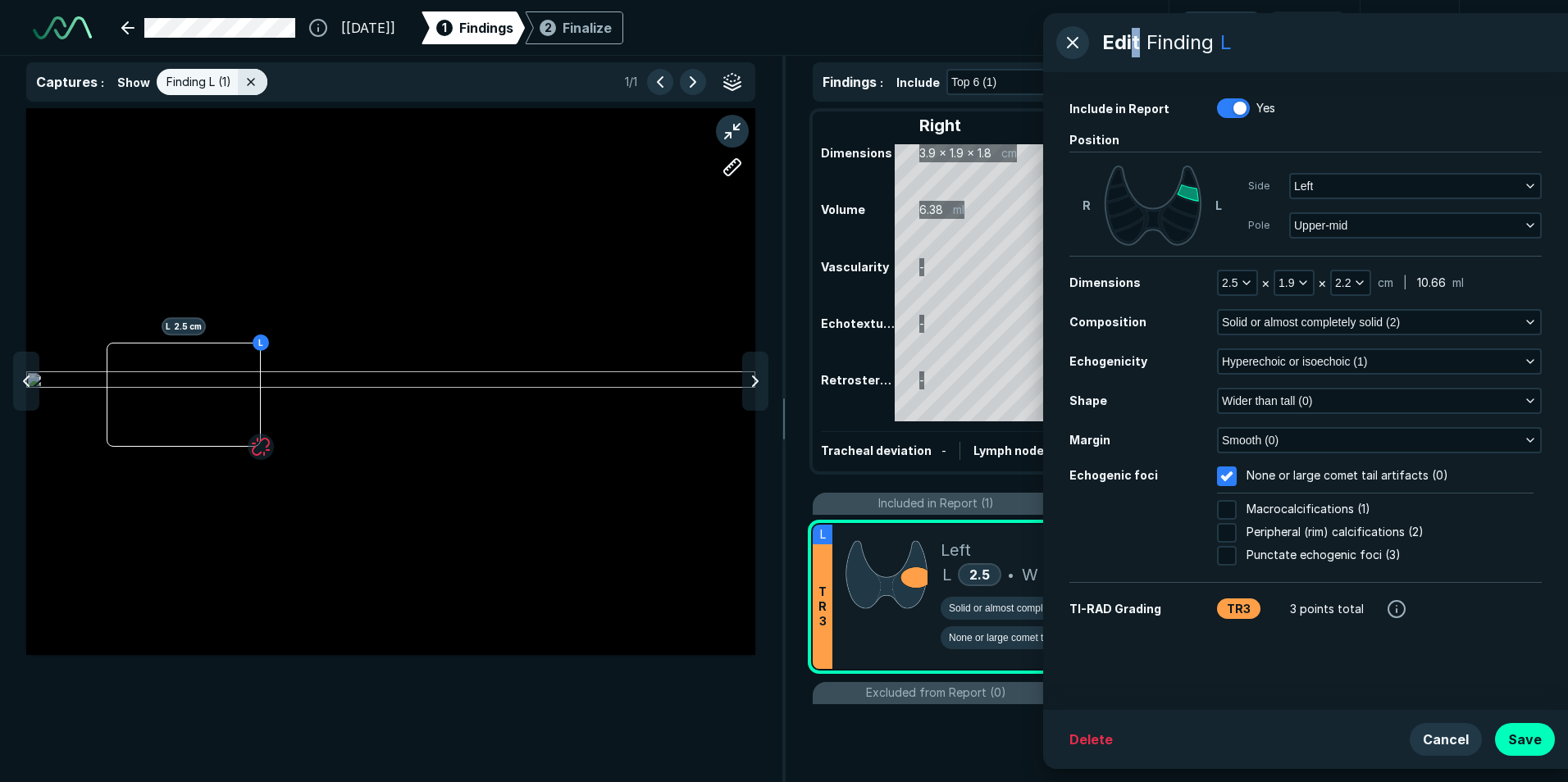
drag, startPoint x: 1136, startPoint y: 41, endPoint x: 1144, endPoint y: 44, distance: 8.5
click at [1144, 44] on div "Edit Finding L" at bounding box center [1306, 42] width 525 height 59
click at [1525, 743] on button "Save" at bounding box center [1525, 740] width 60 height 33
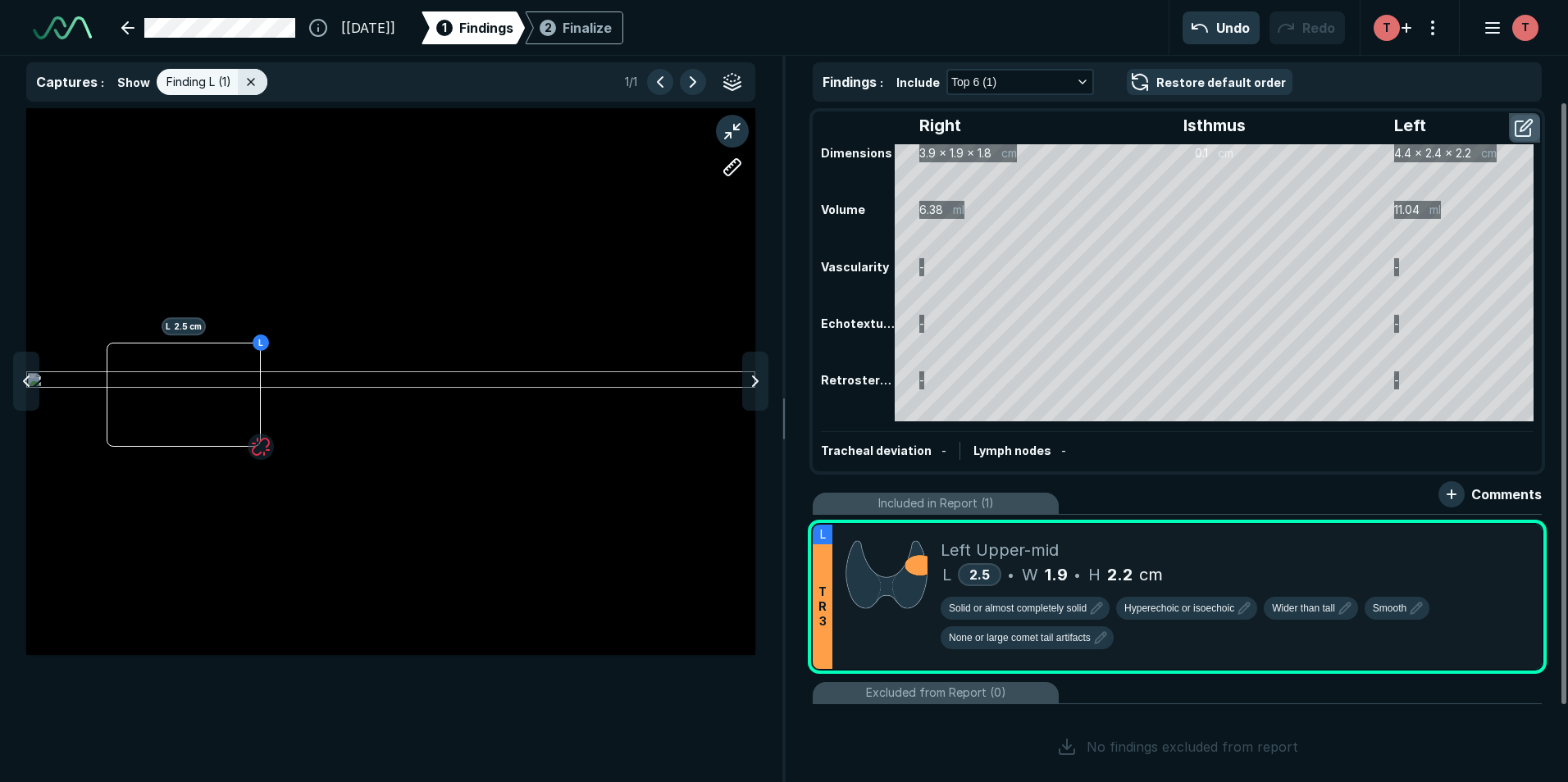
click at [1527, 123] on button "button" at bounding box center [1526, 128] width 30 height 26
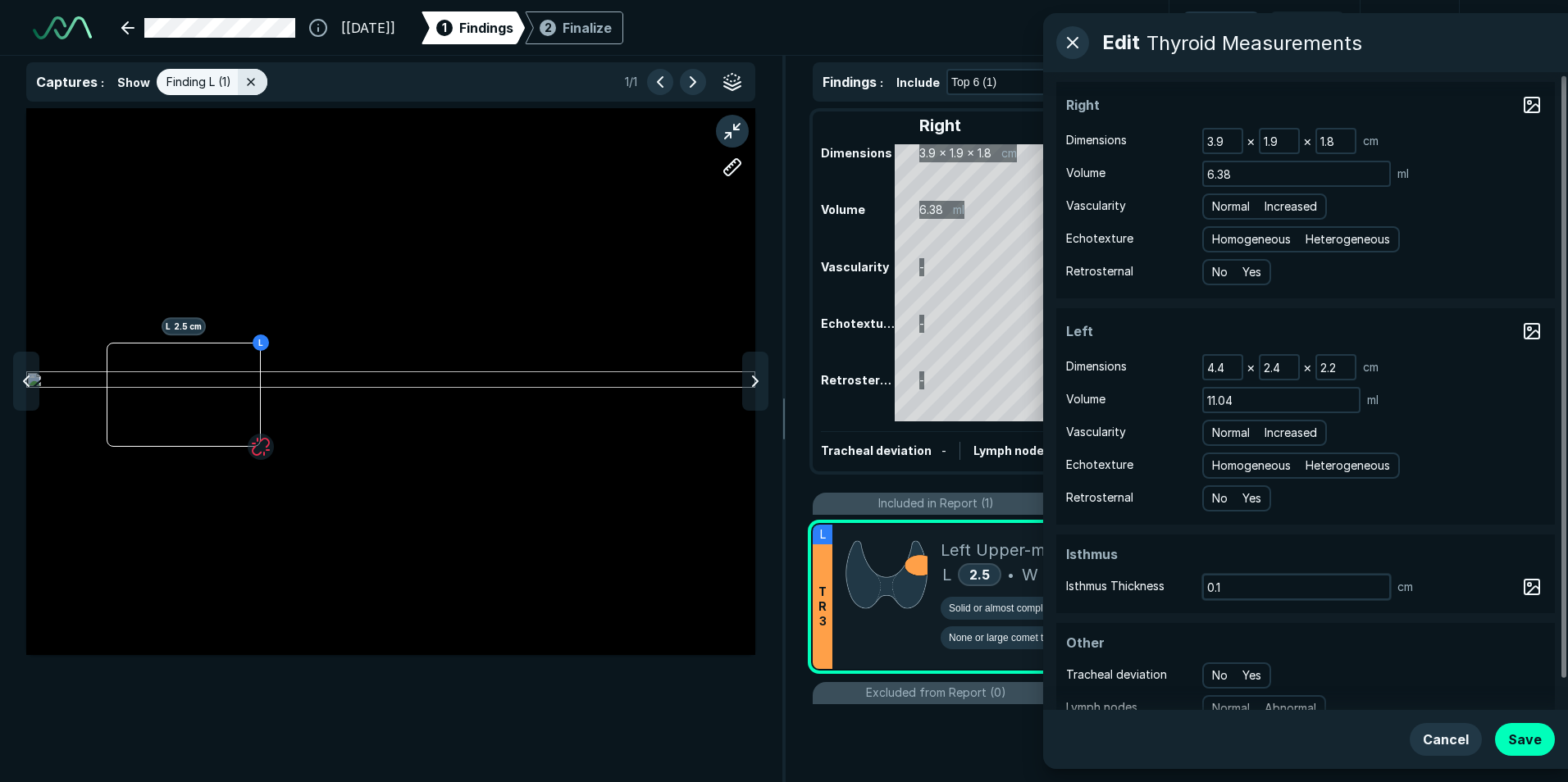
scroll to position [35, 0]
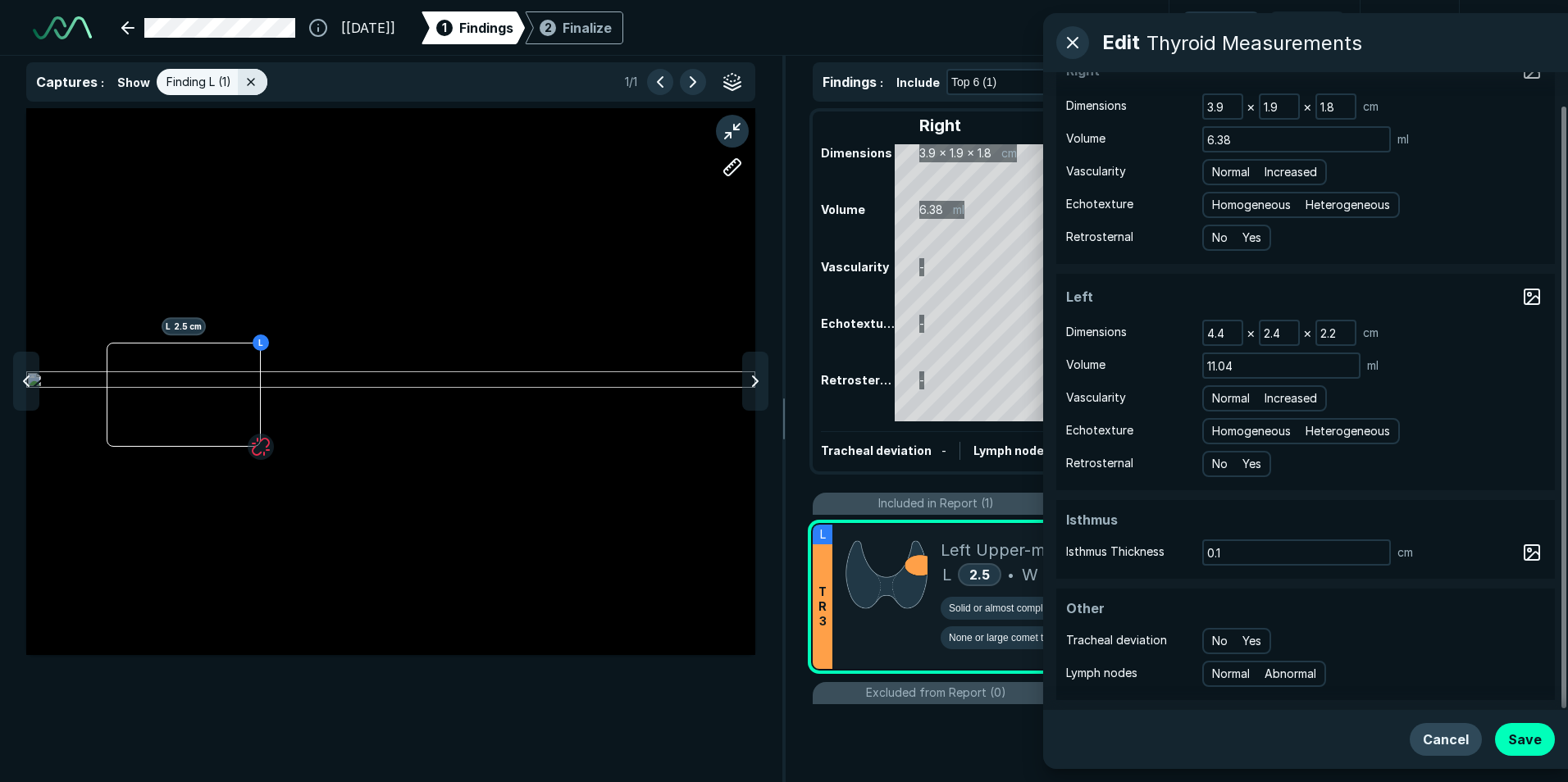
click at [1436, 734] on button "Cancel" at bounding box center [1446, 740] width 72 height 33
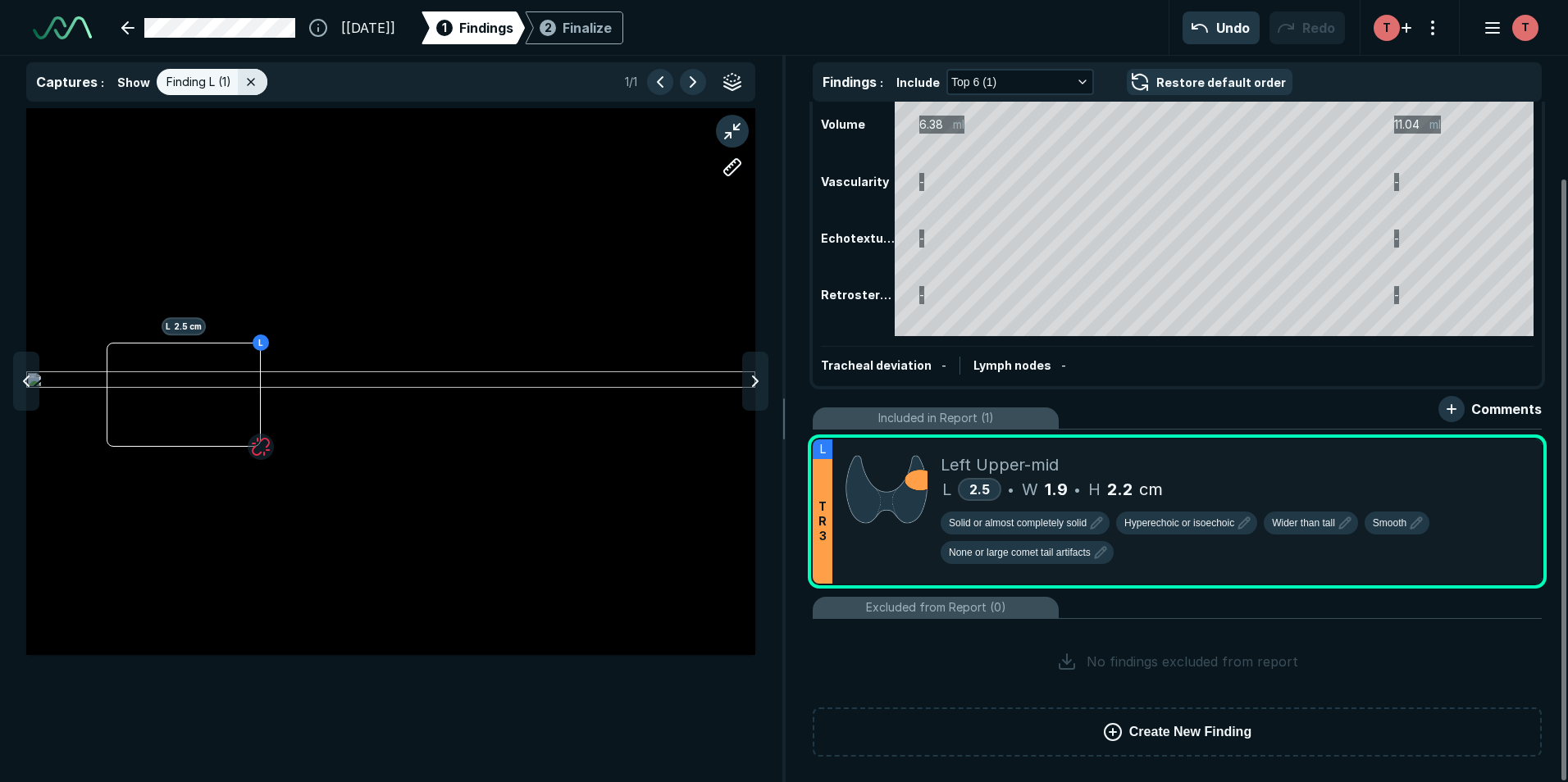
scroll to position [86, 0]
click at [1143, 733] on span "Create New Finding" at bounding box center [1191, 732] width 122 height 20
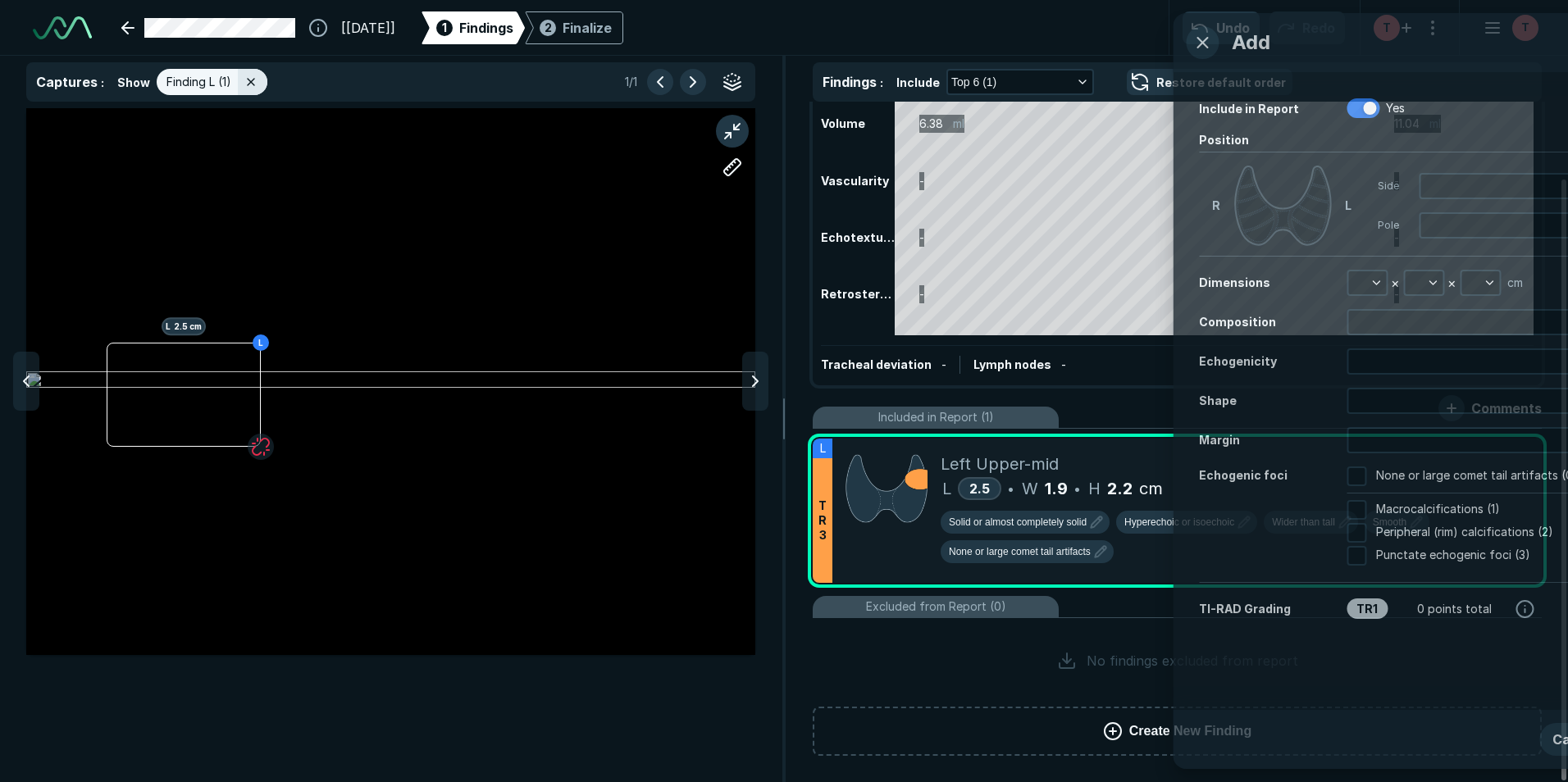
scroll to position [4681, 4207]
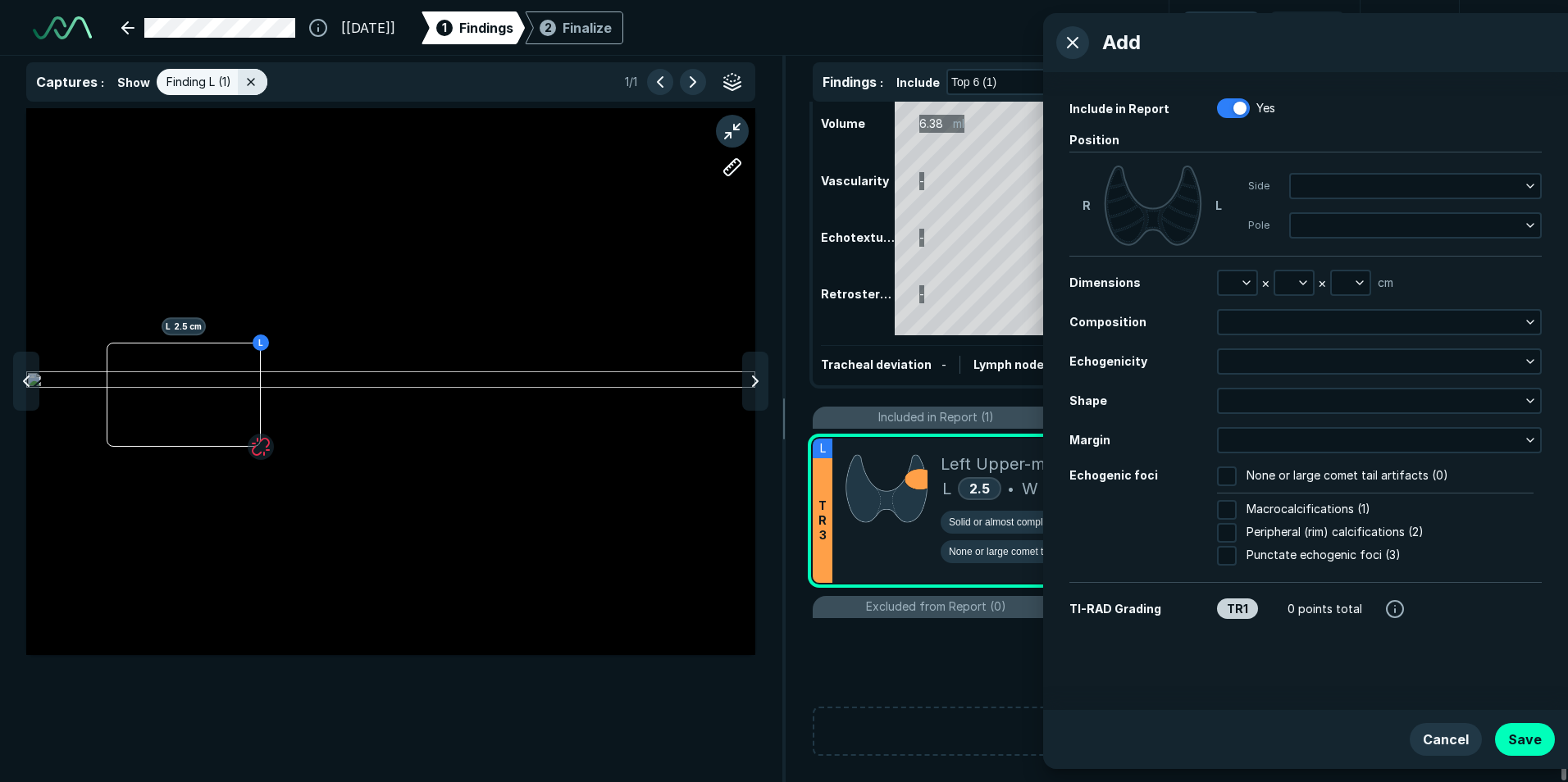
click at [1451, 744] on button "Cancel" at bounding box center [1446, 740] width 72 height 33
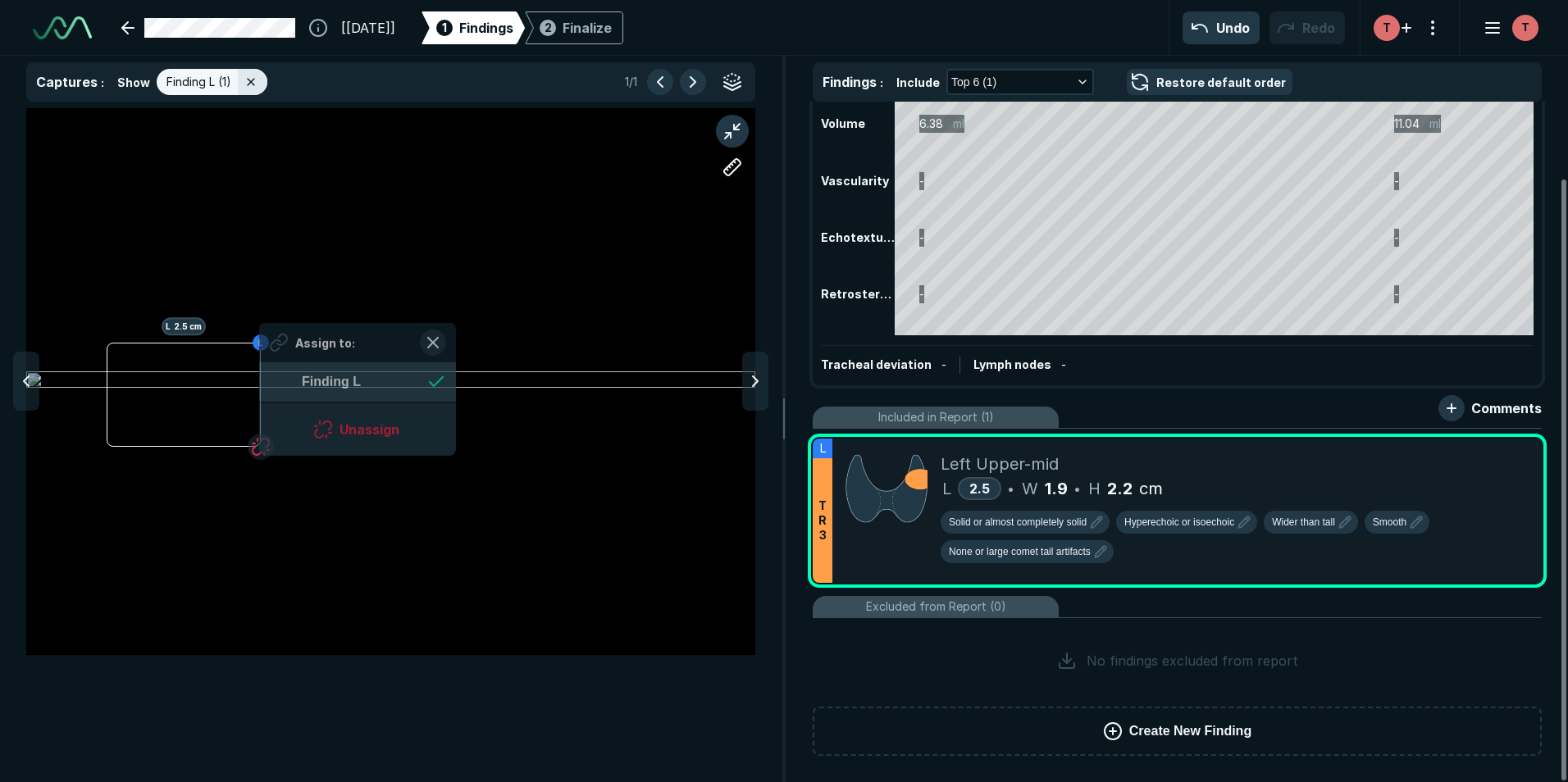
scroll to position [2253, 2993]
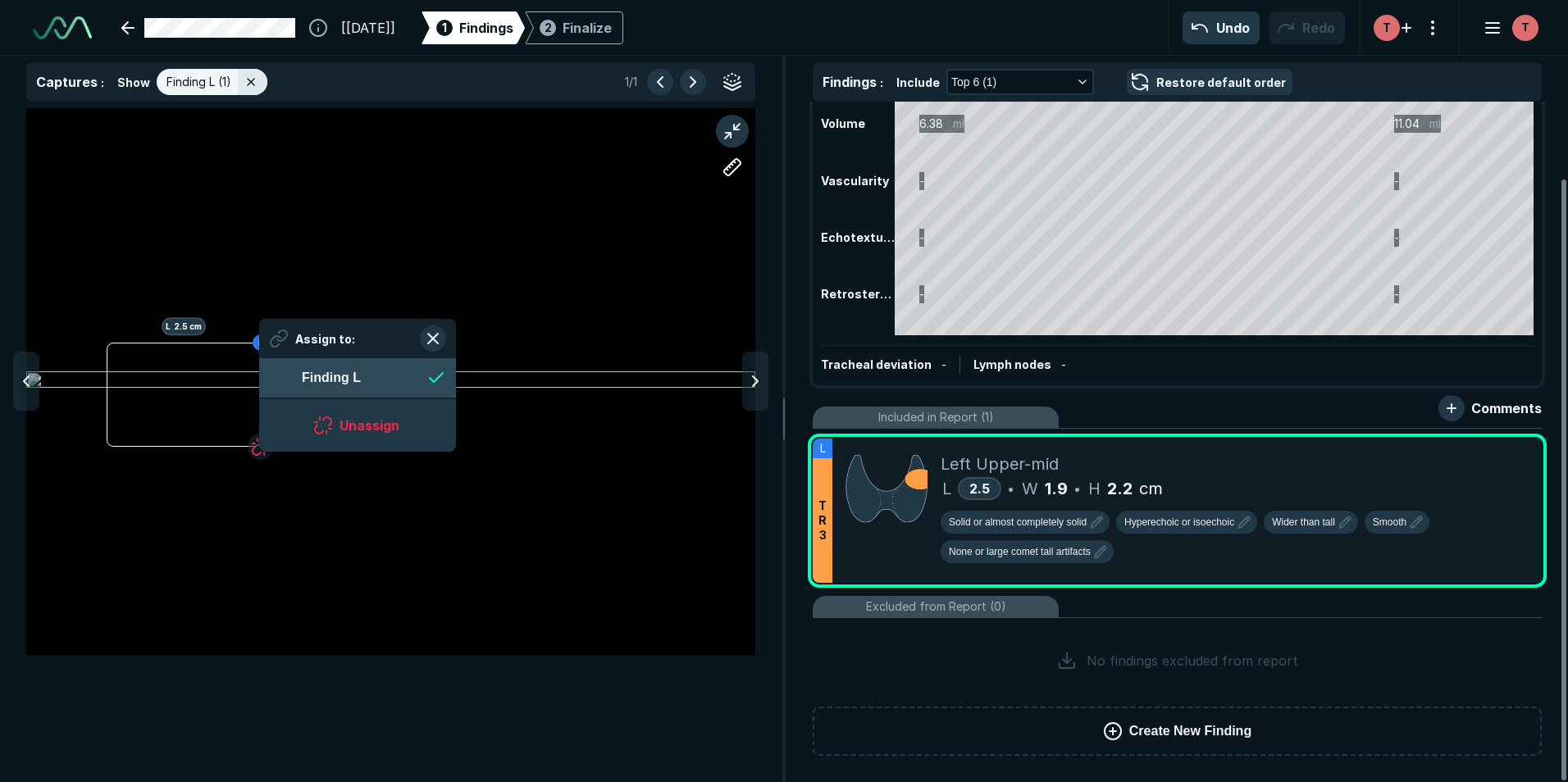
drag, startPoint x: 260, startPoint y: 388, endPoint x: 355, endPoint y: 388, distance: 95.0
click at [355, 388] on div "L L 2.5 cm Assign to: Finding L Unassign" at bounding box center [391, 381] width 729 height 547
click at [355, 388] on span "Finding L" at bounding box center [331, 378] width 59 height 20
click at [433, 336] on button "button" at bounding box center [433, 338] width 26 height 26
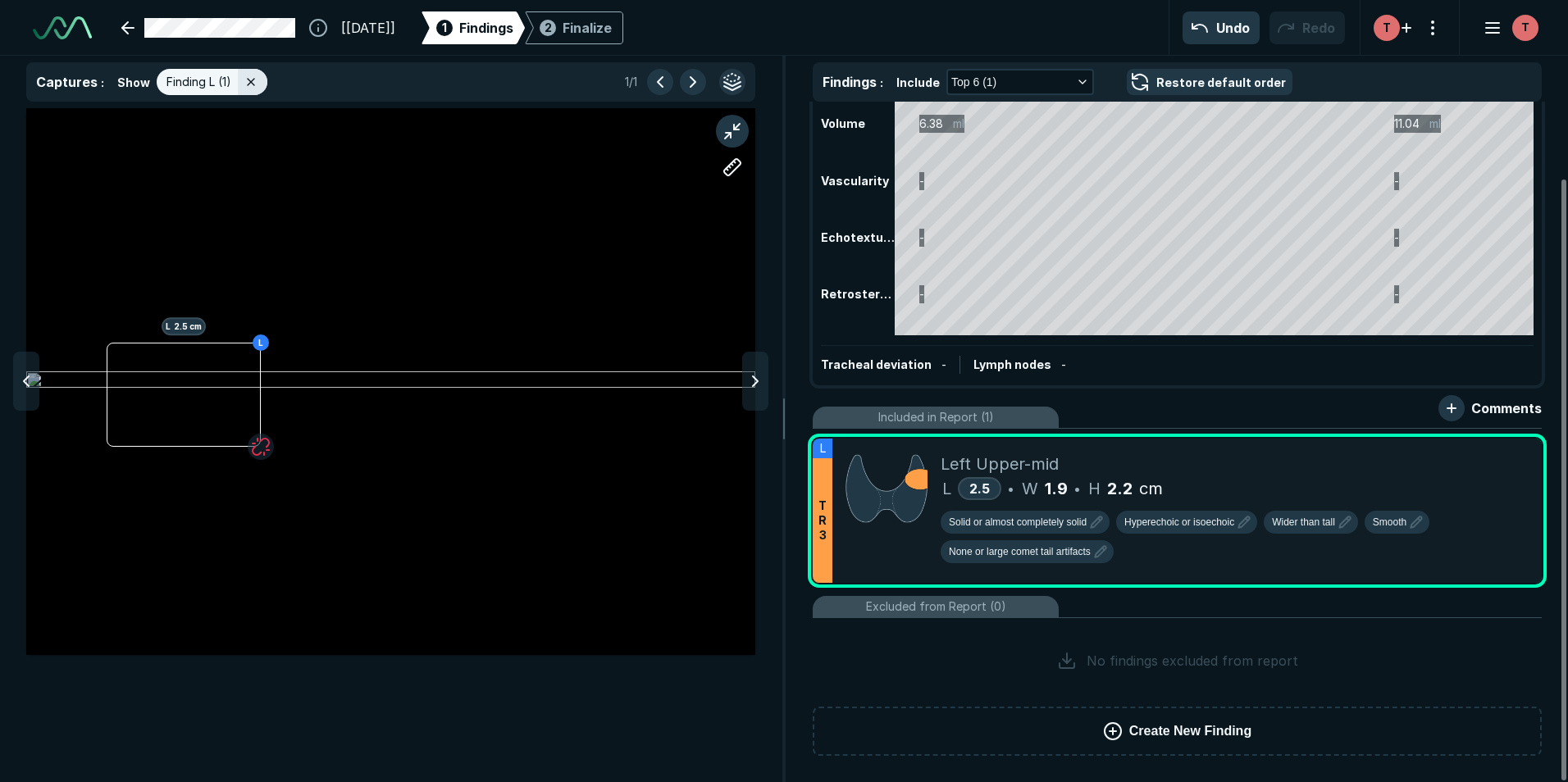
click at [736, 79] on button "button" at bounding box center [732, 82] width 26 height 26
click at [736, 77] on button "button" at bounding box center [732, 82] width 26 height 26
click at [699, 84] on button "button" at bounding box center [693, 82] width 26 height 26
click at [611, 18] on div "Finalize" at bounding box center [587, 28] width 49 height 20
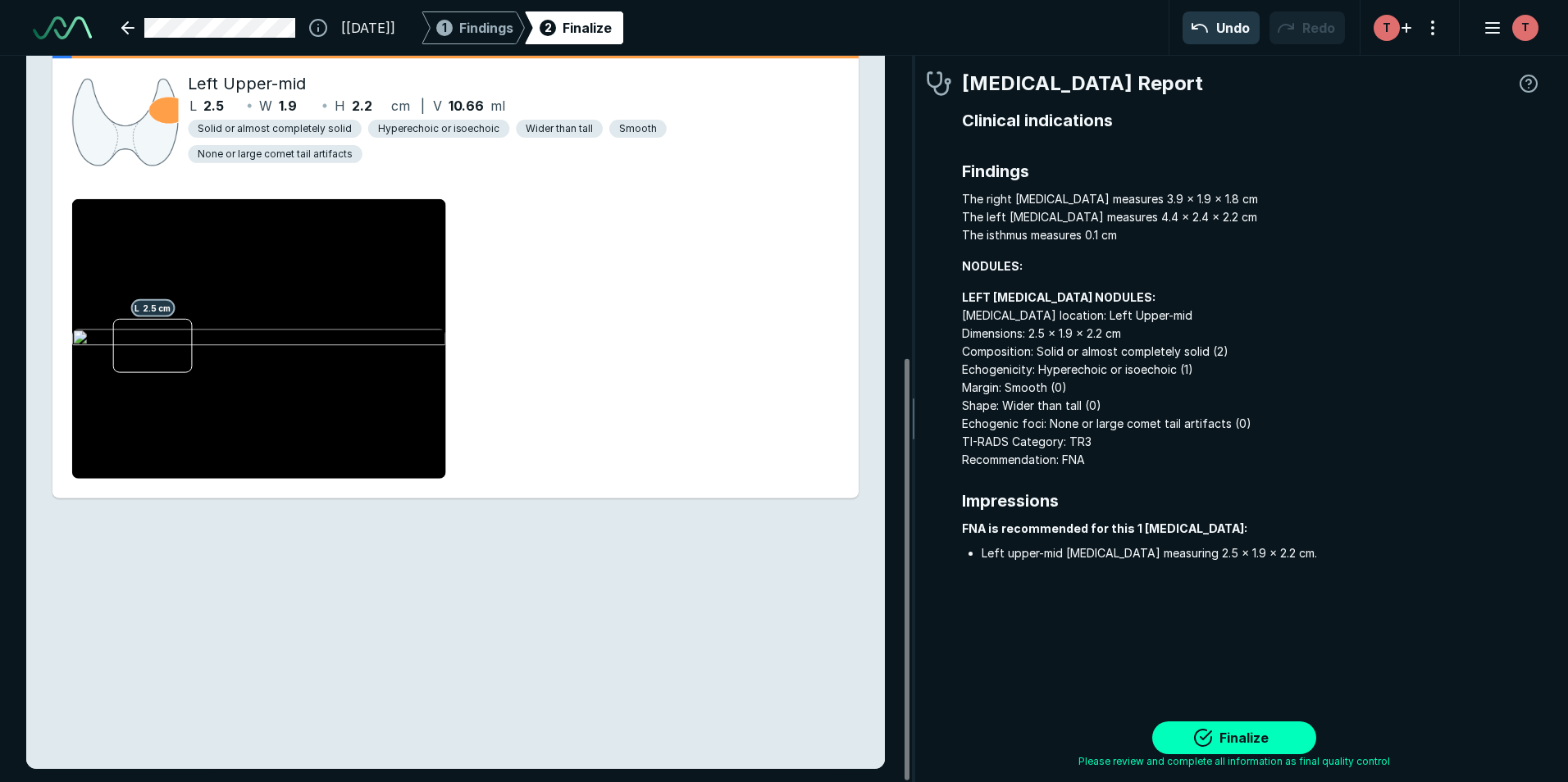
scroll to position [521, 0]
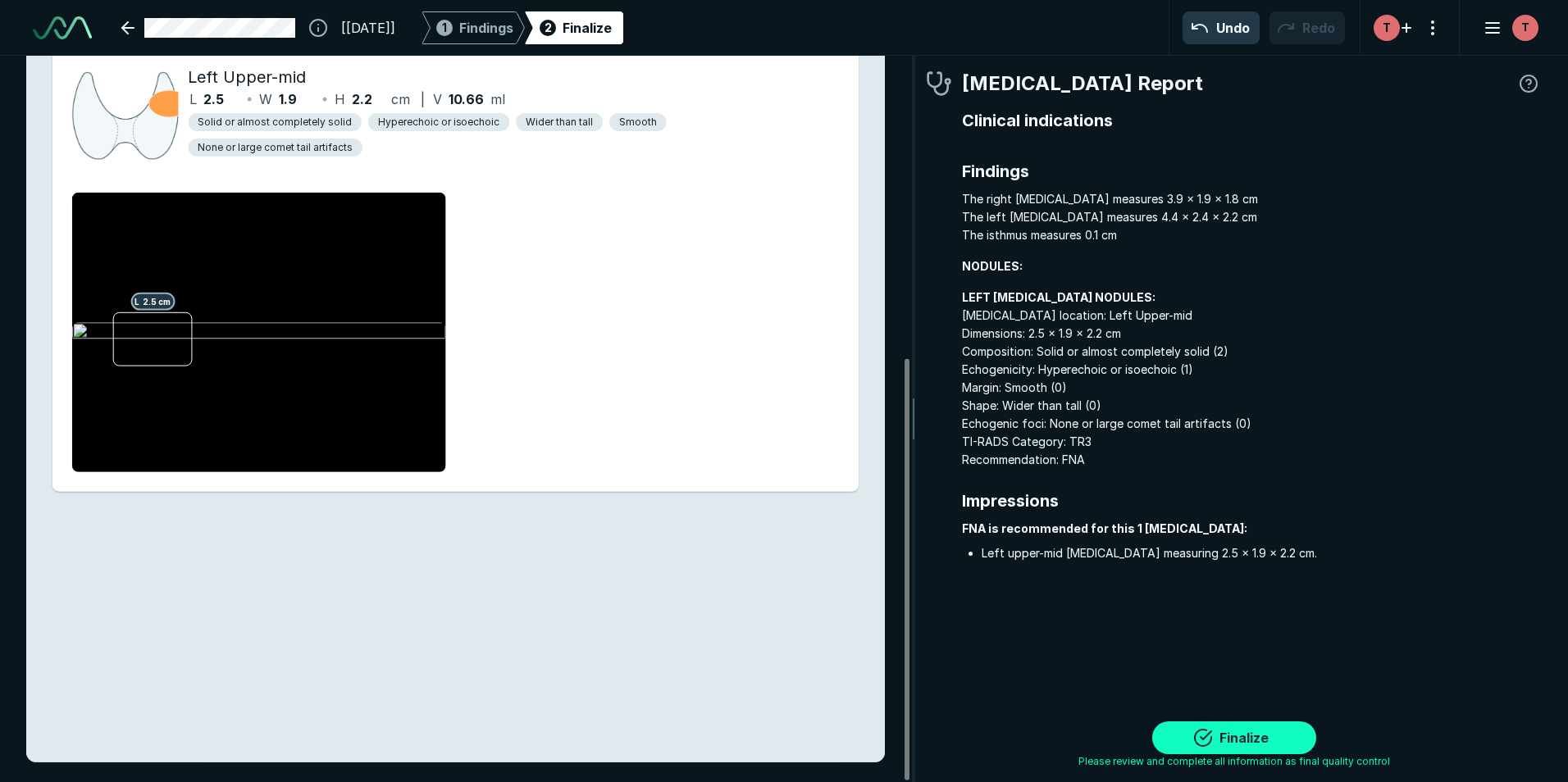
click at [1262, 741] on button "Finalize" at bounding box center [1234, 738] width 164 height 33
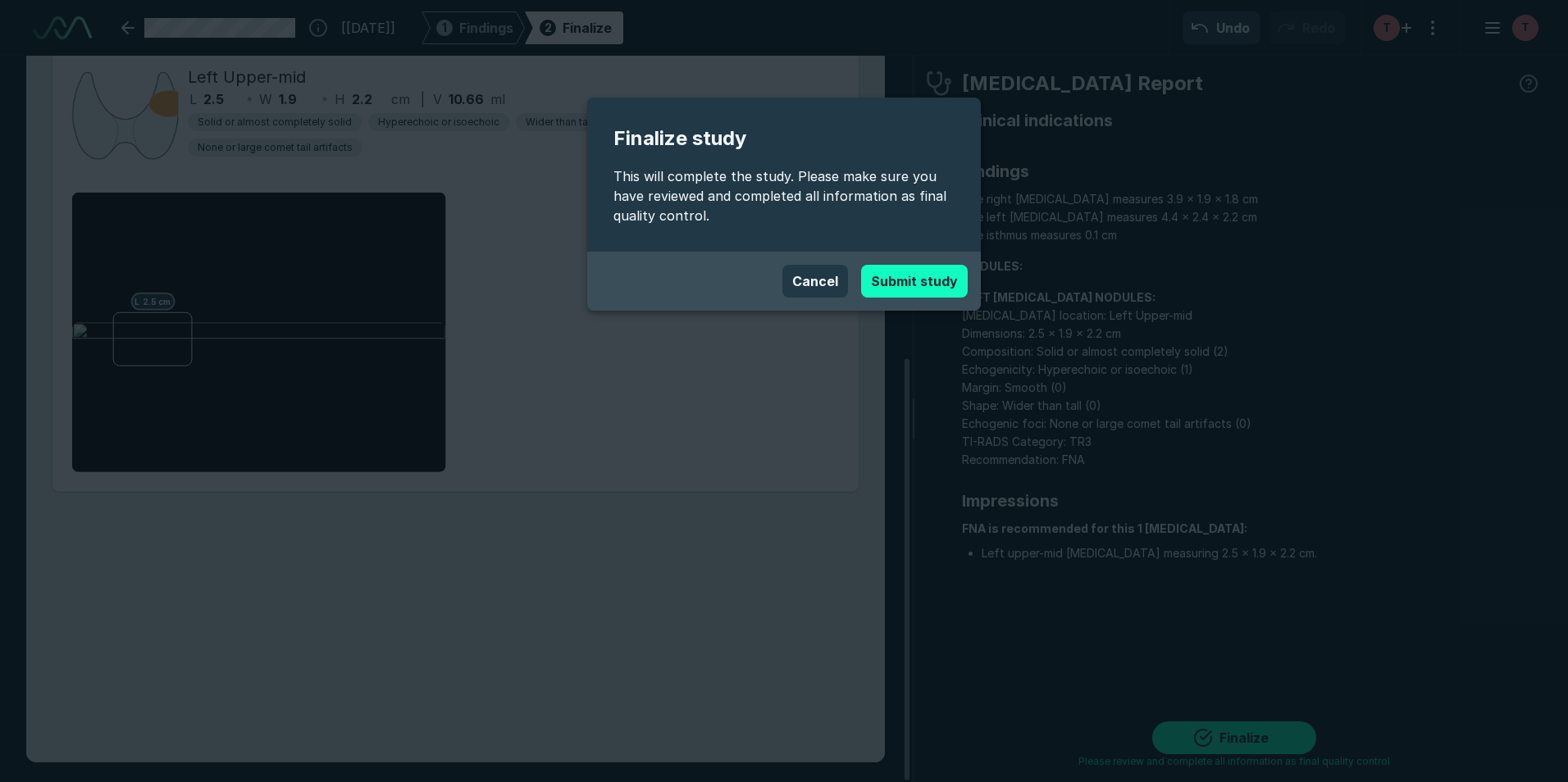
click at [928, 275] on button "Submit study" at bounding box center [914, 281] width 107 height 33
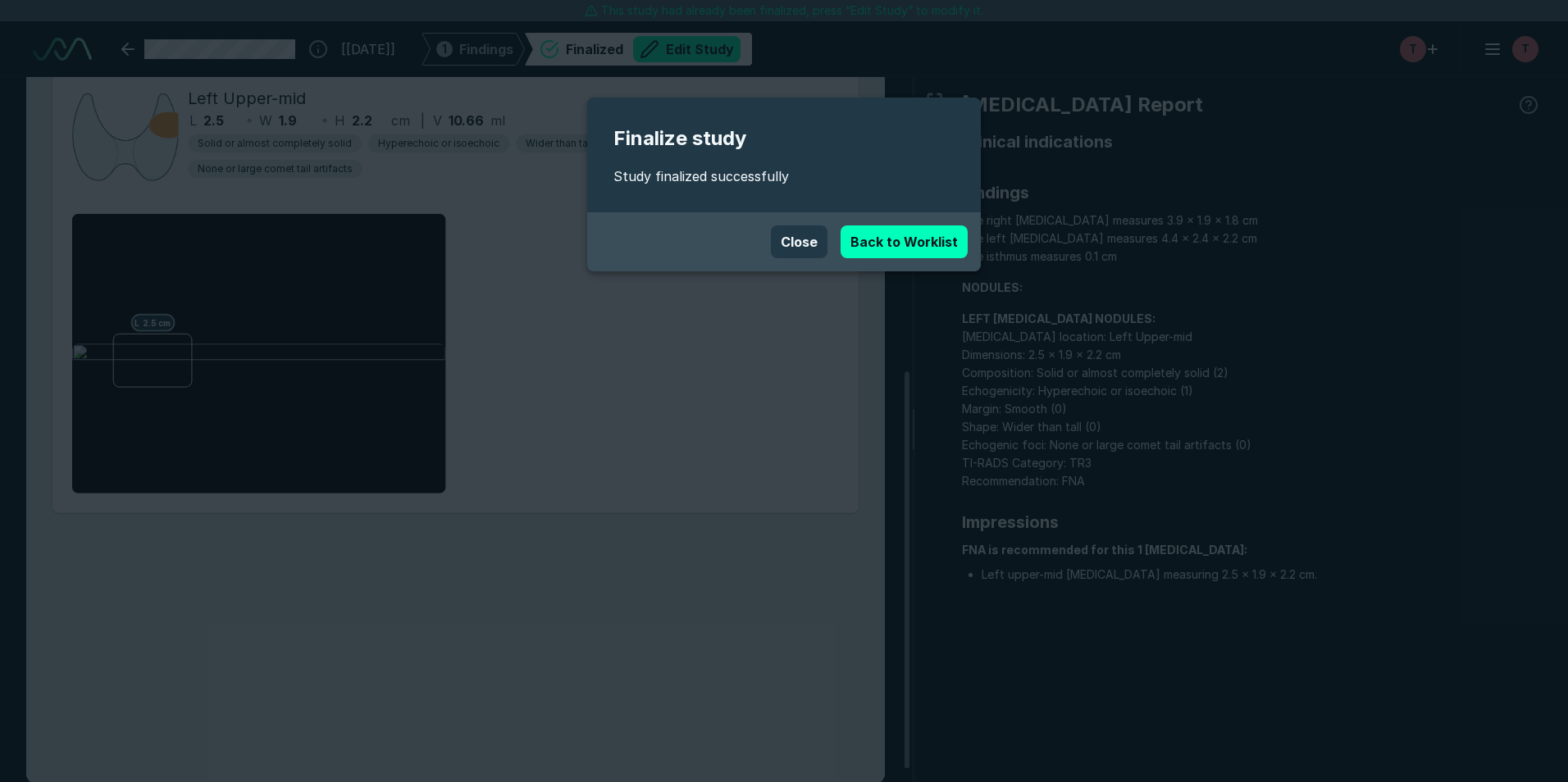
scroll to position [5246, 9163]
click at [812, 236] on button "Close" at bounding box center [799, 242] width 56 height 33
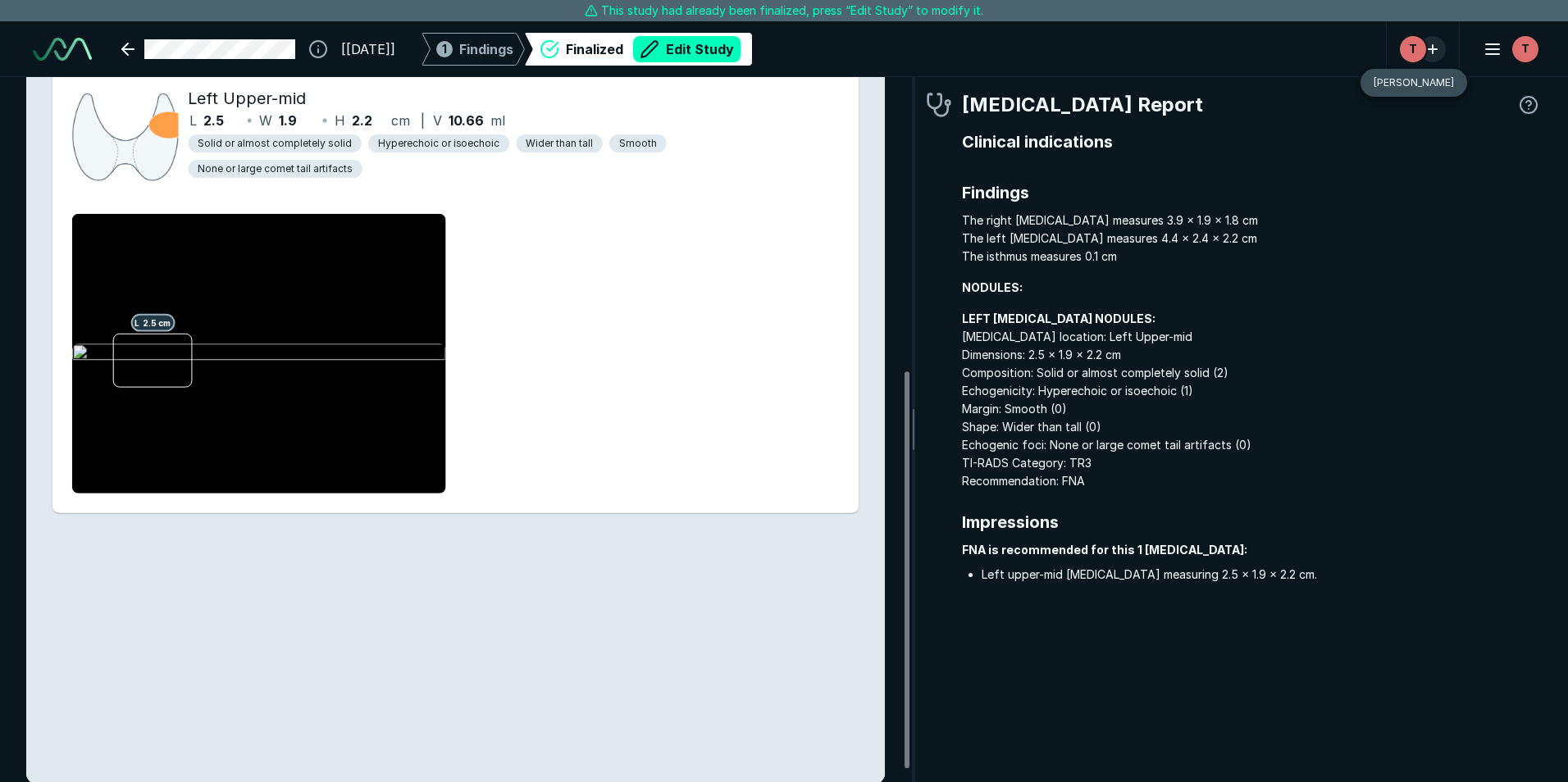
click at [1438, 46] on button "button" at bounding box center [1432, 50] width 26 height 26
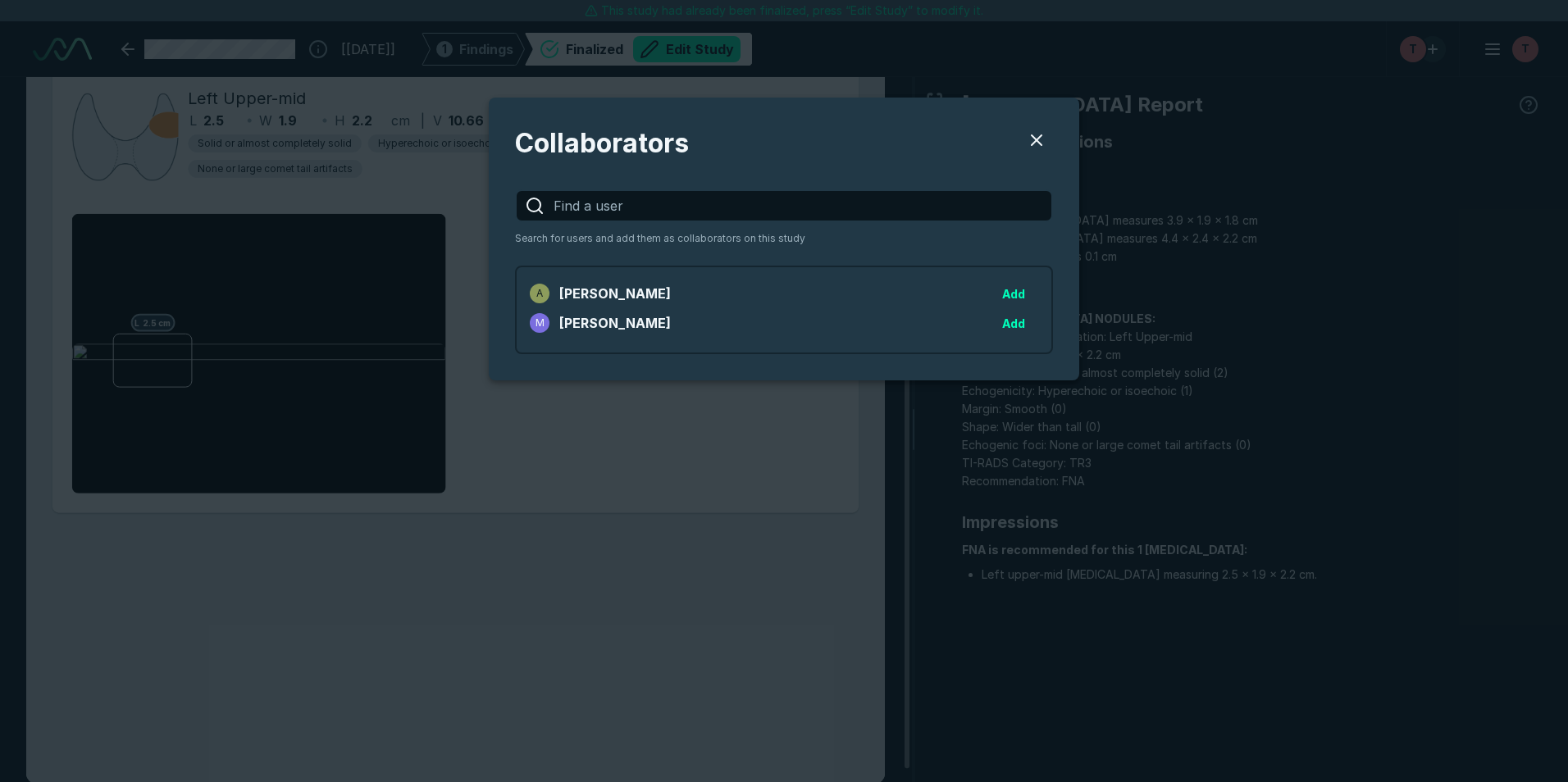
scroll to position [2310, 4367]
click at [1043, 133] on button "Users" at bounding box center [1037, 141] width 33 height 33
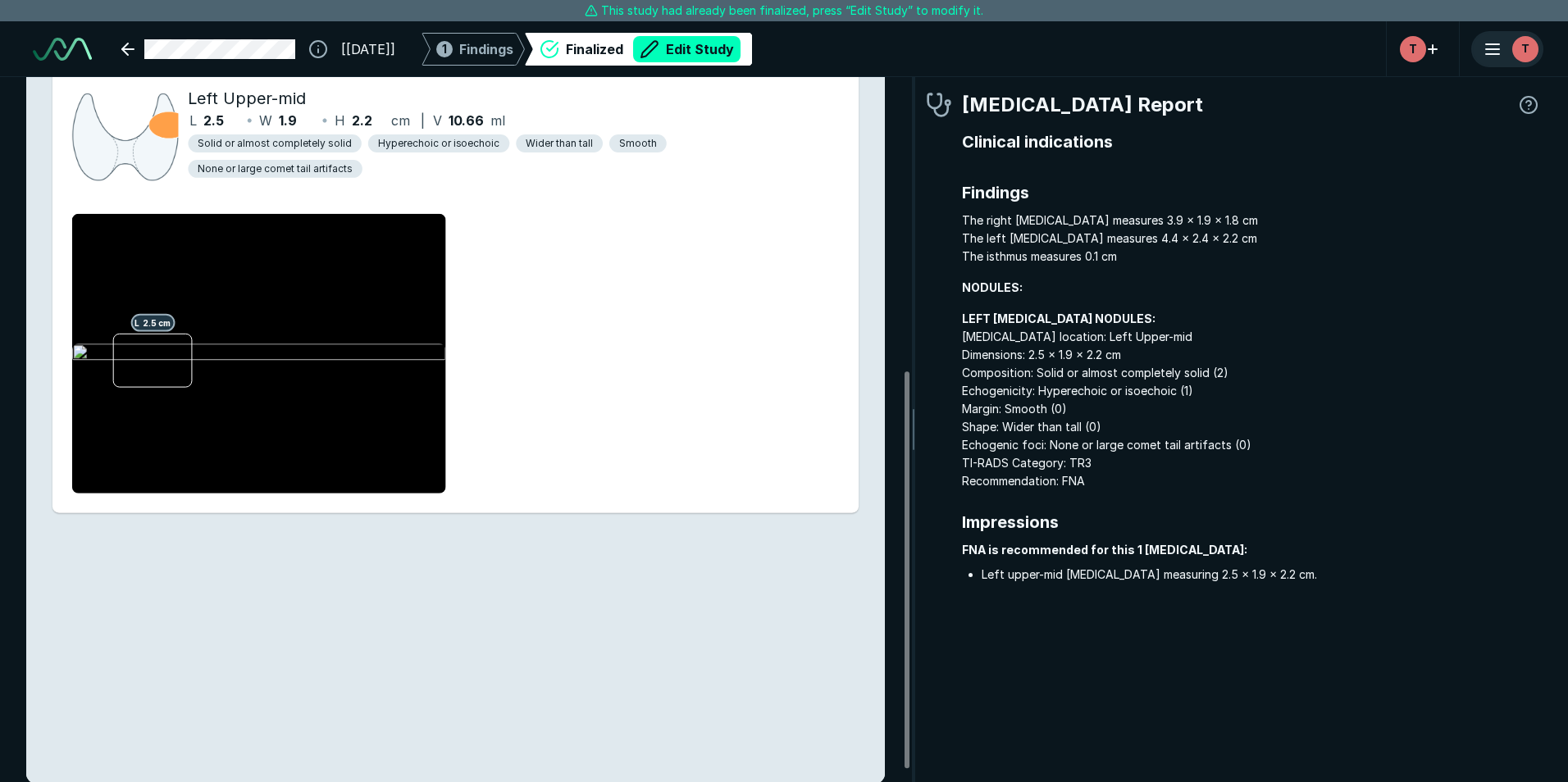
click at [1490, 46] on icon "button" at bounding box center [1493, 50] width 20 height 20
click at [1208, 59] on div "[29-AUG-2025] 1 Findings Finalized Edit Study T T" at bounding box center [784, 49] width 1568 height 55
